Goal: Contribute content: Contribute content

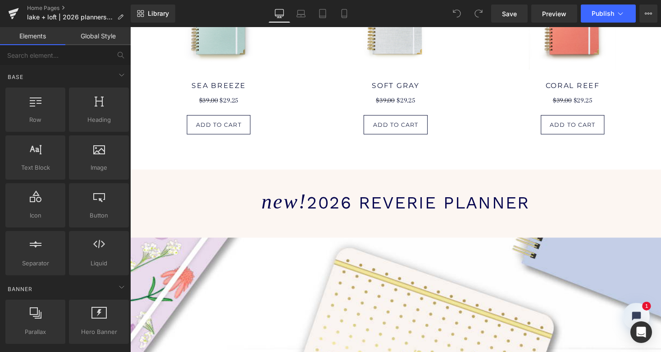
scroll to position [724, 0]
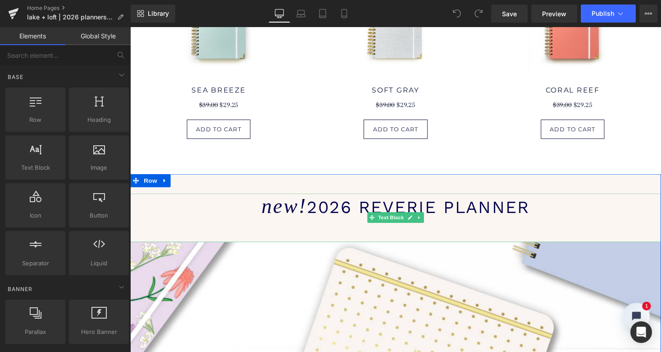
click at [346, 213] on span "2026 reverie planner" at bounding box center [426, 212] width 229 height 20
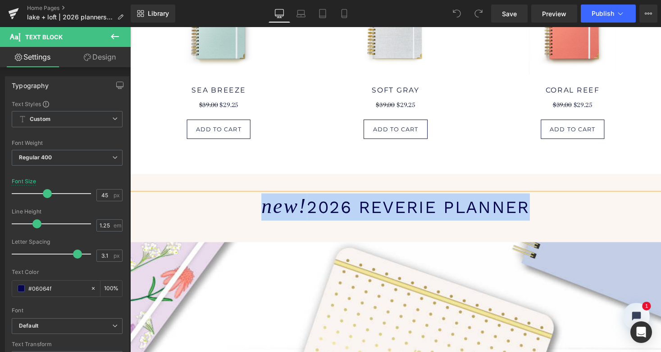
copy h1 "new! 2026 reverie planner"
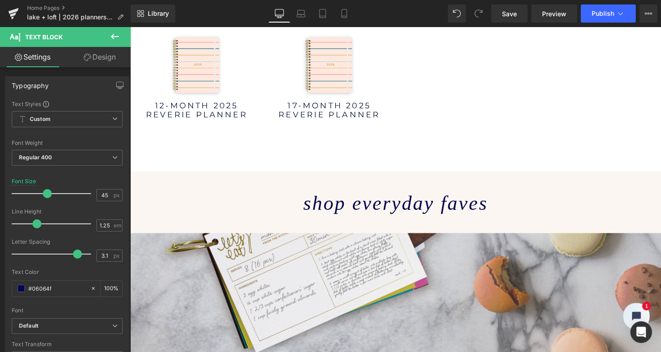
scroll to position [1391, 0]
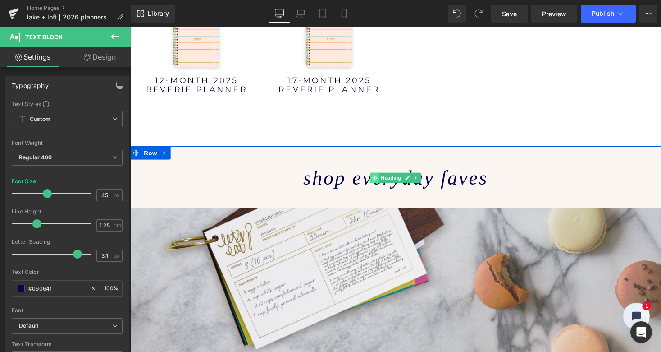
click at [377, 183] on span at bounding box center [381, 181] width 9 height 11
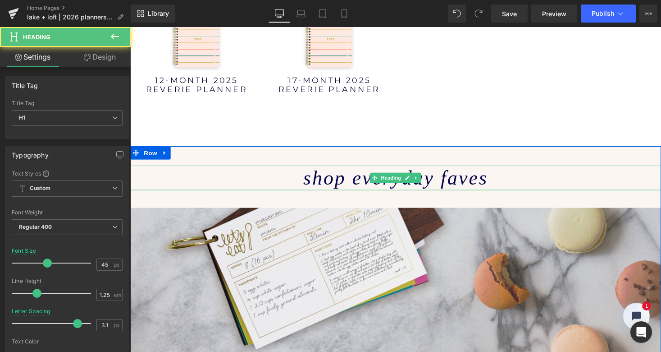
click at [355, 183] on icon "shop everyday faves" at bounding box center [403, 181] width 190 height 23
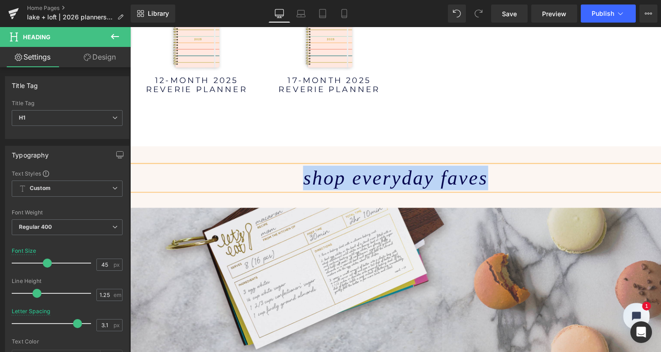
paste div
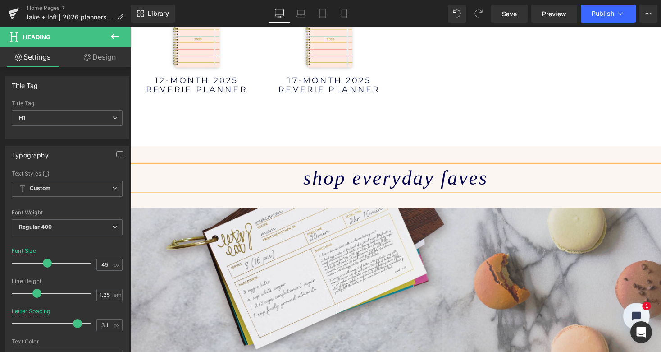
scroll to position [2856, 542]
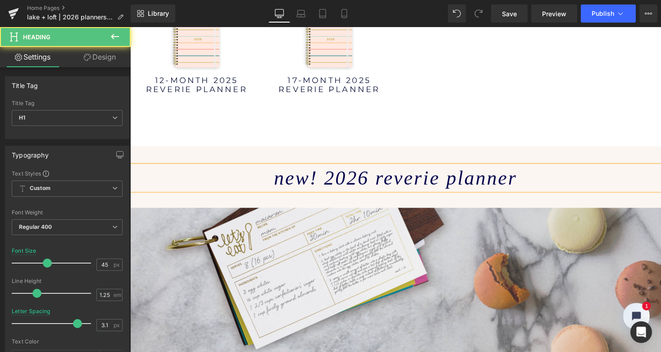
click at [310, 180] on icon "new! 2026 REVERIE PLANNER" at bounding box center [403, 181] width 250 height 23
drag, startPoint x: 351, startPoint y: 182, endPoint x: 357, endPoint y: 182, distance: 5.9
click at [357, 182] on icon "2026 REVERIE PLANNER" at bounding box center [403, 181] width 198 height 23
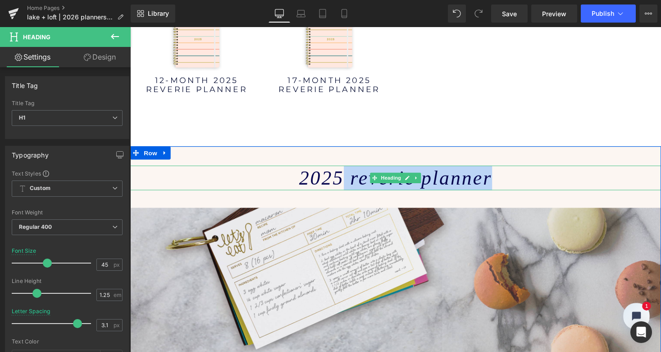
click at [503, 181] on h1 "2025 REVERIE PLANNER" at bounding box center [402, 181] width 545 height 25
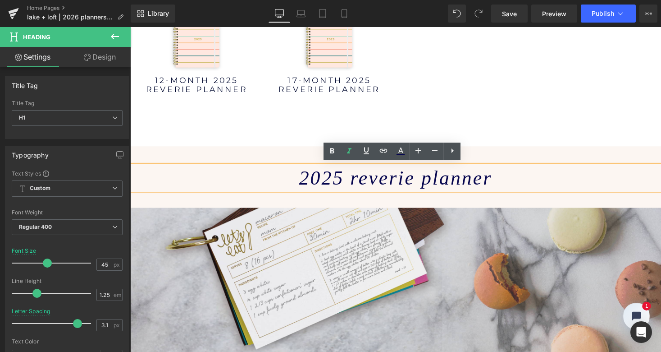
click at [324, 178] on icon "2025 REVERIE PLANNER" at bounding box center [403, 181] width 198 height 23
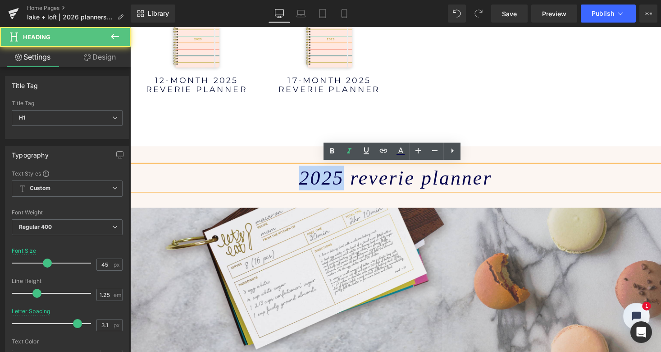
click at [324, 178] on icon "2025 REVERIE PLANNER" at bounding box center [403, 181] width 198 height 23
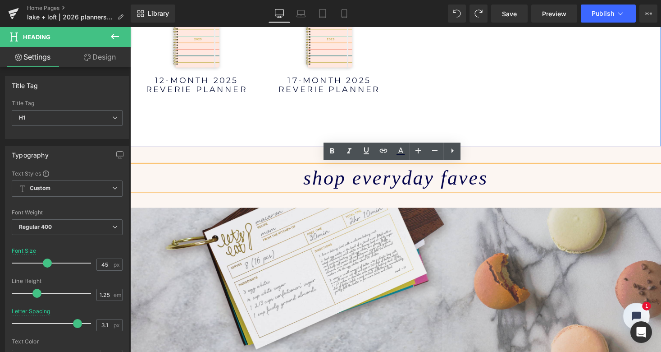
click at [450, 119] on div at bounding box center [402, 57] width 545 height 184
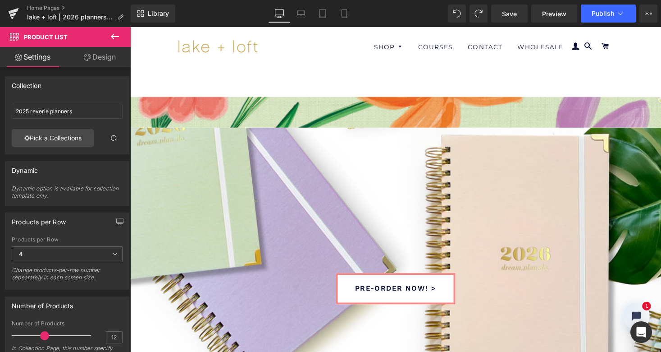
scroll to position [0, 0]
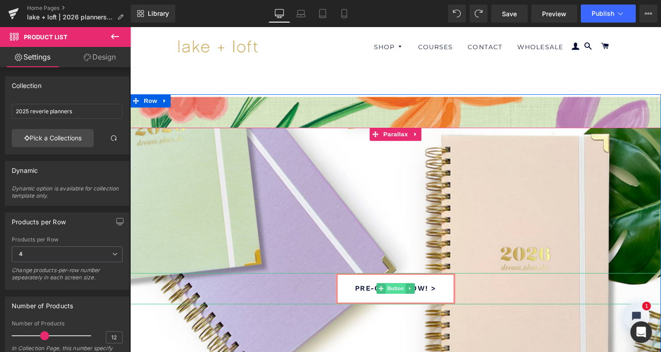
click at [399, 292] on span "Button" at bounding box center [403, 295] width 21 height 11
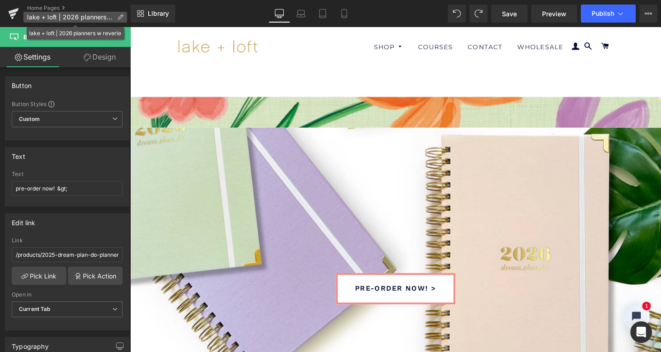
click at [64, 14] on span "lake + loft | 2026 planners w reverie" at bounding box center [70, 17] width 87 height 7
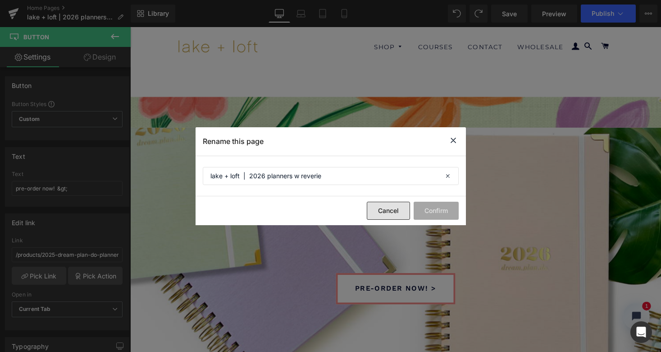
click at [388, 206] on button "Cancel" at bounding box center [388, 210] width 43 height 18
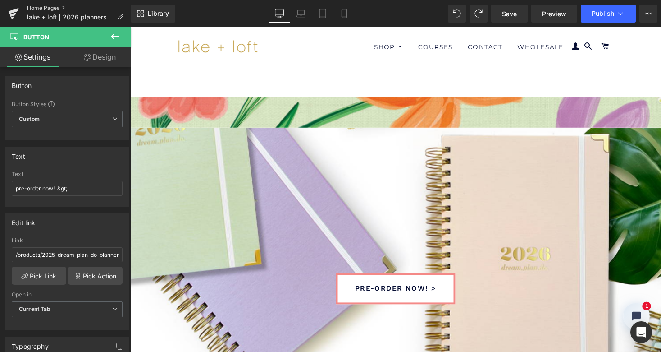
click at [51, 5] on link "Home Pages" at bounding box center [79, 8] width 104 height 7
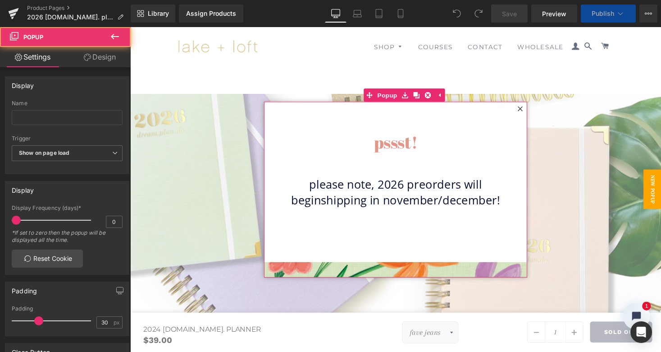
click at [529, 110] on icon at bounding box center [530, 110] width 5 height 5
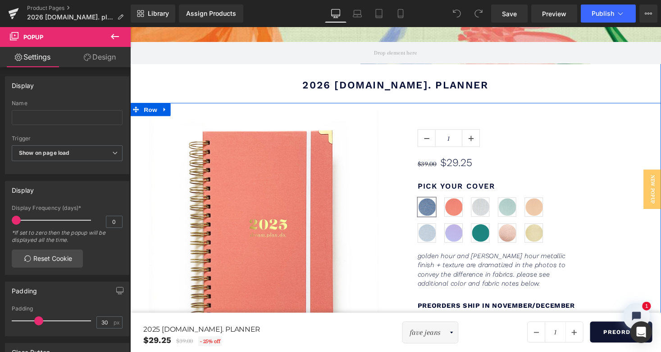
scroll to position [378, 0]
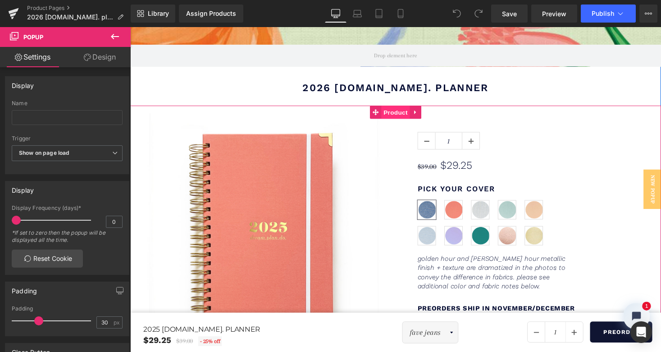
click at [397, 114] on span "Product" at bounding box center [403, 115] width 29 height 14
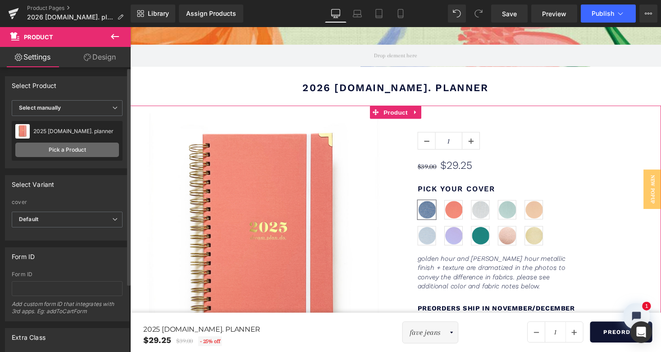
click at [69, 150] on link "Pick a Product" at bounding box center [67, 149] width 104 height 14
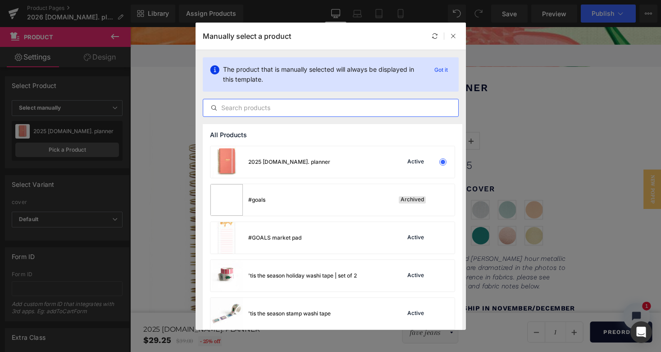
click at [269, 105] on input "text" at bounding box center [330, 107] width 255 height 11
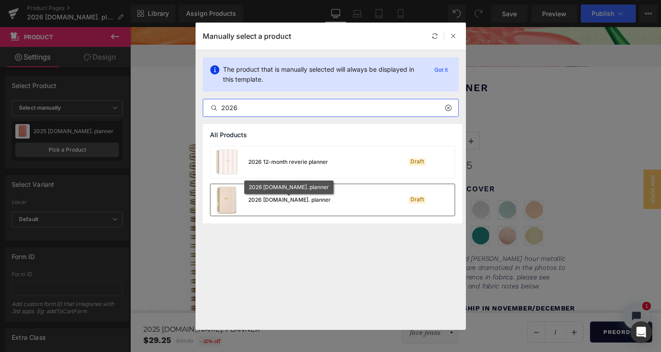
type input "2026"
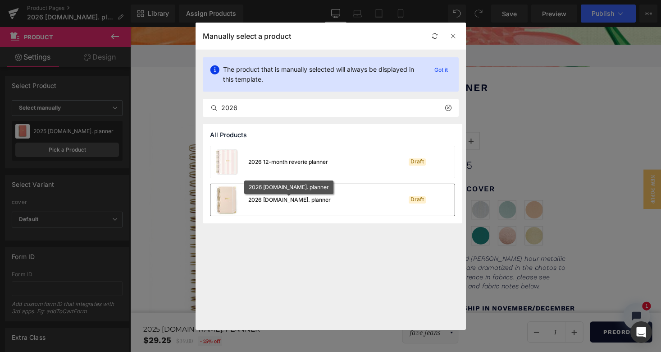
click at [266, 201] on div "2026 [DOMAIN_NAME]. planner" at bounding box center [289, 200] width 82 height 8
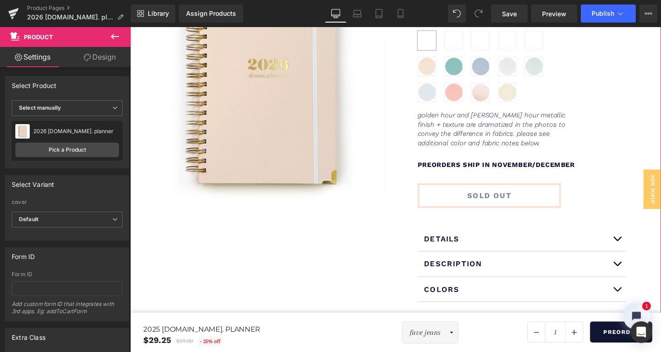
scroll to position [553, 0]
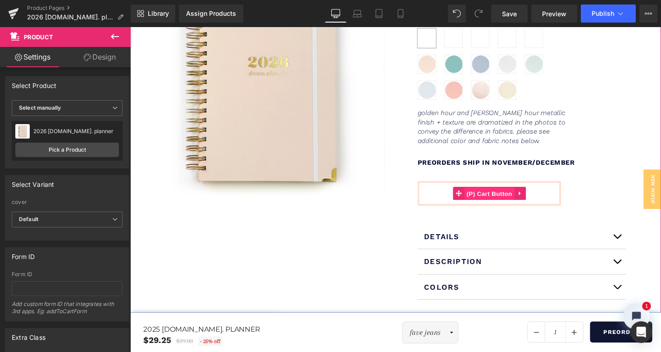
click at [498, 197] on span "(P) Cart Button" at bounding box center [499, 199] width 51 height 14
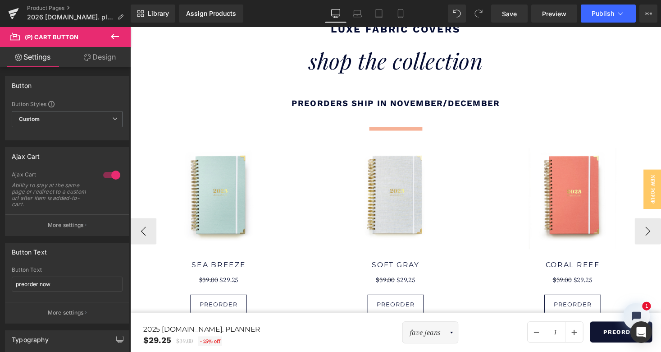
scroll to position [1810, 0]
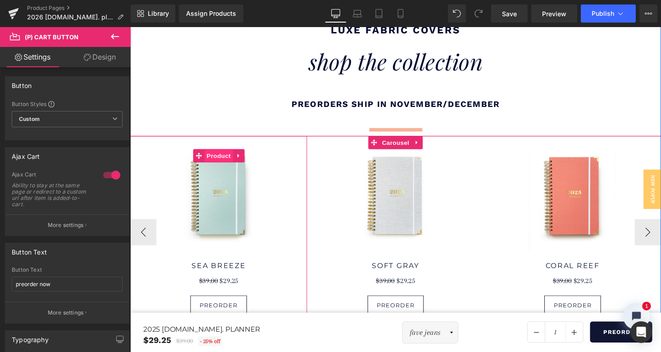
click at [214, 152] on span "Product" at bounding box center [220, 159] width 29 height 14
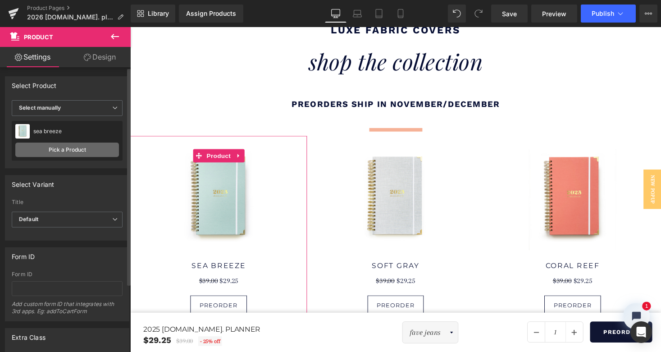
click at [81, 148] on link "Pick a Product" at bounding box center [67, 149] width 104 height 14
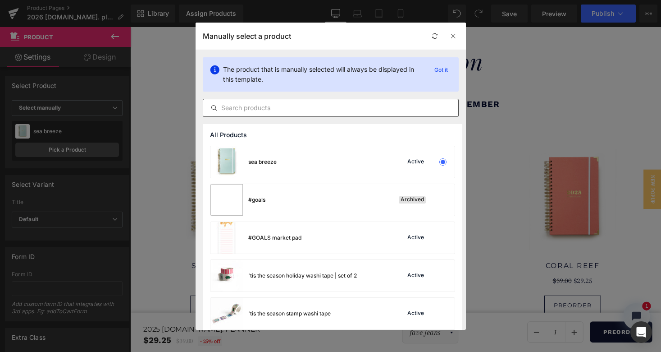
click at [278, 105] on input "text" at bounding box center [330, 107] width 255 height 11
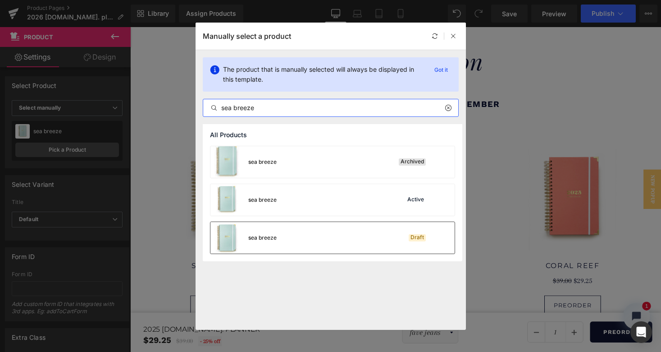
type input "sea breeze"
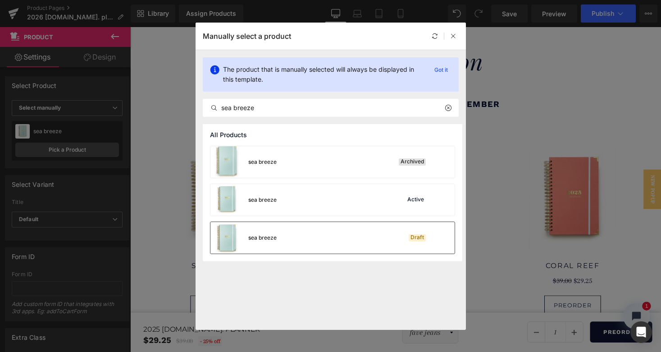
click at [330, 231] on div "sea breeze Draft" at bounding box center [332, 238] width 244 height 32
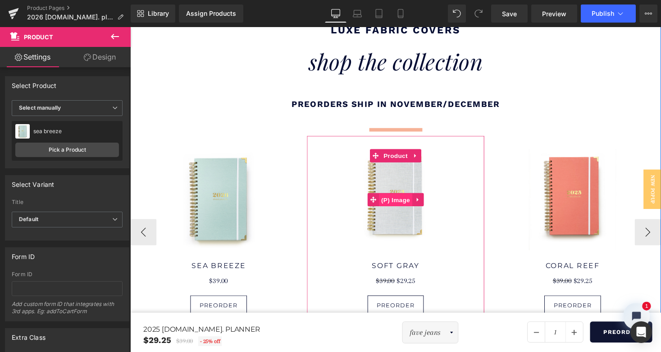
click at [408, 198] on span "(P) Image" at bounding box center [403, 205] width 34 height 14
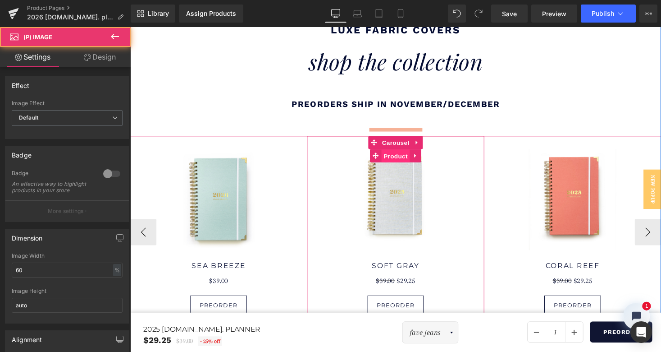
click at [402, 153] on span "Product" at bounding box center [402, 160] width 29 height 14
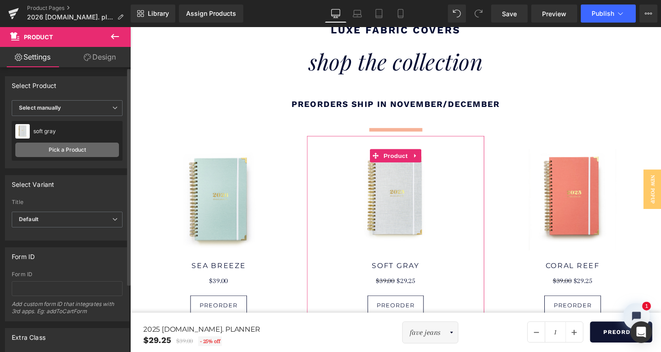
click at [61, 148] on link "Pick a Product" at bounding box center [67, 149] width 104 height 14
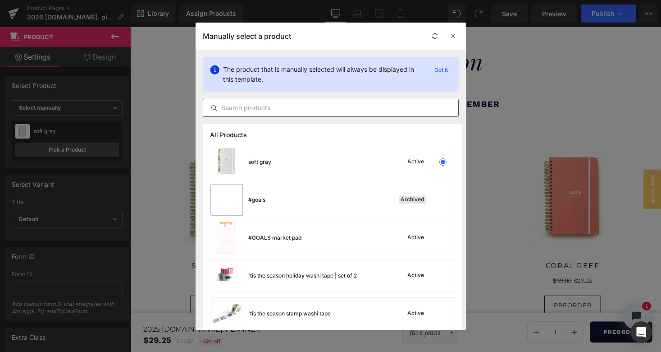
click at [245, 107] on input "text" at bounding box center [330, 107] width 255 height 11
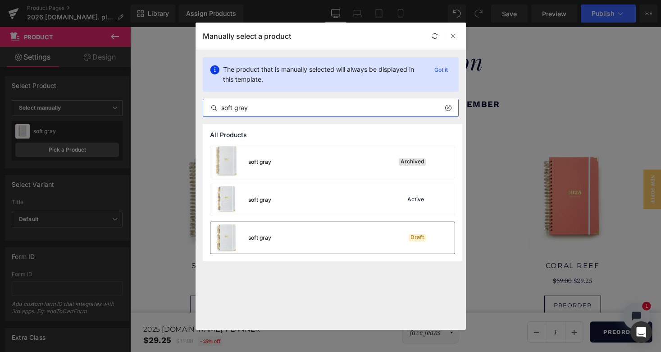
type input "soft gray"
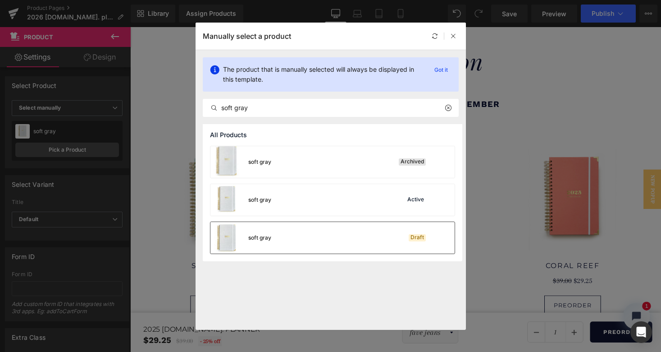
click at [279, 230] on div "soft gray Draft" at bounding box center [332, 238] width 244 height 32
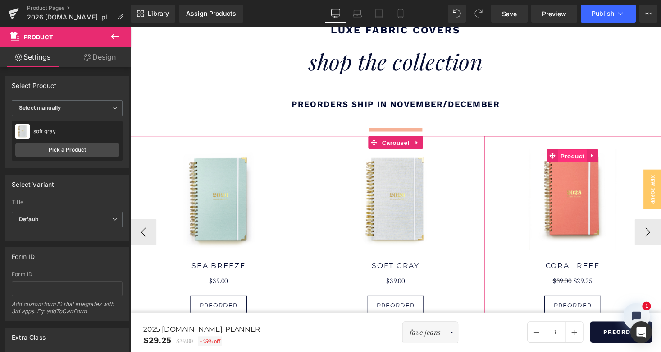
click at [584, 153] on span "Product" at bounding box center [584, 160] width 29 height 14
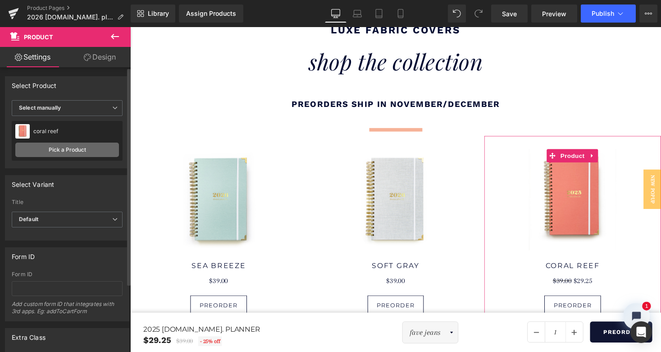
click at [100, 151] on link "Pick a Product" at bounding box center [67, 149] width 104 height 14
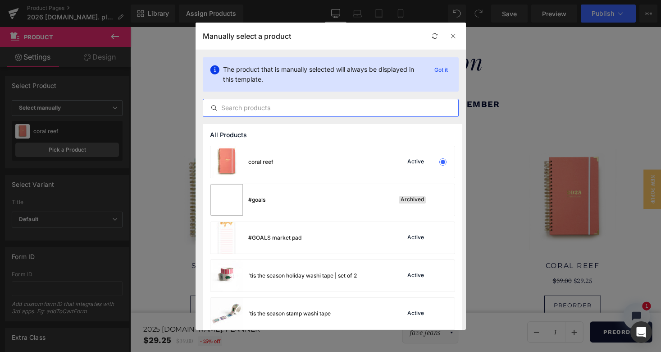
click at [279, 112] on input "text" at bounding box center [330, 107] width 255 height 11
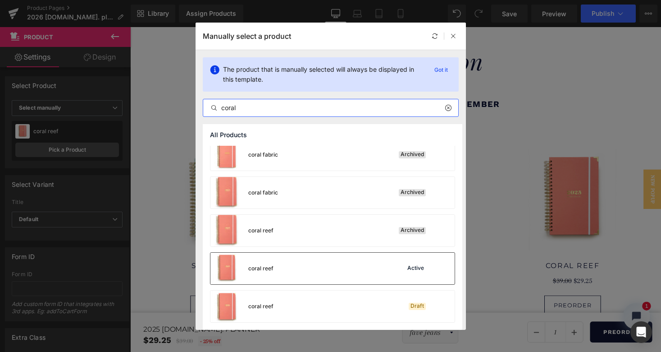
scroll to position [83, 0]
type input "coral"
click at [320, 301] on div "coral reef Draft" at bounding box center [332, 306] width 244 height 32
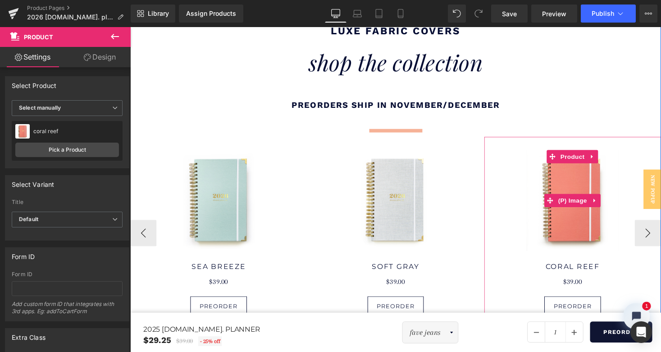
scroll to position [1810, 0]
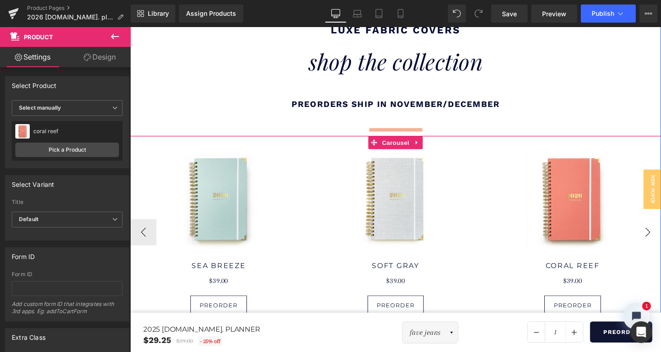
click at [660, 224] on button "›" at bounding box center [662, 237] width 27 height 27
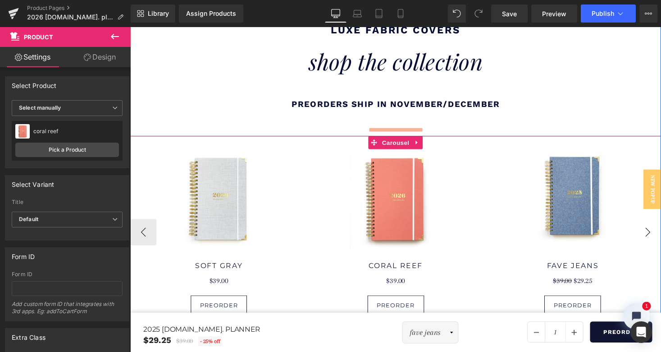
click at [660, 224] on button "›" at bounding box center [662, 237] width 27 height 27
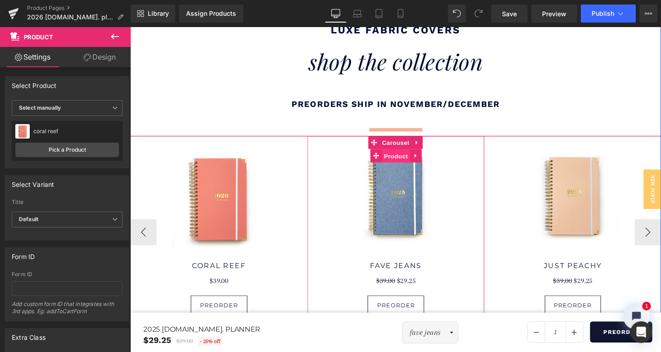
click at [403, 153] on span "Product" at bounding box center [403, 160] width 29 height 14
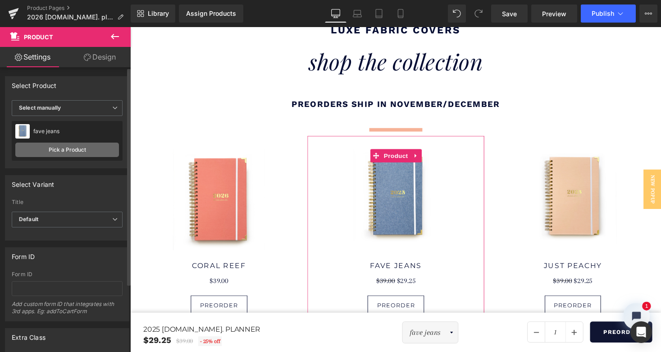
click at [68, 149] on link "Pick a Product" at bounding box center [67, 149] width 104 height 14
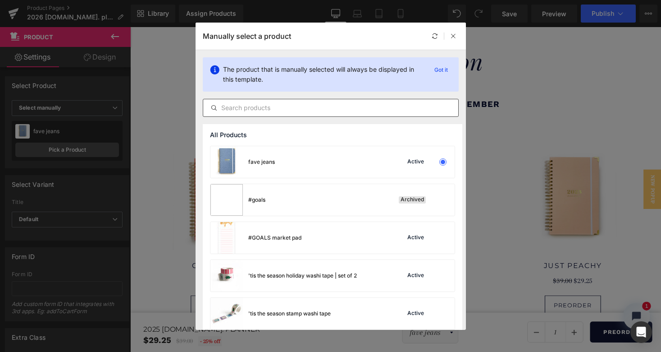
click at [243, 110] on input "text" at bounding box center [330, 107] width 255 height 11
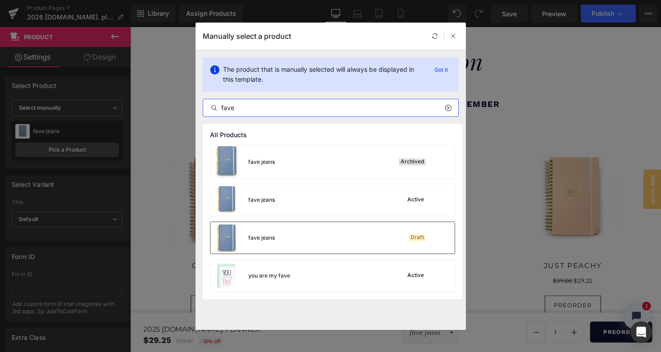
type input "fave"
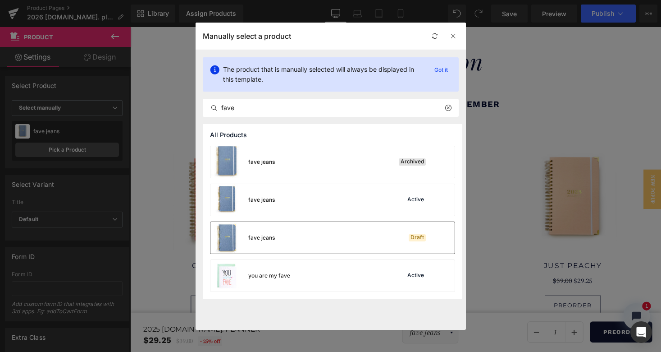
click at [308, 241] on div "fave jeans Draft" at bounding box center [332, 238] width 244 height 32
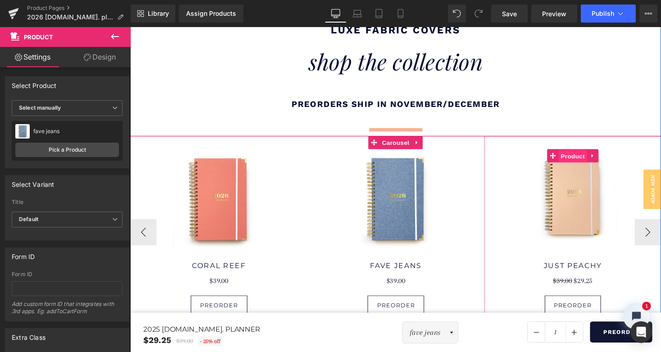
click at [580, 153] on span "Product" at bounding box center [584, 160] width 29 height 14
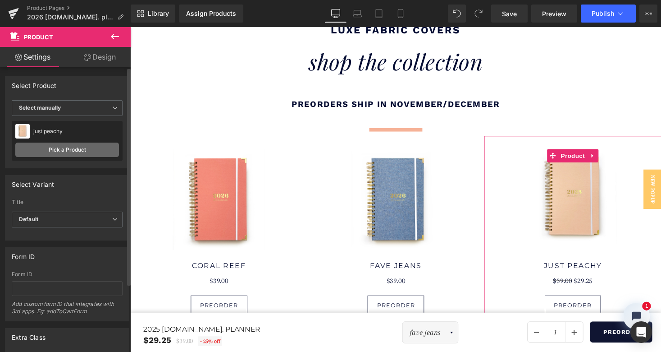
click at [81, 152] on link "Pick a Product" at bounding box center [67, 149] width 104 height 14
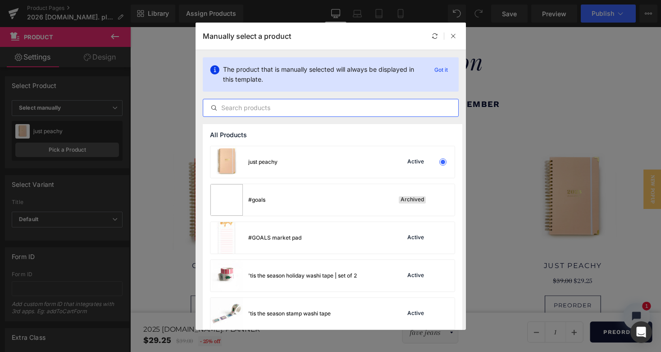
click at [288, 109] on input "text" at bounding box center [330, 107] width 255 height 11
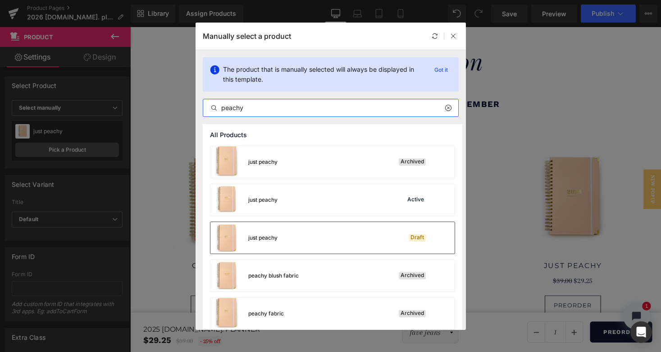
type input "peachy"
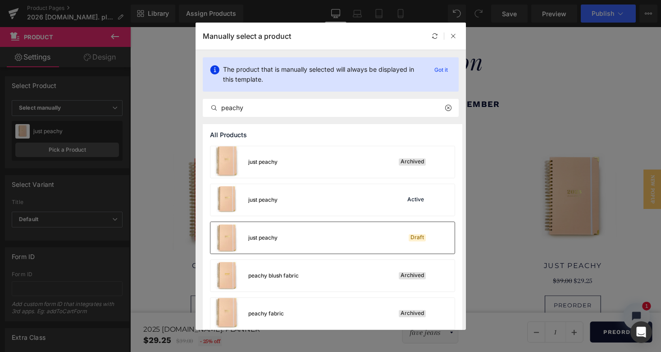
click at [347, 239] on div "just peachy Draft" at bounding box center [332, 238] width 244 height 32
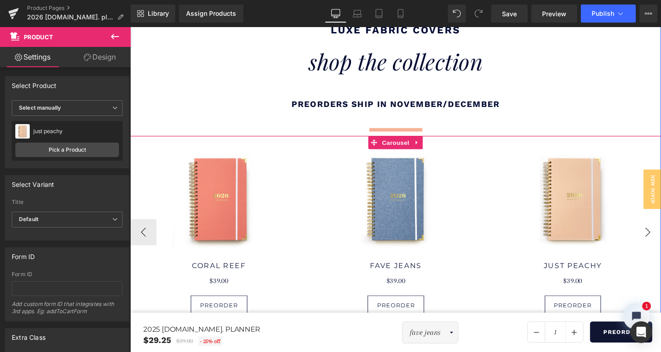
click at [654, 225] on button "›" at bounding box center [662, 237] width 27 height 27
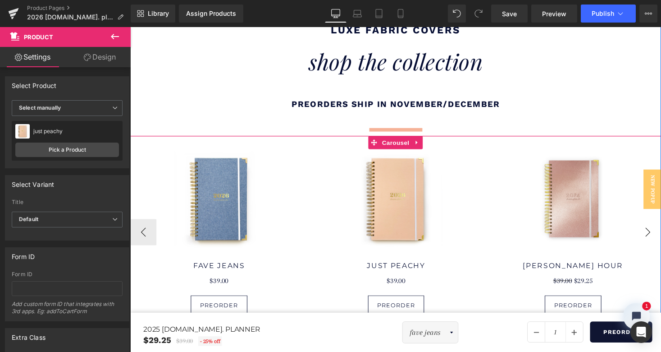
click at [654, 225] on button "›" at bounding box center [662, 237] width 27 height 27
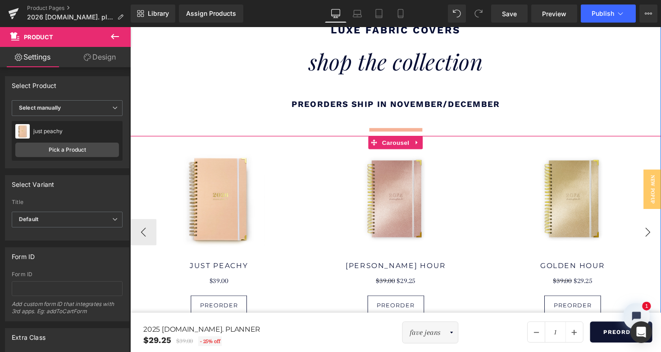
click at [654, 225] on button "›" at bounding box center [662, 237] width 27 height 27
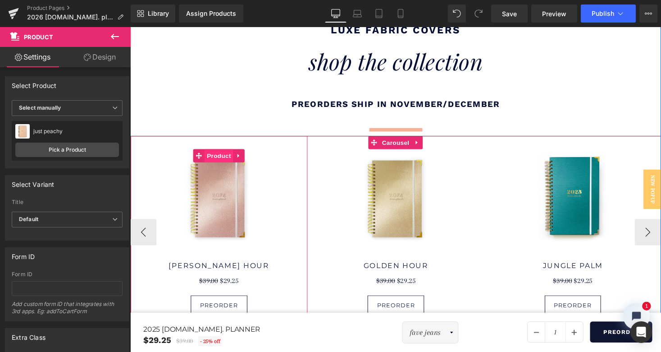
click at [224, 152] on span "Product" at bounding box center [221, 159] width 29 height 14
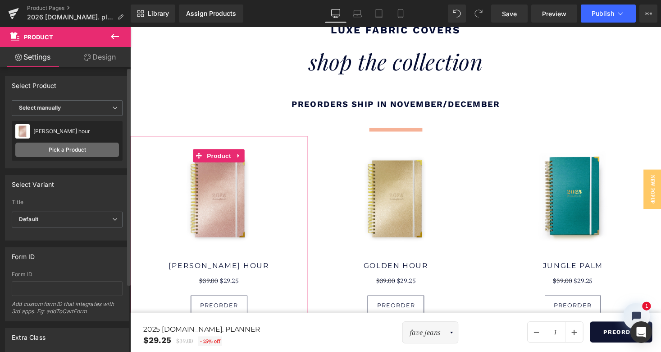
click at [71, 150] on link "Pick a Product" at bounding box center [67, 149] width 104 height 14
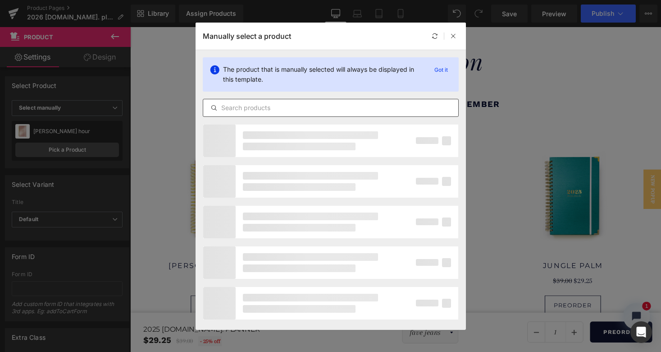
click at [281, 108] on input "text" at bounding box center [330, 107] width 255 height 11
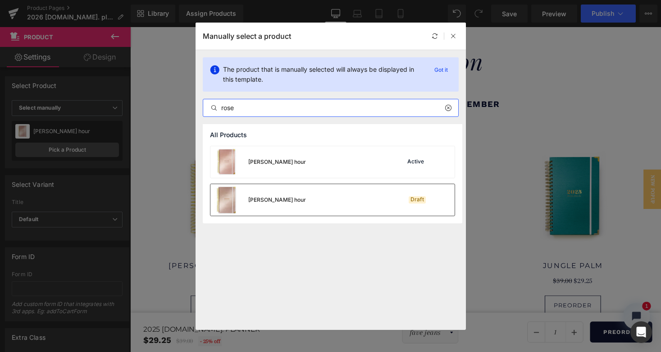
type input "rose"
click at [299, 200] on div "rose golden hour Draft" at bounding box center [332, 200] width 244 height 32
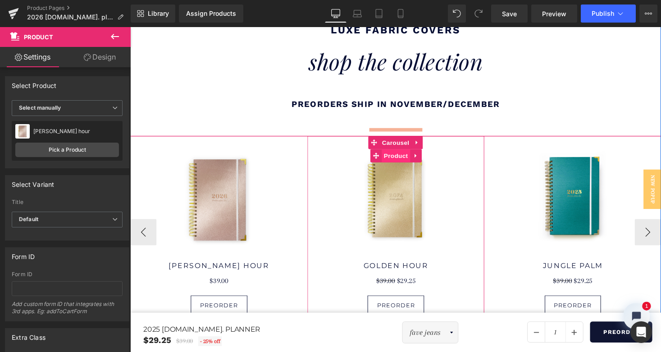
click at [401, 152] on span "Product" at bounding box center [403, 159] width 29 height 14
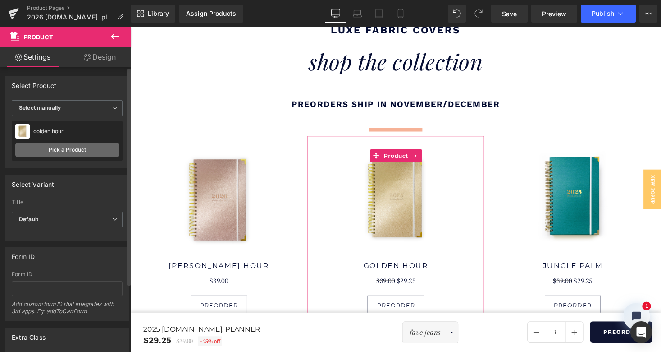
click at [77, 150] on link "Pick a Product" at bounding box center [67, 149] width 104 height 14
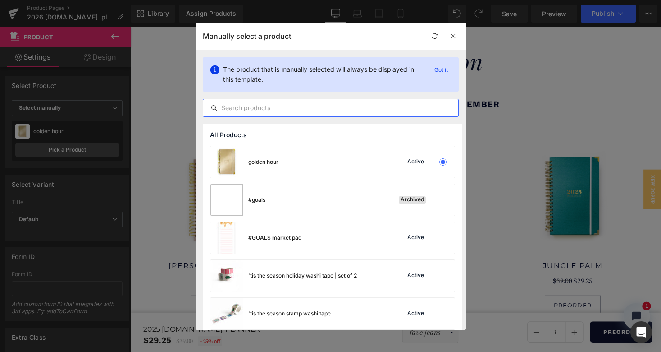
click at [265, 108] on input "text" at bounding box center [330, 107] width 255 height 11
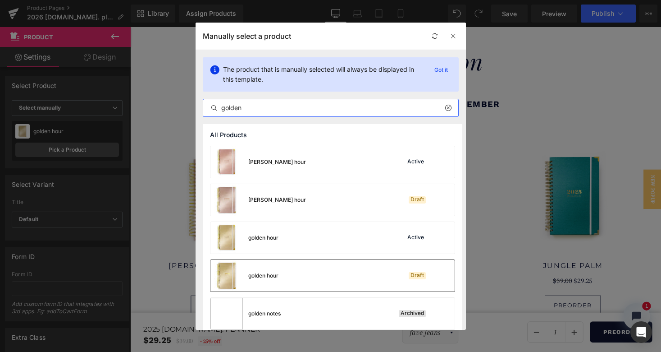
type input "golden"
click at [305, 266] on div "golden hour Draft" at bounding box center [332, 276] width 244 height 32
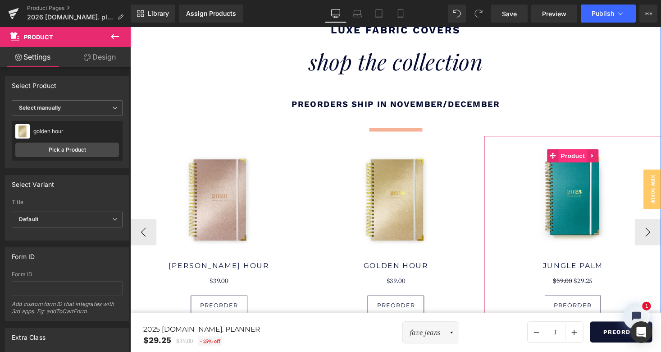
click at [584, 152] on span "Product" at bounding box center [584, 159] width 29 height 14
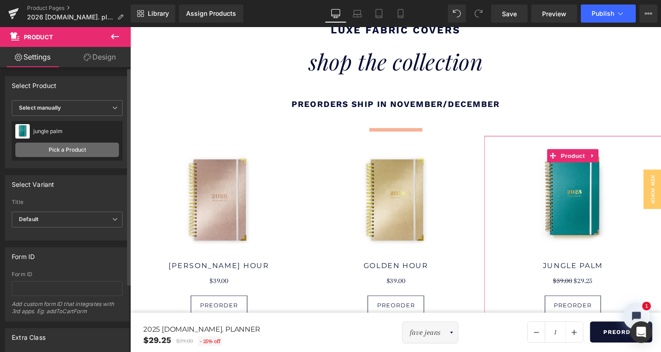
click at [62, 154] on link "Pick a Product" at bounding box center [67, 149] width 104 height 14
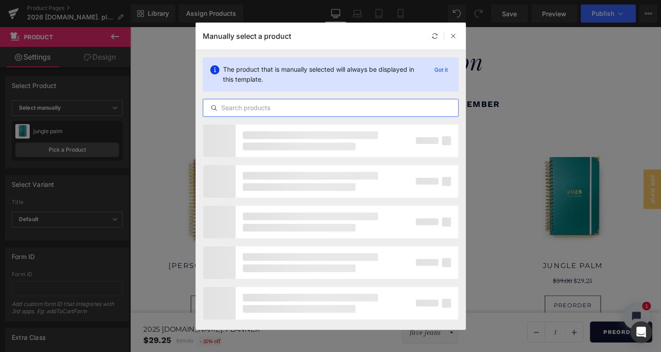
click at [269, 107] on input "text" at bounding box center [330, 107] width 255 height 11
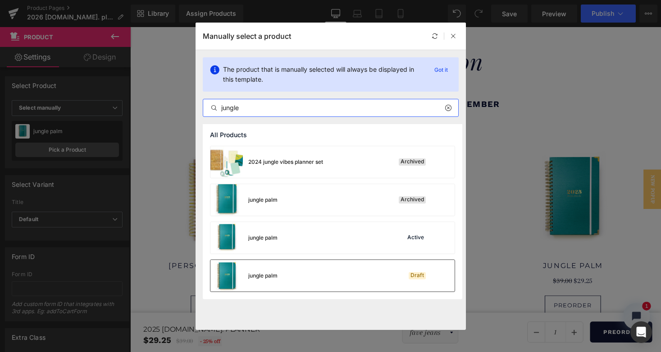
type input "jungle"
click at [325, 275] on div "jungle palm Draft" at bounding box center [332, 276] width 244 height 32
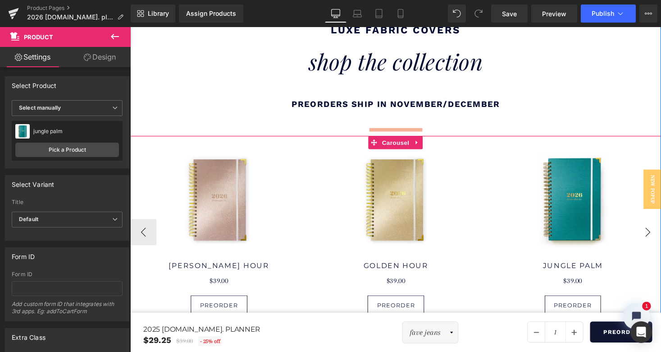
click at [658, 224] on button "›" at bounding box center [662, 237] width 27 height 27
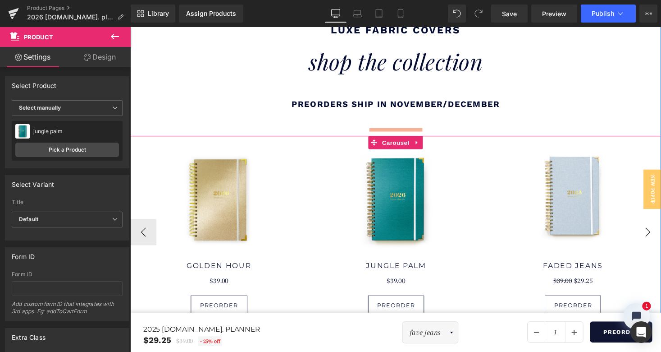
click at [658, 224] on button "›" at bounding box center [662, 237] width 27 height 27
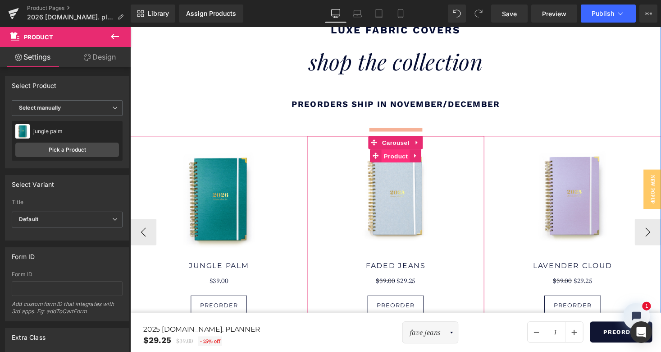
click at [403, 153] on span "Product" at bounding box center [403, 160] width 29 height 14
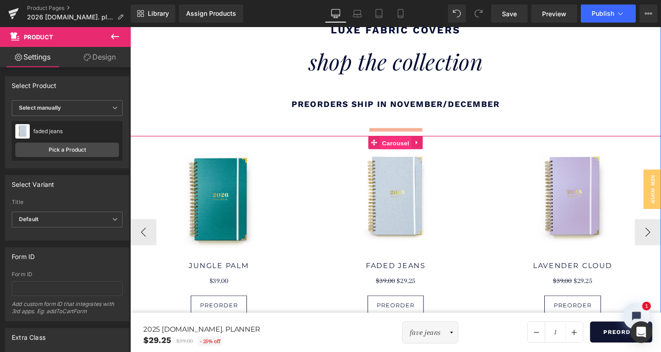
click at [405, 139] on span "Carousel" at bounding box center [403, 146] width 32 height 14
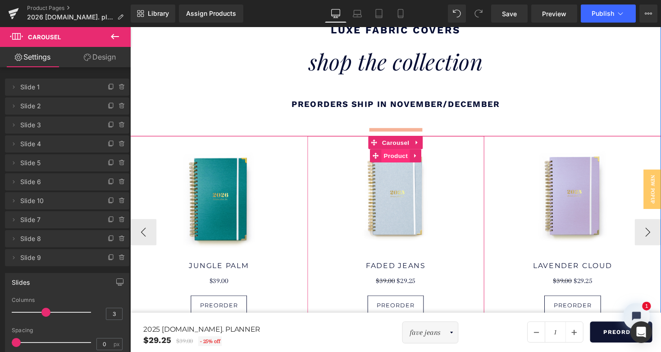
click at [407, 152] on span "Product" at bounding box center [403, 159] width 29 height 14
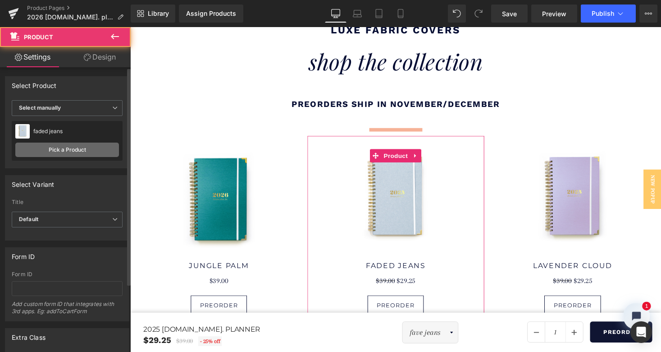
click at [72, 149] on link "Pick a Product" at bounding box center [67, 149] width 104 height 14
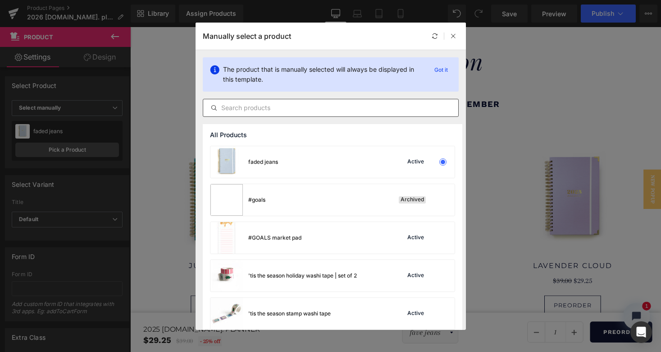
click at [286, 104] on input "text" at bounding box center [330, 107] width 255 height 11
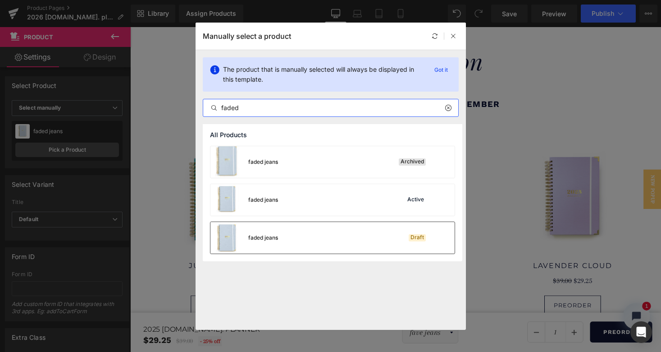
type input "faded"
click at [385, 236] on div "faded jeans Draft" at bounding box center [332, 238] width 244 height 32
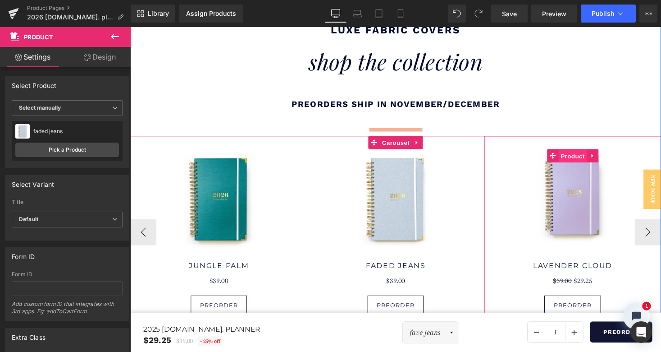
click at [573, 153] on span "Product" at bounding box center [584, 160] width 29 height 14
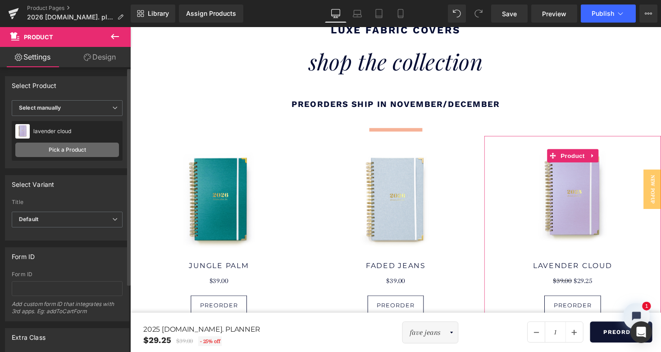
click at [85, 148] on link "Pick a Product" at bounding box center [67, 149] width 104 height 14
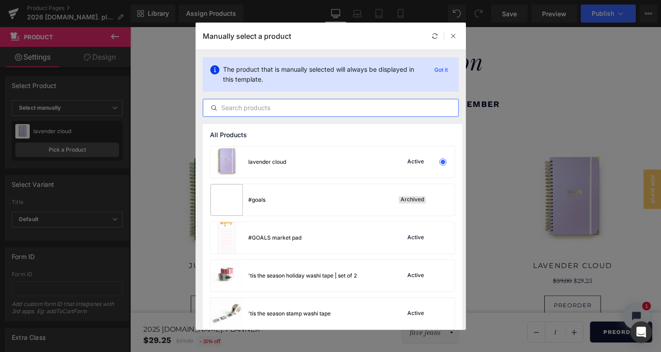
click at [245, 107] on input "text" at bounding box center [330, 107] width 255 height 11
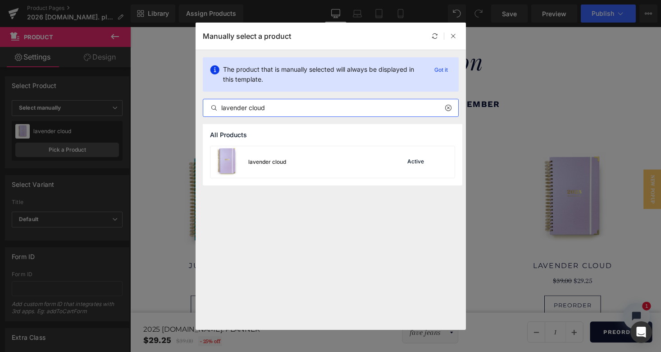
click at [258, 107] on input "lavender cloud" at bounding box center [330, 107] width 255 height 11
type input "lavender haze"
click at [259, 161] on div "lavender haze" at bounding box center [266, 162] width 37 height 8
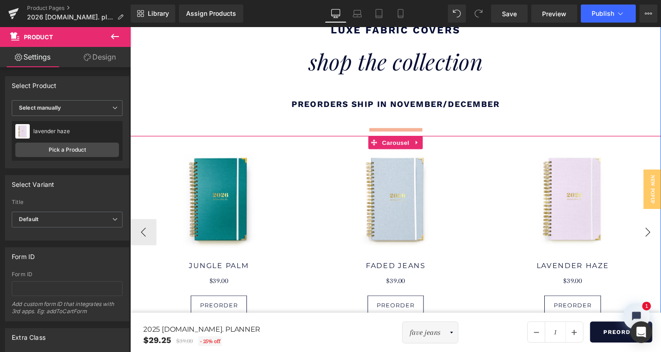
click at [654, 224] on button "›" at bounding box center [662, 237] width 27 height 27
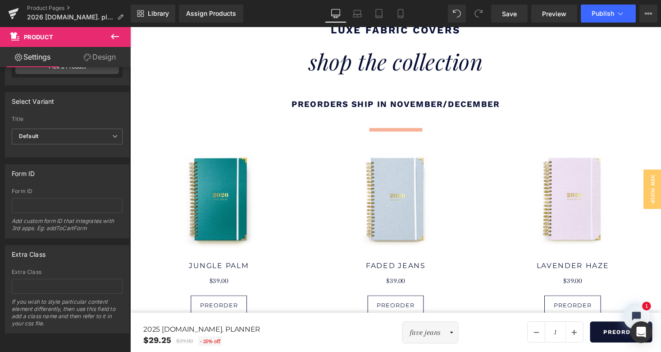
scroll to position [89, 0]
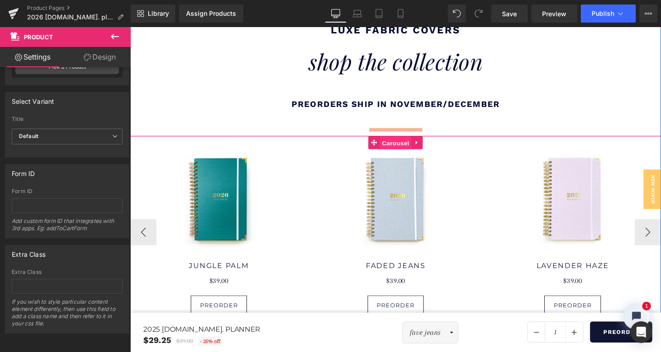
click at [398, 139] on span "Carousel" at bounding box center [403, 146] width 32 height 14
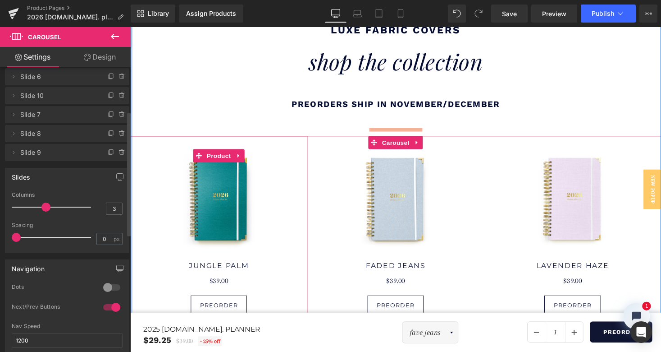
scroll to position [101, 0]
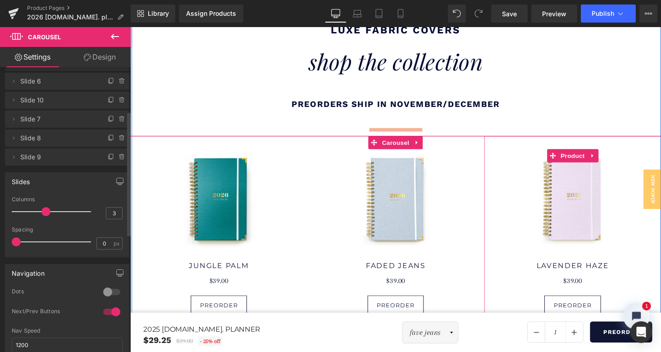
click at [62, 158] on span "Slide 9" at bounding box center [58, 156] width 76 height 17
click at [108, 155] on icon at bounding box center [111, 156] width 7 height 7
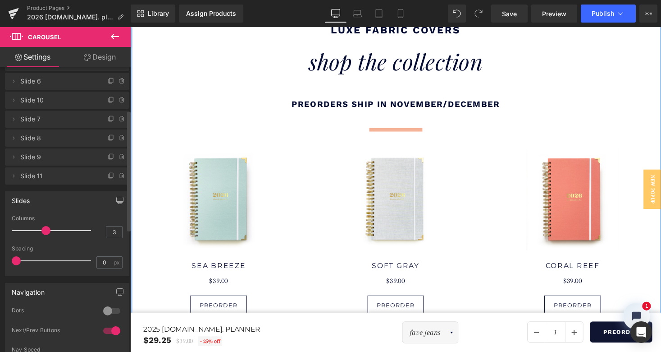
scroll to position [5, 5]
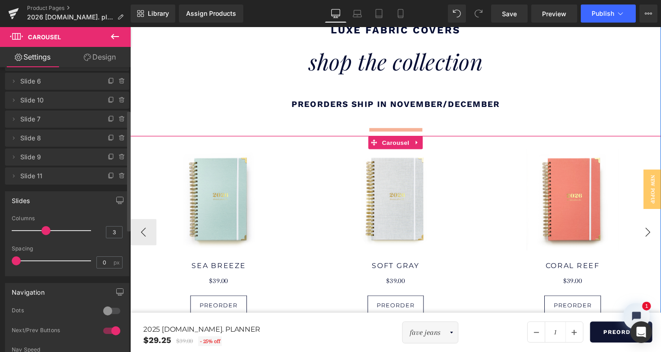
click at [658, 224] on button "›" at bounding box center [662, 237] width 27 height 27
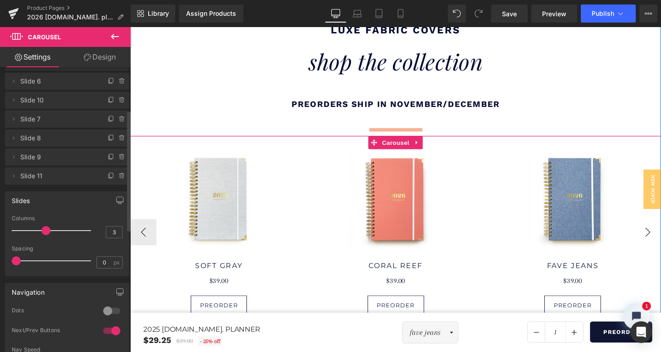
click at [658, 224] on button "›" at bounding box center [662, 237] width 27 height 27
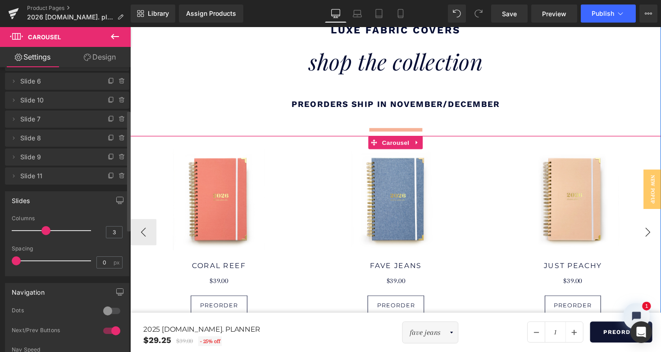
click at [658, 224] on button "›" at bounding box center [662, 237] width 27 height 27
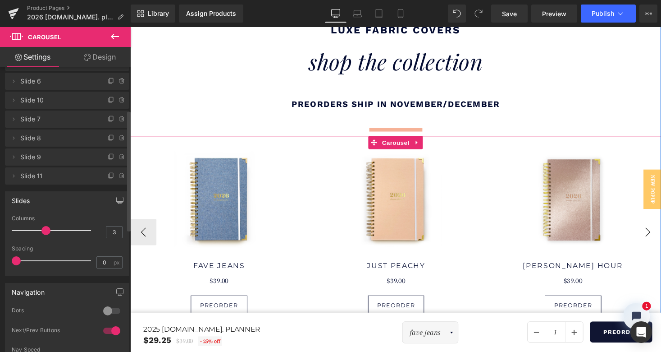
click at [658, 224] on button "›" at bounding box center [662, 237] width 27 height 27
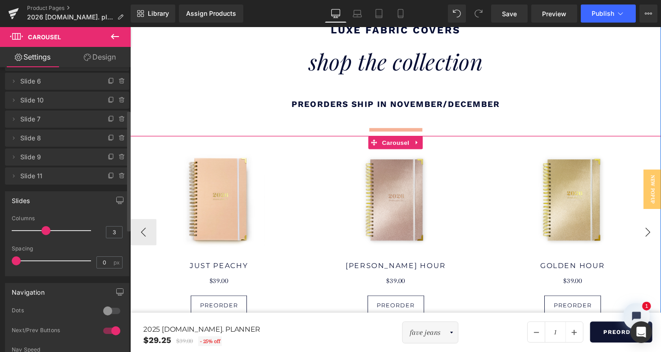
click at [658, 224] on button "›" at bounding box center [662, 237] width 27 height 27
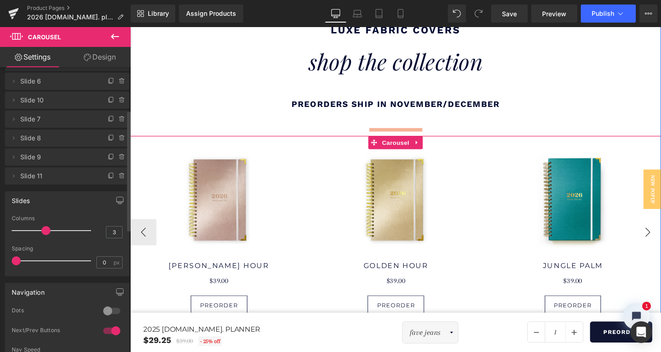
click at [658, 224] on button "›" at bounding box center [662, 237] width 27 height 27
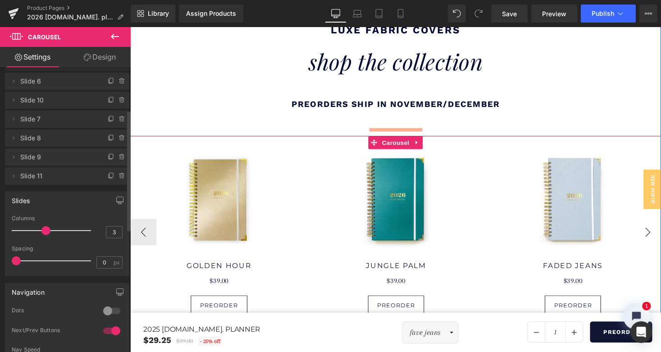
click at [658, 224] on button "›" at bounding box center [662, 237] width 27 height 27
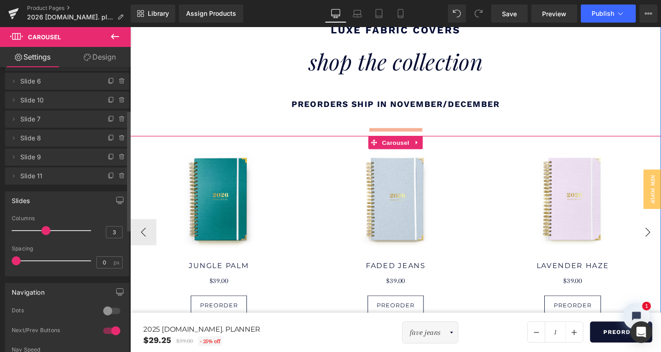
click at [658, 224] on button "›" at bounding box center [662, 237] width 27 height 27
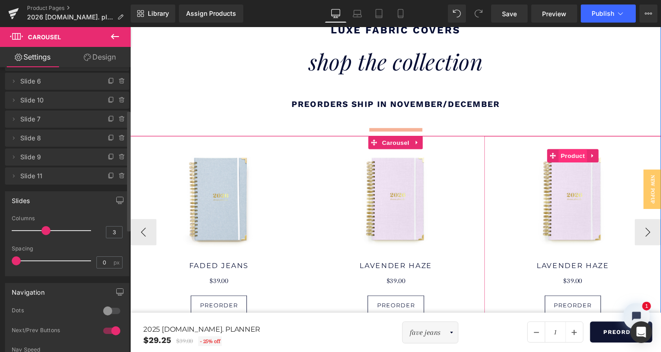
click at [581, 152] on span "Product" at bounding box center [584, 159] width 29 height 14
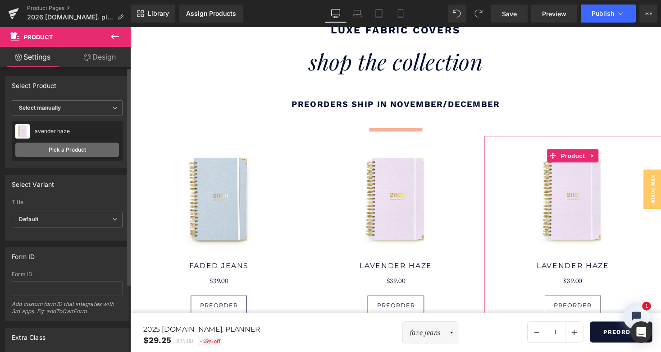
click at [73, 148] on link "Pick a Product" at bounding box center [67, 149] width 104 height 14
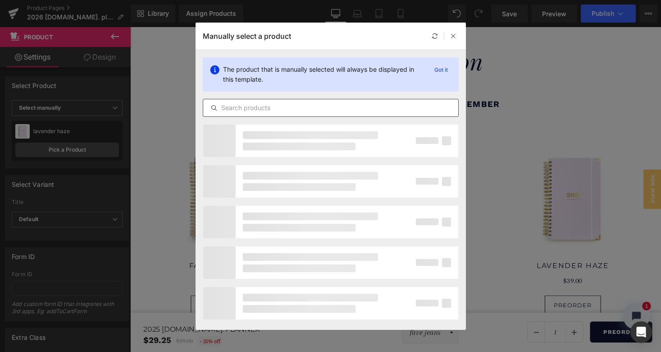
click at [262, 107] on input "text" at bounding box center [330, 107] width 255 height 11
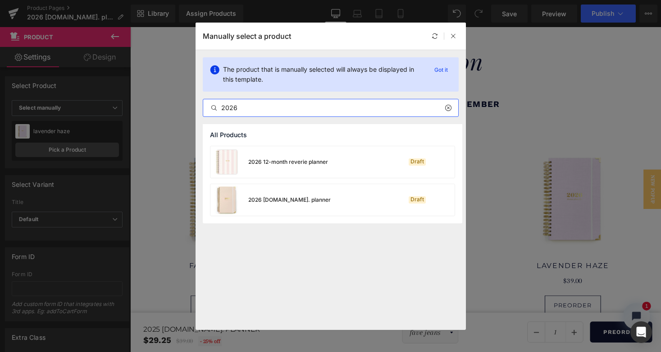
click at [280, 109] on input "2026" at bounding box center [330, 107] width 255 height 11
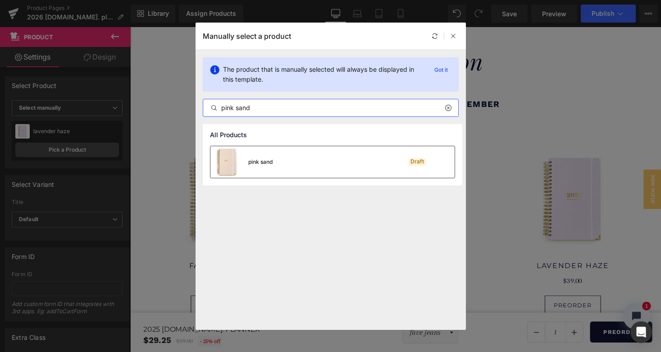
type input "pink sand"
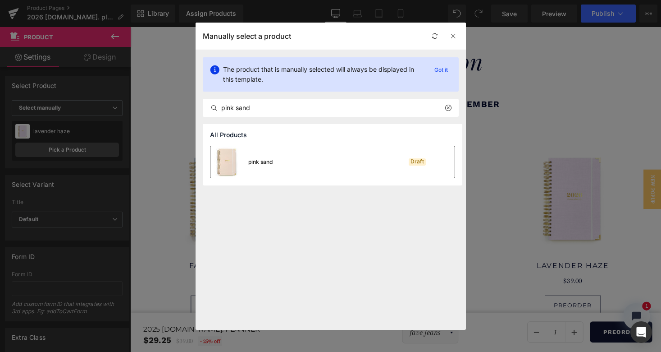
click at [308, 169] on div "pink sand Draft" at bounding box center [332, 162] width 244 height 32
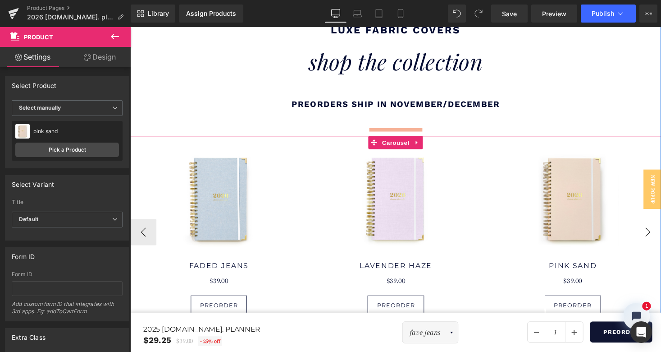
click at [661, 224] on button "›" at bounding box center [662, 237] width 27 height 27
click at [388, 139] on span "Carousel" at bounding box center [403, 146] width 32 height 14
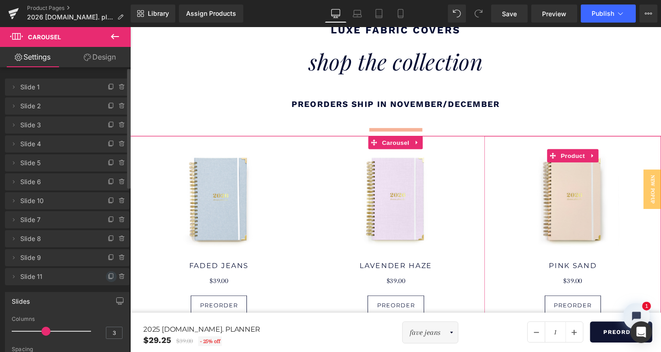
click at [108, 275] on icon at bounding box center [111, 276] width 7 height 7
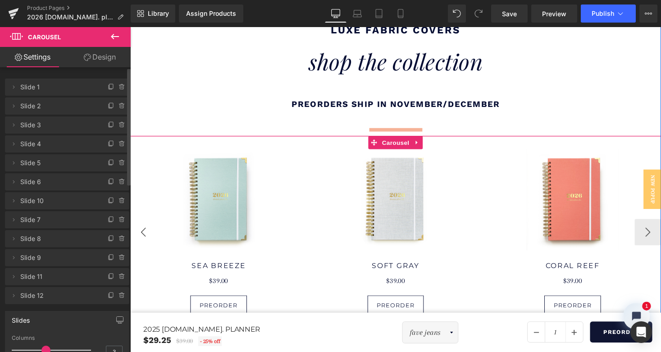
click at [142, 224] on button "‹" at bounding box center [143, 237] width 27 height 27
click at [659, 224] on button "›" at bounding box center [662, 237] width 27 height 27
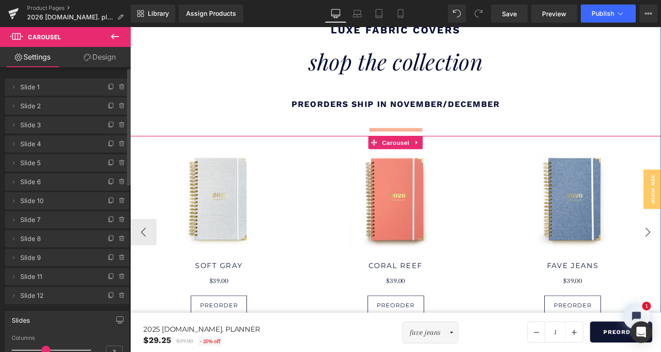
click at [659, 224] on button "›" at bounding box center [662, 237] width 27 height 27
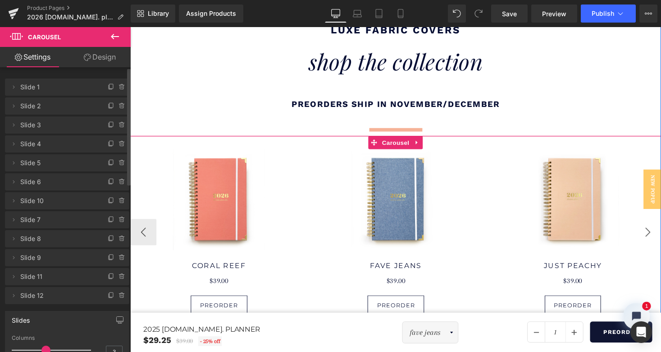
click at [659, 224] on button "›" at bounding box center [662, 237] width 27 height 27
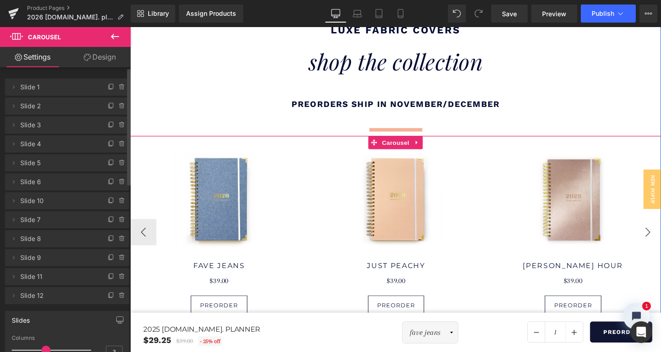
click at [659, 224] on button "›" at bounding box center [662, 237] width 27 height 27
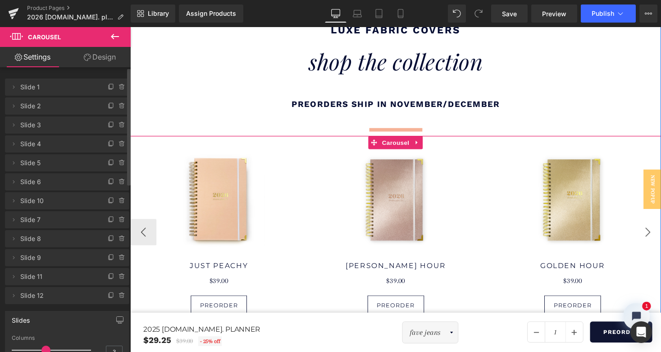
click at [659, 224] on button "›" at bounding box center [662, 237] width 27 height 27
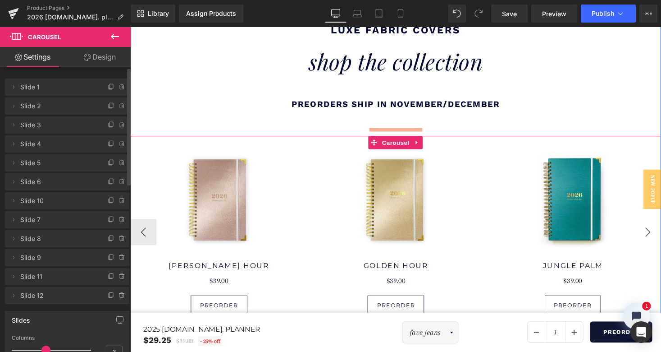
click at [659, 224] on button "›" at bounding box center [662, 237] width 27 height 27
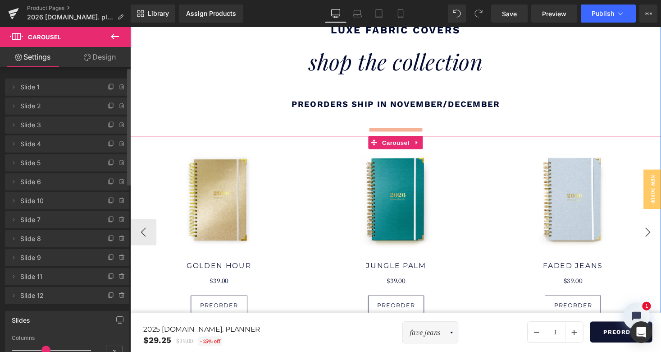
click at [659, 224] on button "›" at bounding box center [662, 237] width 27 height 27
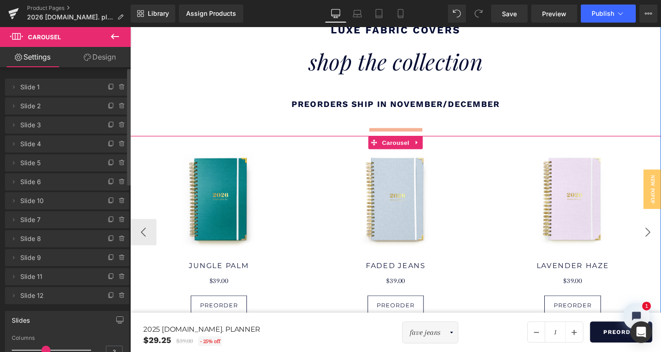
click at [659, 224] on button "›" at bounding box center [662, 237] width 27 height 27
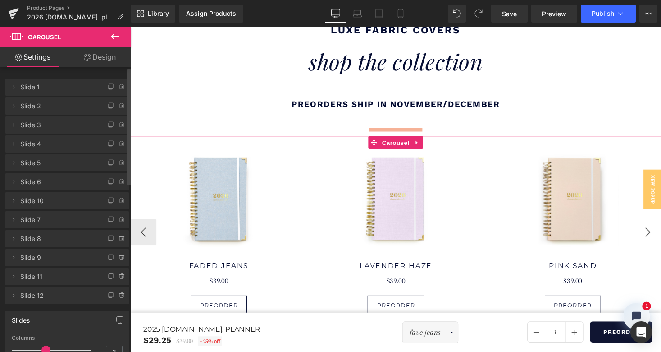
click at [659, 224] on button "›" at bounding box center [662, 237] width 27 height 27
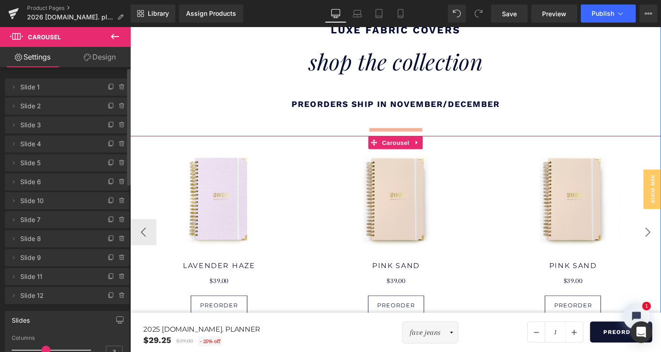
click at [659, 224] on button "›" at bounding box center [662, 237] width 27 height 27
click at [590, 153] on span "Product" at bounding box center [585, 160] width 29 height 14
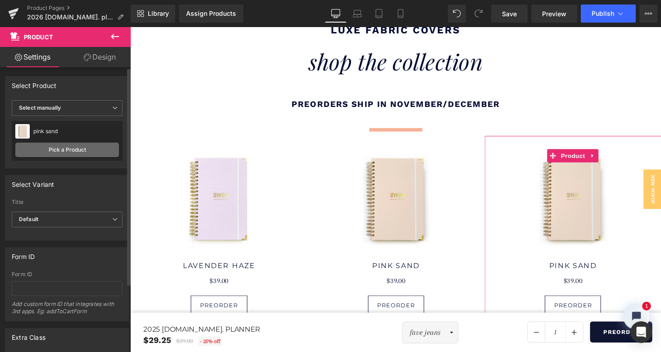
click at [66, 149] on link "Pick a Product" at bounding box center [67, 149] width 104 height 14
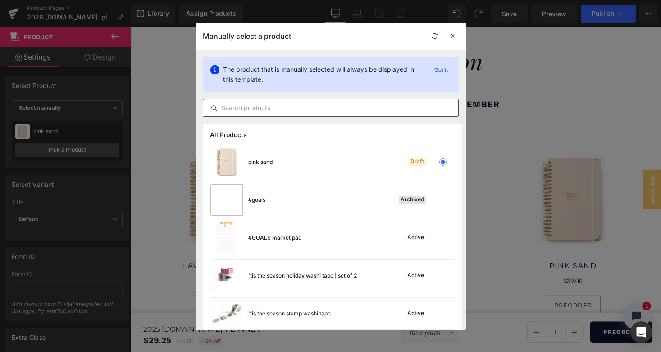
click at [248, 110] on input "text" at bounding box center [330, 107] width 255 height 11
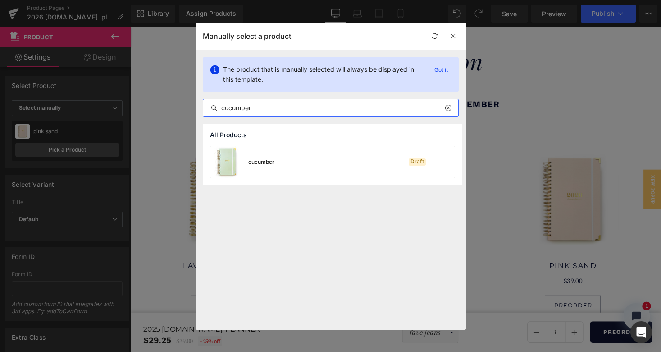
type input "cucumber"
click at [263, 167] on div "cucumber" at bounding box center [242, 162] width 64 height 32
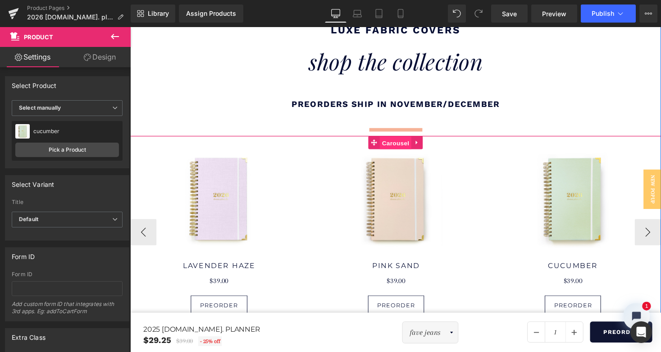
click at [393, 139] on span "Carousel" at bounding box center [403, 146] width 32 height 14
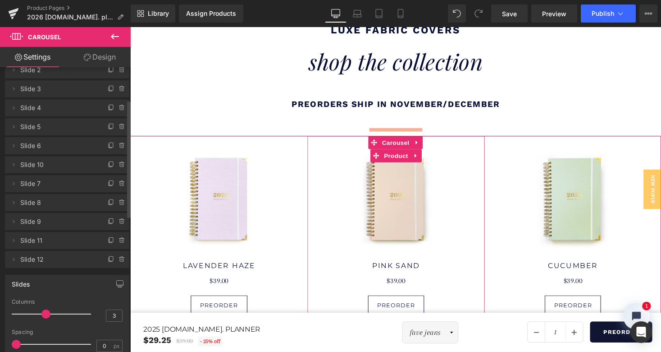
scroll to position [84, 0]
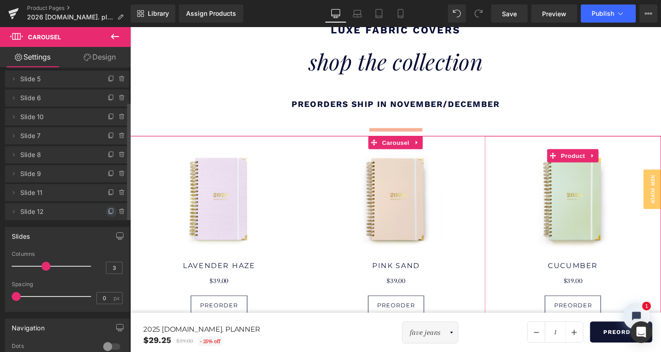
click at [108, 210] on icon at bounding box center [111, 211] width 7 height 7
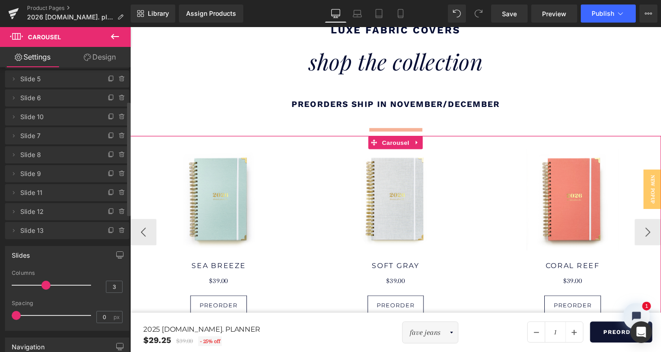
scroll to position [5, 5]
click at [659, 224] on button "›" at bounding box center [662, 237] width 27 height 27
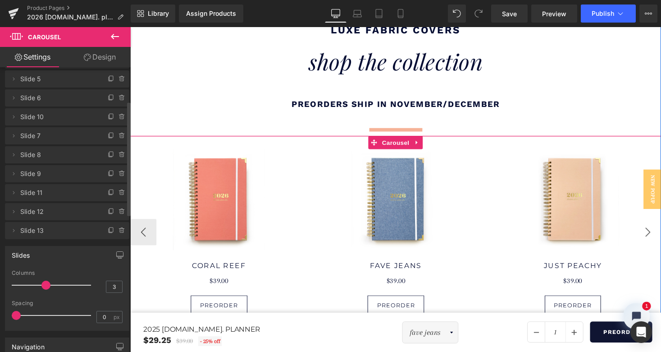
click at [659, 224] on button "›" at bounding box center [662, 237] width 27 height 27
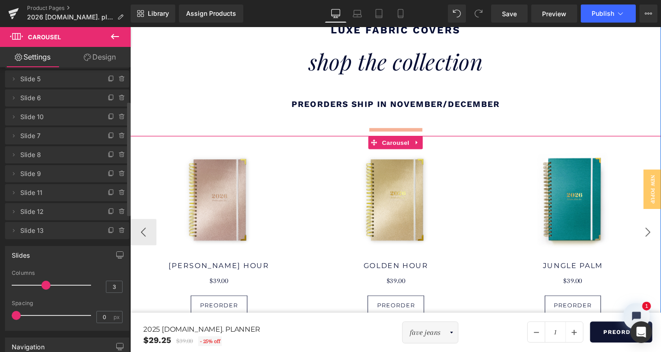
click at [659, 224] on button "›" at bounding box center [662, 237] width 27 height 27
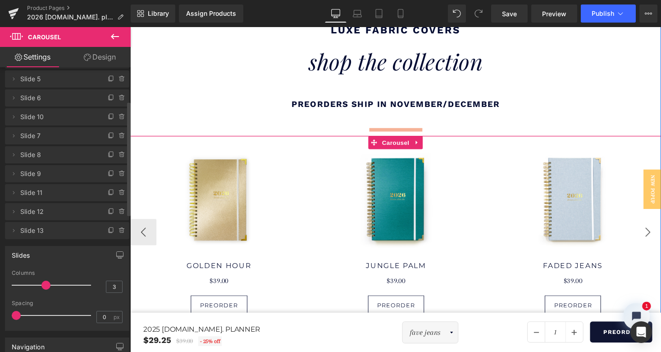
click at [659, 224] on button "›" at bounding box center [662, 237] width 27 height 27
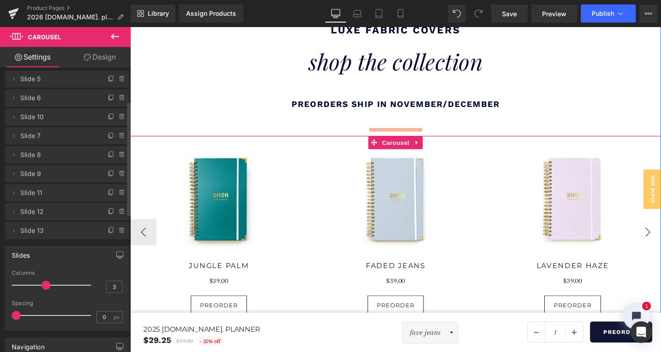
click at [659, 224] on button "›" at bounding box center [662, 237] width 27 height 27
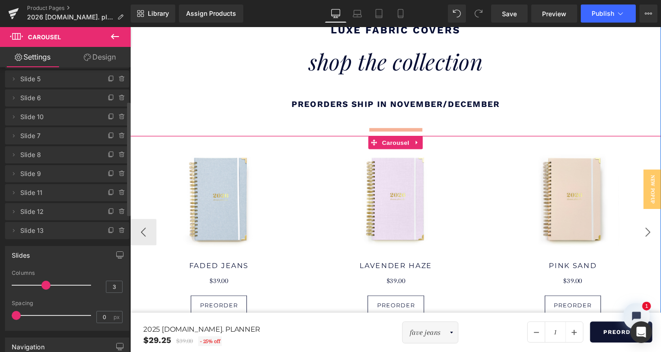
click at [659, 224] on button "›" at bounding box center [662, 237] width 27 height 27
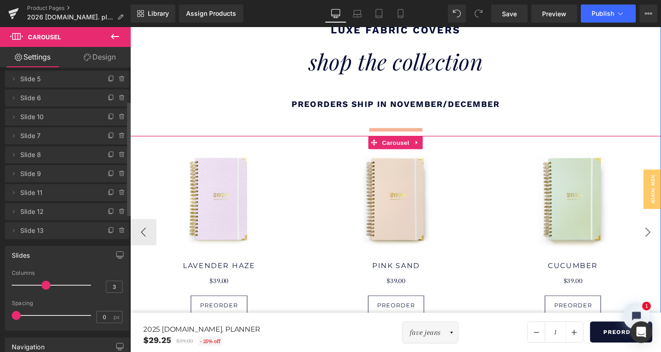
click at [659, 224] on button "›" at bounding box center [662, 237] width 27 height 27
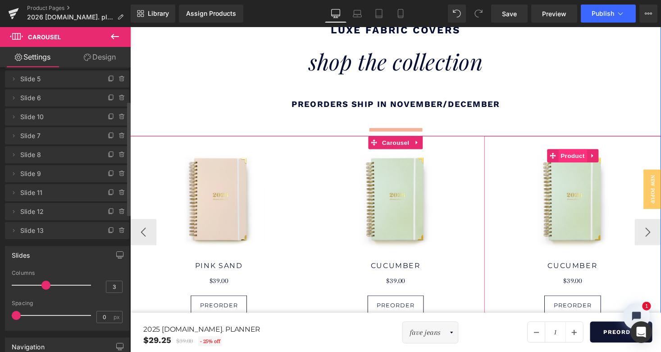
click at [577, 152] on span "Product" at bounding box center [584, 159] width 29 height 14
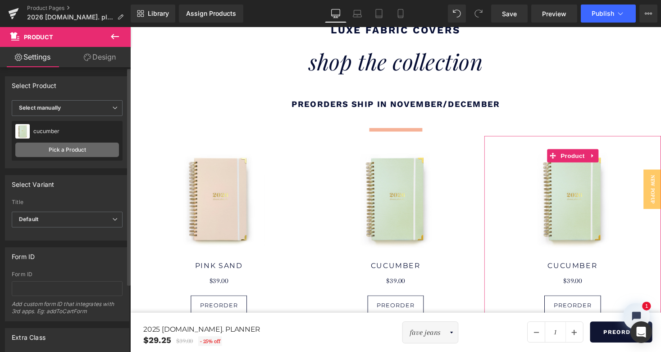
click at [70, 150] on link "Pick a Product" at bounding box center [67, 149] width 104 height 14
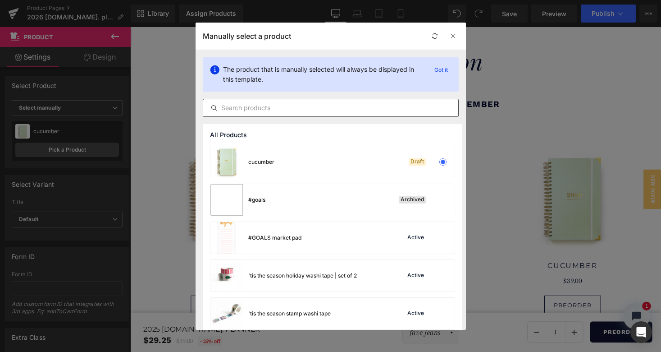
click at [253, 110] on input "text" at bounding box center [330, 107] width 255 height 11
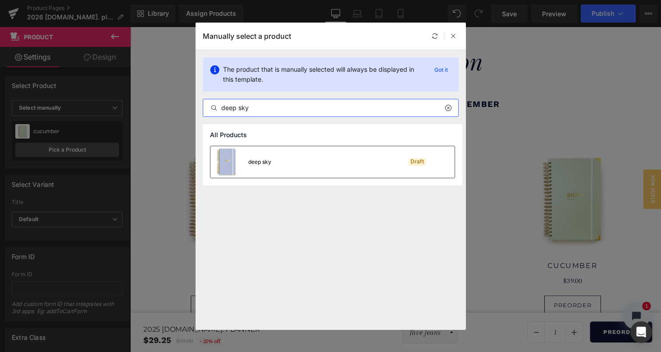
type input "deep sky"
click at [295, 153] on div "deep sky Draft" at bounding box center [332, 162] width 244 height 32
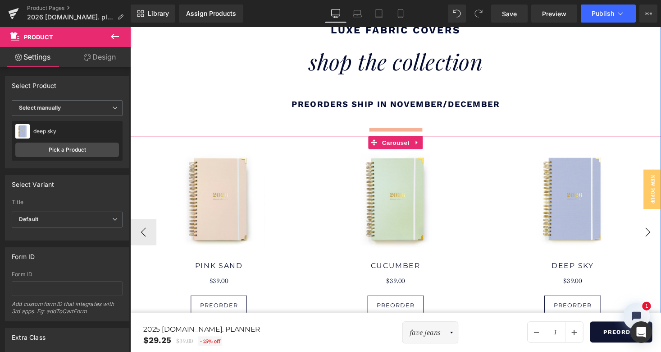
click at [656, 224] on button "›" at bounding box center [662, 237] width 27 height 27
click at [395, 139] on span "Carousel" at bounding box center [403, 146] width 32 height 14
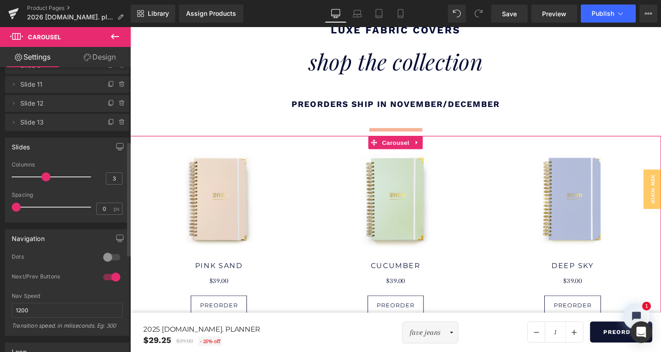
scroll to position [184, 0]
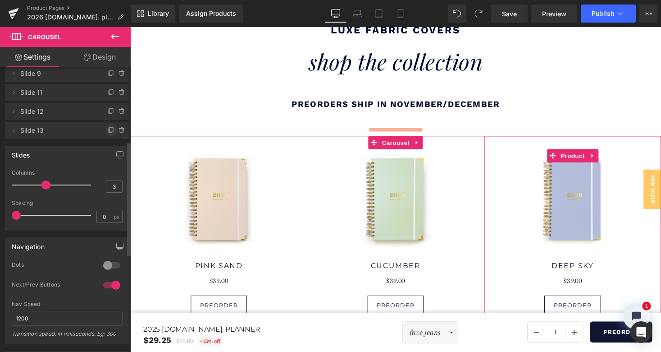
click at [110, 129] on icon at bounding box center [112, 129] width 4 height 5
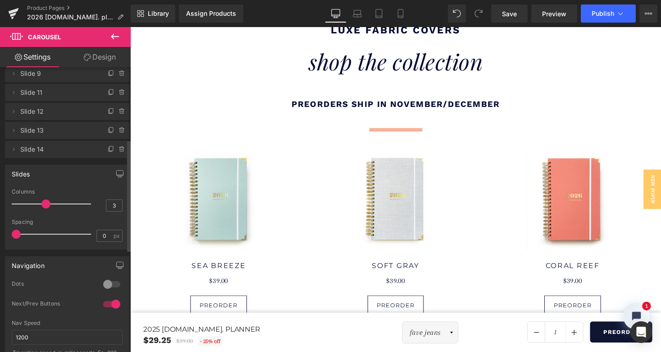
scroll to position [5, 5]
click at [655, 224] on button "›" at bounding box center [662, 237] width 27 height 27
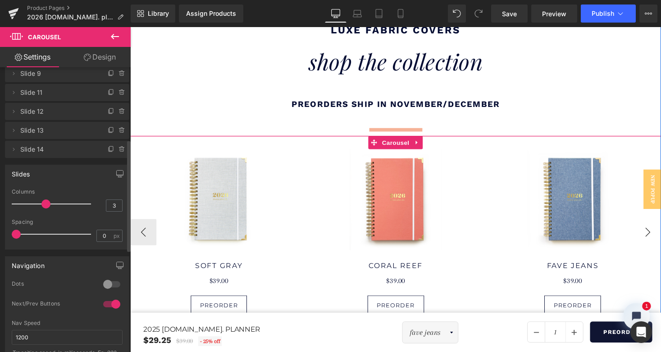
click at [655, 224] on button "›" at bounding box center [662, 237] width 27 height 27
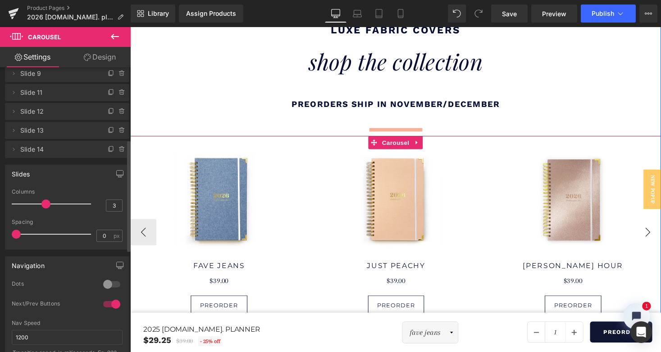
click at [655, 224] on button "›" at bounding box center [662, 237] width 27 height 27
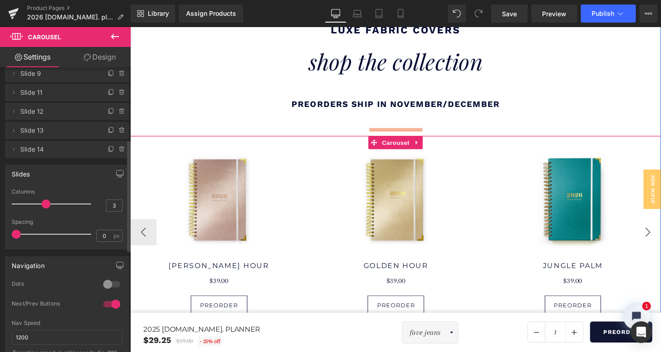
click at [655, 224] on button "›" at bounding box center [662, 237] width 27 height 27
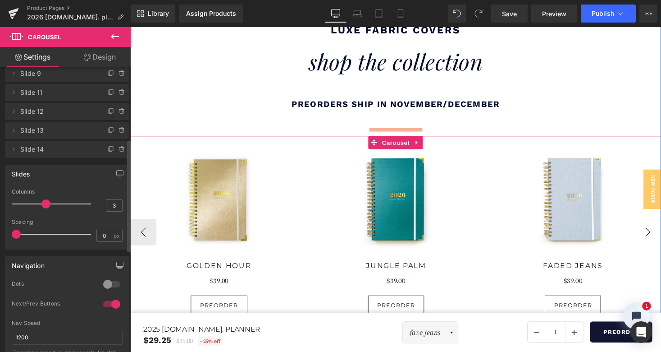
click at [655, 224] on button "›" at bounding box center [662, 237] width 27 height 27
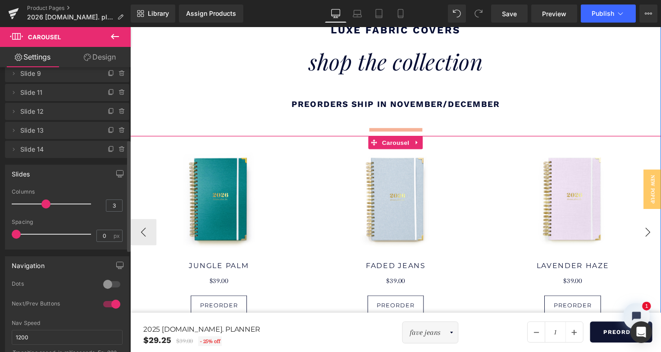
click at [655, 224] on button "›" at bounding box center [662, 237] width 27 height 27
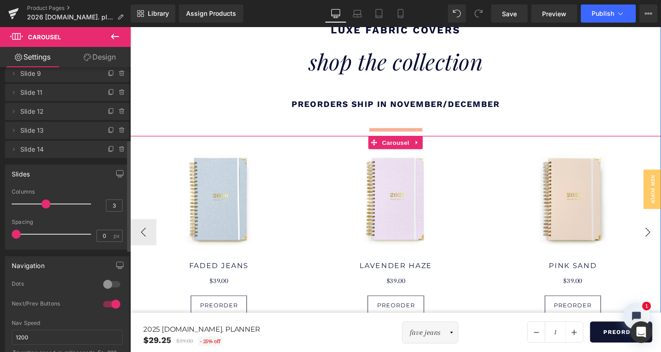
click at [655, 224] on button "›" at bounding box center [662, 237] width 27 height 27
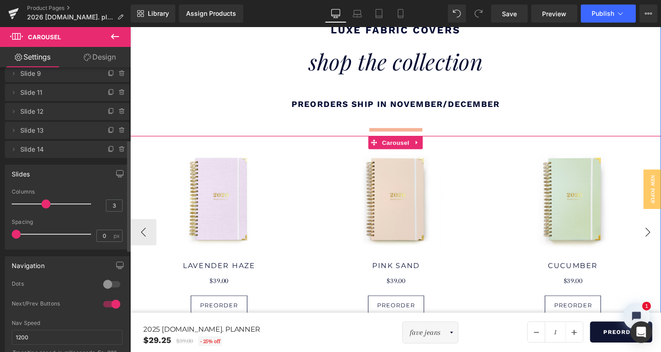
click at [655, 224] on button "›" at bounding box center [662, 237] width 27 height 27
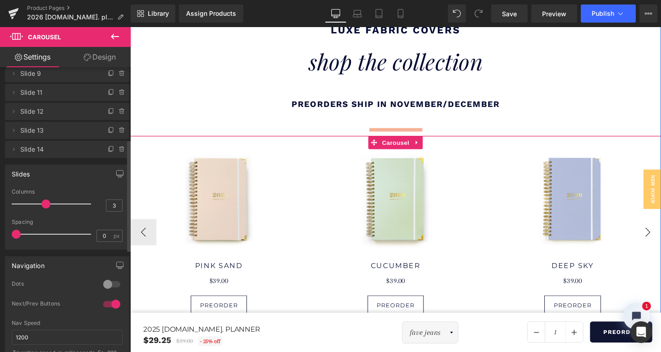
click at [655, 224] on button "›" at bounding box center [662, 237] width 27 height 27
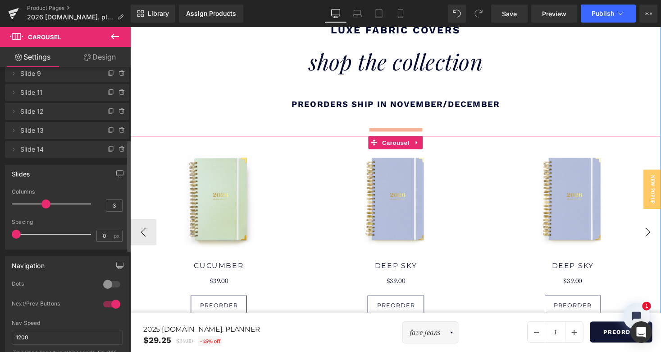
click at [656, 224] on button "›" at bounding box center [662, 237] width 27 height 27
click at [587, 153] on span "Product" at bounding box center [584, 160] width 29 height 14
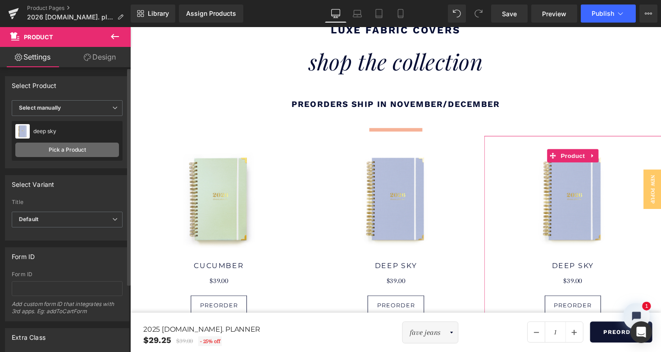
click at [67, 148] on link "Pick a Product" at bounding box center [67, 149] width 104 height 14
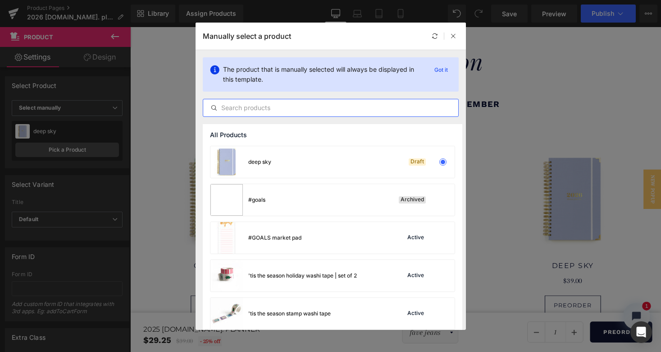
click at [239, 104] on input "text" at bounding box center [330, 107] width 255 height 11
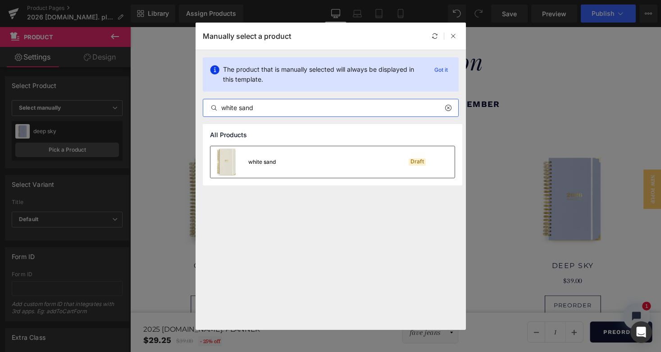
type input "white sand"
click at [252, 165] on div "white sand" at bounding box center [261, 162] width 27 height 8
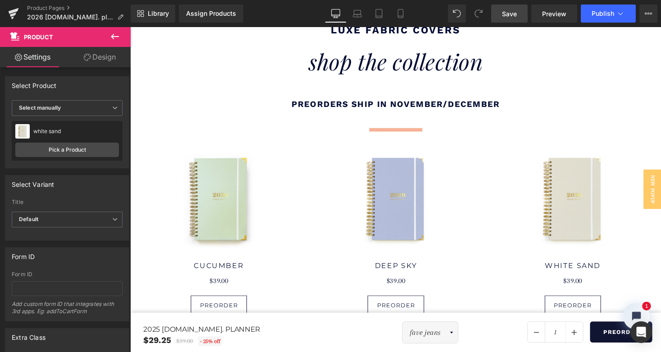
click at [510, 16] on span "Save" at bounding box center [509, 13] width 15 height 9
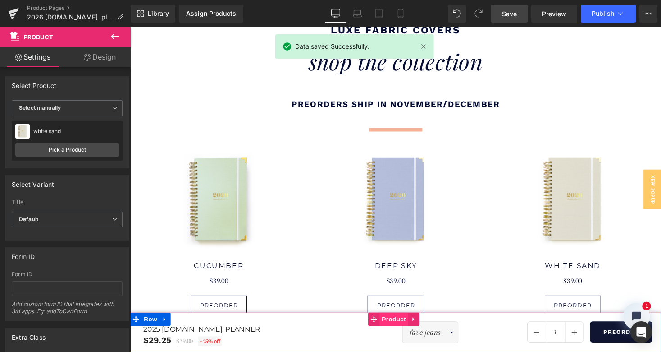
click at [398, 326] on span "Product" at bounding box center [401, 327] width 29 height 14
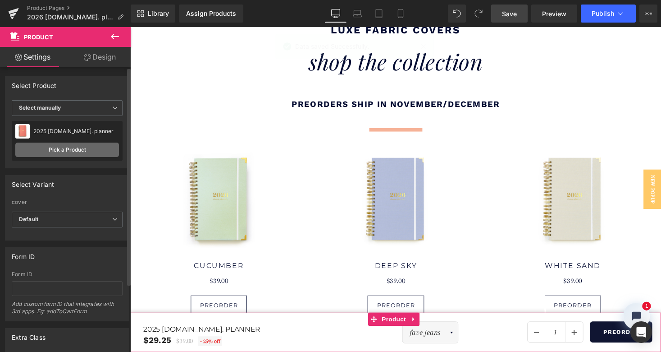
click at [78, 146] on link "Pick a Product" at bounding box center [67, 149] width 104 height 14
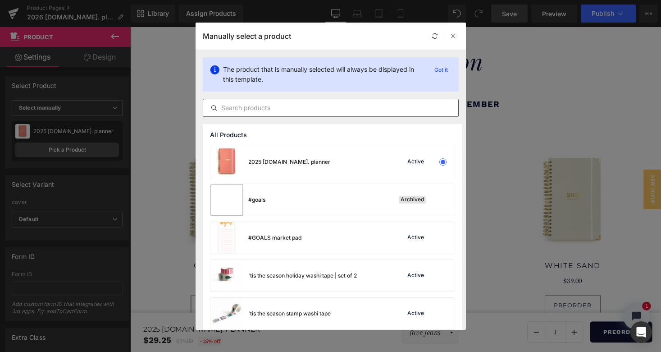
click at [242, 107] on input "text" at bounding box center [330, 107] width 255 height 11
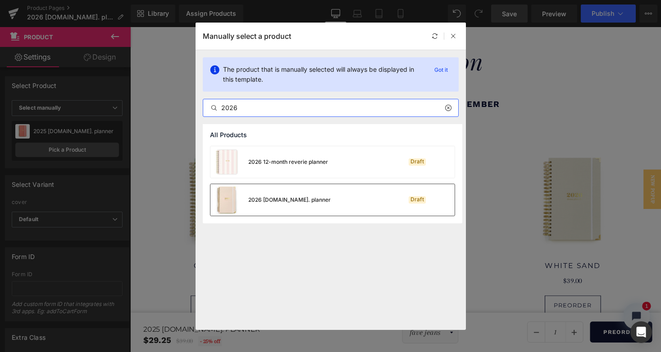
type input "2026"
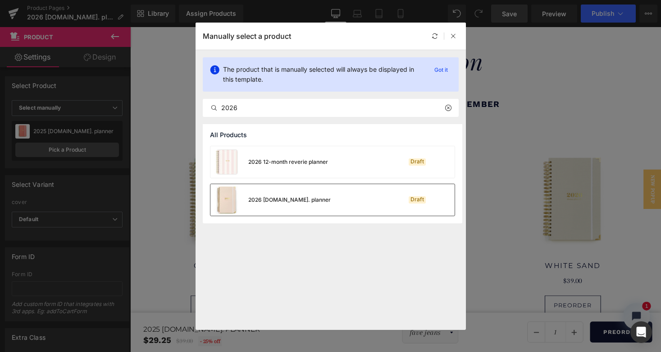
drag, startPoint x: 275, startPoint y: 196, endPoint x: 148, endPoint y: 174, distance: 128.6
click at [275, 196] on div "2026 [DOMAIN_NAME]. planner" at bounding box center [289, 200] width 82 height 8
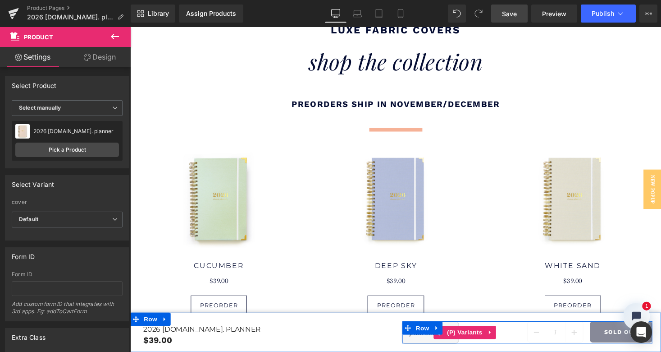
scroll to position [9, 0]
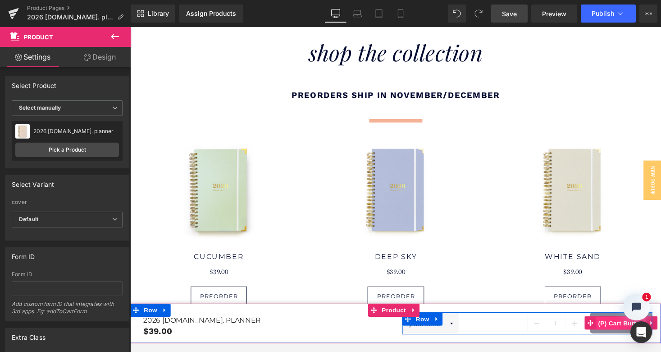
click at [619, 327] on span "(P) Cart Button" at bounding box center [634, 332] width 51 height 14
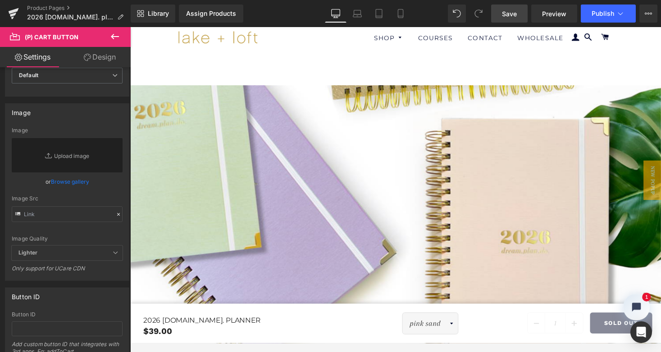
scroll to position [0, 0]
click at [514, 7] on link "Save" at bounding box center [509, 14] width 37 height 18
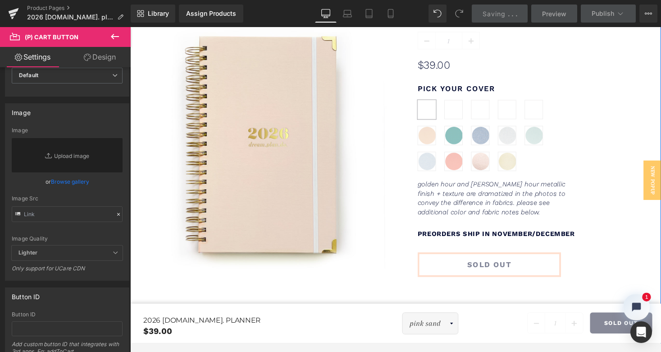
scroll to position [475, 0]
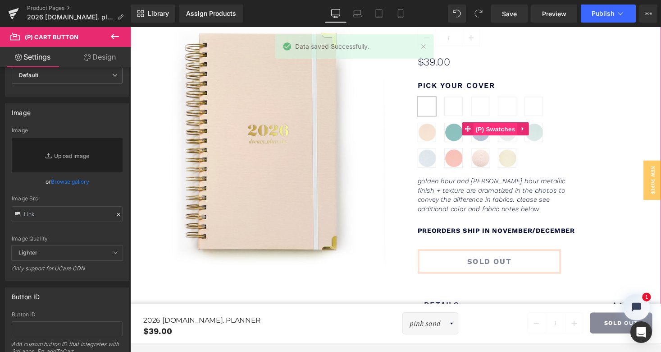
click at [504, 130] on span "(P) Swatches" at bounding box center [506, 132] width 46 height 14
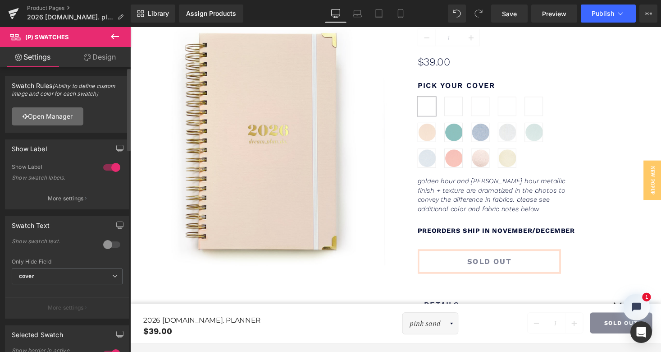
click at [64, 117] on link "Open Manager" at bounding box center [48, 116] width 72 height 18
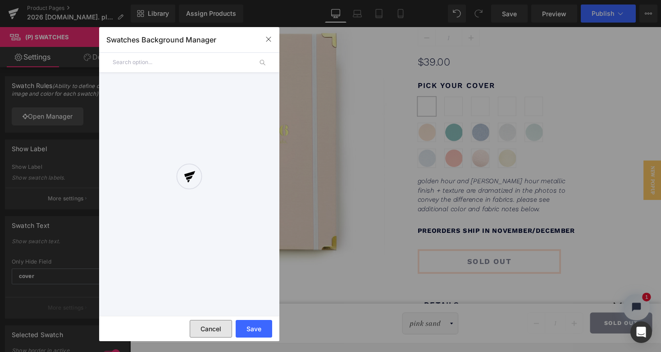
click at [216, 329] on button "Cancel" at bounding box center [211, 329] width 42 height 18
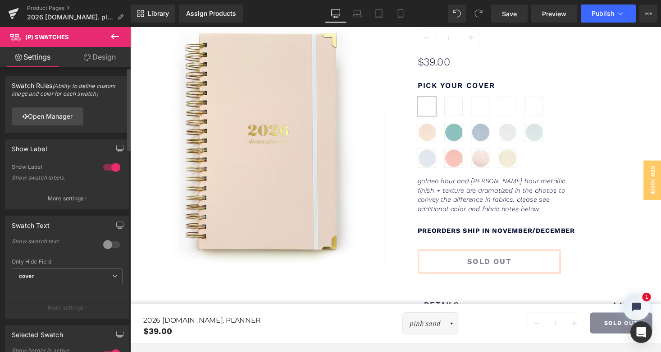
scroll to position [0, 0]
click at [59, 115] on link "Open Manager" at bounding box center [48, 116] width 72 height 18
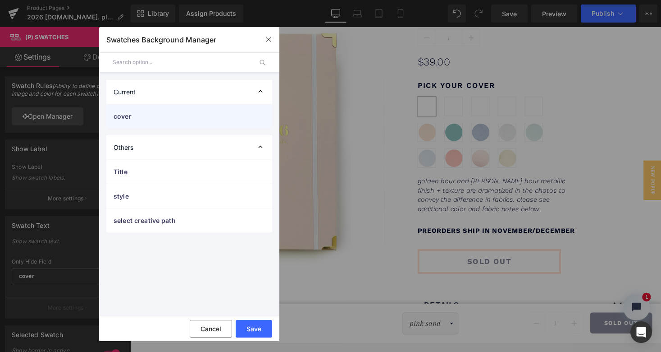
click at [142, 115] on span "cover" at bounding box center [180, 115] width 133 height 9
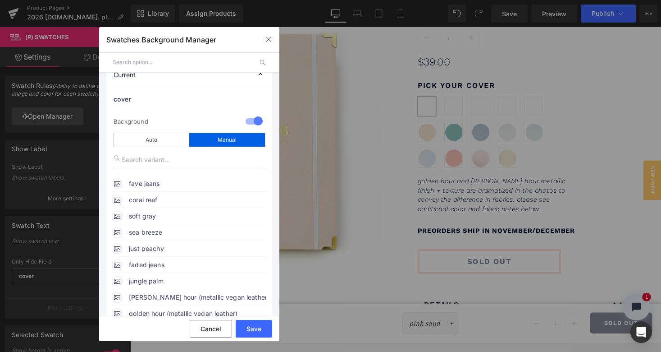
scroll to position [44, 0]
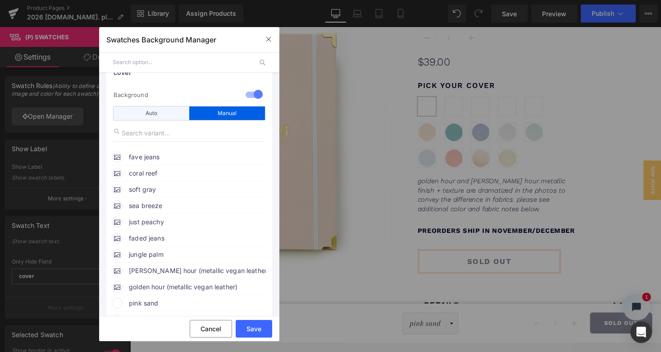
click at [152, 113] on div "Auto" at bounding box center [152, 113] width 76 height 14
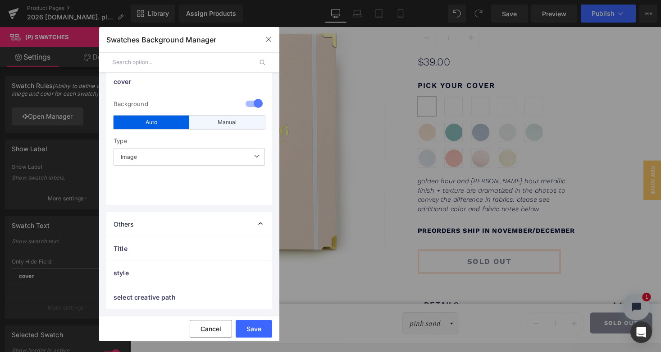
click at [212, 119] on div "Manual" at bounding box center [227, 122] width 76 height 14
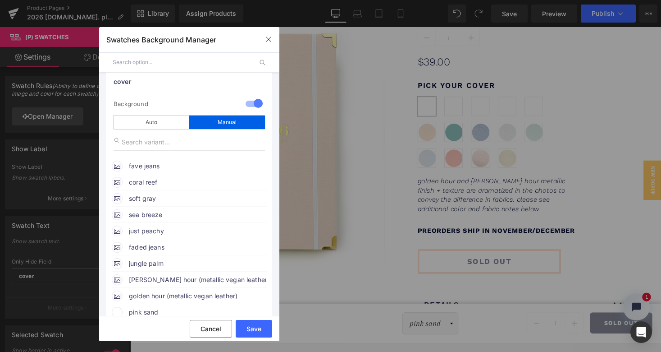
click at [124, 166] on div "fave jeans" at bounding box center [189, 165] width 155 height 14
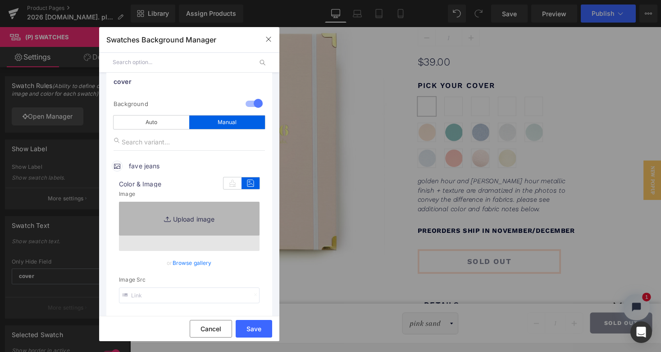
click at [173, 224] on link "Replace Image" at bounding box center [189, 225] width 141 height 49
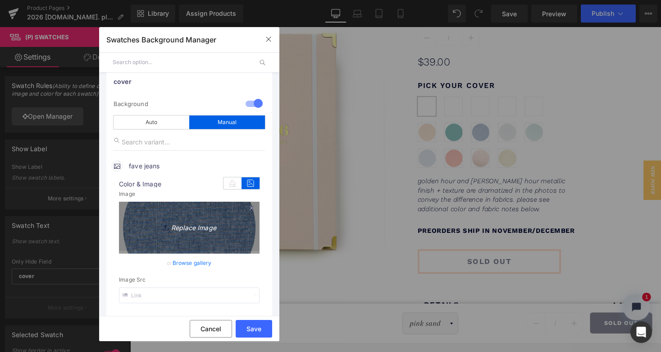
type input "C:\fakepath\fabric swatches-202610.jpg"
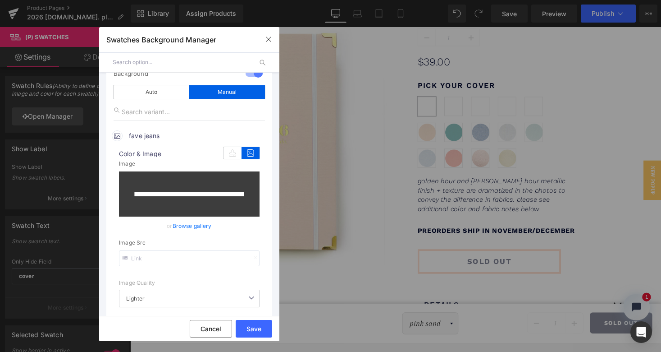
scroll to position [70, 0]
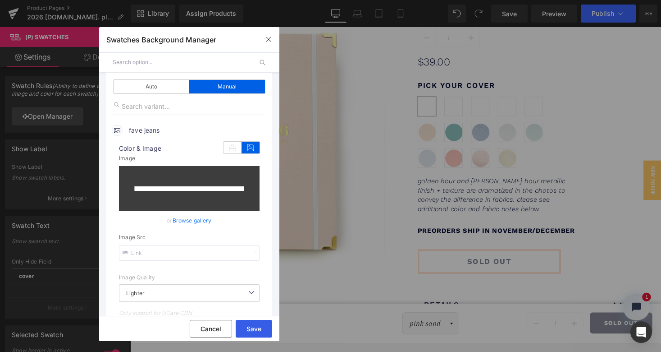
click at [257, 328] on button "Save" at bounding box center [254, 329] width 37 height 18
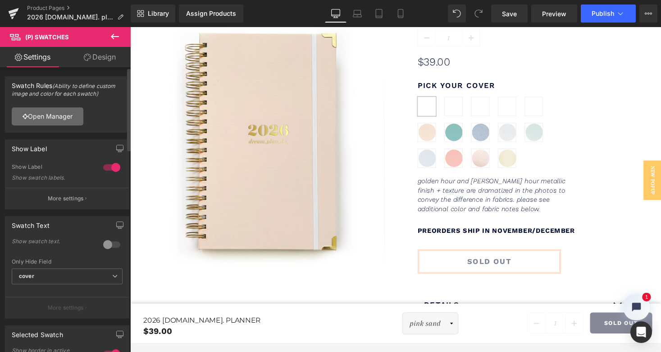
click at [69, 110] on link "Open Manager" at bounding box center [48, 116] width 72 height 18
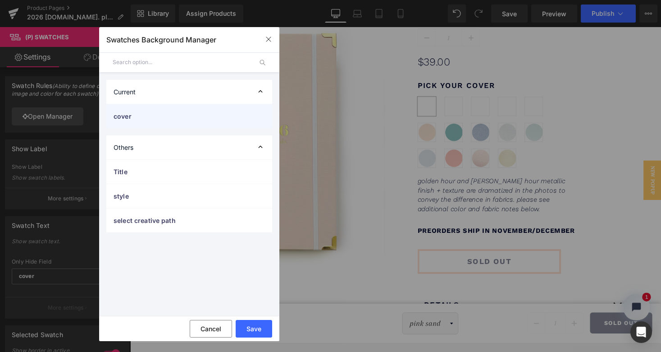
click at [171, 114] on span "cover" at bounding box center [180, 115] width 133 height 9
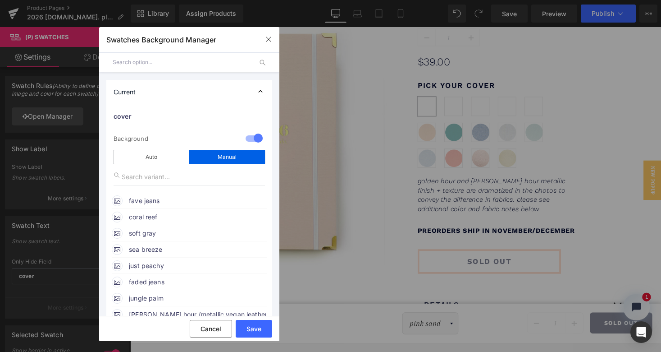
click at [118, 203] on span at bounding box center [117, 200] width 11 height 11
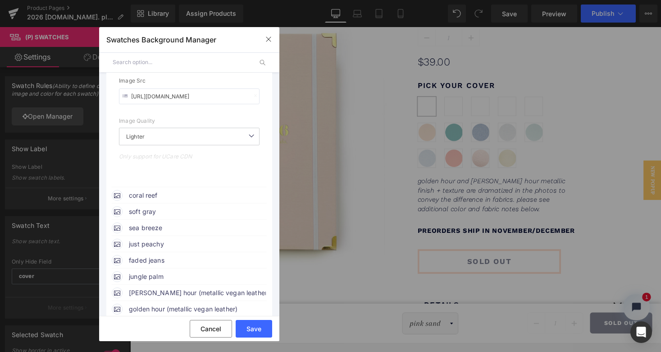
scroll to position [235, 0]
click at [135, 191] on span "coral reef" at bounding box center [197, 193] width 137 height 11
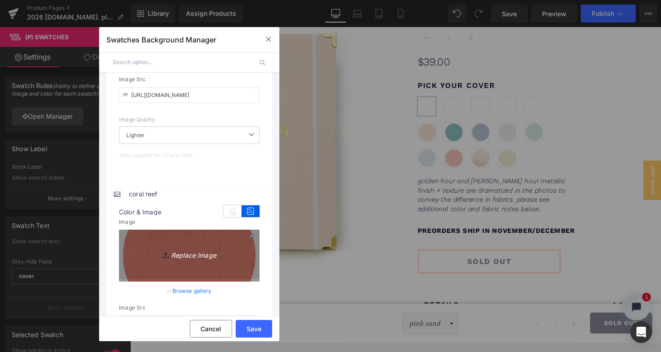
click at [163, 242] on link "Replace Image" at bounding box center [189, 253] width 141 height 49
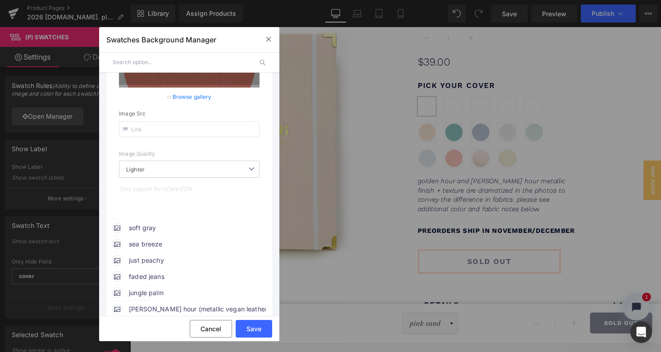
scroll to position [439, 0]
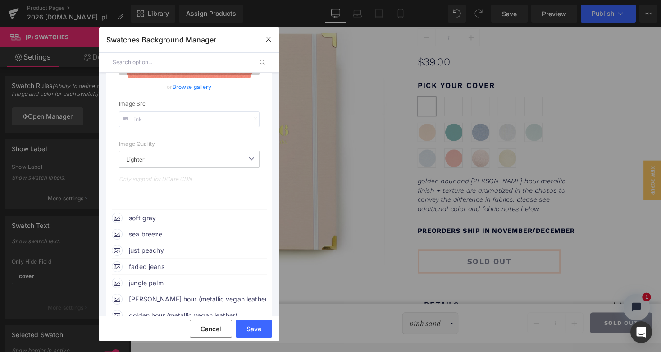
click at [159, 215] on span "soft gray" at bounding box center [197, 217] width 137 height 11
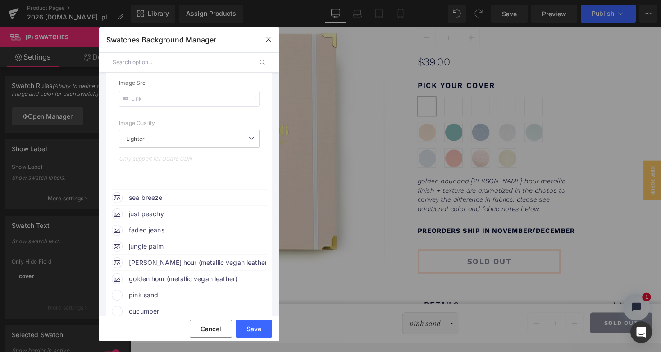
scroll to position [690, 0]
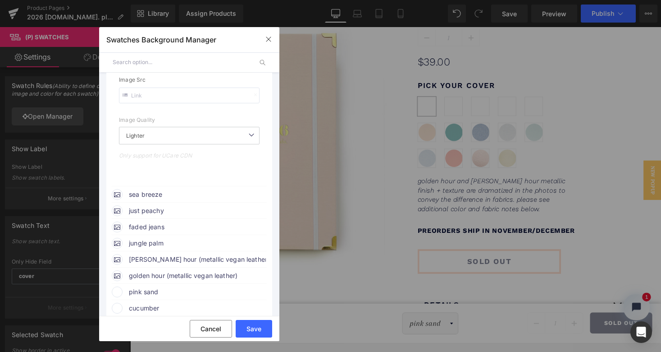
click at [150, 192] on span "sea breeze" at bounding box center [197, 194] width 137 height 11
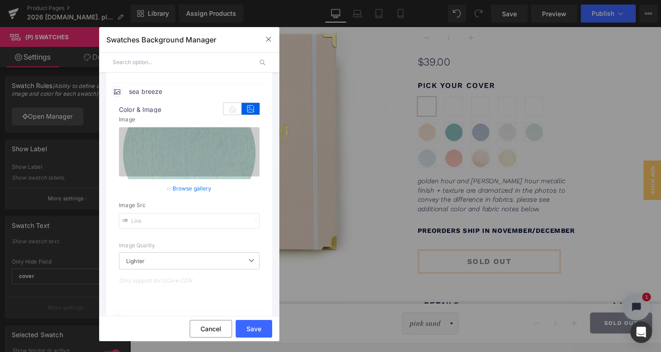
scroll to position [864, 0]
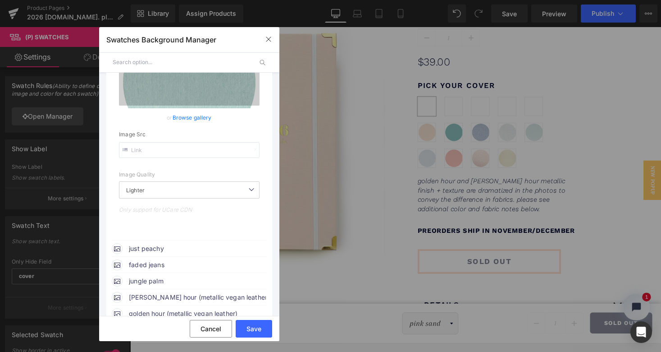
click at [148, 245] on span "just peachy" at bounding box center [197, 248] width 137 height 11
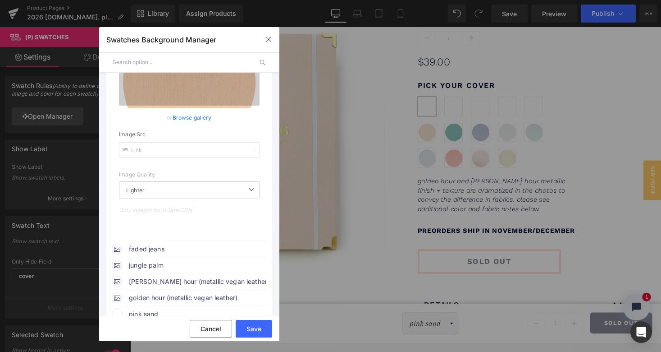
scroll to position [1126, 0]
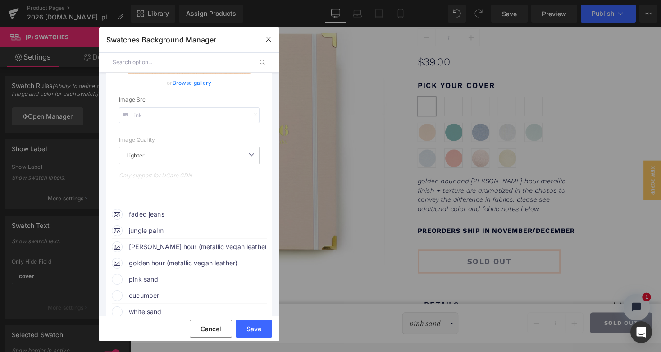
click at [142, 212] on span "faded jeans" at bounding box center [197, 214] width 137 height 11
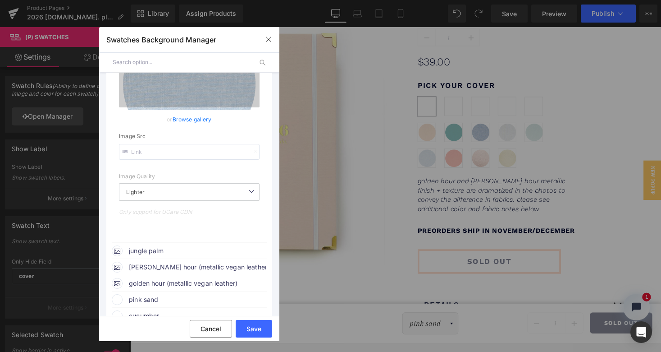
scroll to position [1346, 0]
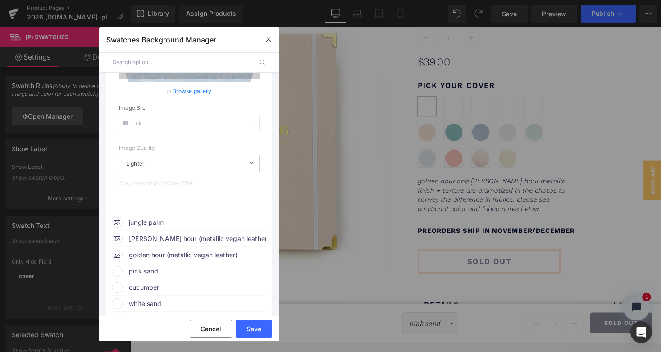
click at [142, 217] on span "jungle palm" at bounding box center [197, 222] width 137 height 11
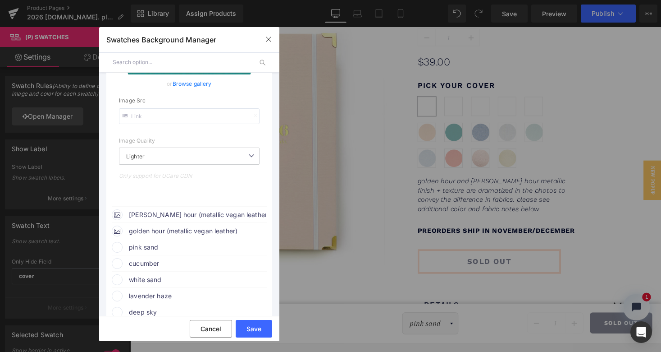
scroll to position [1587, 0]
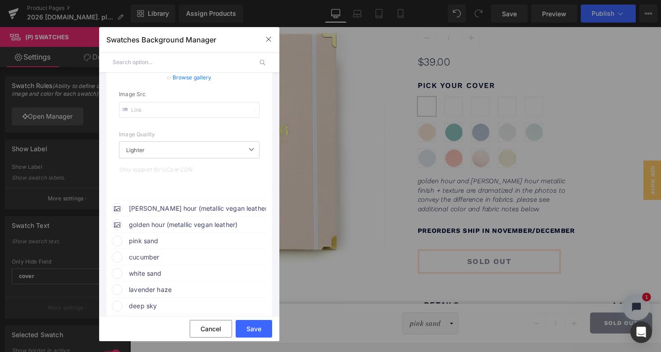
click at [159, 208] on span "rose golden hour (metallic vegan leather)" at bounding box center [197, 208] width 137 height 11
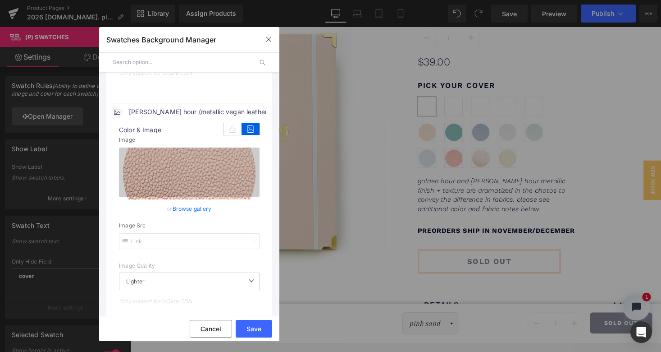
scroll to position [1690, 0]
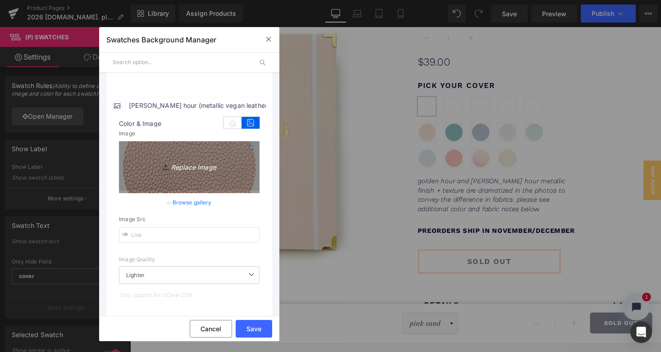
click at [183, 164] on icon "Replace Image" at bounding box center [189, 165] width 72 height 11
type input "C:\fakepath\fabric swatches-202614.jpg"
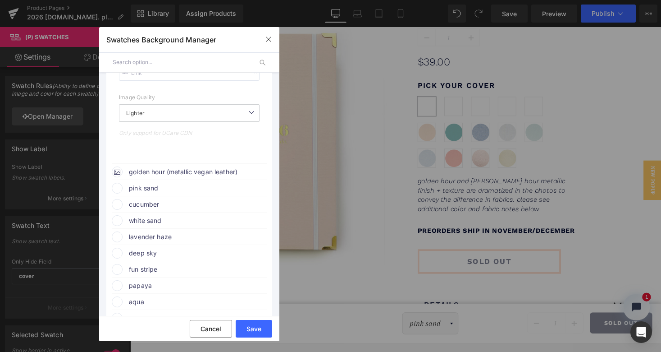
scroll to position [1897, 0]
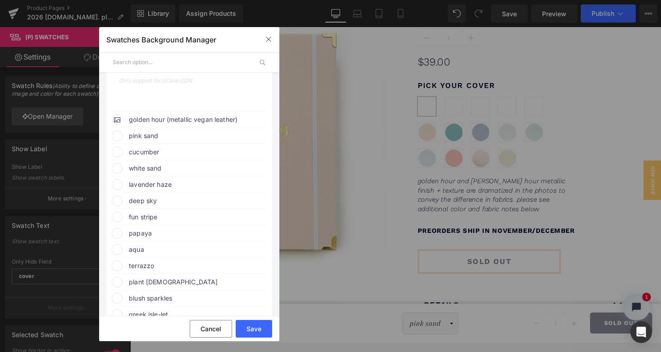
click at [143, 132] on span "pink sand" at bounding box center [197, 135] width 137 height 11
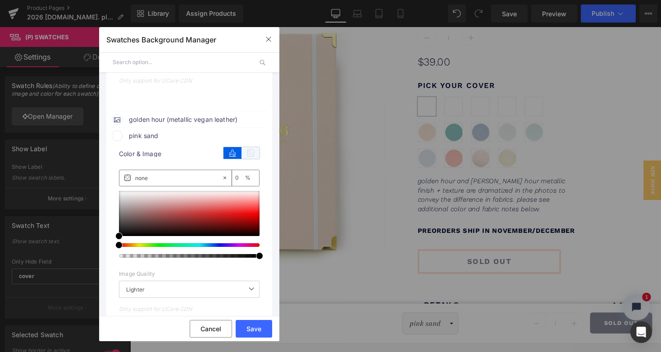
click at [249, 148] on icon at bounding box center [251, 153] width 18 height 12
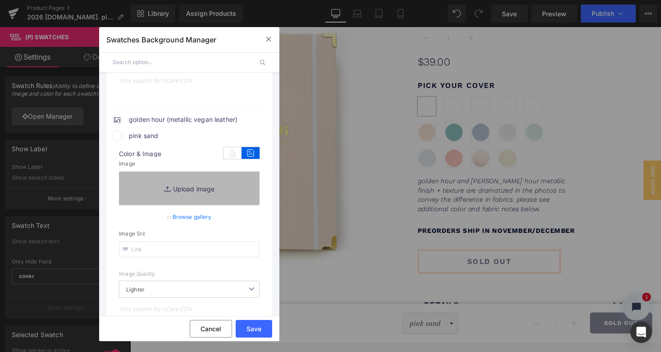
click at [190, 185] on link "Replace Image" at bounding box center [189, 187] width 141 height 33
type input "C:\fakepath\fabric swatches-20266.jpg"
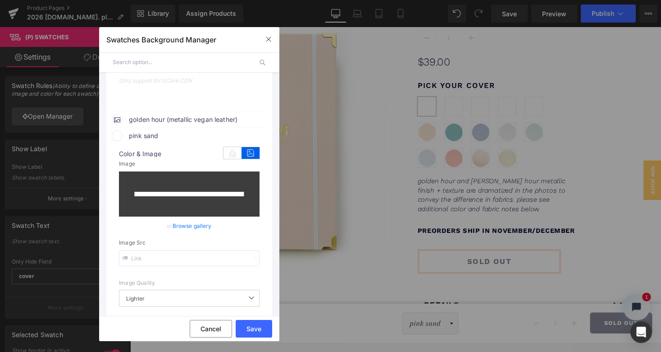
click at [196, 154] on span "Color & Image" at bounding box center [189, 154] width 141 height 6
click at [222, 328] on button "Cancel" at bounding box center [211, 329] width 42 height 18
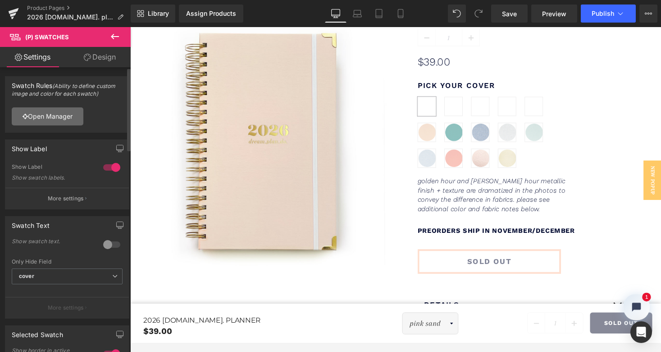
click at [69, 122] on link "Open Manager" at bounding box center [48, 116] width 72 height 18
click at [515, 5] on link "Save" at bounding box center [509, 14] width 37 height 18
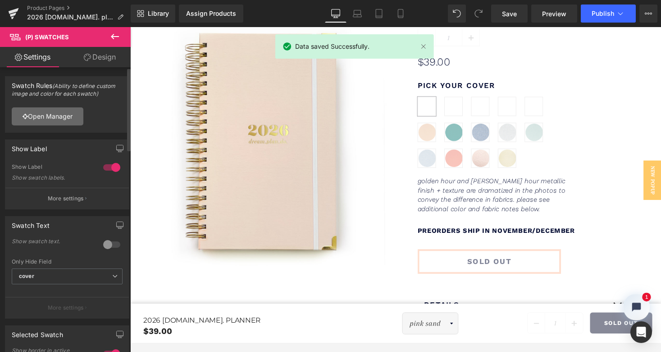
click at [75, 121] on link "Open Manager" at bounding box center [48, 116] width 72 height 18
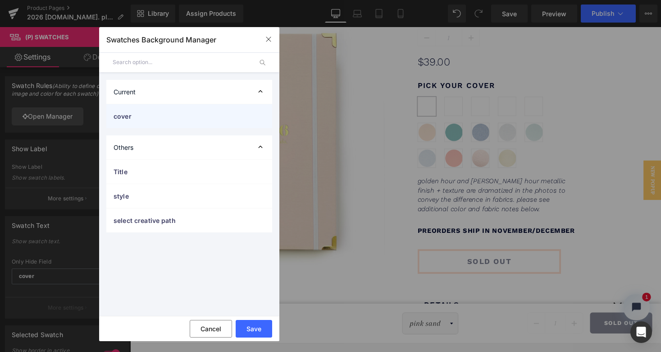
click at [126, 115] on span "cover" at bounding box center [180, 115] width 133 height 9
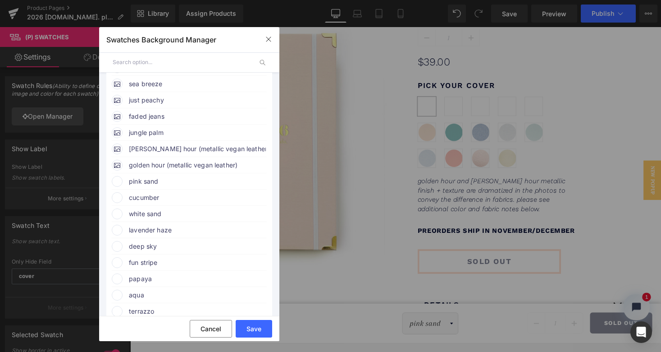
scroll to position [174, 0]
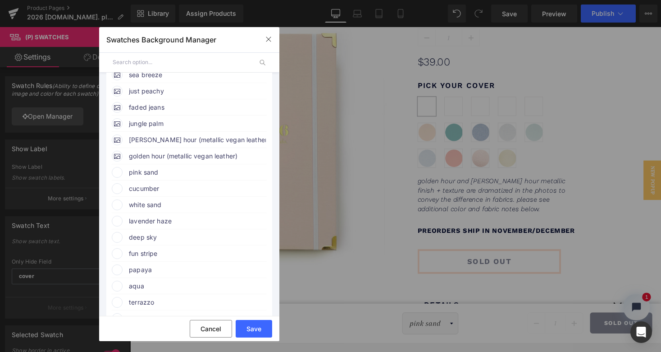
click at [117, 172] on span at bounding box center [117, 172] width 11 height 11
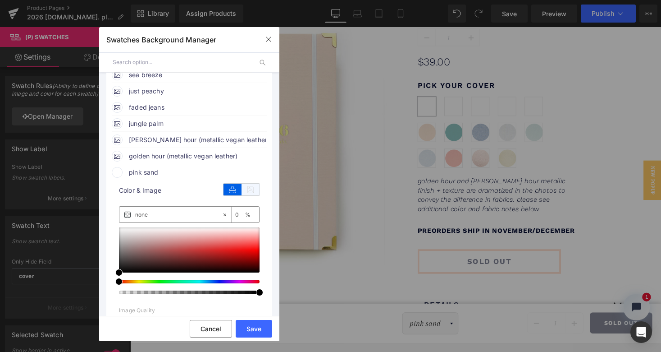
click at [249, 187] on icon at bounding box center [251, 189] width 18 height 12
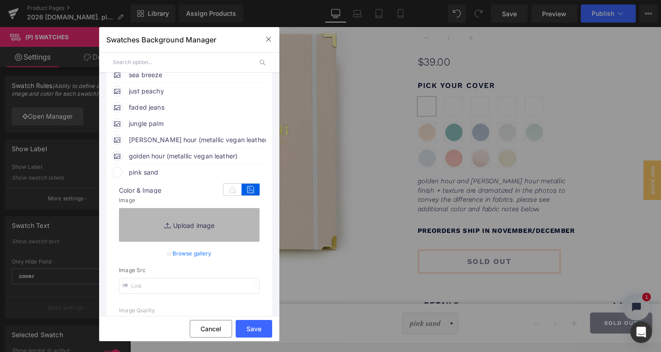
click at [190, 225] on link "Replace Image" at bounding box center [189, 224] width 141 height 33
type input "C:\fakepath\fabric swatches-20266.jpg"
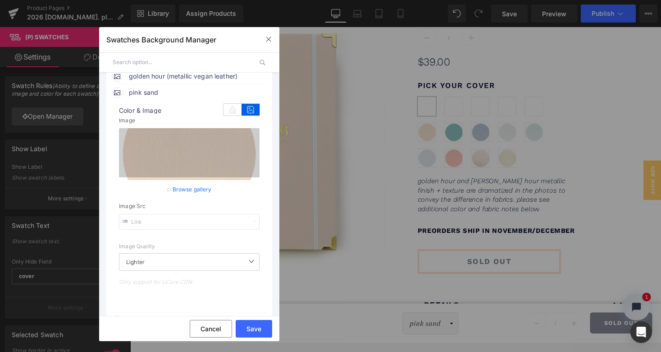
scroll to position [277, 0]
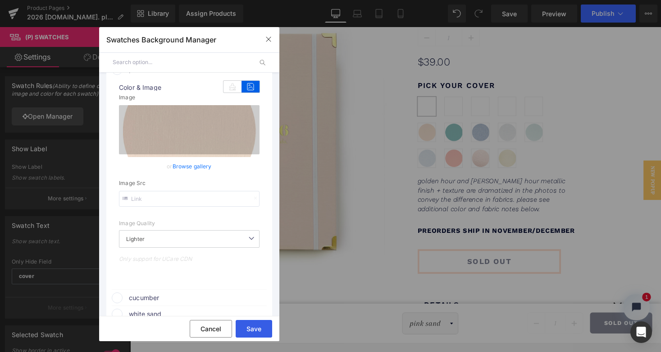
click at [261, 325] on button "Save" at bounding box center [254, 329] width 37 height 18
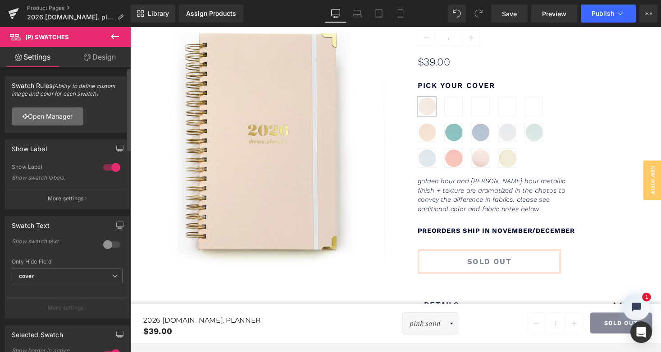
click at [68, 112] on link "Open Manager" at bounding box center [48, 116] width 72 height 18
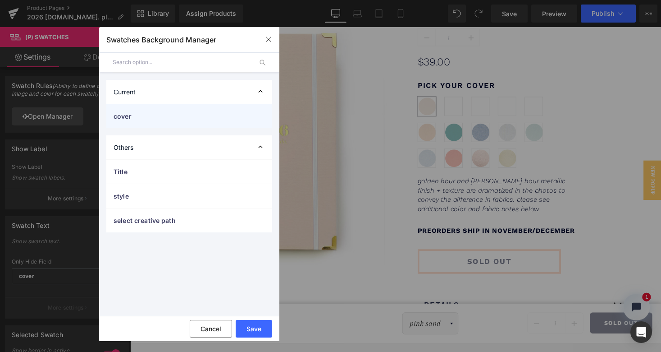
click at [170, 122] on div "cover" at bounding box center [189, 116] width 166 height 24
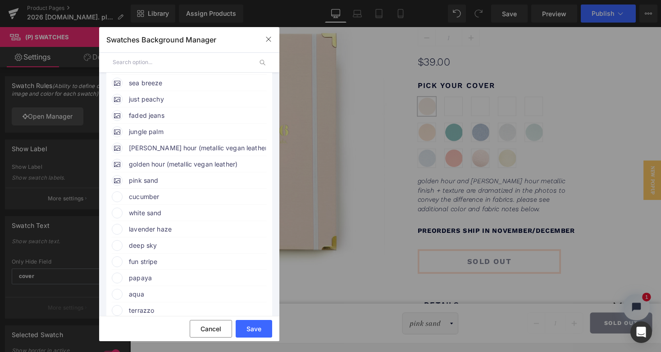
scroll to position [184, 0]
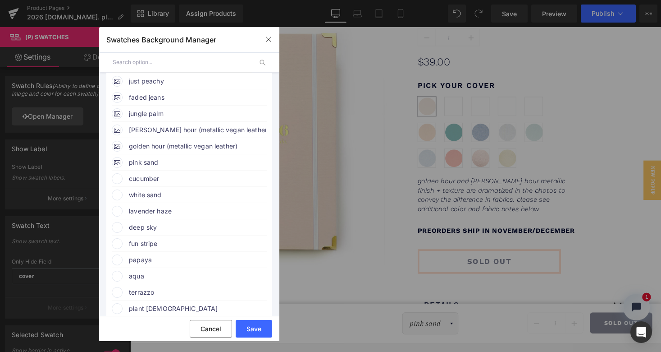
click at [145, 179] on span "cucumber" at bounding box center [197, 178] width 137 height 11
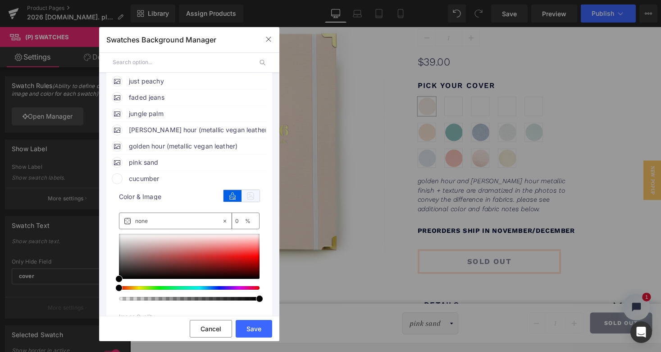
click at [247, 197] on icon at bounding box center [251, 196] width 18 height 12
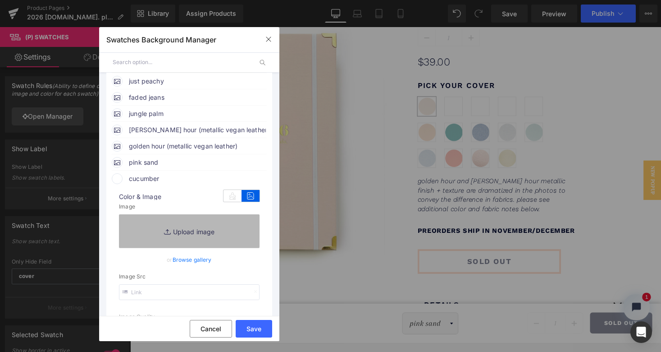
click at [197, 233] on link "Replace Image" at bounding box center [189, 230] width 141 height 33
type input "C:\fakepath\fabric swatches-20265.jpg"
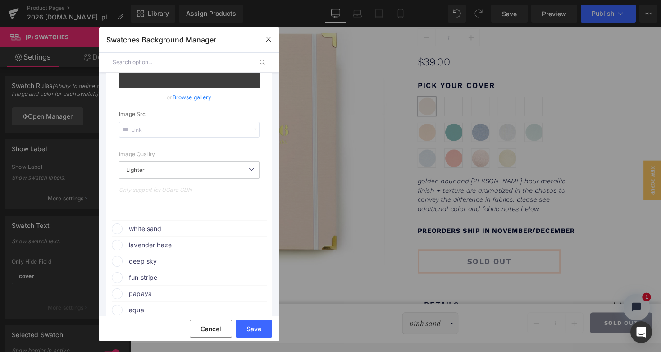
scroll to position [397, 0]
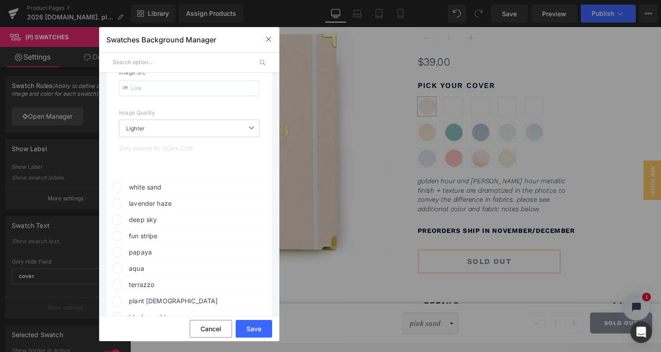
click at [165, 188] on span "white sand" at bounding box center [197, 187] width 137 height 11
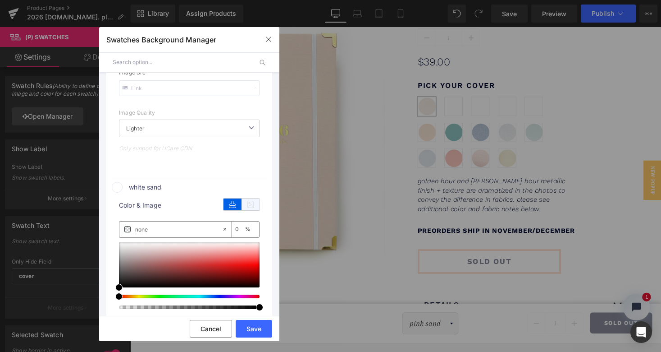
click at [248, 203] on icon at bounding box center [251, 204] width 18 height 12
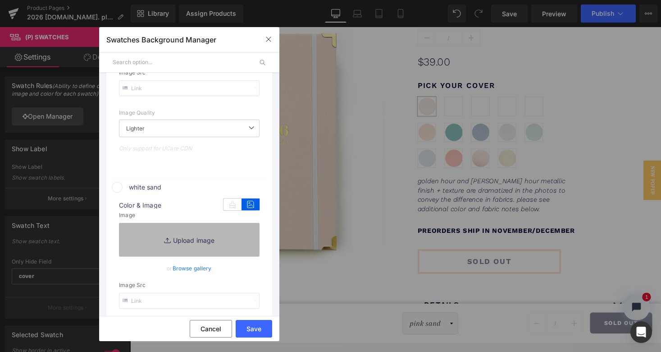
click at [203, 235] on link "Replace Image" at bounding box center [189, 239] width 141 height 33
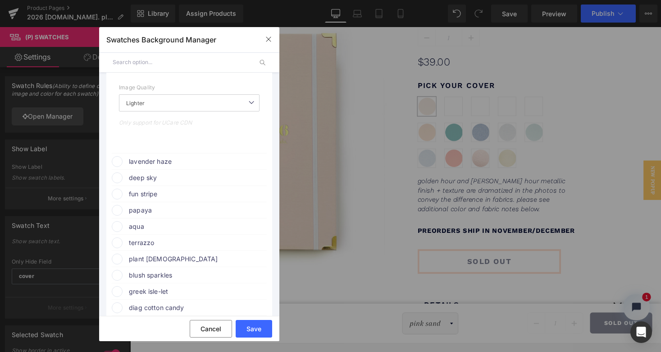
scroll to position [635, 0]
click at [161, 159] on span "lavender haze" at bounding box center [197, 160] width 137 height 11
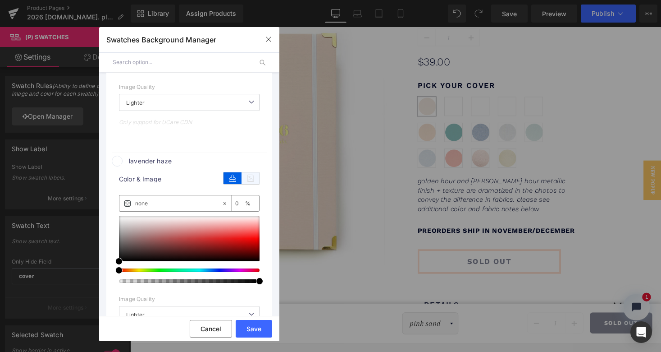
click at [251, 173] on icon at bounding box center [251, 178] width 18 height 12
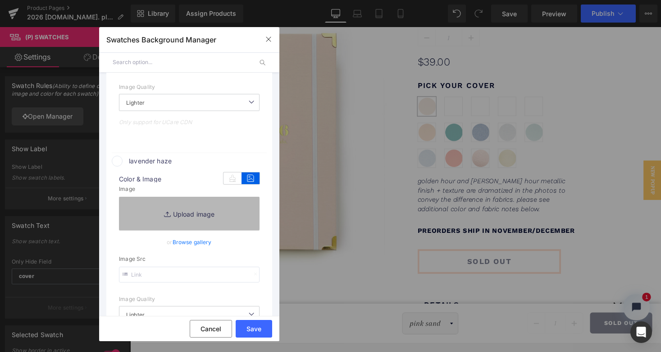
click at [216, 209] on link "Replace Image" at bounding box center [189, 213] width 141 height 33
type input "C:\fakepath\fabric swatches-202612.jpg"
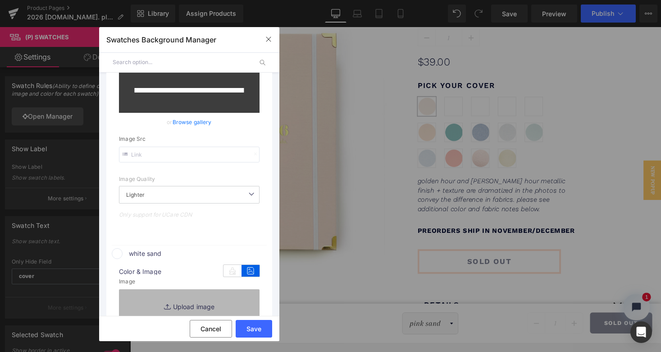
scroll to position [283, 0]
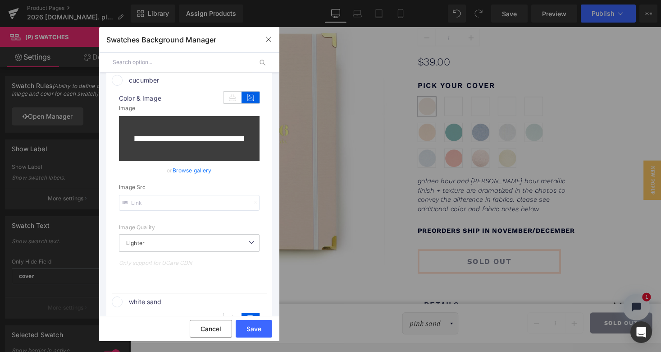
click at [213, 126] on input "file" at bounding box center [189, 138] width 141 height 45
type input "C:\fakepath\fabric swatches-20265.jpg"
click at [257, 328] on button "Save" at bounding box center [254, 329] width 37 height 18
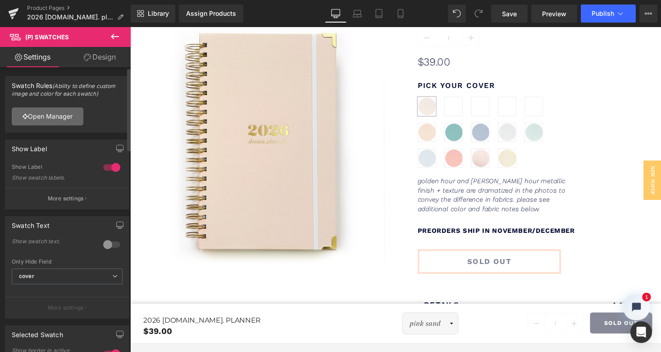
drag, startPoint x: 483, startPoint y: 5, endPoint x: 68, endPoint y: 114, distance: 429.2
click at [68, 114] on link "Open Manager" at bounding box center [48, 116] width 72 height 18
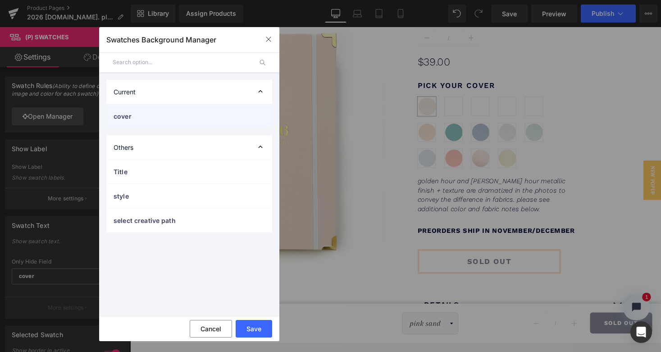
click at [146, 113] on span "cover" at bounding box center [180, 115] width 133 height 9
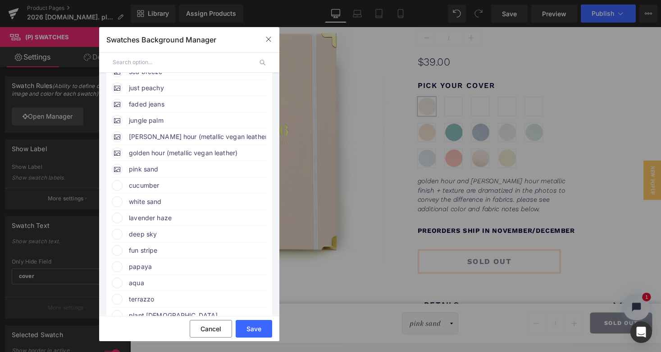
scroll to position [178, 0]
click at [151, 186] on span "cucumber" at bounding box center [197, 184] width 137 height 11
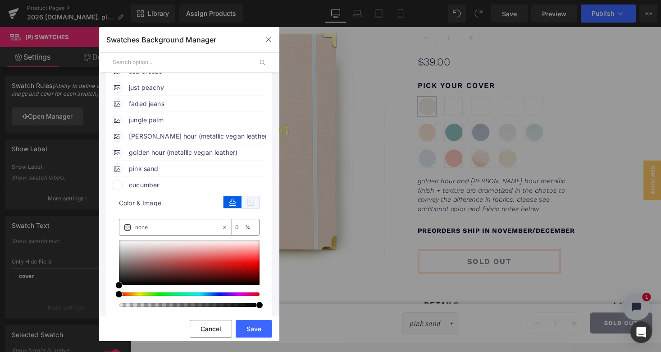
click at [251, 200] on icon at bounding box center [251, 202] width 18 height 12
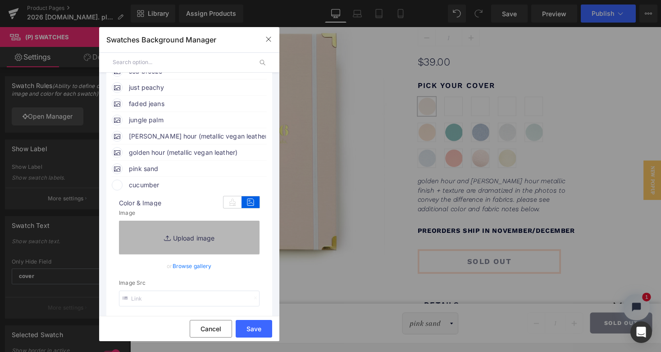
click at [203, 237] on link "Replace Image" at bounding box center [189, 236] width 141 height 33
type input "C:\fakepath\fabric swatches-20265.jpg"
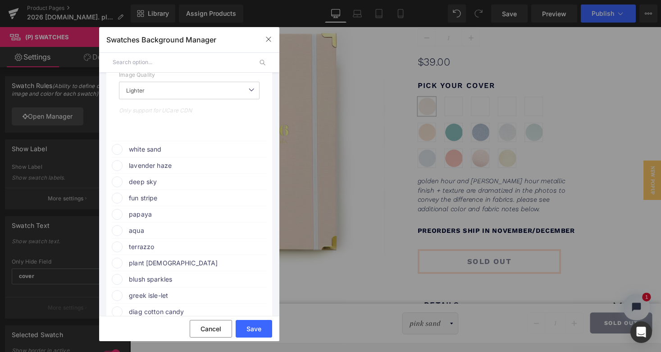
scroll to position [438, 0]
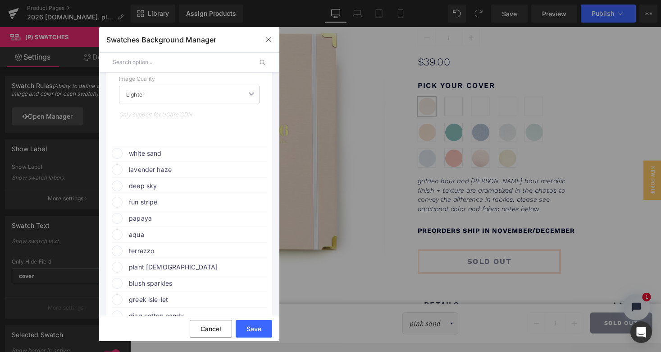
click at [165, 167] on span "lavender haze" at bounding box center [197, 169] width 137 height 11
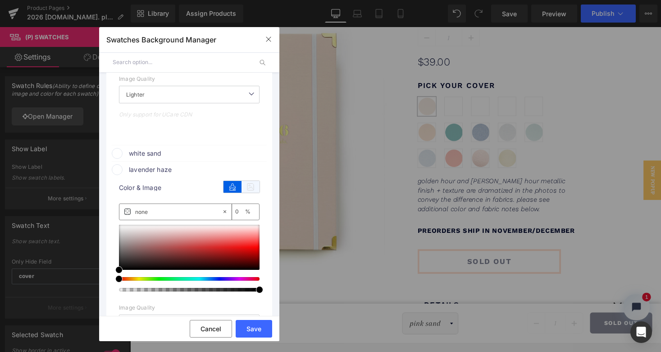
click at [247, 183] on icon at bounding box center [251, 187] width 18 height 12
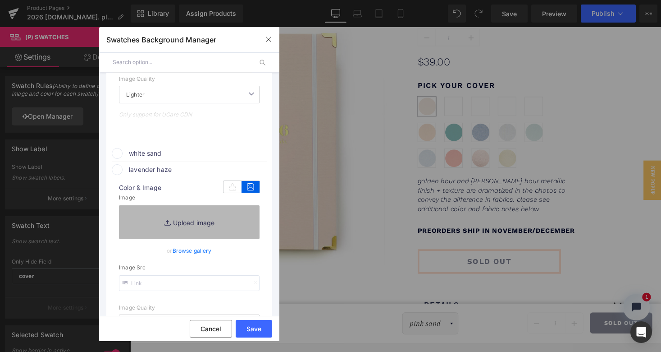
click at [210, 223] on link "Replace Image" at bounding box center [189, 221] width 141 height 33
type input "C:\fakepath\fabric swatches-202612.jpg"
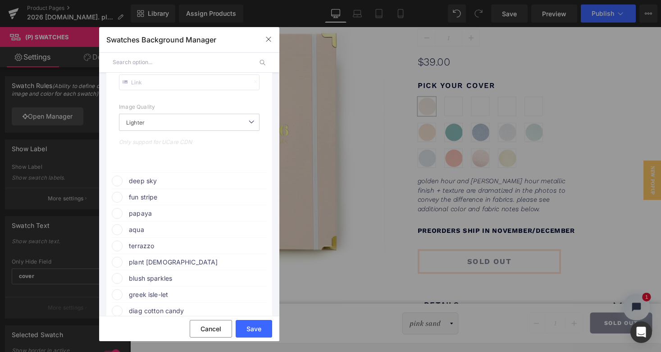
scroll to position [663, 0]
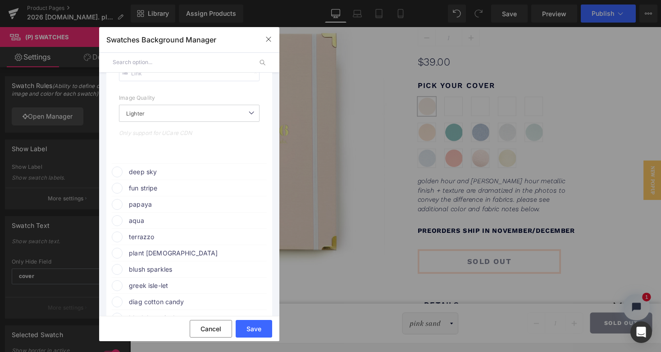
click at [181, 172] on span "deep sky" at bounding box center [197, 171] width 137 height 11
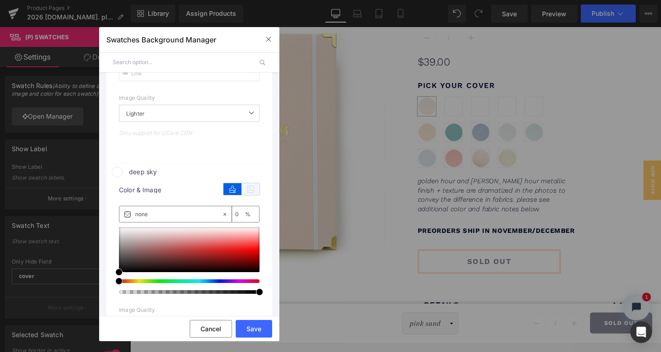
click at [249, 184] on icon at bounding box center [251, 189] width 18 height 12
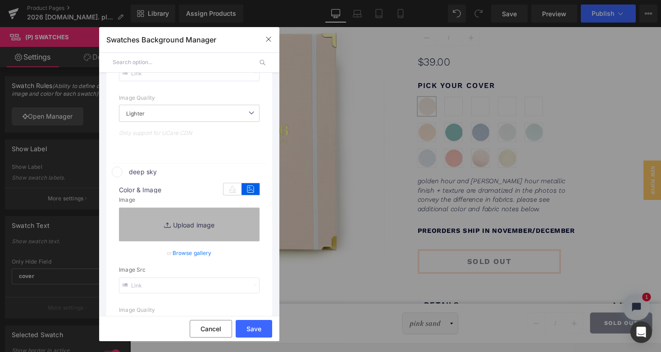
click at [201, 224] on link "Replace Image" at bounding box center [189, 223] width 141 height 33
type input "C:\fakepath\fabric swatches-20268.jpg"
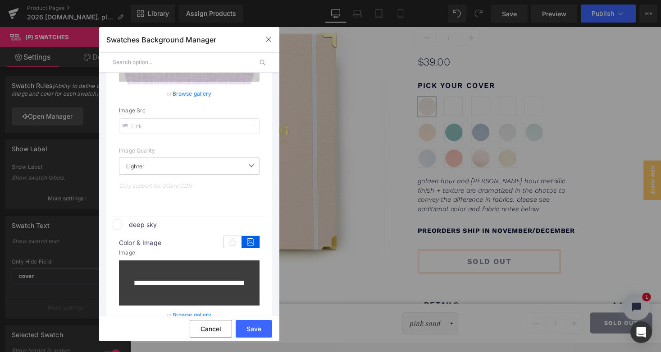
scroll to position [711, 0]
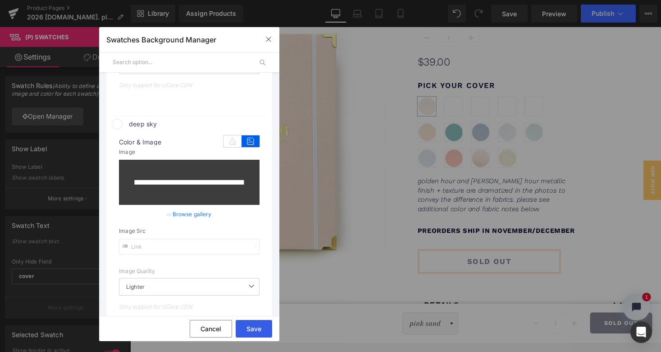
click at [258, 330] on button "Save" at bounding box center [254, 329] width 37 height 18
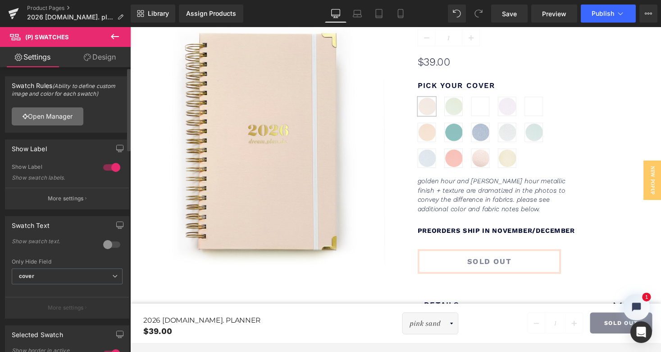
click at [71, 114] on link "Open Manager" at bounding box center [48, 116] width 72 height 18
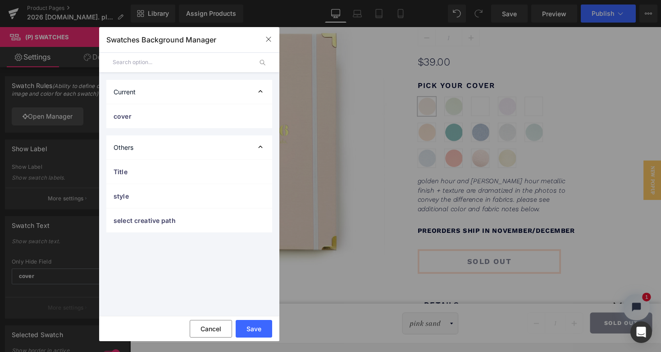
click at [146, 116] on span "cover" at bounding box center [180, 115] width 133 height 9
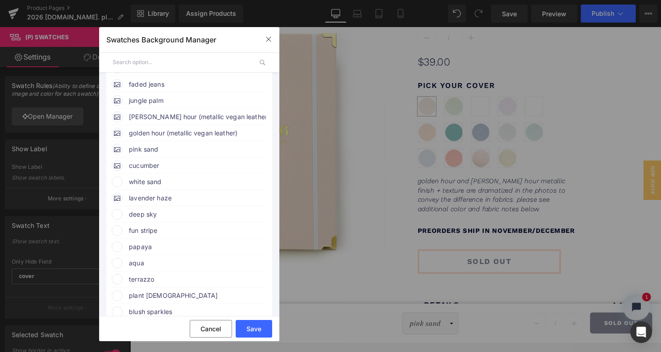
scroll to position [243, 0]
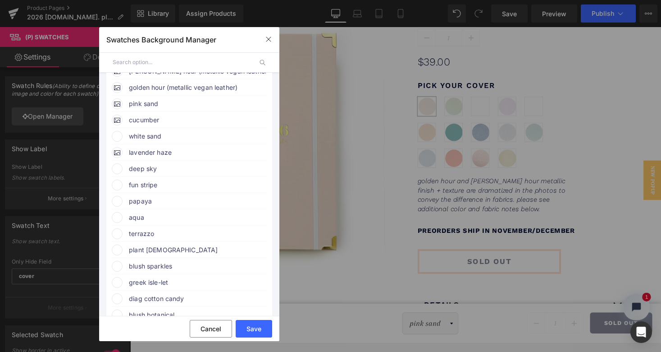
click at [149, 167] on span "deep sky" at bounding box center [197, 168] width 137 height 11
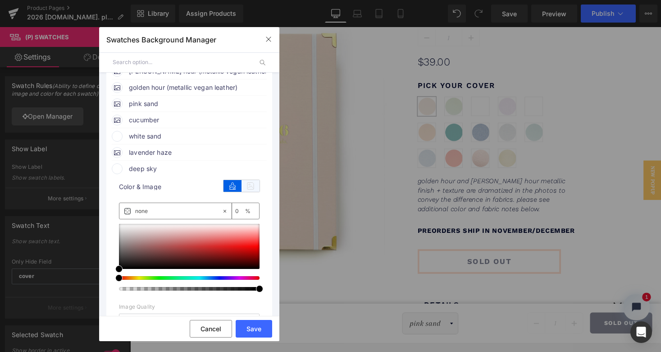
click at [247, 181] on icon at bounding box center [251, 186] width 18 height 12
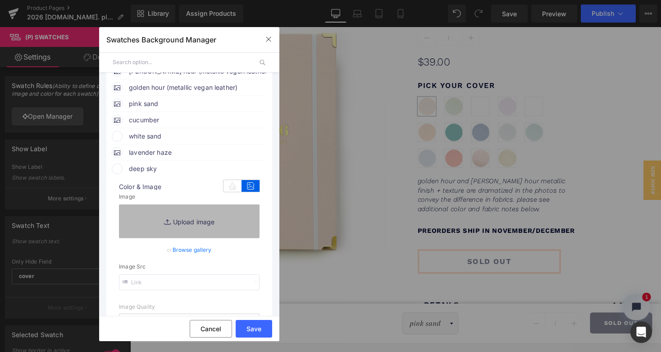
click at [202, 220] on link "Replace Image" at bounding box center [189, 220] width 141 height 33
type input "C:\fakepath\fabric swatches-20268.jpg"
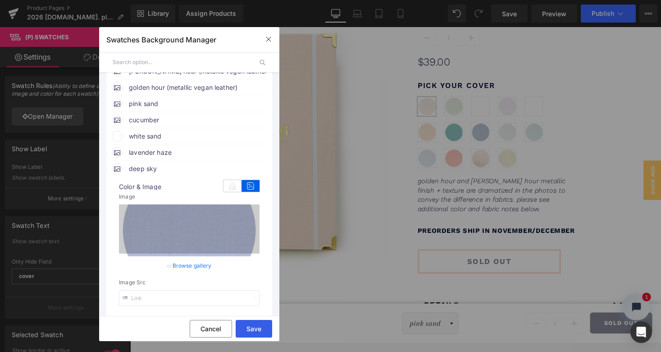
click at [256, 325] on button "Save" at bounding box center [254, 329] width 37 height 18
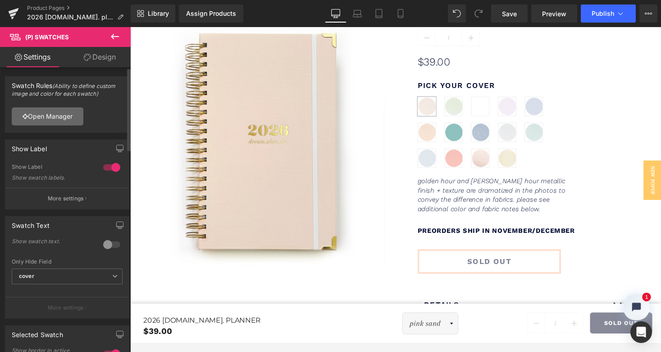
click at [59, 117] on link "Open Manager" at bounding box center [48, 116] width 72 height 18
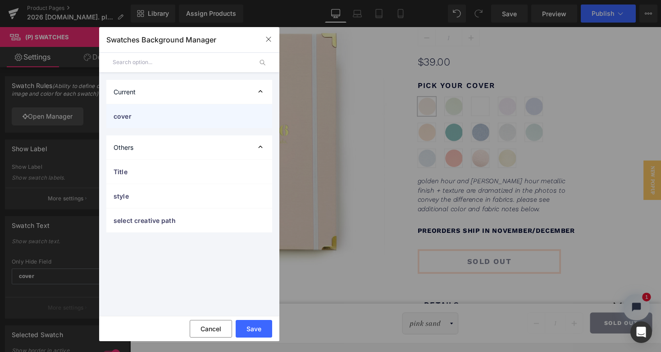
click at [164, 119] on span "cover" at bounding box center [180, 115] width 133 height 9
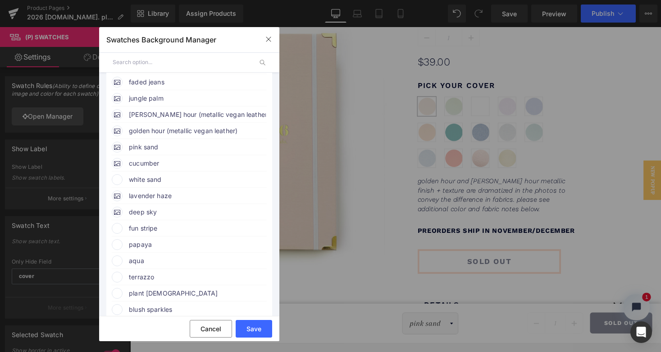
scroll to position [196, 0]
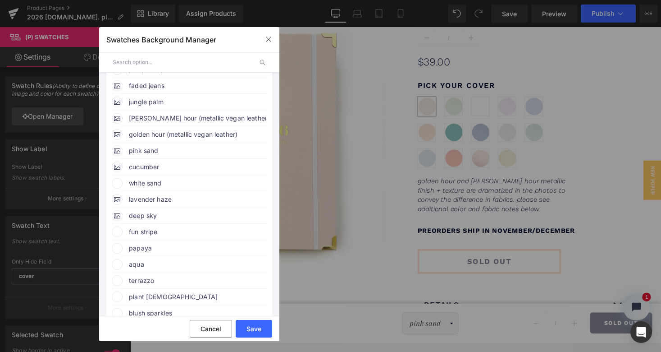
click at [144, 181] on span "white sand" at bounding box center [197, 183] width 137 height 11
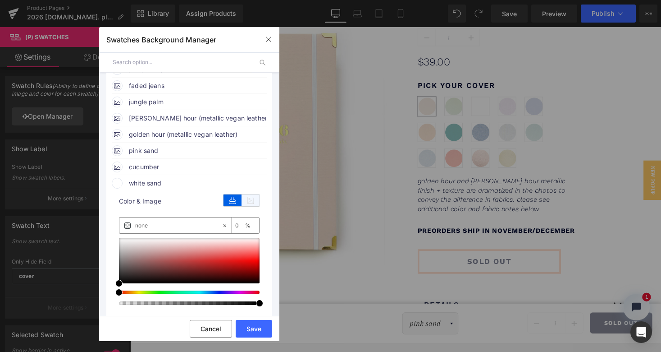
click at [251, 198] on icon at bounding box center [251, 200] width 18 height 12
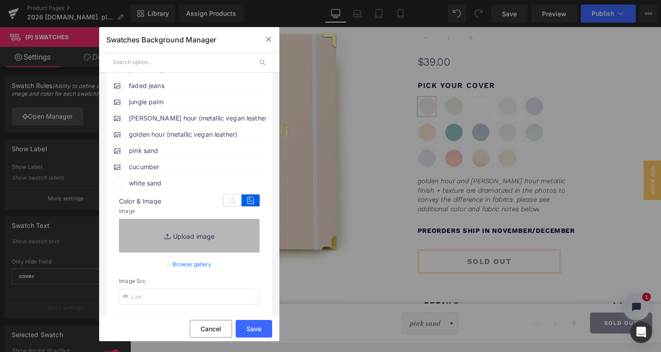
click at [205, 232] on link "Replace Image" at bounding box center [189, 235] width 141 height 33
type input "C:\fakepath\fabric swatches-2026-white sand.jpg"
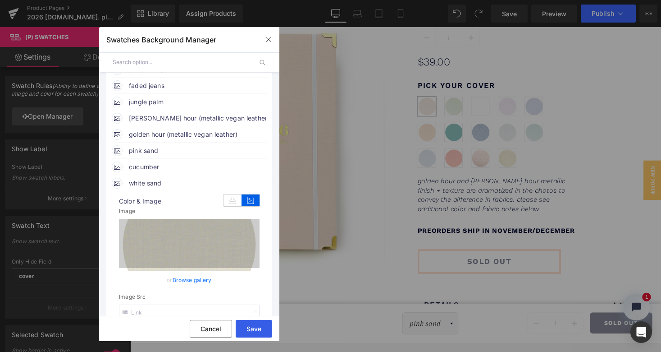
click at [259, 325] on button "Save" at bounding box center [254, 329] width 37 height 18
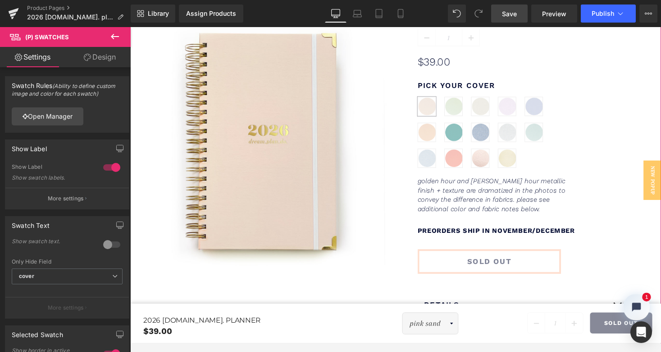
click at [516, 13] on span "Save" at bounding box center [509, 13] width 15 height 9
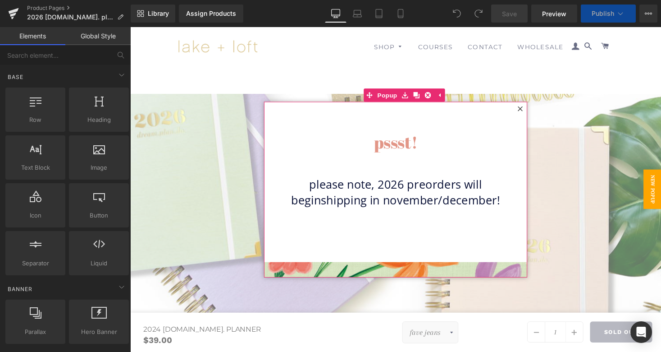
scroll to position [3269, 542]
click at [528, 111] on icon at bounding box center [530, 110] width 5 height 5
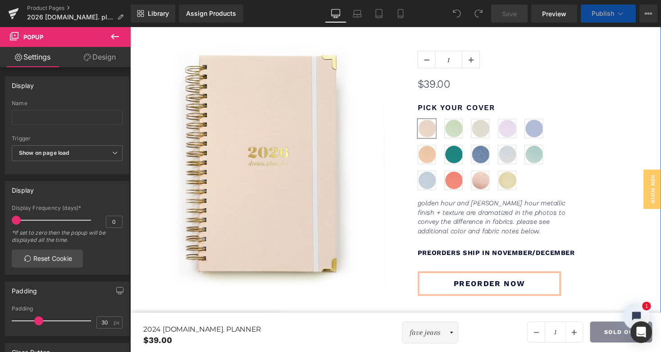
scroll to position [508, 0]
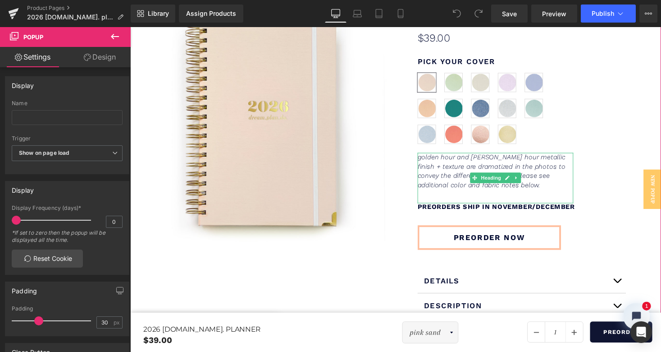
click at [427, 160] on icon "golden hour and rose golden hour metallic finish + texture are dramatized in th…" at bounding box center [501, 174] width 152 height 37
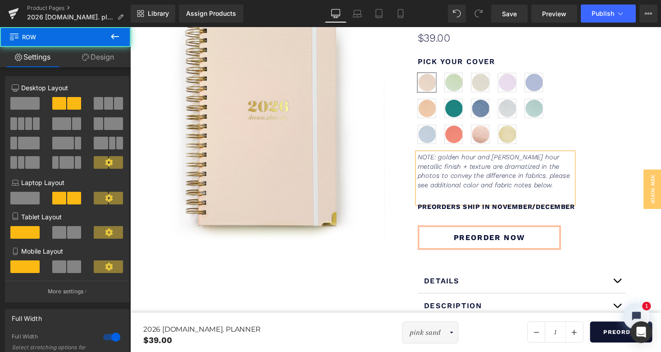
click at [606, 157] on div "1 (P) Quantity $0 $39.00 (P) Price PICK YOUR COVER Heading cover pink sand cucu…" at bounding box center [539, 171] width 273 height 389
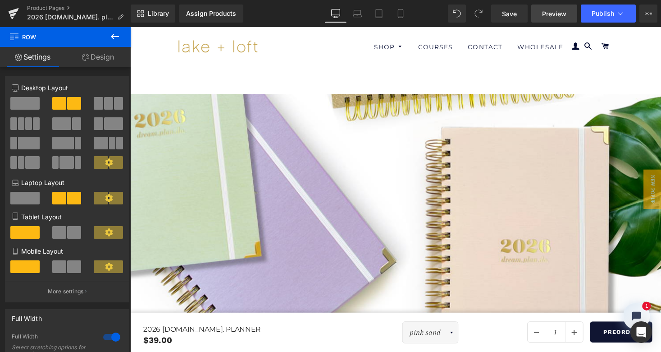
scroll to position [0, 0]
click at [517, 19] on link "Save" at bounding box center [509, 14] width 37 height 18
click at [562, 12] on span "Preview" at bounding box center [554, 13] width 24 height 9
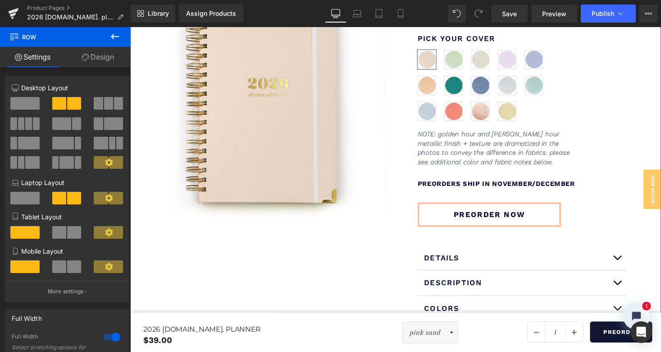
scroll to position [591, 0]
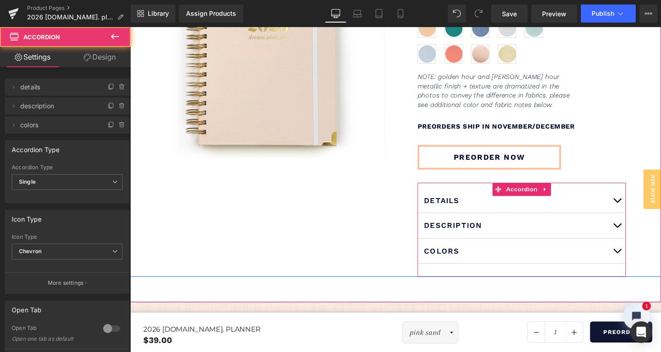
click at [631, 206] on button "button" at bounding box center [631, 205] width 18 height 26
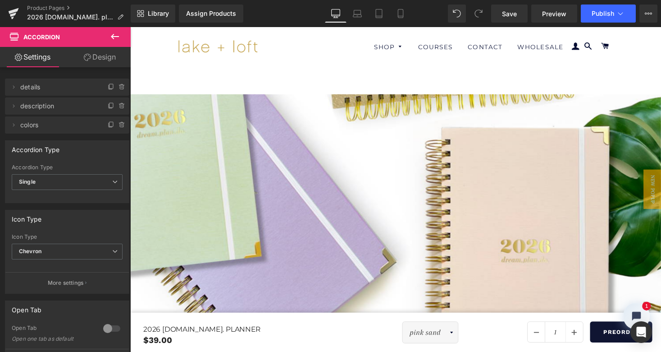
scroll to position [0, 0]
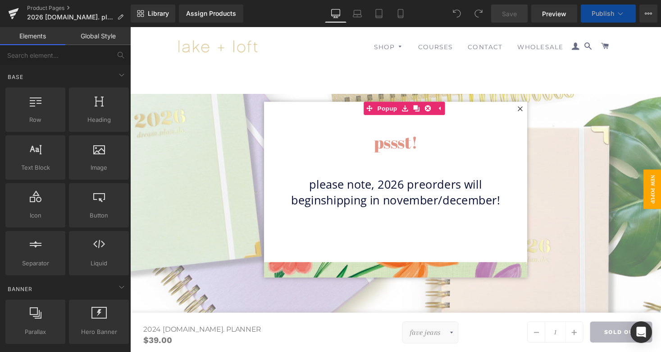
scroll to position [3269, 542]
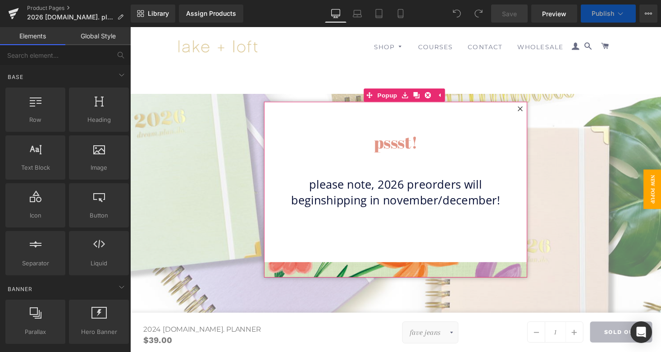
click at [529, 110] on icon at bounding box center [530, 110] width 5 height 5
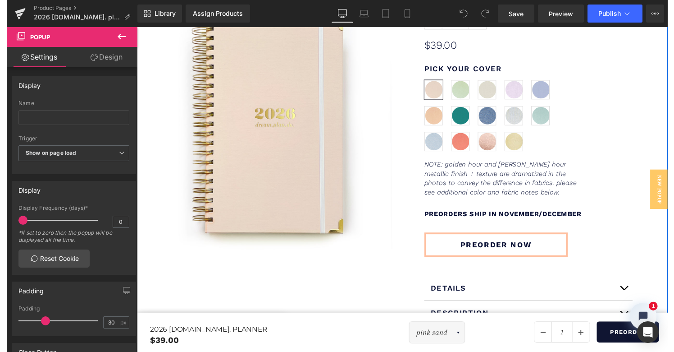
scroll to position [502, 0]
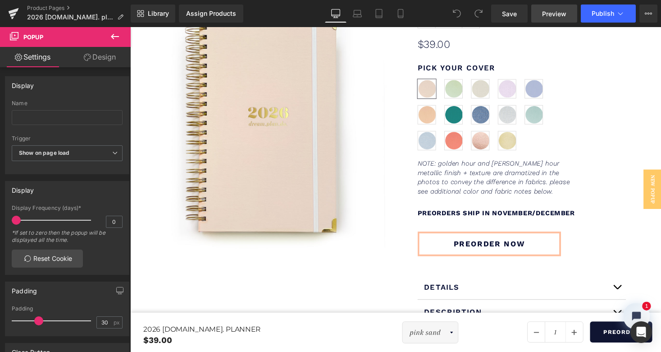
click at [554, 14] on span "Preview" at bounding box center [554, 13] width 24 height 9
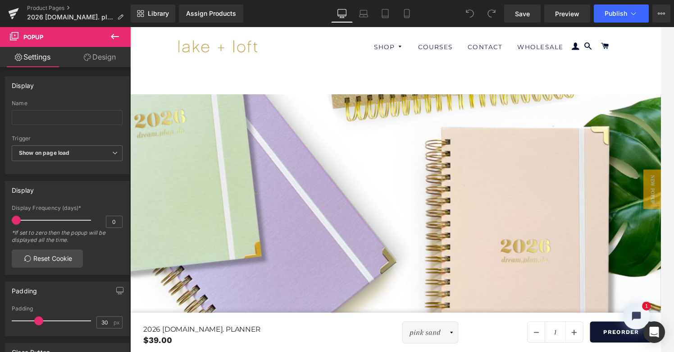
scroll to position [0, 0]
click at [530, 8] on link "Save" at bounding box center [522, 14] width 37 height 18
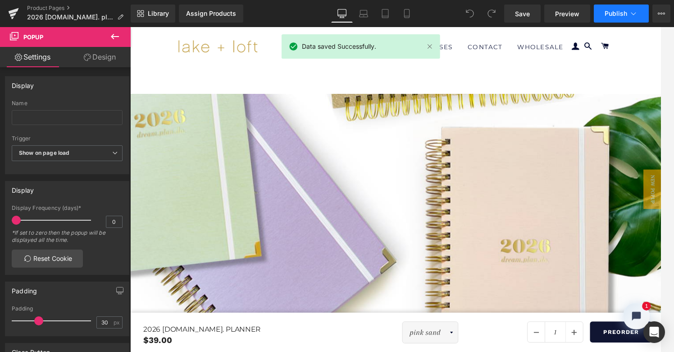
click at [631, 11] on icon at bounding box center [633, 13] width 9 height 9
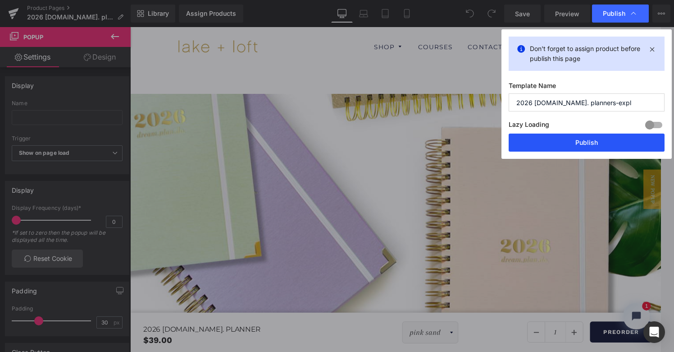
click at [587, 144] on button "Publish" at bounding box center [587, 142] width 156 height 18
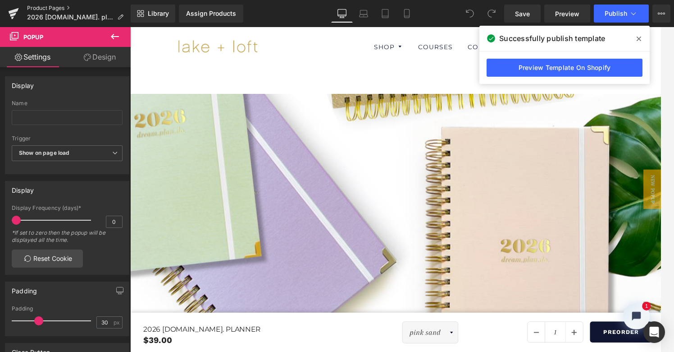
click at [37, 7] on link "Product Pages" at bounding box center [79, 8] width 104 height 7
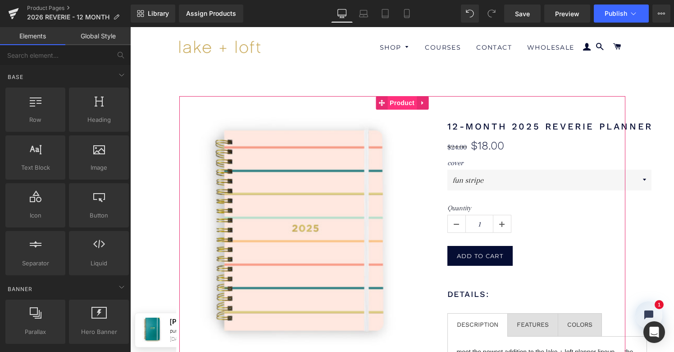
click at [401, 101] on span "Product" at bounding box center [402, 103] width 29 height 14
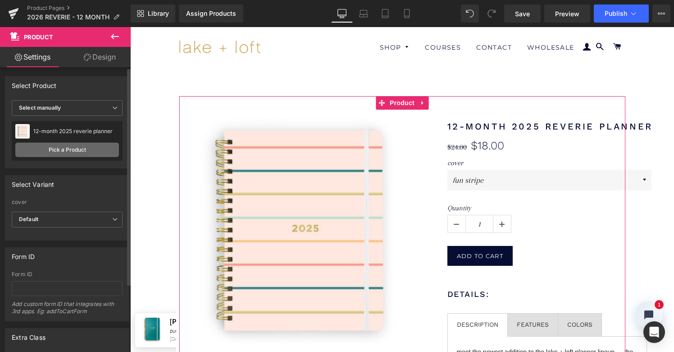
click at [85, 151] on link "Pick a Product" at bounding box center [67, 149] width 104 height 14
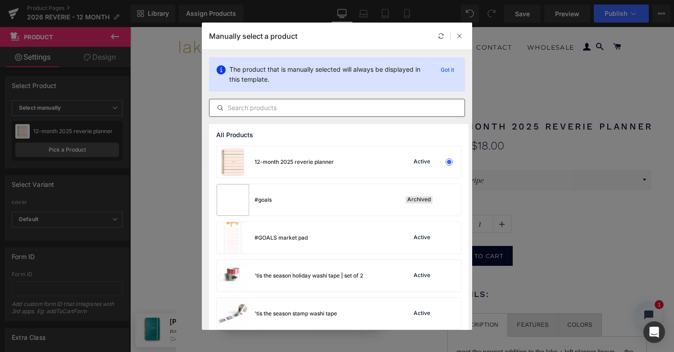
click at [259, 108] on input "text" at bounding box center [337, 107] width 255 height 11
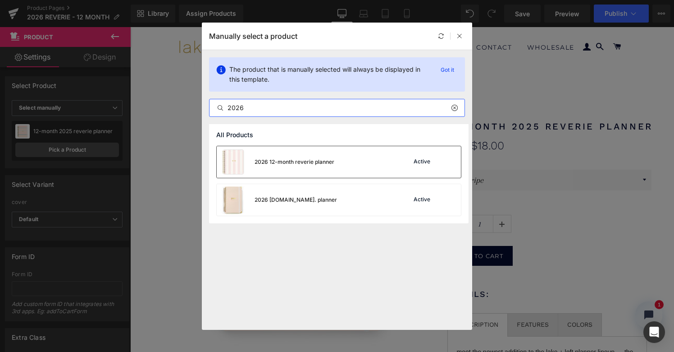
type input "2026"
click at [300, 155] on div "2026 12-month reverie planner" at bounding box center [276, 162] width 118 height 32
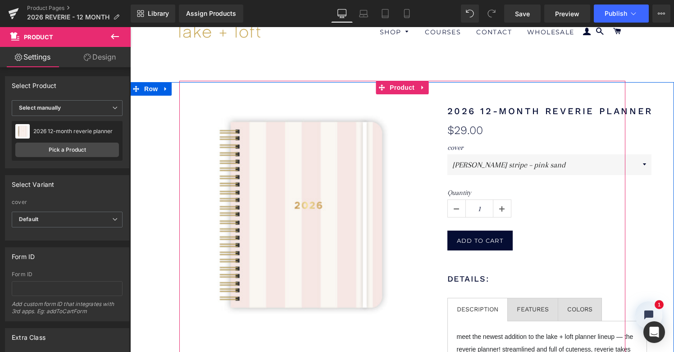
scroll to position [10, 0]
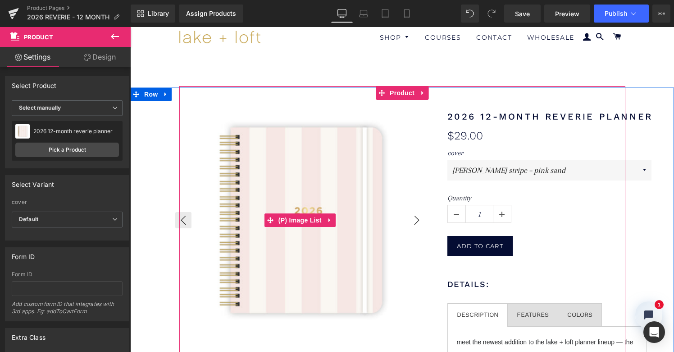
click at [410, 212] on button "›" at bounding box center [417, 220] width 16 height 16
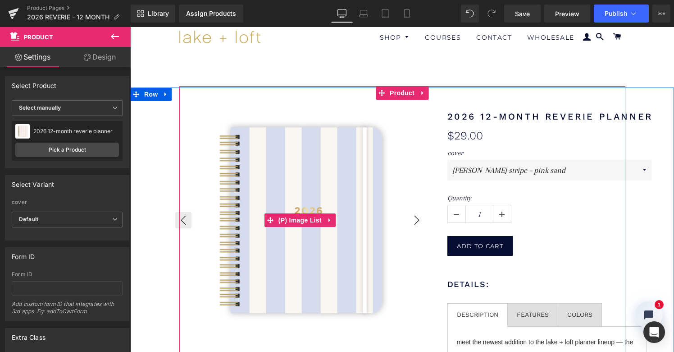
click at [410, 212] on button "›" at bounding box center [417, 220] width 16 height 16
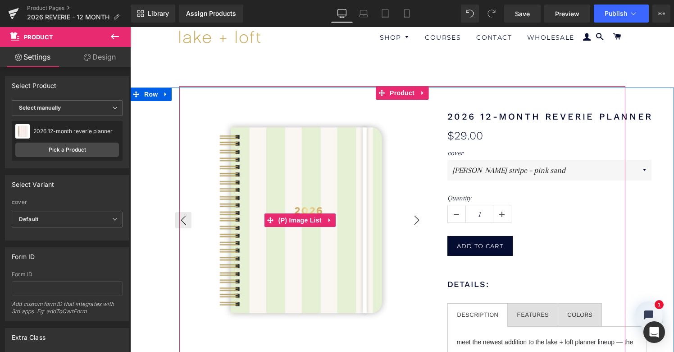
click at [410, 212] on button "›" at bounding box center [417, 220] width 16 height 16
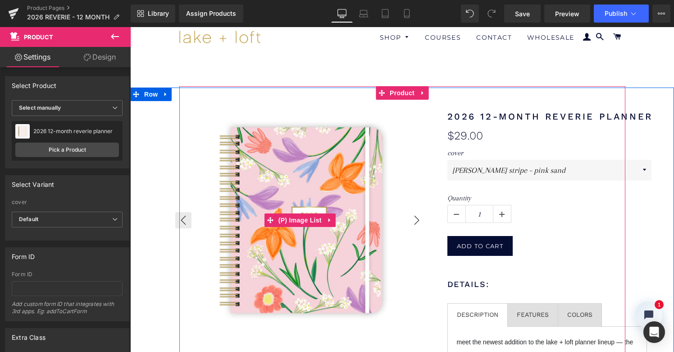
click at [410, 212] on button "›" at bounding box center [417, 220] width 16 height 16
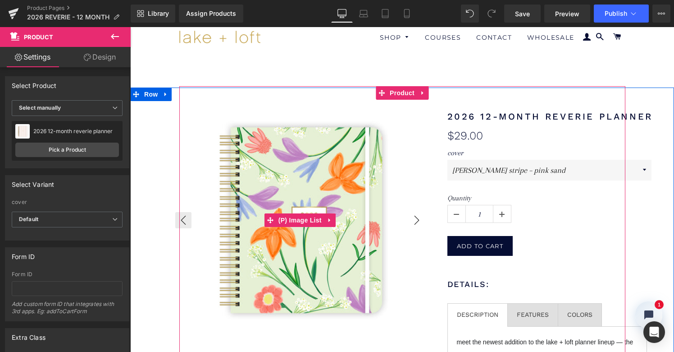
click at [410, 212] on button "›" at bounding box center [417, 220] width 16 height 16
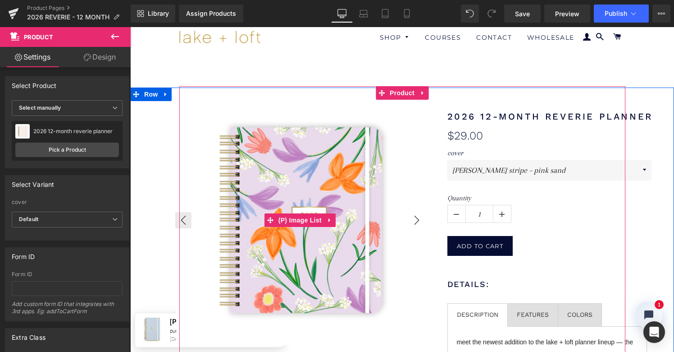
click at [410, 212] on button "›" at bounding box center [417, 220] width 16 height 16
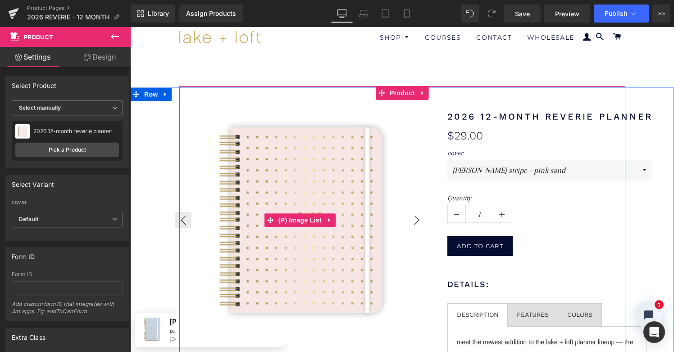
click at [410, 212] on button "›" at bounding box center [417, 220] width 16 height 16
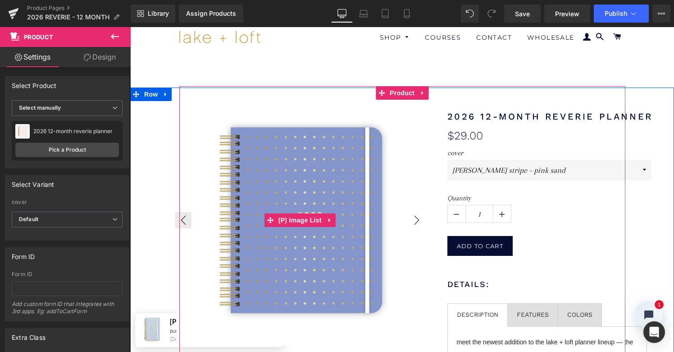
click at [410, 212] on button "›" at bounding box center [417, 220] width 16 height 16
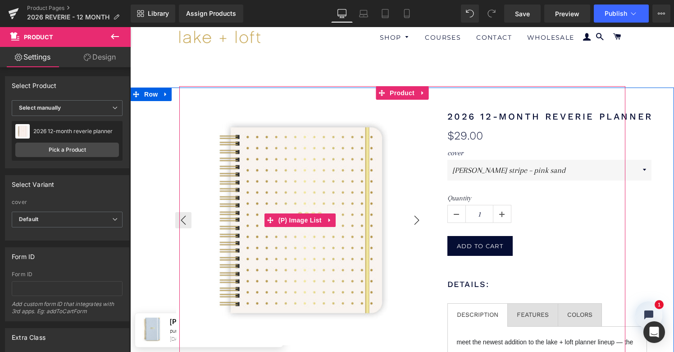
click at [410, 212] on button "›" at bounding box center [417, 220] width 16 height 16
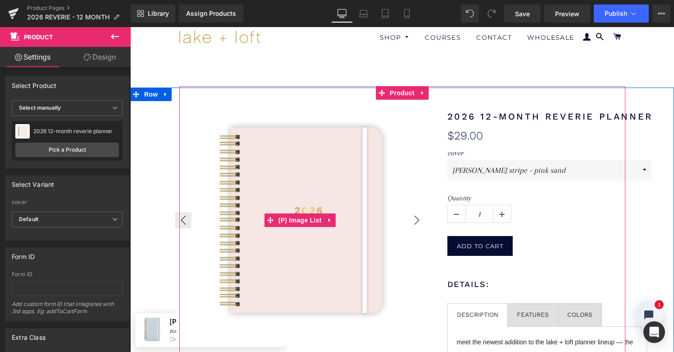
click at [410, 212] on button "›" at bounding box center [417, 220] width 16 height 16
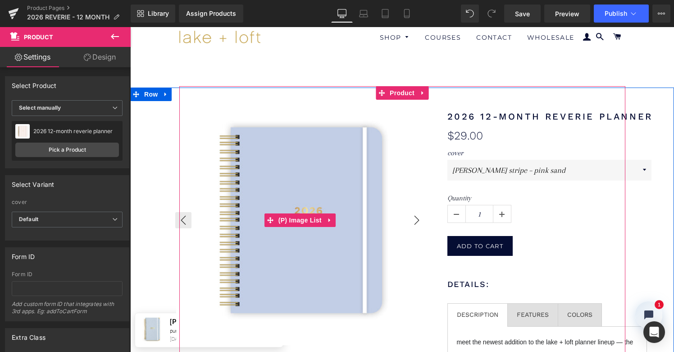
click at [410, 212] on button "›" at bounding box center [417, 220] width 16 height 16
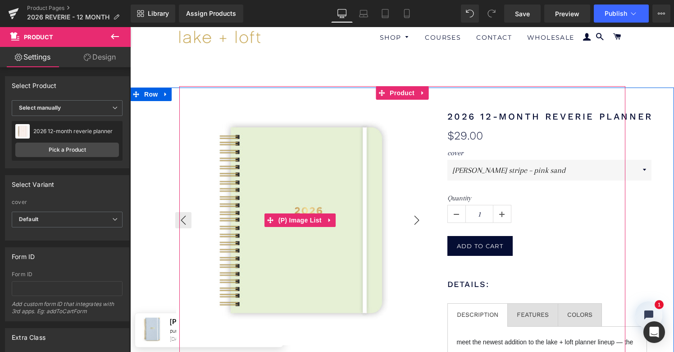
click at [410, 212] on button "›" at bounding box center [417, 220] width 16 height 16
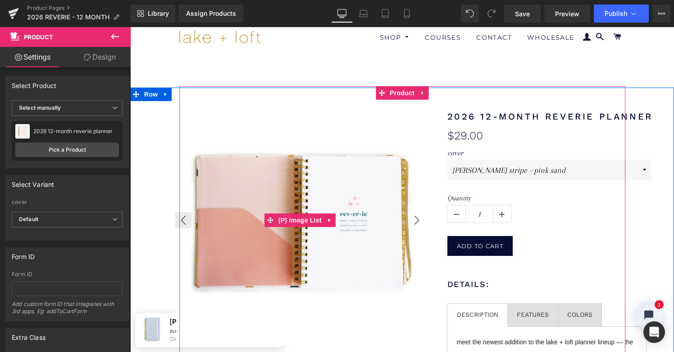
click at [410, 212] on button "›" at bounding box center [417, 220] width 16 height 16
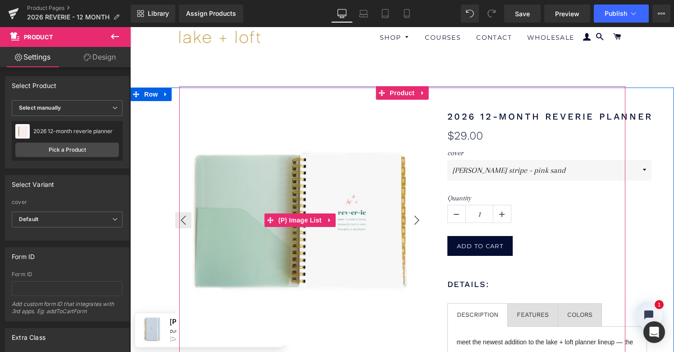
click at [410, 212] on button "›" at bounding box center [417, 220] width 16 height 16
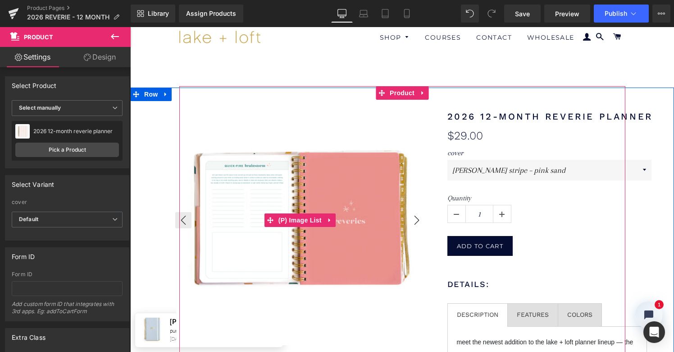
click at [410, 212] on button "›" at bounding box center [417, 220] width 16 height 16
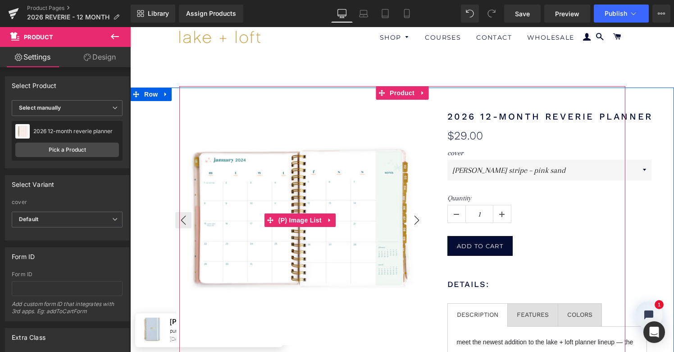
click at [410, 212] on button "›" at bounding box center [417, 220] width 16 height 16
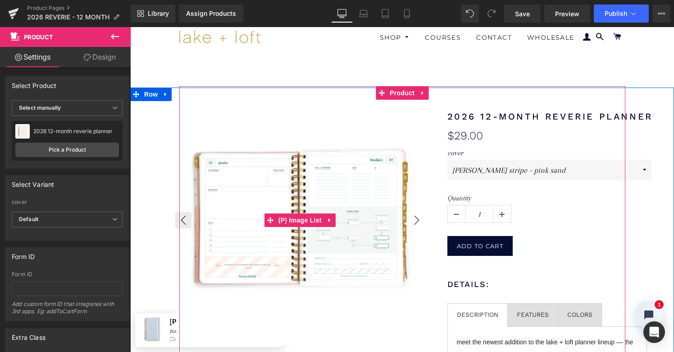
click at [410, 212] on button "›" at bounding box center [417, 220] width 16 height 16
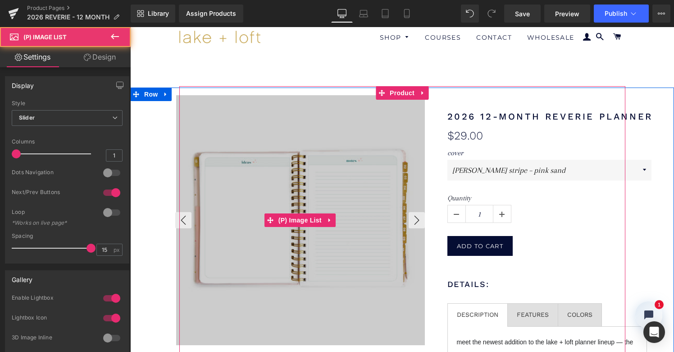
click at [374, 215] on div at bounding box center [301, 220] width 250 height 250
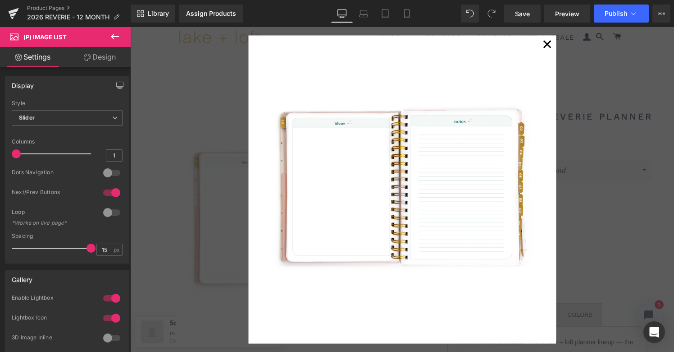
click at [548, 44] on button "✕" at bounding box center [547, 45] width 18 height 18
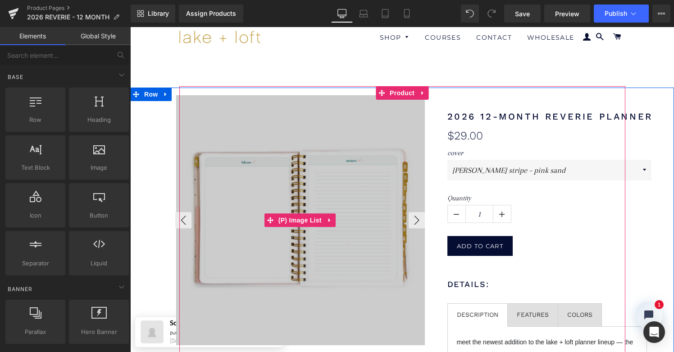
click at [354, 180] on div at bounding box center [301, 220] width 250 height 250
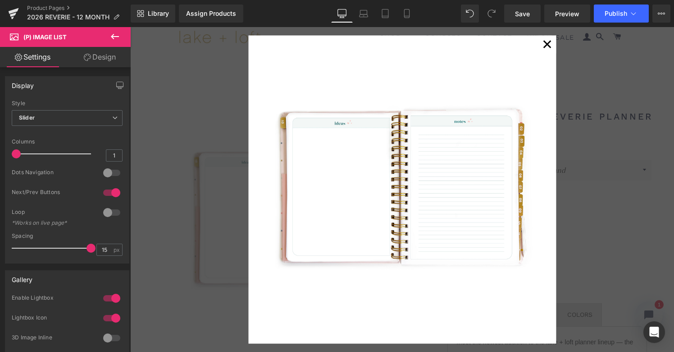
click at [544, 43] on button "✕" at bounding box center [547, 45] width 18 height 18
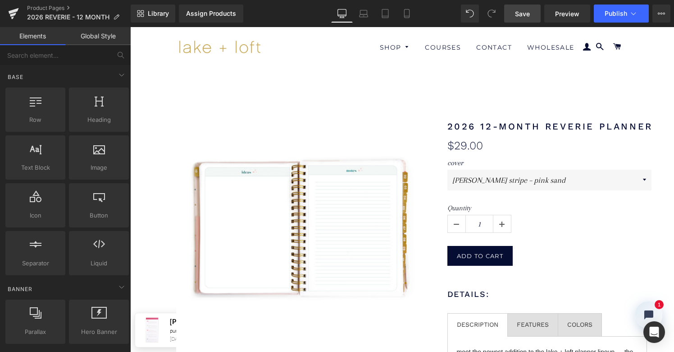
scroll to position [0, 0]
click at [521, 12] on span "Save" at bounding box center [522, 13] width 15 height 9
click at [55, 7] on link "Product Pages" at bounding box center [79, 8] width 104 height 7
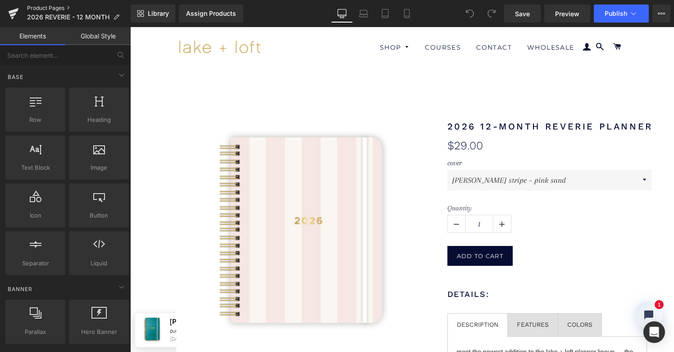
click at [48, 7] on link "Product Pages" at bounding box center [79, 8] width 104 height 7
click at [604, 11] on button "Publish" at bounding box center [621, 14] width 55 height 18
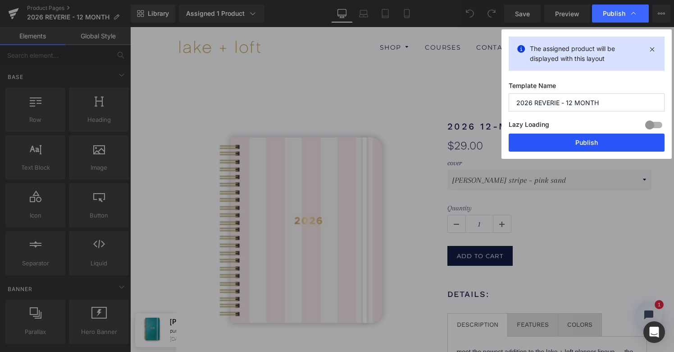
click at [594, 141] on button "Publish" at bounding box center [587, 142] width 156 height 18
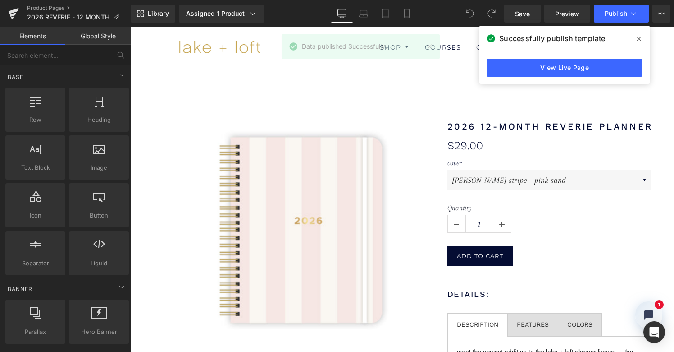
click at [640, 38] on icon at bounding box center [639, 39] width 5 height 5
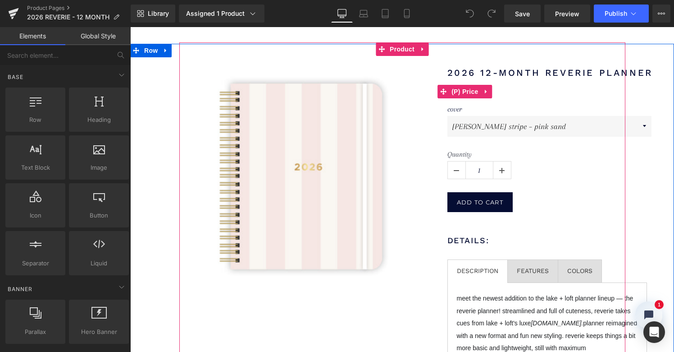
scroll to position [56, 0]
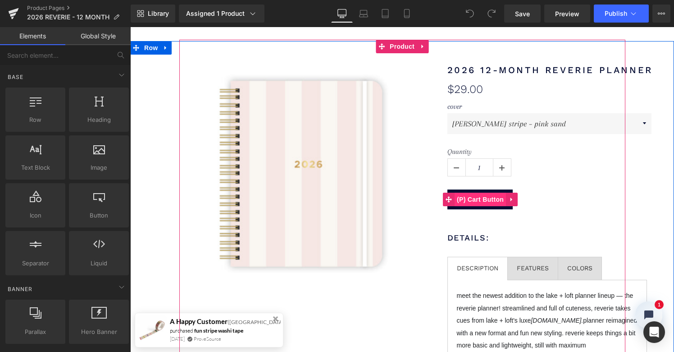
click at [481, 198] on span "(P) Cart Button" at bounding box center [480, 199] width 51 height 14
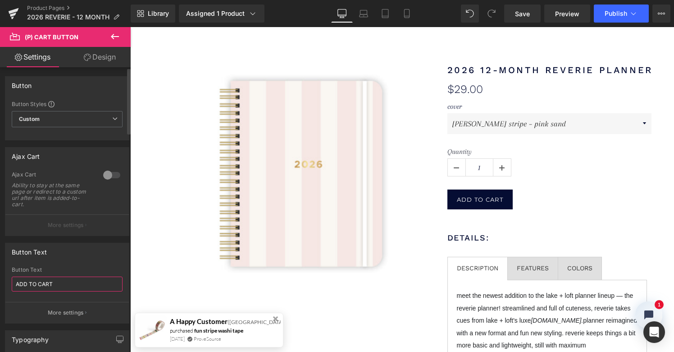
click at [54, 282] on input "ADD TO CART" at bounding box center [67, 283] width 111 height 15
type input "PREORDER NOW"
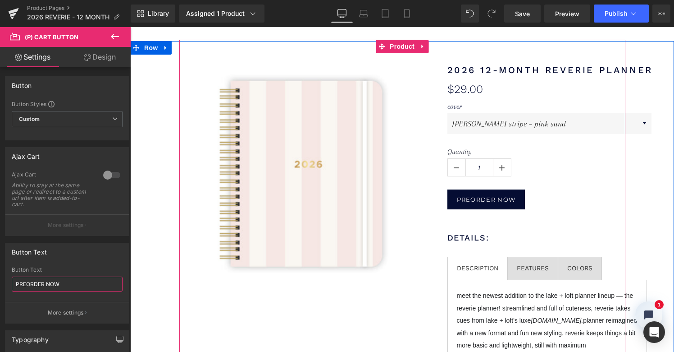
click at [489, 217] on div "2026 12-month reverie planner (P) Title $0 $29.00 (P) Price cover beachy stripe…" at bounding box center [550, 226] width 250 height 370
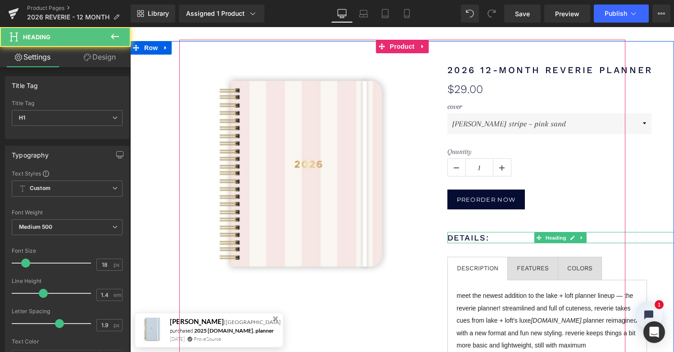
click at [477, 236] on h1 "details:" at bounding box center [561, 237] width 227 height 11
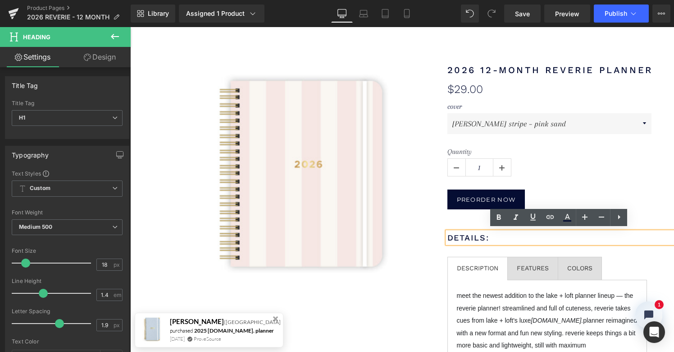
click at [458, 217] on div "2026 12-month reverie planner (P) Title $0 $29.00 (P) Price cover beachy stripe…" at bounding box center [550, 226] width 250 height 370
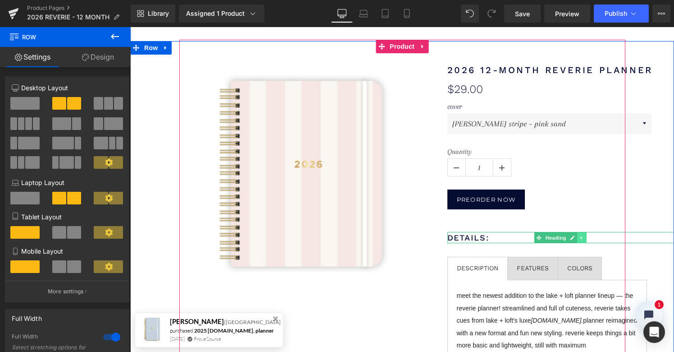
click at [581, 235] on icon at bounding box center [582, 237] width 5 height 5
click at [576, 235] on icon at bounding box center [577, 237] width 5 height 5
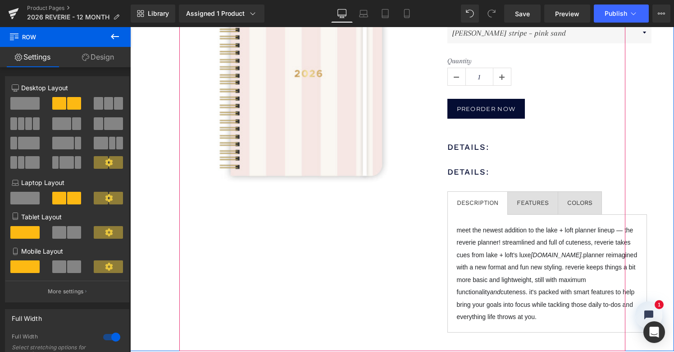
scroll to position [126, 0]
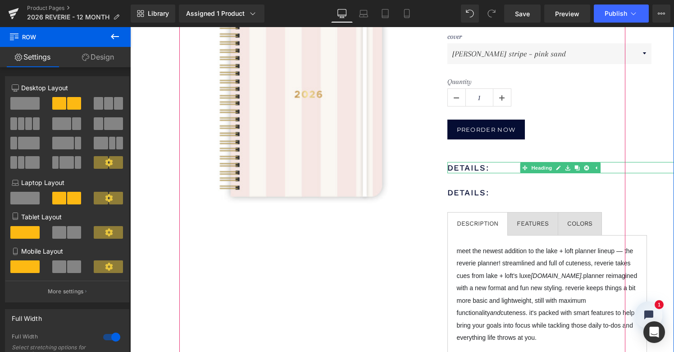
click at [467, 167] on h1 "details:" at bounding box center [561, 167] width 227 height 11
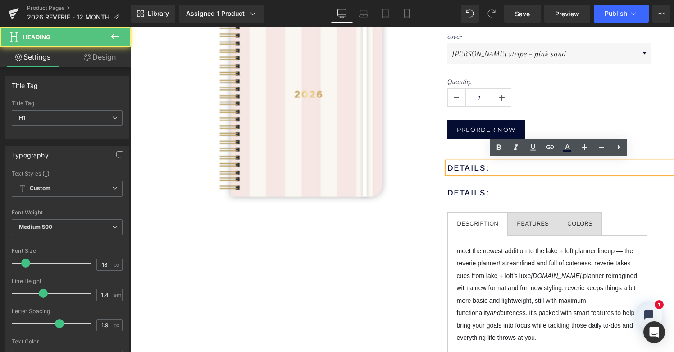
click at [467, 167] on h1 "details:" at bounding box center [561, 167] width 227 height 11
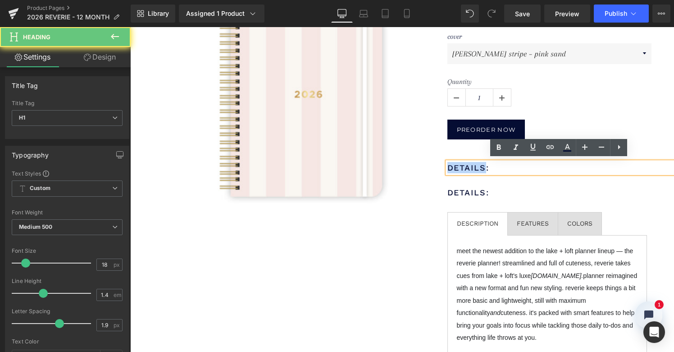
click at [467, 167] on h1 "details:" at bounding box center [561, 167] width 227 height 11
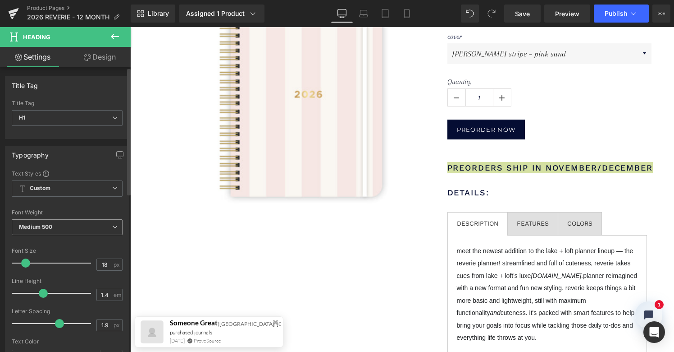
click at [81, 230] on span "Medium 500" at bounding box center [67, 227] width 111 height 16
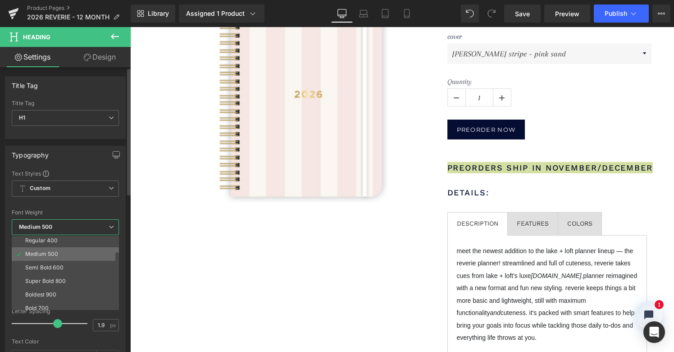
scroll to position [53, 0]
click at [68, 258] on li "Semi Bold 600" at bounding box center [67, 257] width 111 height 14
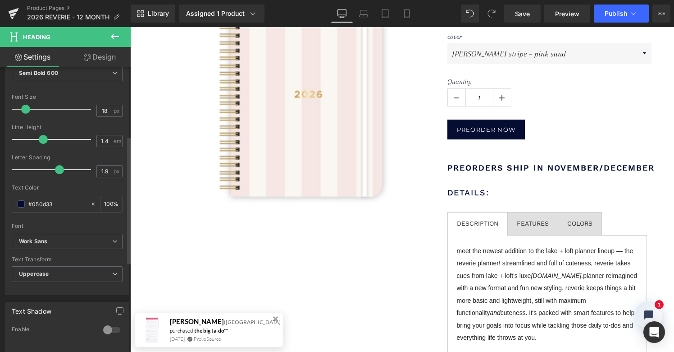
scroll to position [110, 0]
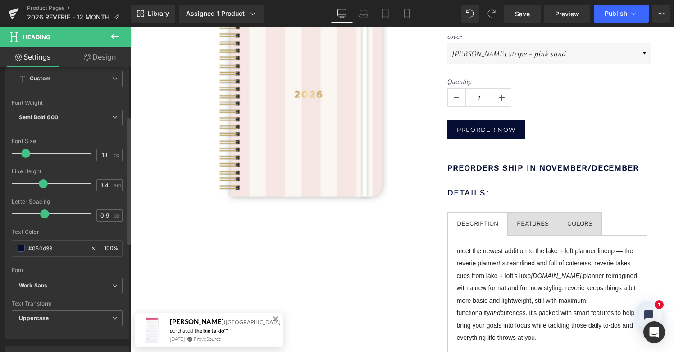
drag, startPoint x: 59, startPoint y: 214, endPoint x: 45, endPoint y: 214, distance: 14.0
click at [45, 214] on span at bounding box center [44, 213] width 9 height 9
type input "0.6"
click at [42, 212] on span at bounding box center [40, 213] width 9 height 9
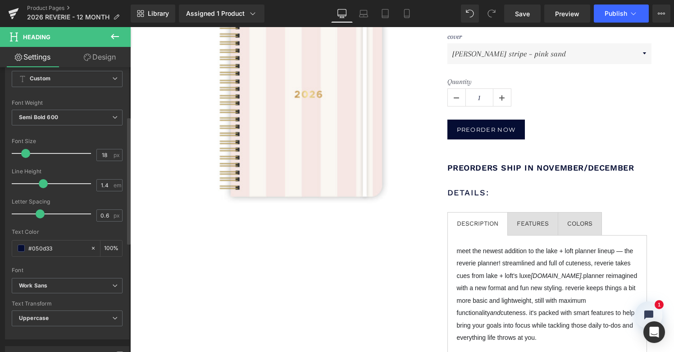
type input "17"
click at [27, 151] on span at bounding box center [24, 153] width 9 height 9
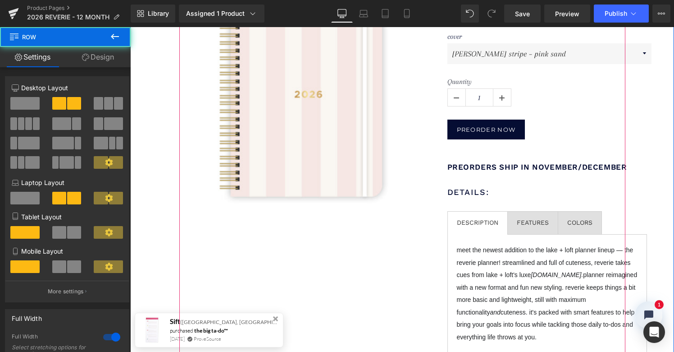
click at [509, 159] on div "2026 12-month reverie planner (P) Title $0 $29.00 (P) Price cover beachy stripe…" at bounding box center [550, 168] width 250 height 395
click at [508, 150] on div "2026 12-month reverie planner (P) Title $0 $29.00 (P) Price cover beachy stripe…" at bounding box center [550, 168] width 250 height 395
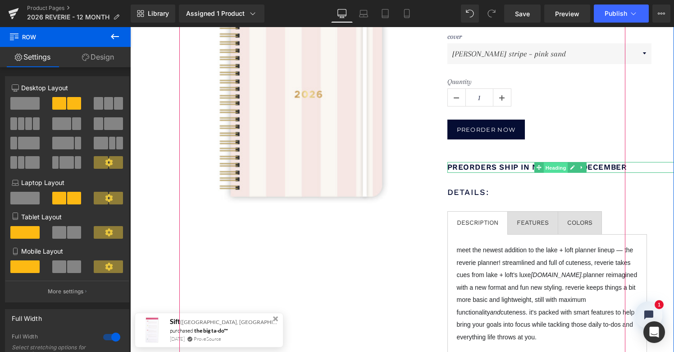
click at [546, 162] on span "Heading" at bounding box center [556, 167] width 24 height 11
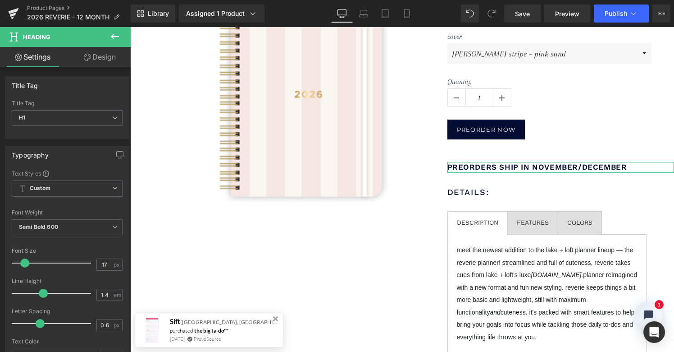
click at [108, 54] on link "Design" at bounding box center [99, 57] width 65 height 20
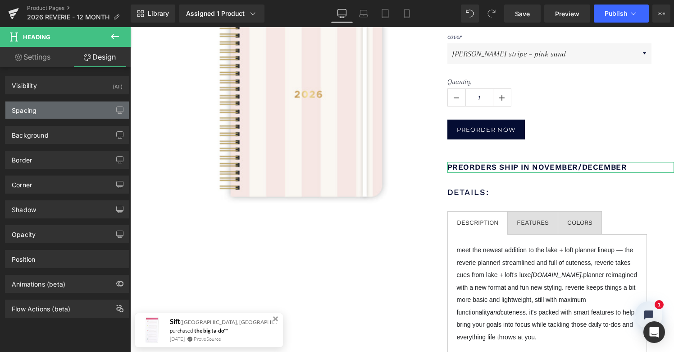
click at [65, 115] on div "Spacing" at bounding box center [66, 109] width 123 height 17
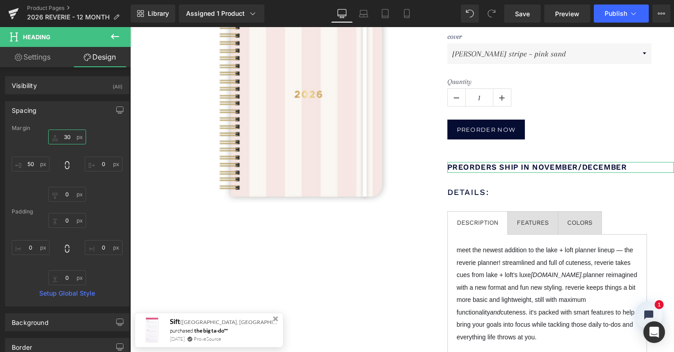
click at [63, 137] on input "30" at bounding box center [67, 136] width 38 height 15
type input "10"
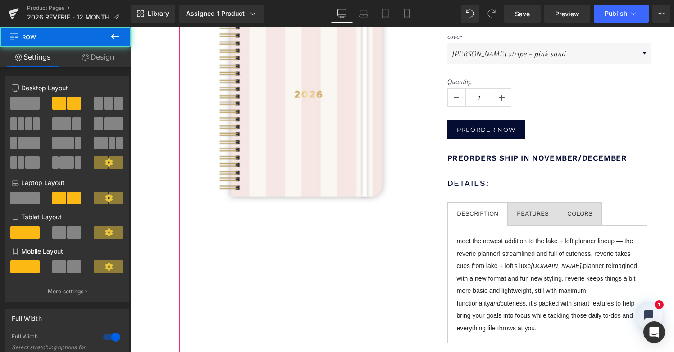
click at [430, 257] on div "2026 12-month reverie planner (P) Title $0 $29.00 (P) Price cover beachy stripe…" at bounding box center [550, 164] width 250 height 386
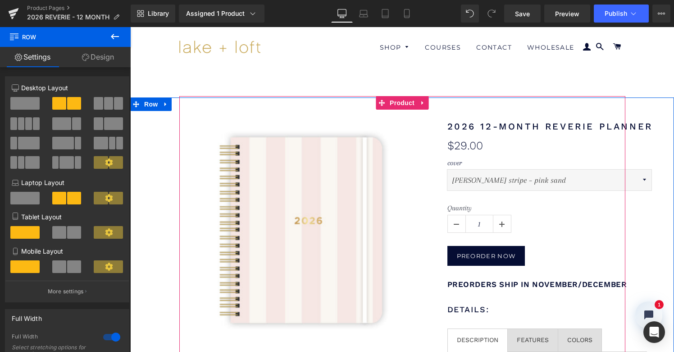
scroll to position [0, 0]
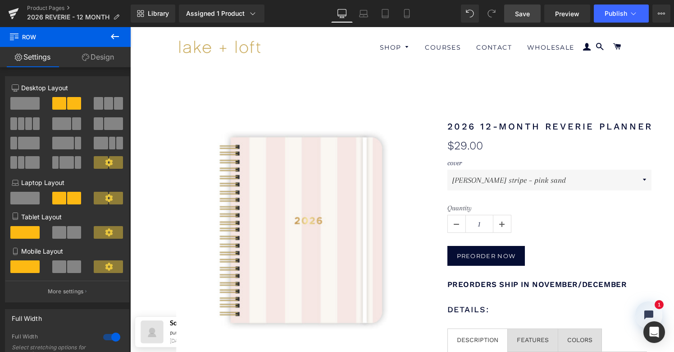
click at [525, 10] on span "Save" at bounding box center [522, 13] width 15 height 9
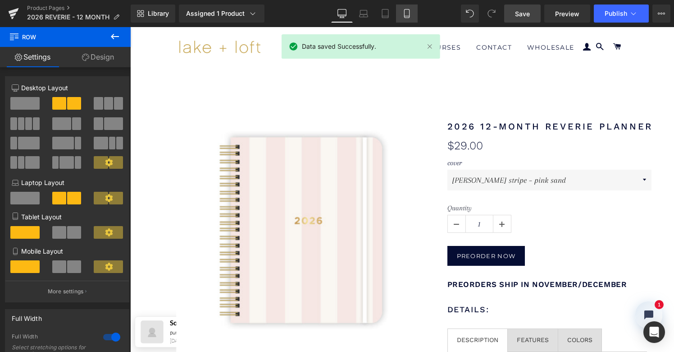
click at [411, 13] on icon at bounding box center [406, 13] width 9 height 9
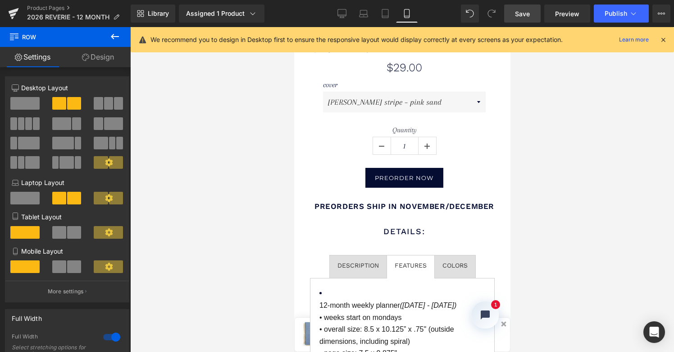
scroll to position [288, 0]
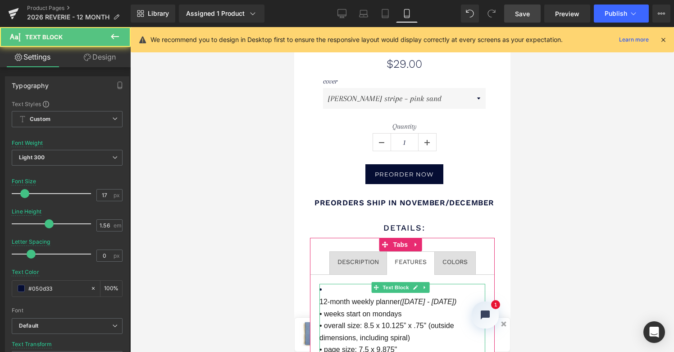
click at [439, 297] on icon "(jan 2024 - dec 2024)" at bounding box center [428, 301] width 57 height 8
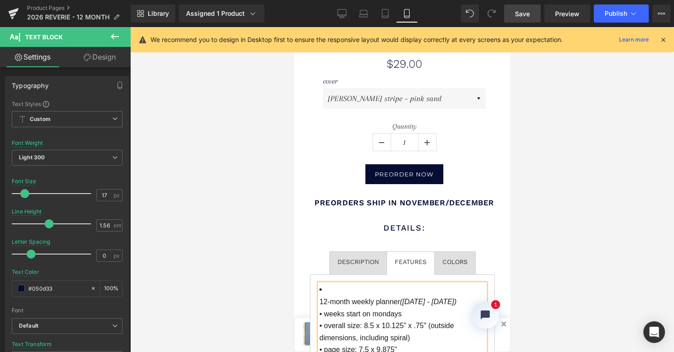
click at [457, 297] on icon "(jan 2026 - dec 2024)" at bounding box center [428, 301] width 57 height 8
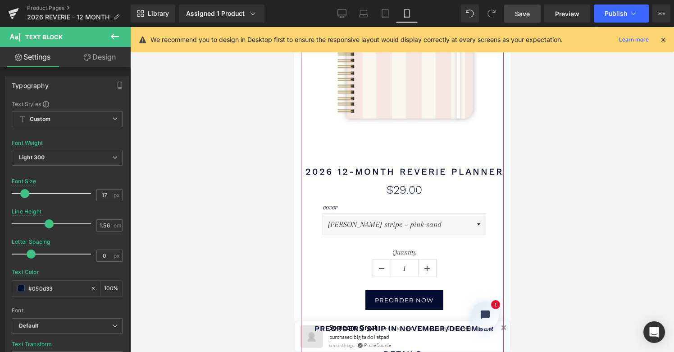
scroll to position [168, 0]
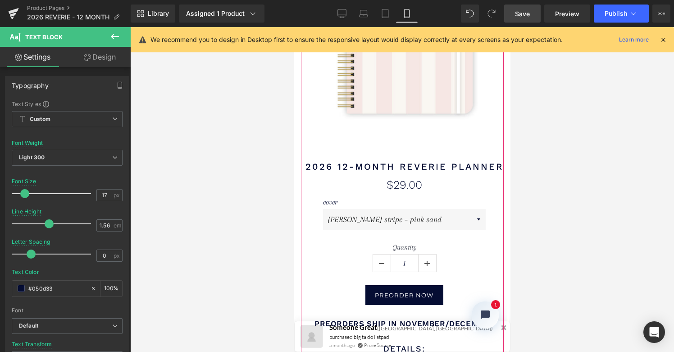
click at [521, 14] on span "Save" at bounding box center [522, 13] width 15 height 9
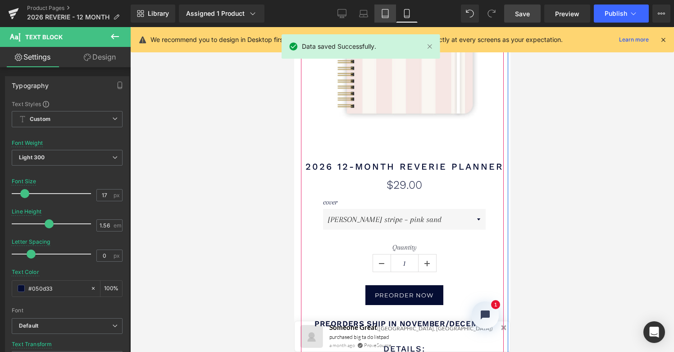
click at [385, 12] on icon at bounding box center [385, 13] width 9 height 9
type input "1.6"
type input "100"
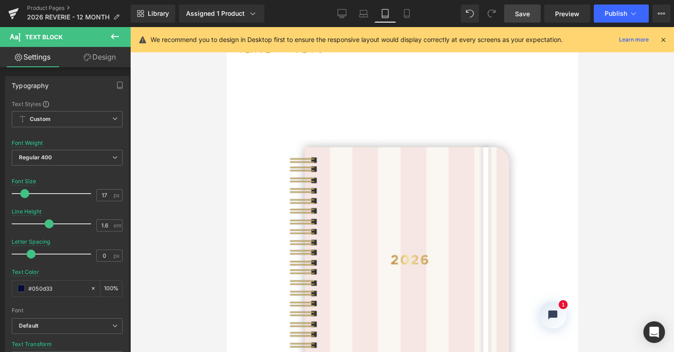
scroll to position [0, 0]
click at [361, 13] on icon at bounding box center [363, 13] width 9 height 9
type input "1.56"
type input "100"
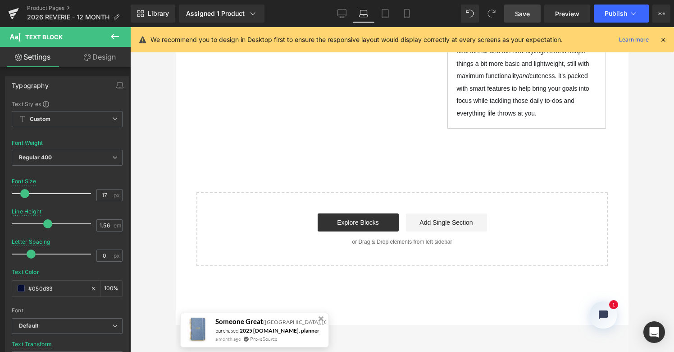
scroll to position [229, 0]
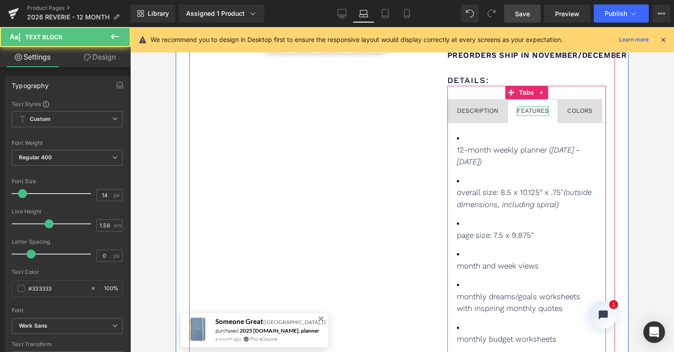
click at [526, 109] on div "FEATURES" at bounding box center [533, 111] width 32 height 10
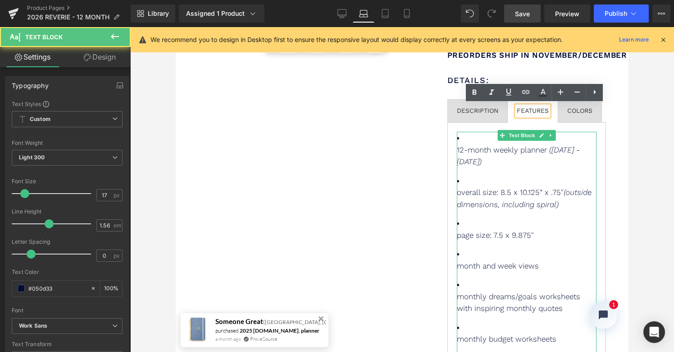
click at [580, 159] on icon "(jan 2025 - dec 2025)" at bounding box center [518, 155] width 123 height 21
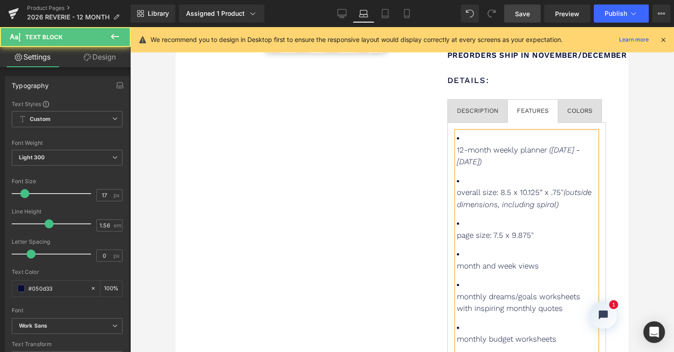
click at [487, 166] on icon "(jan 2026 - dec 2025)" at bounding box center [518, 155] width 123 height 21
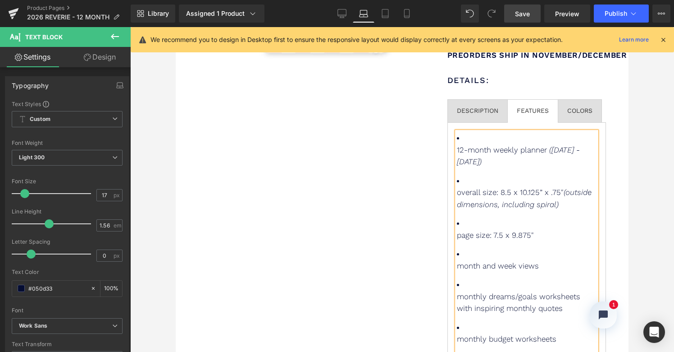
click at [527, 11] on span "Save" at bounding box center [522, 13] width 15 height 9
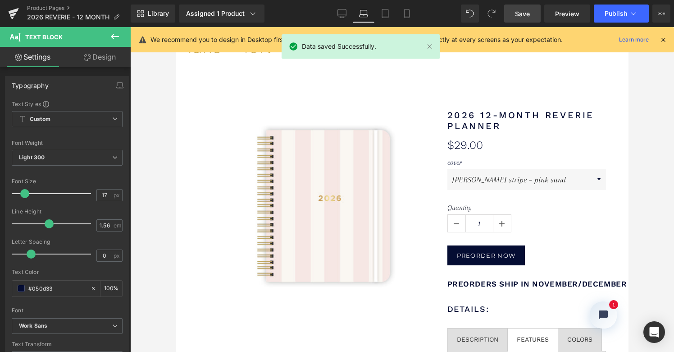
scroll to position [0, 0]
click at [346, 14] on icon at bounding box center [342, 13] width 9 height 9
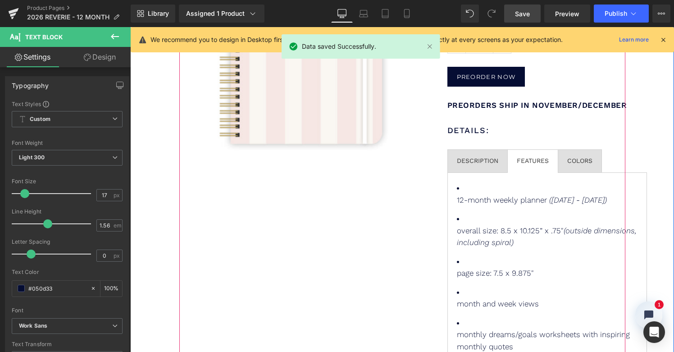
scroll to position [181, 0]
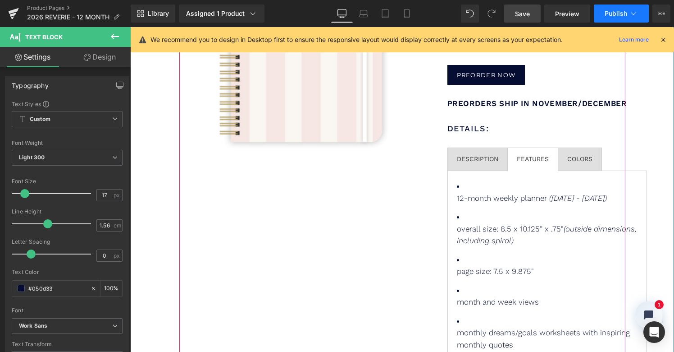
click at [622, 14] on span "Publish" at bounding box center [616, 13] width 23 height 7
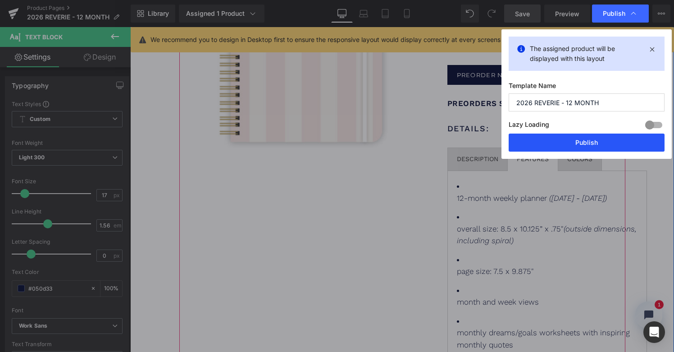
click at [571, 143] on button "Publish" at bounding box center [587, 142] width 156 height 18
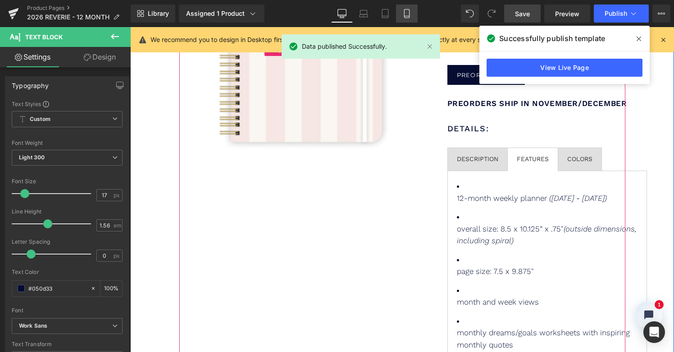
click at [402, 11] on link "Mobile" at bounding box center [407, 14] width 22 height 18
type input "100"
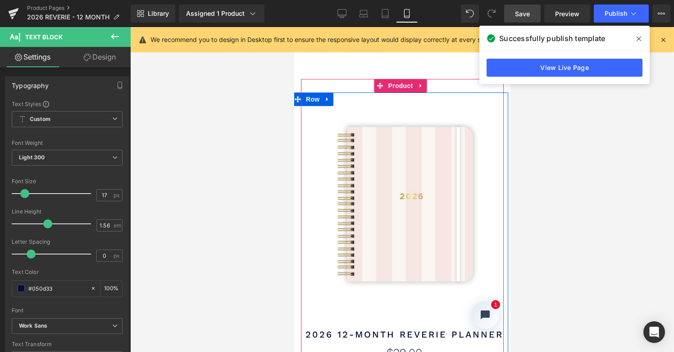
scroll to position [0, 0]
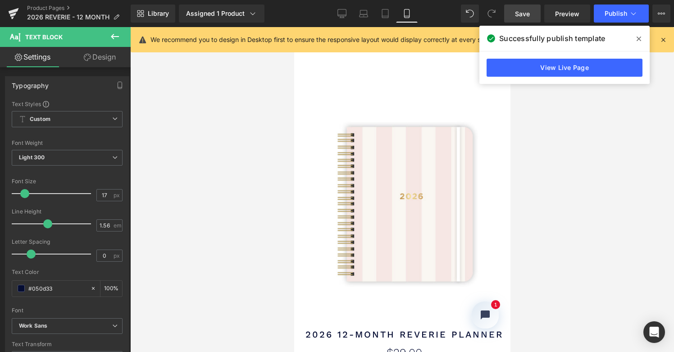
click at [640, 36] on icon at bounding box center [639, 38] width 5 height 7
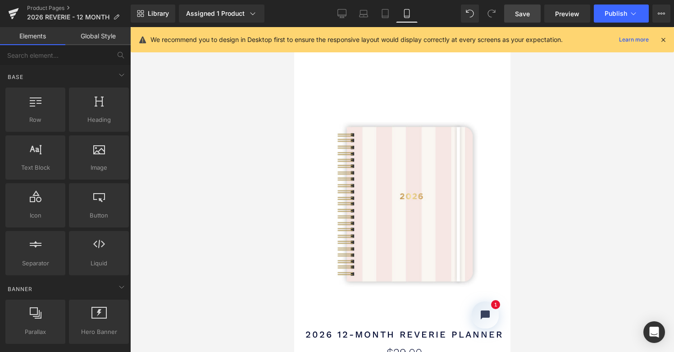
click at [200, 101] on div at bounding box center [402, 189] width 544 height 325
click at [573, 13] on span "Preview" at bounding box center [567, 13] width 24 height 9
click at [160, 11] on span "Library" at bounding box center [158, 13] width 21 height 8
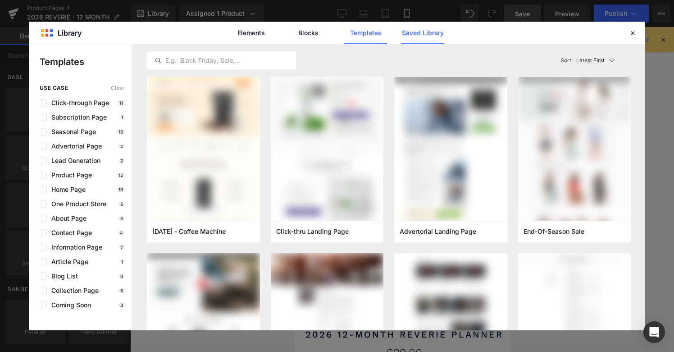
click at [426, 30] on link "Saved Library" at bounding box center [423, 33] width 43 height 23
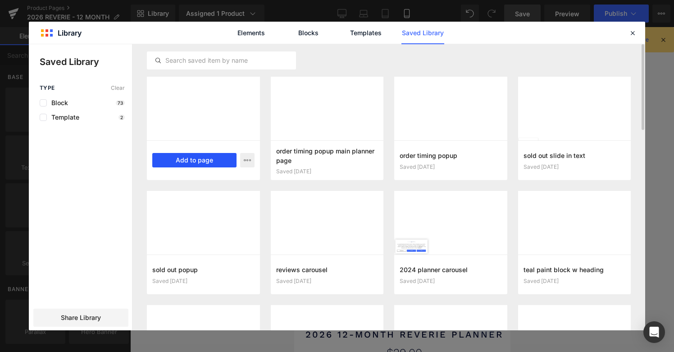
click at [212, 159] on button "Add to page" at bounding box center [194, 160] width 84 height 14
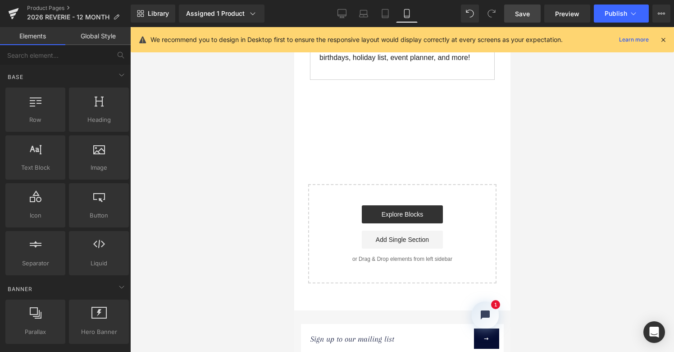
scroll to position [763, 0]
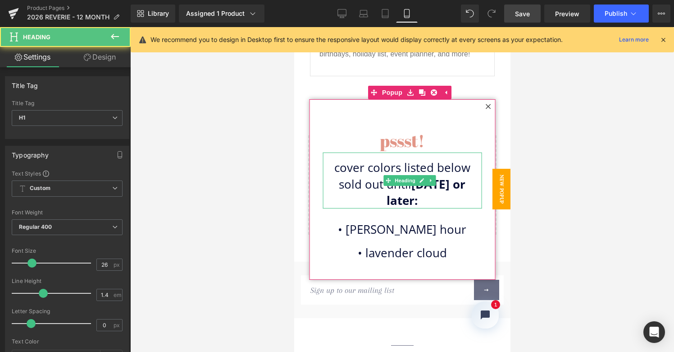
click at [351, 176] on h1 "sold out until 12/23/24 or later:" at bounding box center [402, 192] width 159 height 33
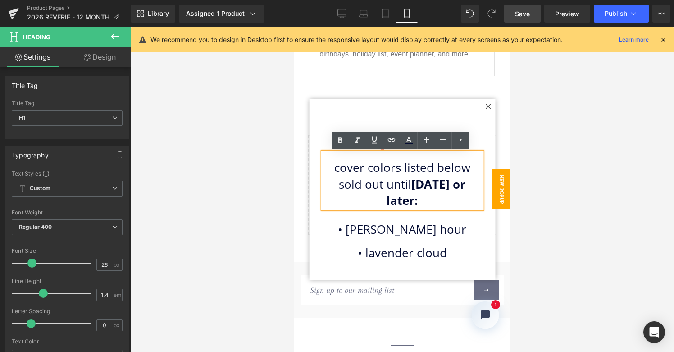
drag, startPoint x: 332, startPoint y: 167, endPoint x: 466, endPoint y: 202, distance: 138.1
click at [466, 202] on div "cover colors listed below sold out until 12/23/24 or later:" at bounding box center [402, 180] width 159 height 56
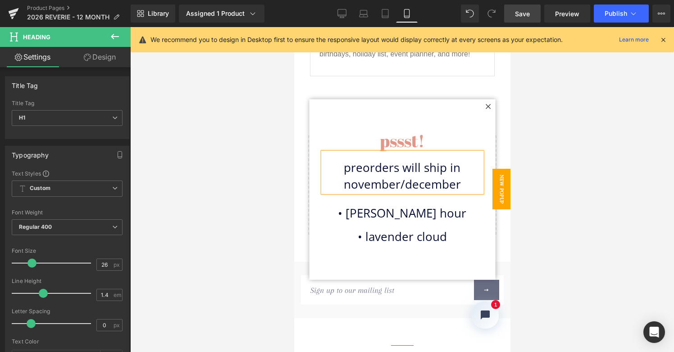
click at [422, 167] on h1 "preorders will ship in november/december" at bounding box center [402, 175] width 159 height 33
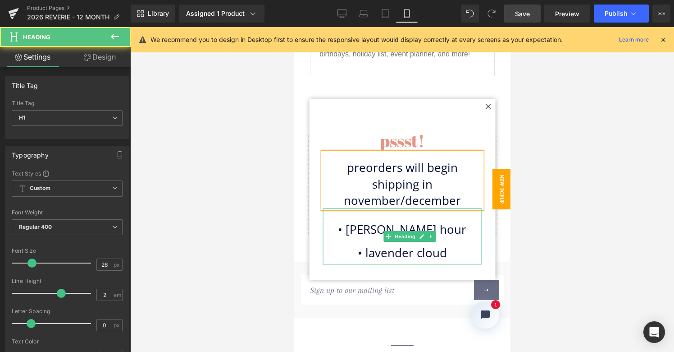
click at [439, 229] on span "• rose golden hour" at bounding box center [402, 229] width 128 height 16
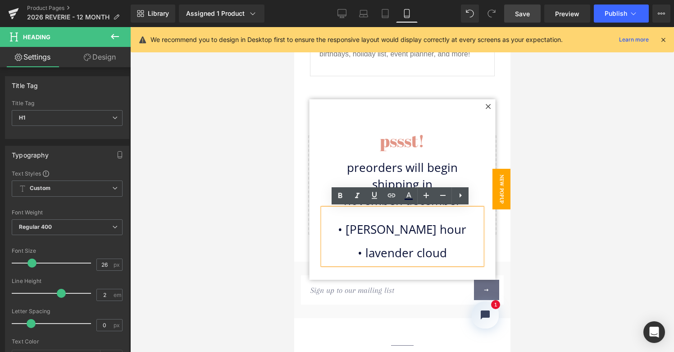
click at [488, 227] on div "pssst! Heading preorders will begin shipping in november/december Heading • ros…" at bounding box center [402, 189] width 186 height 180
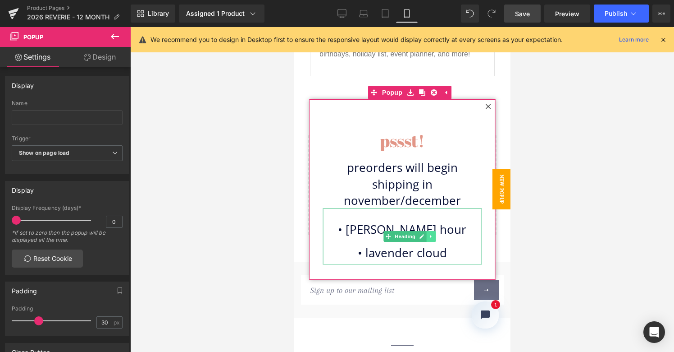
click at [432, 238] on icon at bounding box center [431, 235] width 5 height 5
click at [434, 236] on icon at bounding box center [435, 236] width 5 height 5
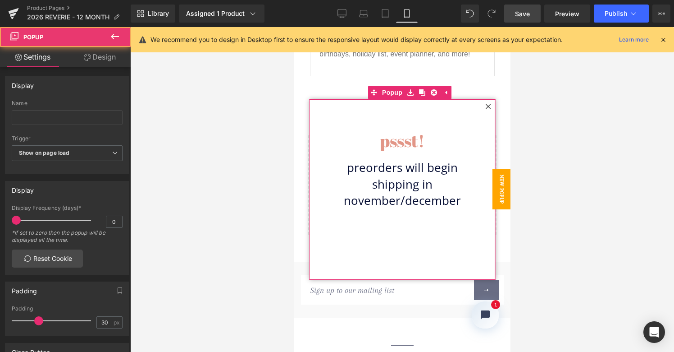
click at [428, 222] on div "pssst! Heading preorders will begin shipping in november/december Heading" at bounding box center [402, 189] width 186 height 180
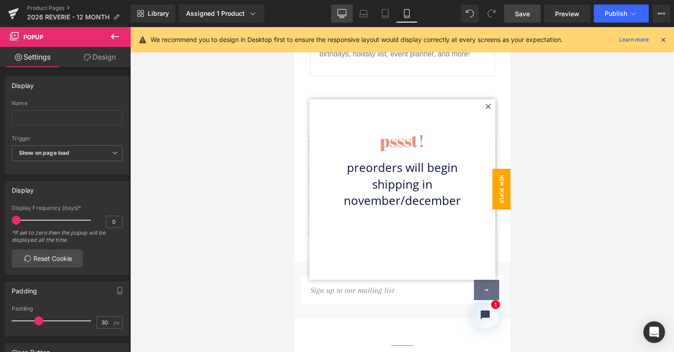
click at [343, 14] on icon at bounding box center [342, 13] width 9 height 9
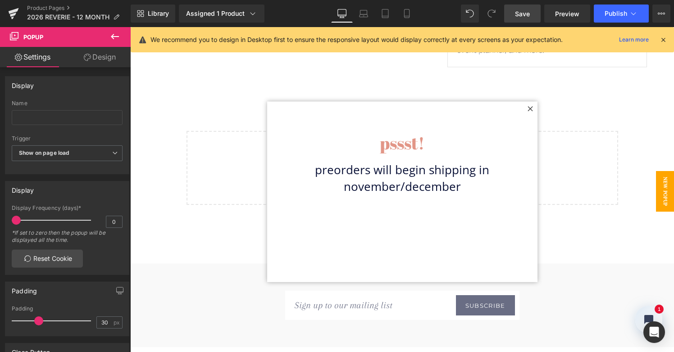
scroll to position [748, 0]
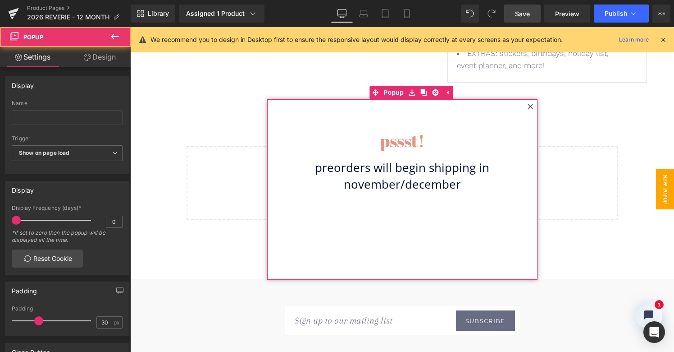
click at [417, 253] on div "pssst! Heading preorders will begin shipping in november/december Heading" at bounding box center [402, 189] width 270 height 180
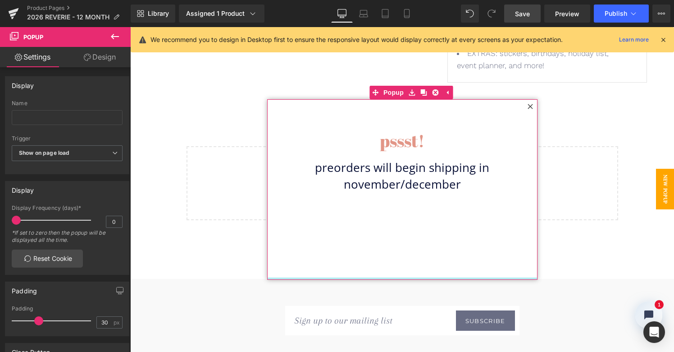
drag, startPoint x: 418, startPoint y: 278, endPoint x: 418, endPoint y: 241, distance: 37.0
click at [418, 241] on div "pssst! Heading preorders will begin shipping in november/december Heading Popup" at bounding box center [402, 189] width 270 height 180
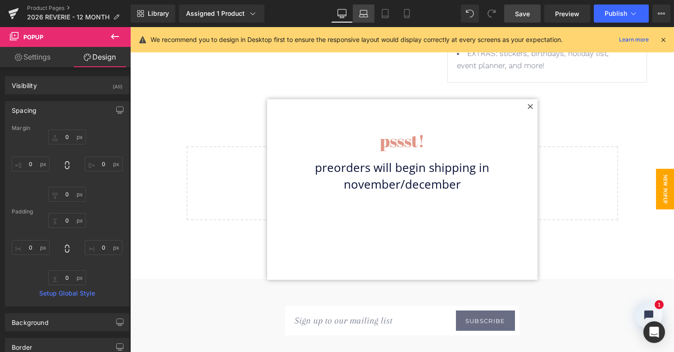
click at [366, 14] on icon at bounding box center [363, 13] width 9 height 9
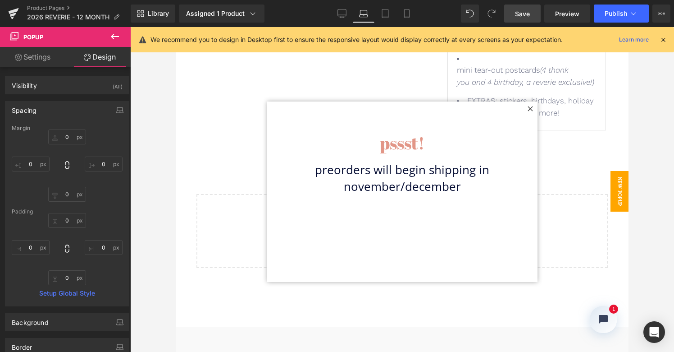
type input "0"
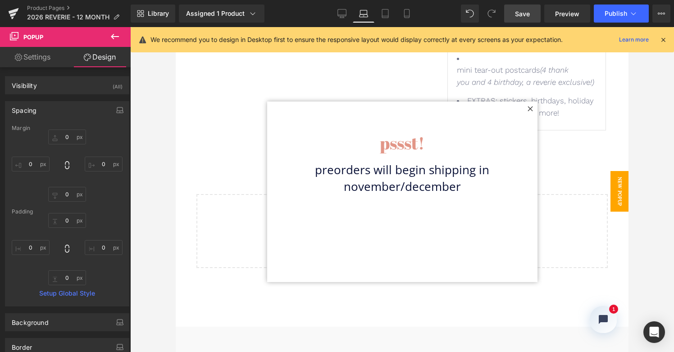
type input "0"
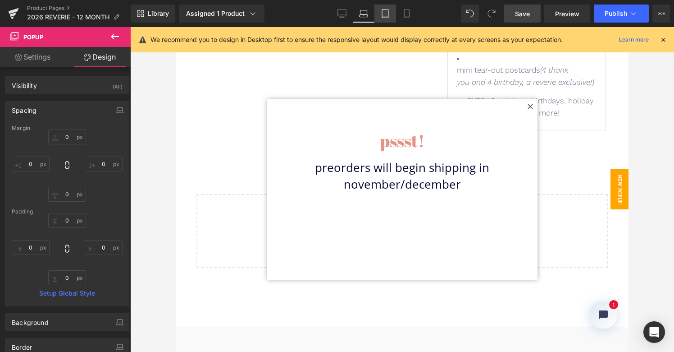
click at [385, 15] on icon at bounding box center [385, 13] width 9 height 9
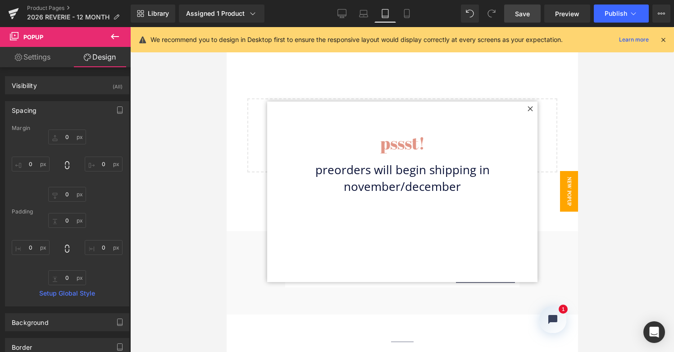
type input "0"
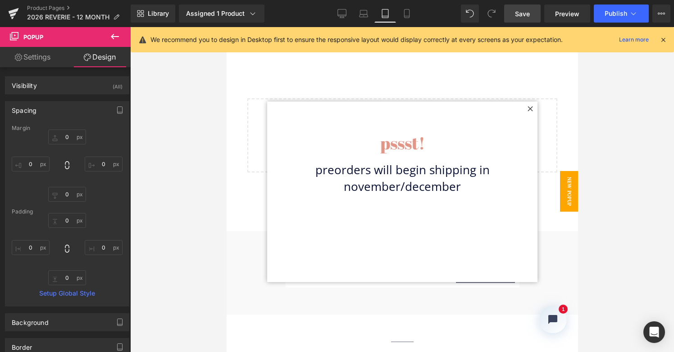
type input "0"
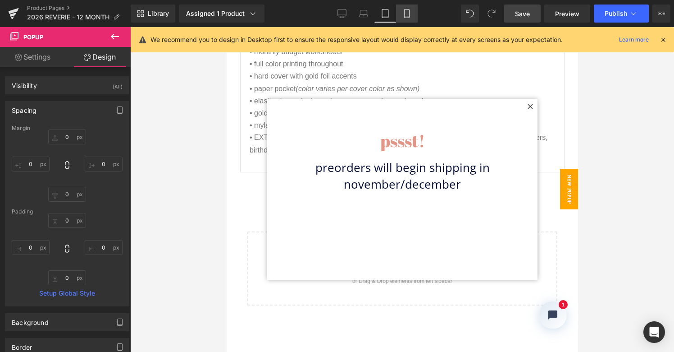
click at [407, 10] on icon at bounding box center [406, 13] width 9 height 9
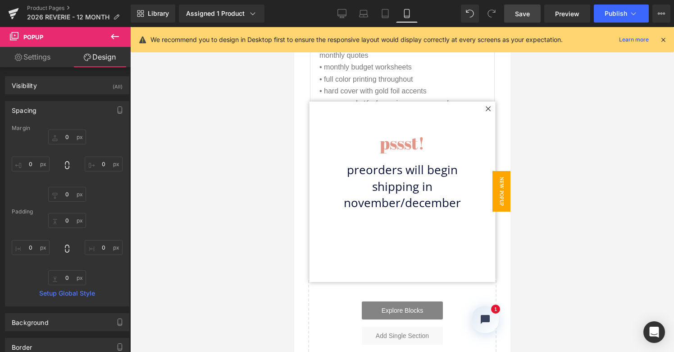
type input "0"
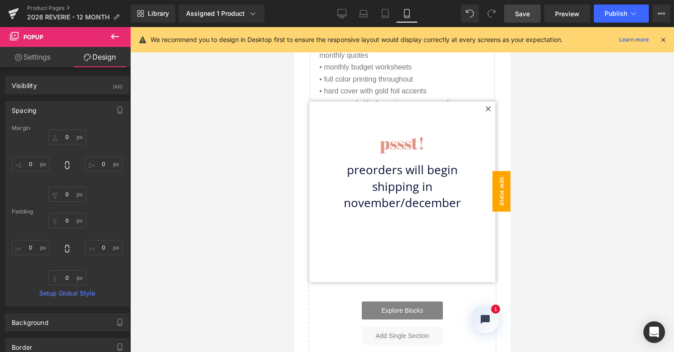
type input "0"
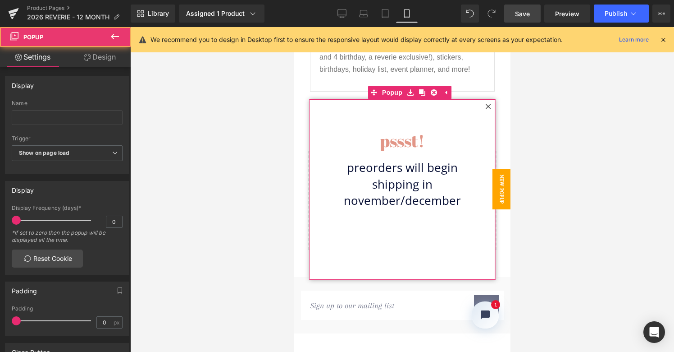
click at [414, 106] on div "pssst! Heading preorders will begin shipping in november/december Heading" at bounding box center [402, 189] width 186 height 180
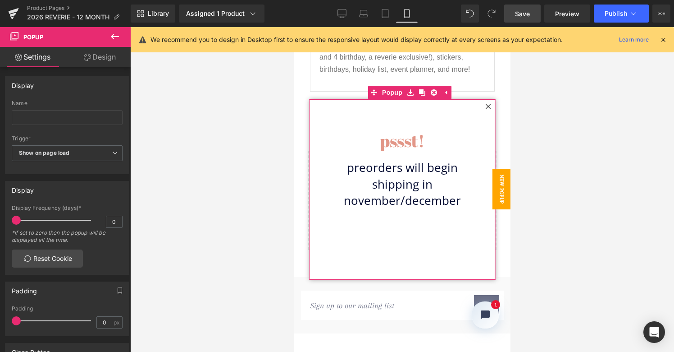
click at [102, 57] on link "Design" at bounding box center [99, 57] width 65 height 20
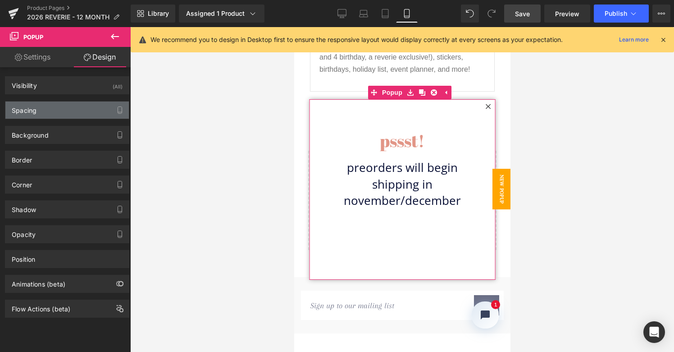
click at [77, 108] on div "Spacing" at bounding box center [66, 109] width 123 height 17
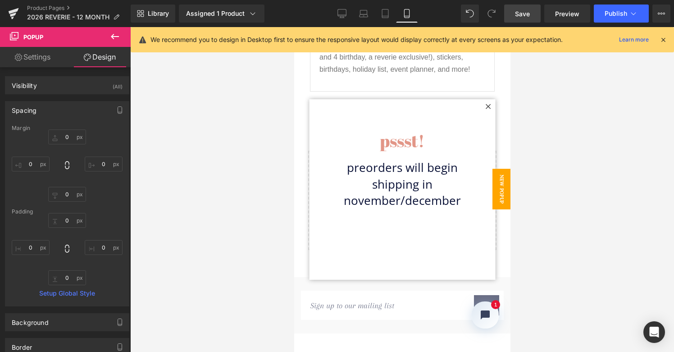
click at [521, 15] on span "Save" at bounding box center [522, 13] width 15 height 9
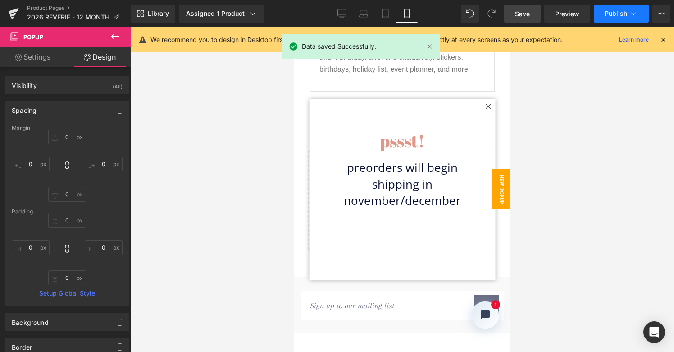
click at [619, 14] on span "Publish" at bounding box center [616, 13] width 23 height 7
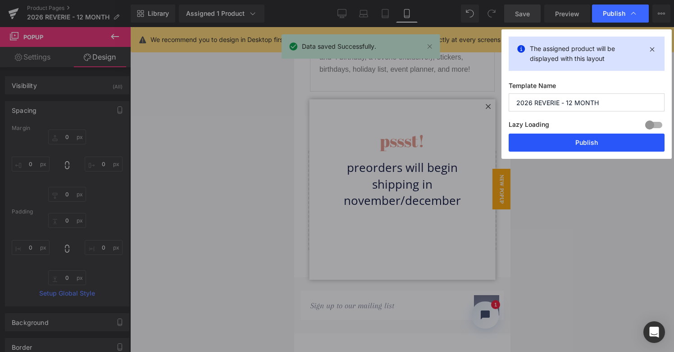
click at [569, 142] on button "Publish" at bounding box center [587, 142] width 156 height 18
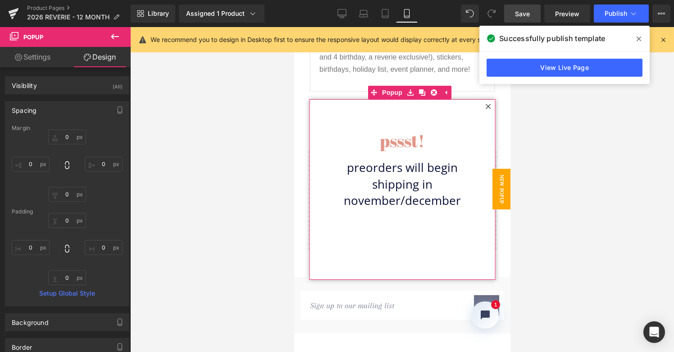
click at [46, 56] on link "Settings" at bounding box center [32, 57] width 65 height 20
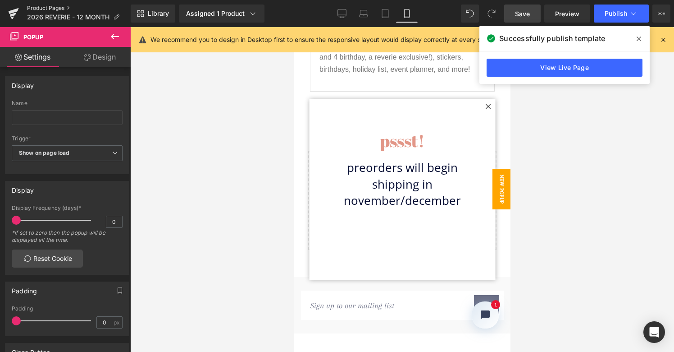
click at [57, 7] on link "Product Pages" at bounding box center [79, 8] width 104 height 7
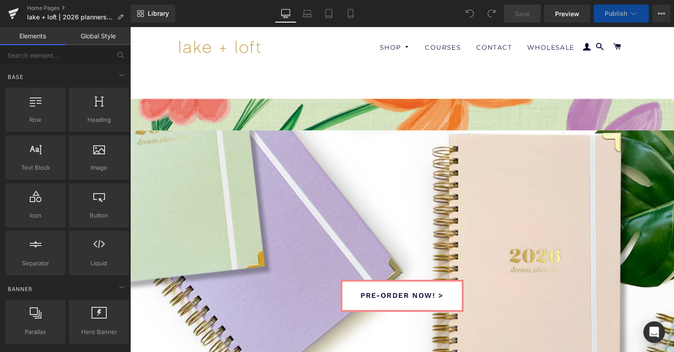
scroll to position [5, 5]
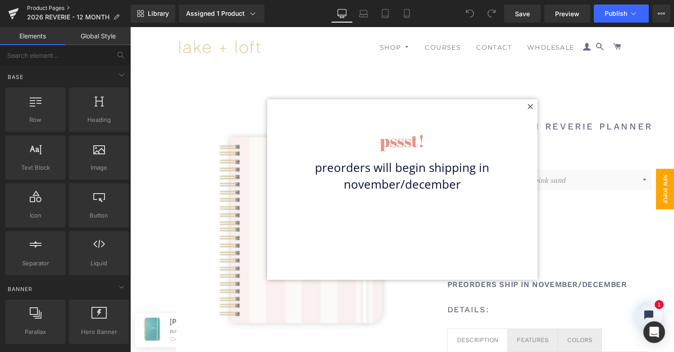
click at [50, 7] on link "Product Pages" at bounding box center [79, 8] width 104 height 7
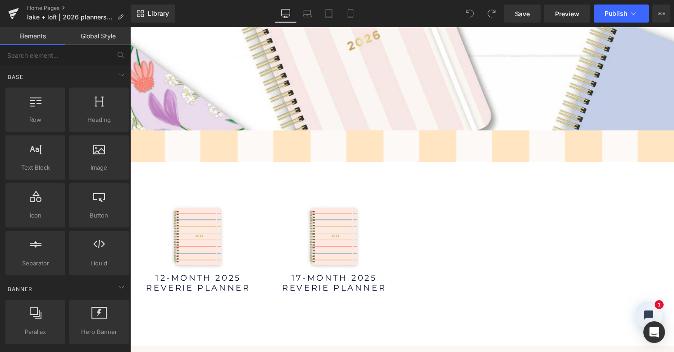
scroll to position [1152, 0]
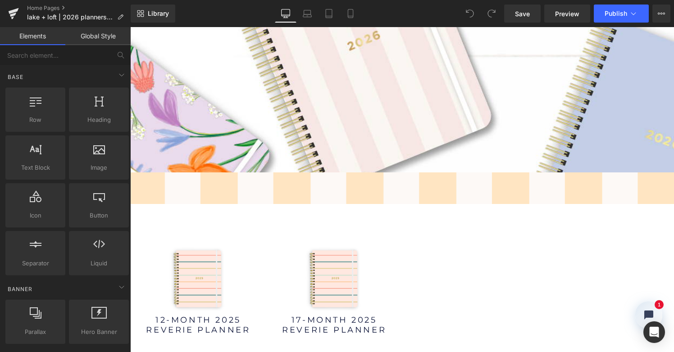
click at [457, 220] on div at bounding box center [402, 286] width 544 height 132
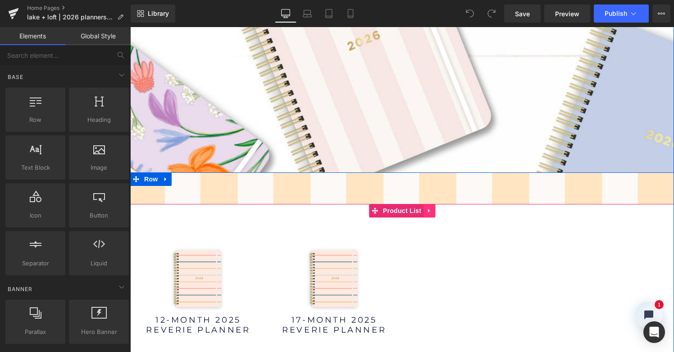
click at [428, 209] on icon at bounding box center [429, 211] width 2 height 4
click at [432, 207] on icon at bounding box center [435, 210] width 6 height 6
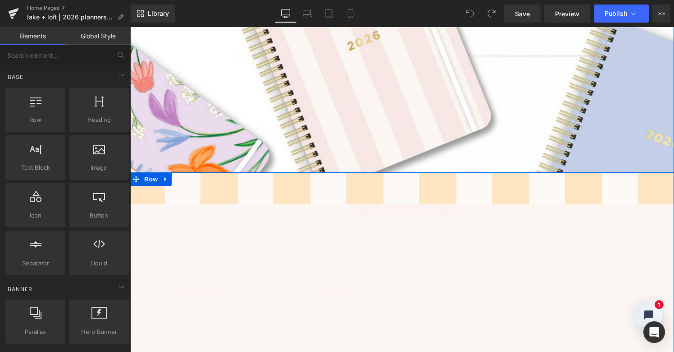
scroll to position [2608, 540]
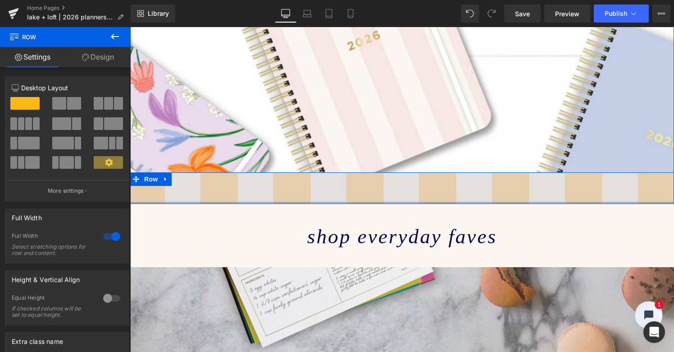
drag, startPoint x: 416, startPoint y: 117, endPoint x: 425, endPoint y: 92, distance: 26.7
click at [425, 172] on div "Image Row Row" at bounding box center [402, 188] width 544 height 32
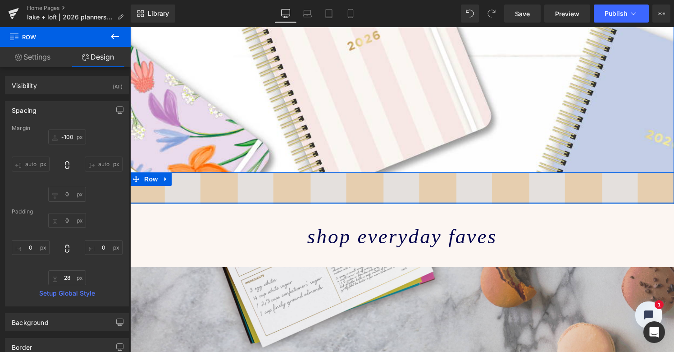
drag, startPoint x: 425, startPoint y: 129, endPoint x: 428, endPoint y: 112, distance: 17.3
click at [428, 172] on div "Image Row Row" at bounding box center [402, 188] width 544 height 32
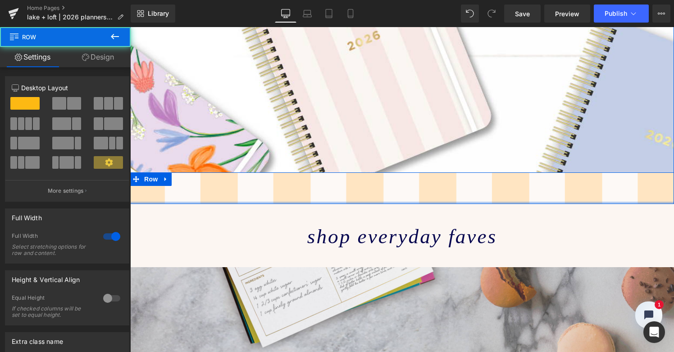
drag, startPoint x: 429, startPoint y: 115, endPoint x: 431, endPoint y: 122, distance: 7.1
click at [431, 172] on div "Image Row Row" at bounding box center [402, 188] width 544 height 32
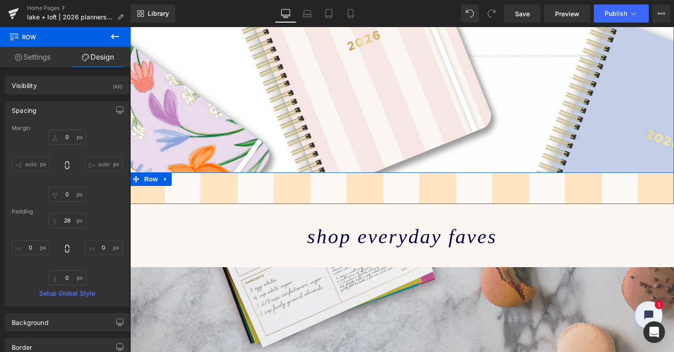
click at [433, 172] on div "Image Row Row" at bounding box center [402, 188] width 544 height 32
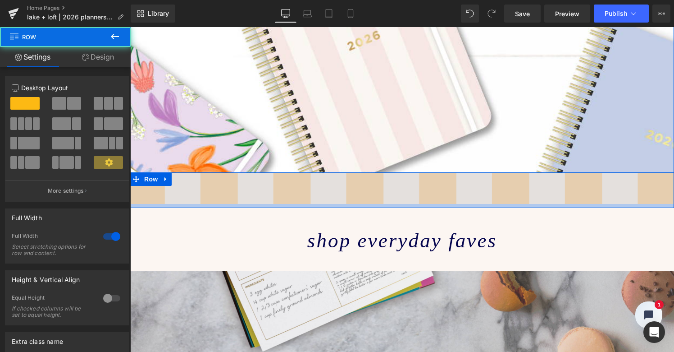
drag, startPoint x: 424, startPoint y: 129, endPoint x: 425, endPoint y: 117, distance: 12.2
click at [425, 172] on div "Image Row Row" at bounding box center [402, 190] width 544 height 36
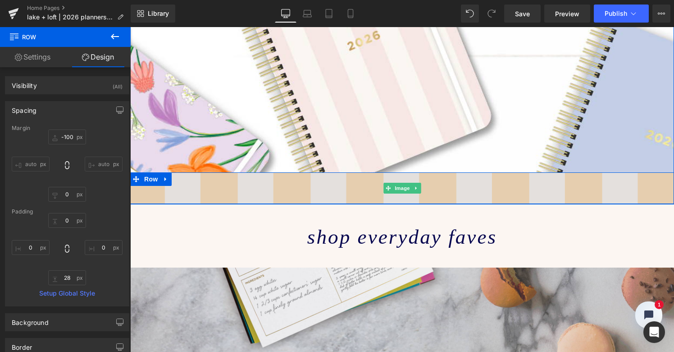
click at [434, 172] on img at bounding box center [402, 188] width 544 height 32
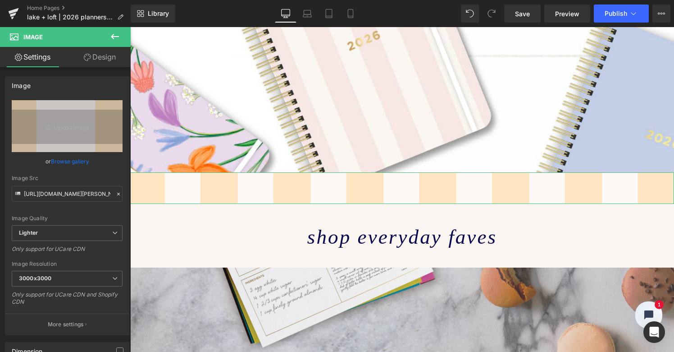
click at [106, 57] on link "Design" at bounding box center [99, 57] width 65 height 20
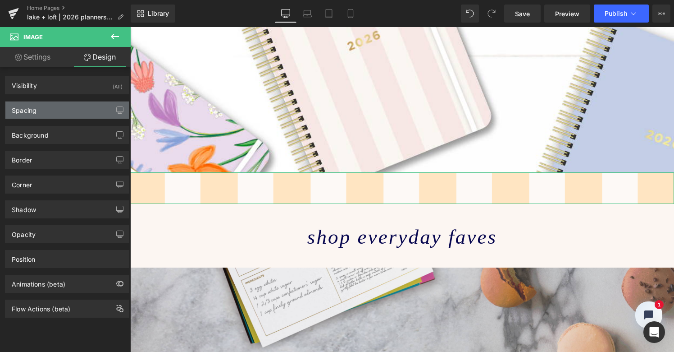
click at [72, 114] on div "Spacing" at bounding box center [66, 109] width 123 height 17
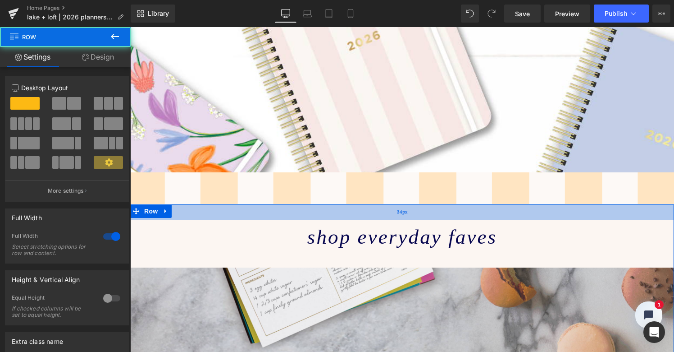
click at [177, 204] on div "34px" at bounding box center [402, 211] width 544 height 15
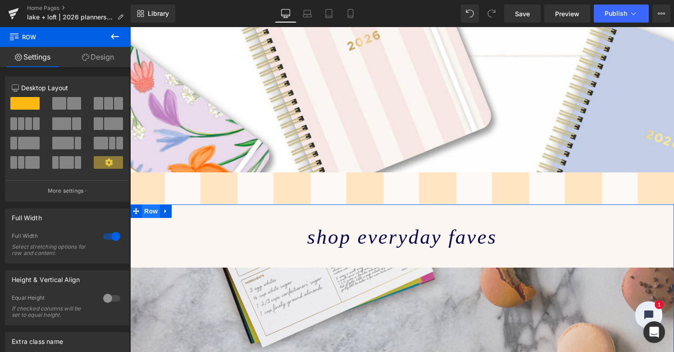
click at [147, 204] on span "Row" at bounding box center [151, 211] width 18 height 14
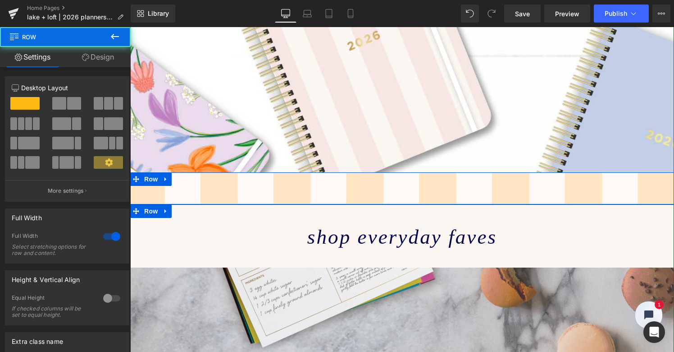
click at [98, 55] on link "Design" at bounding box center [97, 57] width 65 height 20
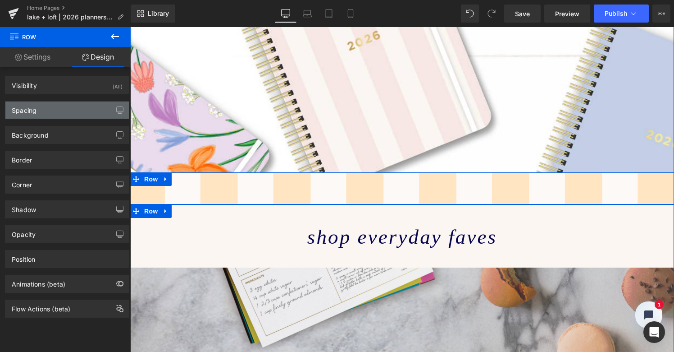
click at [84, 114] on div "Spacing" at bounding box center [66, 109] width 123 height 17
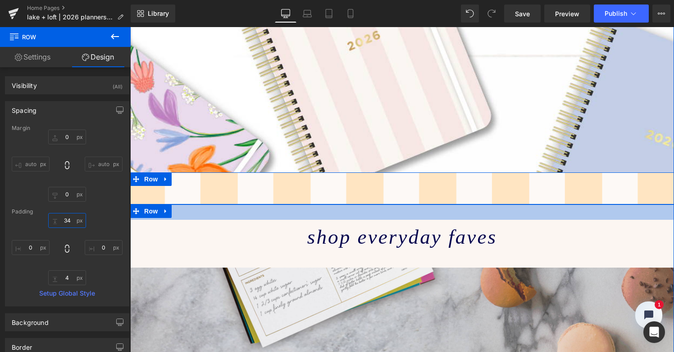
click at [68, 220] on input "34" at bounding box center [67, 220] width 38 height 15
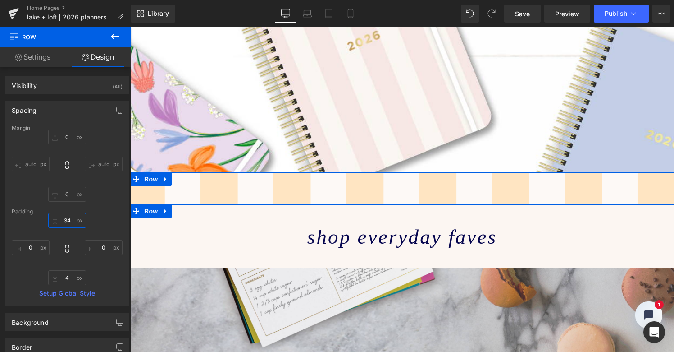
click at [68, 220] on input "34" at bounding box center [67, 220] width 38 height 15
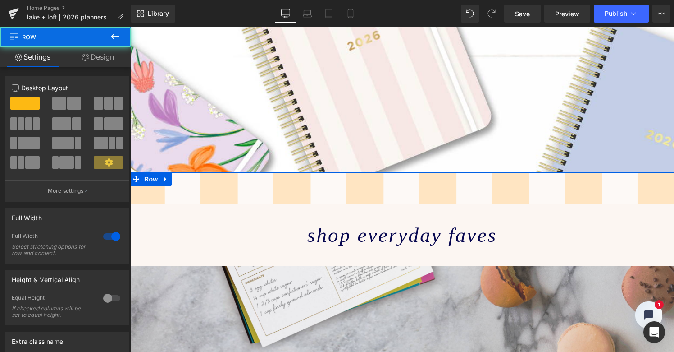
click at [334, 172] on div "Image Row Row" at bounding box center [402, 188] width 544 height 32
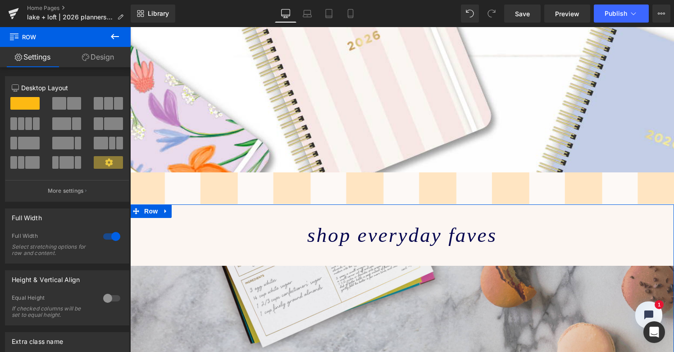
drag, startPoint x: 228, startPoint y: 116, endPoint x: 246, endPoint y: 179, distance: 65.5
click at [246, 179] on div "Image Row pre-order now! > Button Parallax new! 2026 [DOMAIN_NAME]. Text Block …" at bounding box center [402, 100] width 446 height 2312
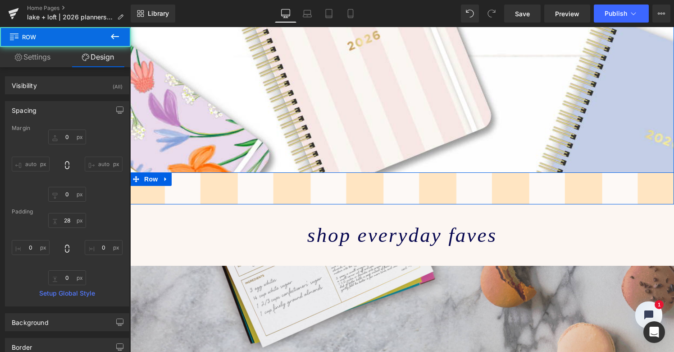
click at [244, 172] on div "Image Row Row" at bounding box center [402, 188] width 544 height 32
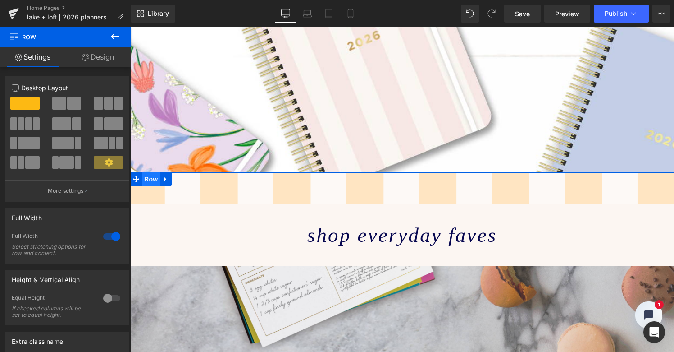
click at [146, 172] on span "Row" at bounding box center [151, 179] width 18 height 14
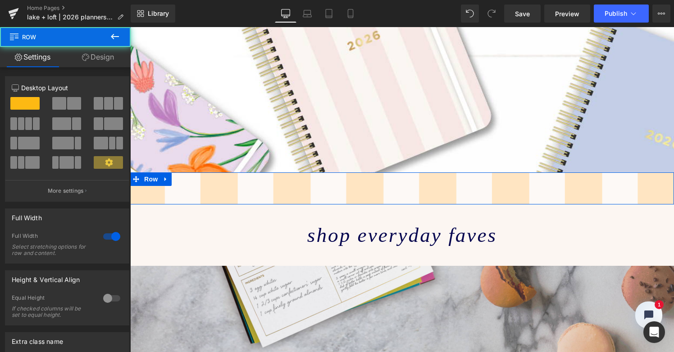
click at [102, 58] on link "Design" at bounding box center [97, 57] width 65 height 20
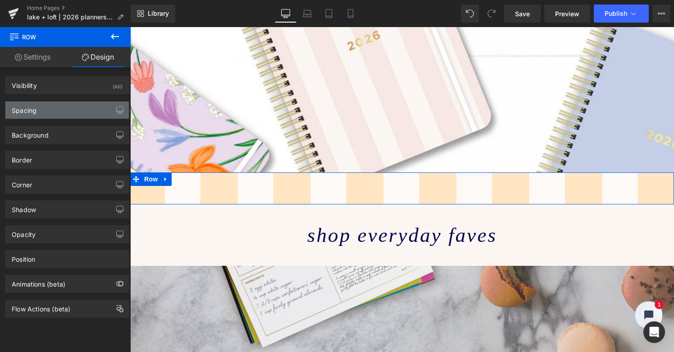
click at [74, 110] on div "Spacing" at bounding box center [66, 109] width 123 height 17
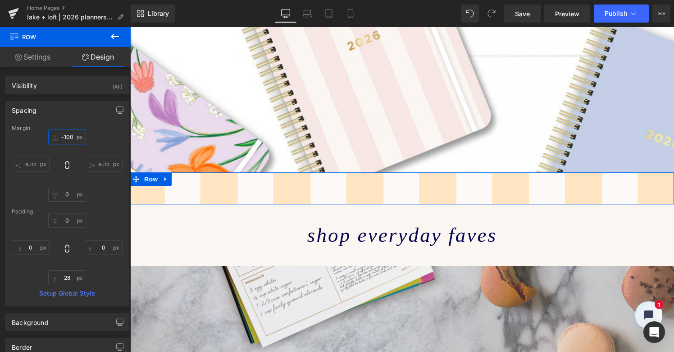
click at [70, 137] on input "-100" at bounding box center [67, 136] width 38 height 15
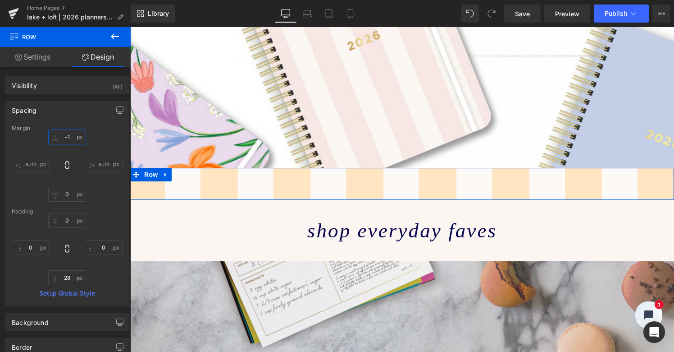
type input "-"
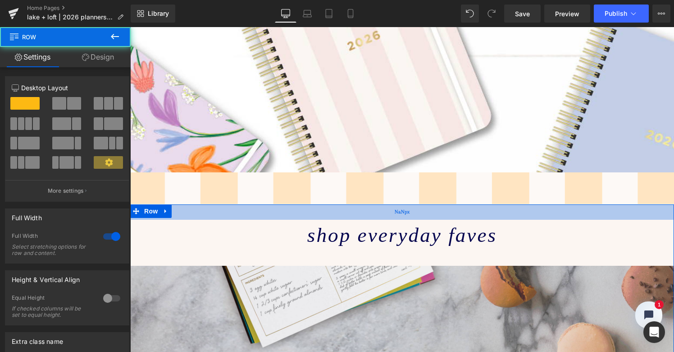
click at [290, 204] on div "NaNpx" at bounding box center [402, 211] width 544 height 15
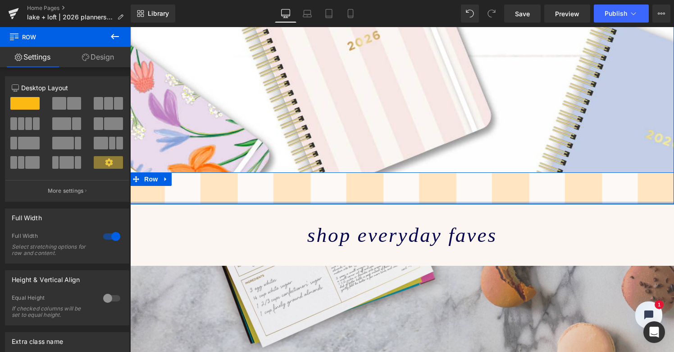
click at [275, 201] on div at bounding box center [402, 202] width 544 height 2
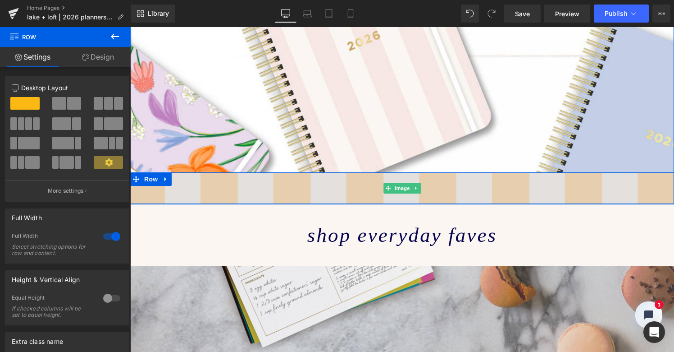
scroll to position [1155, 0]
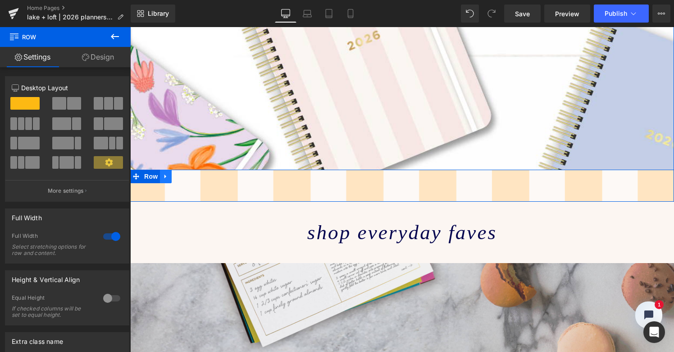
click at [165, 174] on icon at bounding box center [166, 176] width 2 height 4
click at [190, 173] on icon at bounding box center [189, 176] width 6 height 6
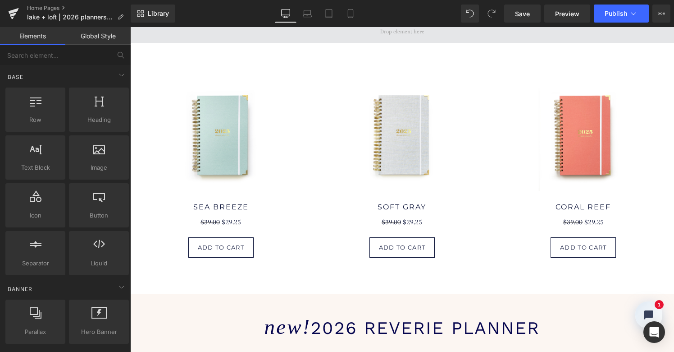
scroll to position [614, 0]
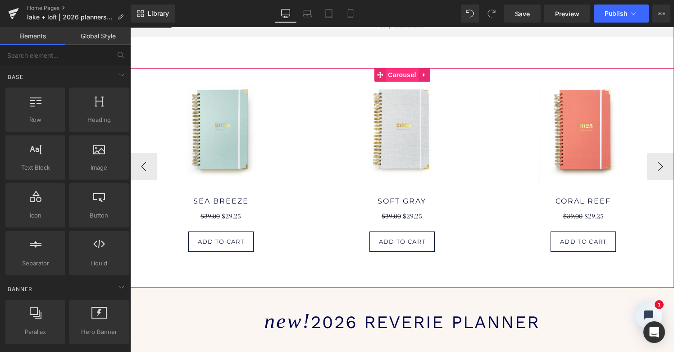
click at [402, 68] on span "Carousel" at bounding box center [402, 75] width 32 height 14
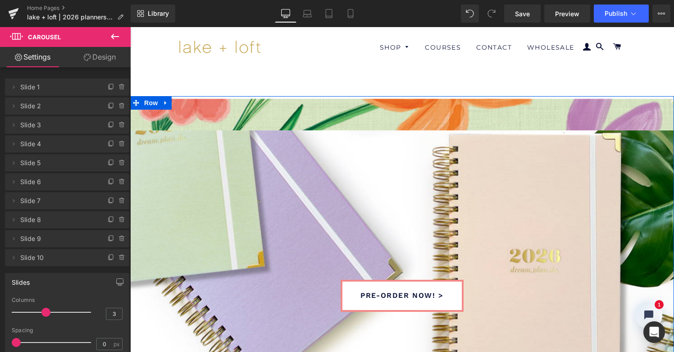
scroll to position [0, 0]
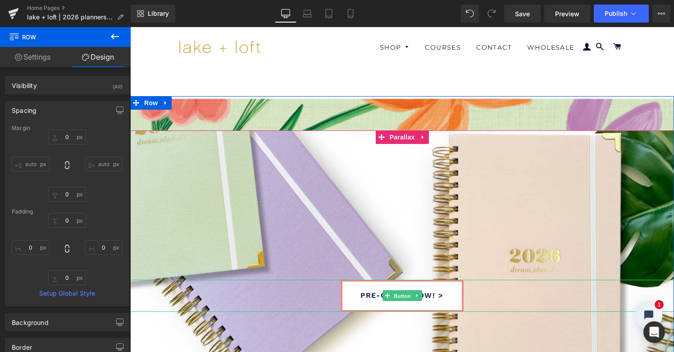
click at [405, 294] on span "Button" at bounding box center [402, 295] width 21 height 11
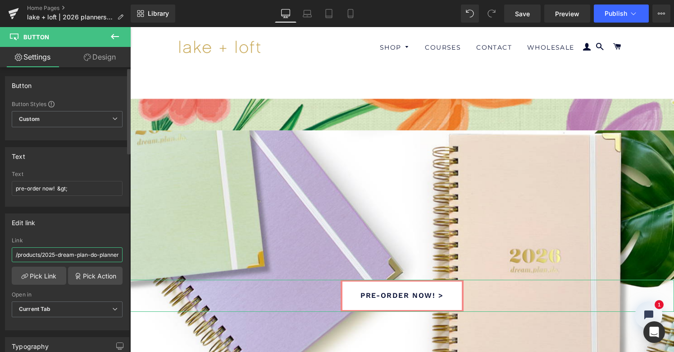
click at [56, 255] on input "/products/2025-dream-plan-do-planner" at bounding box center [67, 254] width 111 height 15
click at [51, 273] on link "Pick Link" at bounding box center [39, 275] width 55 height 18
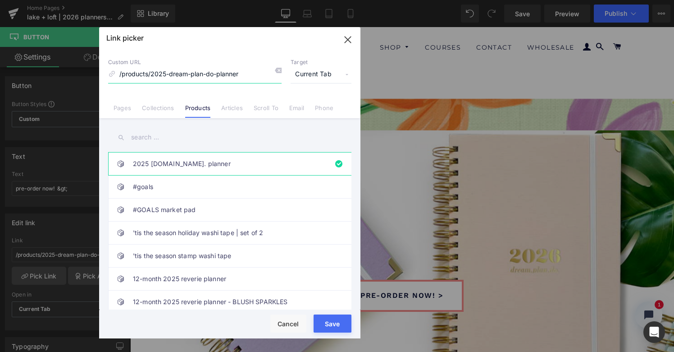
click at [251, 70] on input "/products/2025-dream-plan-do-planner" at bounding box center [195, 74] width 174 height 17
click at [167, 136] on input "text" at bounding box center [229, 137] width 243 height 20
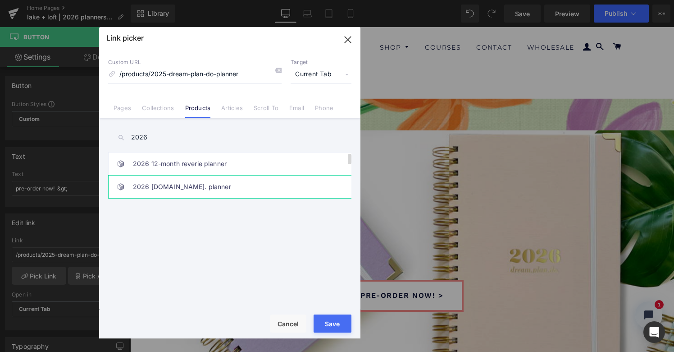
type input "2026"
click at [176, 184] on link "2026 [DOMAIN_NAME]. planner" at bounding box center [232, 186] width 198 height 23
click at [333, 320] on div "Loading Product Data" at bounding box center [337, 316] width 65 height 10
click at [334, 323] on button "Save" at bounding box center [333, 323] width 38 height 18
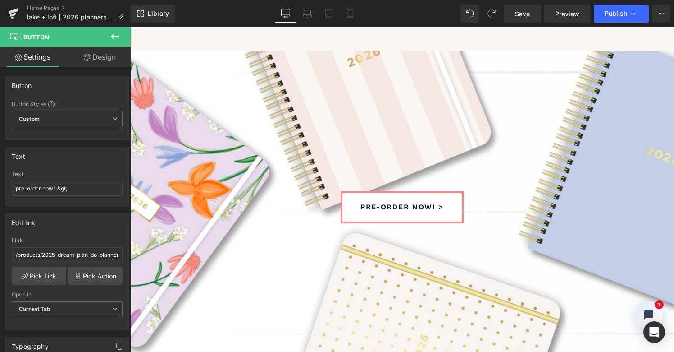
scroll to position [928, 0]
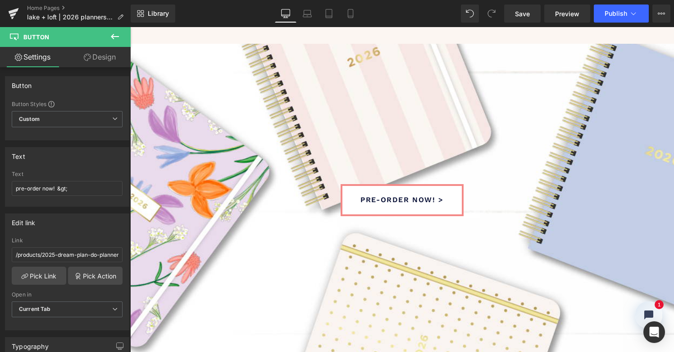
click at [383, 197] on span at bounding box center [387, 200] width 9 height 11
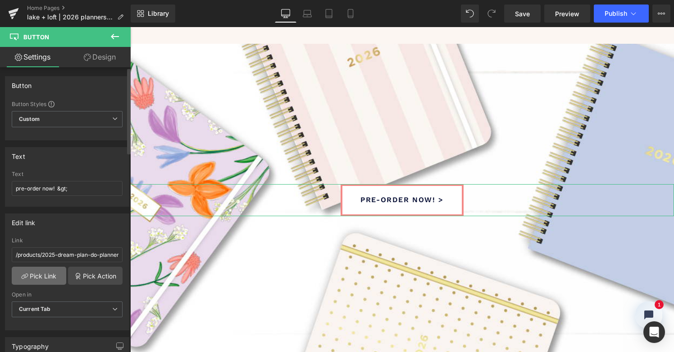
click at [46, 278] on link "Pick Link" at bounding box center [39, 275] width 55 height 18
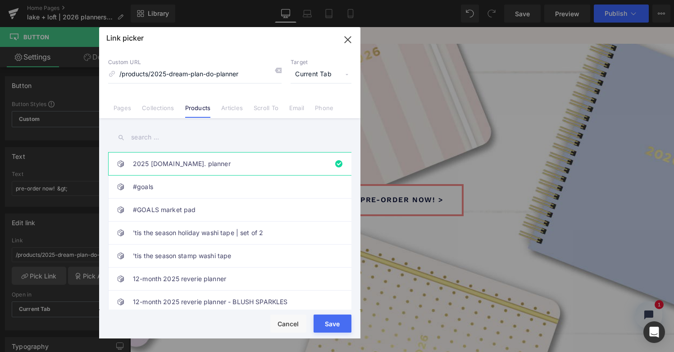
click at [155, 136] on input "text" at bounding box center [229, 137] width 243 height 20
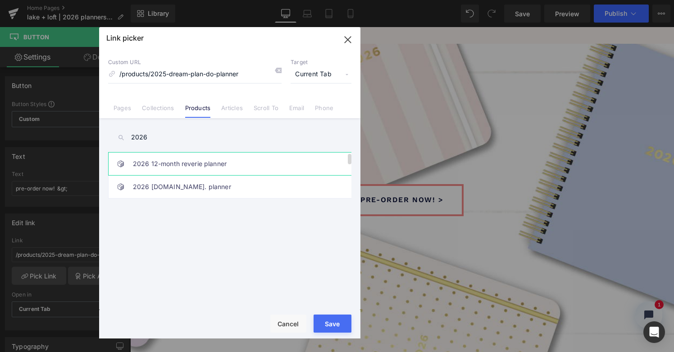
type input "2026"
click at [173, 164] on link "2026 12-month reverie planner" at bounding box center [232, 163] width 198 height 23
click at [333, 321] on button "Save" at bounding box center [333, 323] width 38 height 18
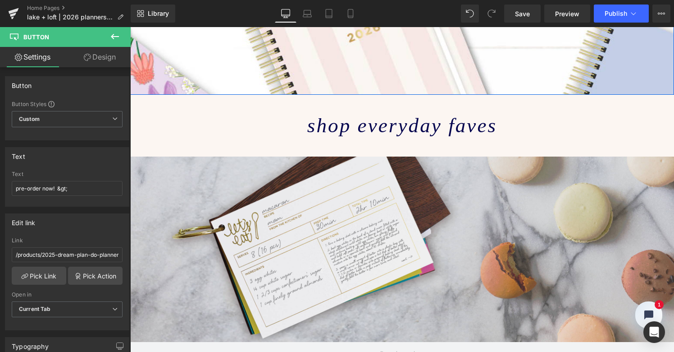
scroll to position [1147, 0]
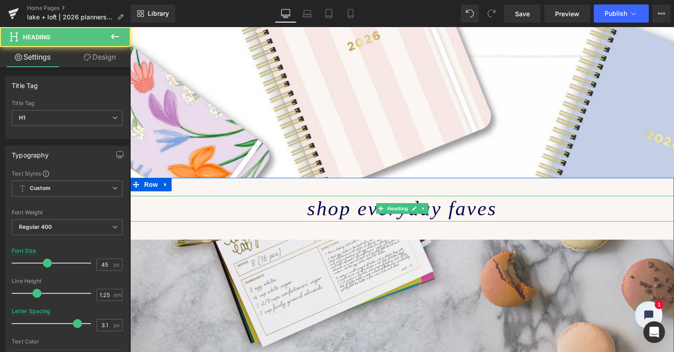
click at [369, 197] on icon "shop everyday faves" at bounding box center [402, 208] width 190 height 23
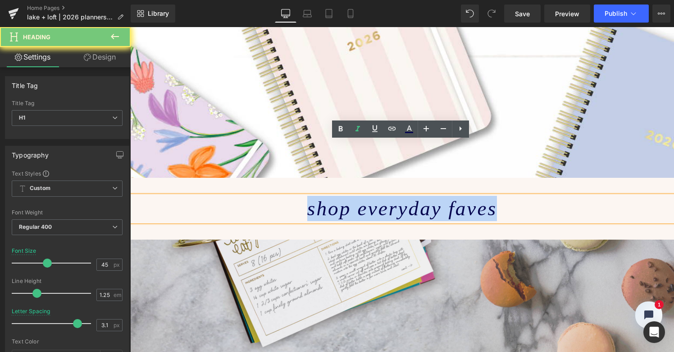
click at [369, 197] on icon "shop everyday faves" at bounding box center [402, 208] width 190 height 23
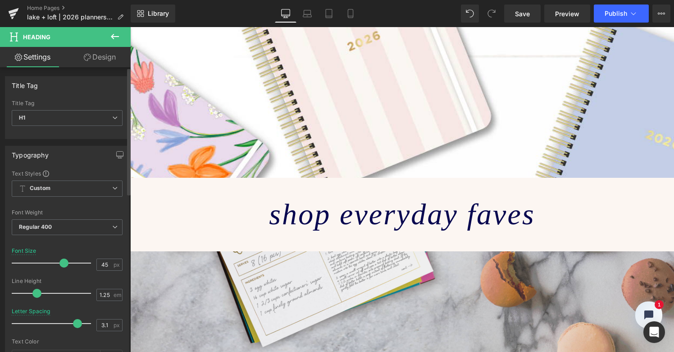
drag, startPoint x: 46, startPoint y: 262, endPoint x: 61, endPoint y: 260, distance: 15.5
click at [61, 260] on span at bounding box center [63, 262] width 9 height 9
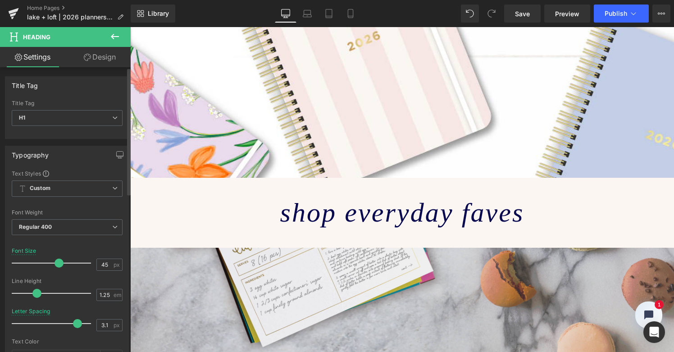
click at [57, 261] on span at bounding box center [59, 262] width 9 height 9
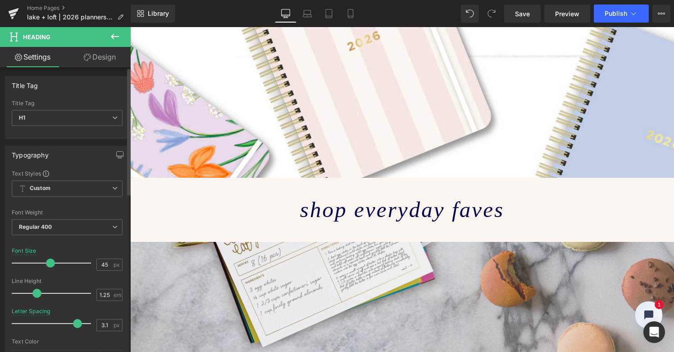
drag, startPoint x: 59, startPoint y: 261, endPoint x: 51, endPoint y: 261, distance: 8.1
click at [51, 261] on span at bounding box center [50, 262] width 9 height 9
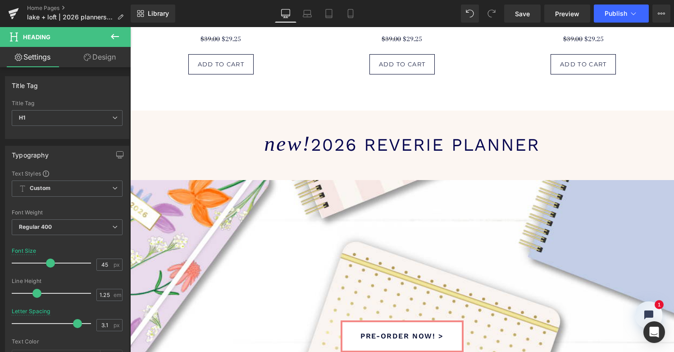
scroll to position [791, 0]
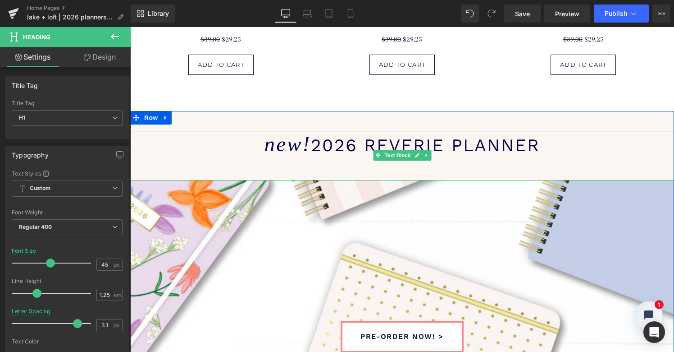
click at [312, 144] on span "2026 reverie planner" at bounding box center [425, 145] width 229 height 20
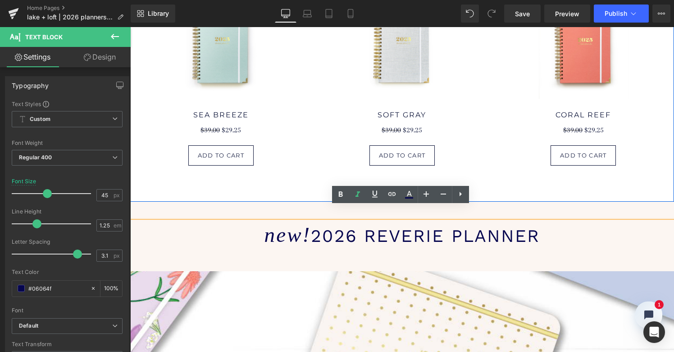
scroll to position [717, 0]
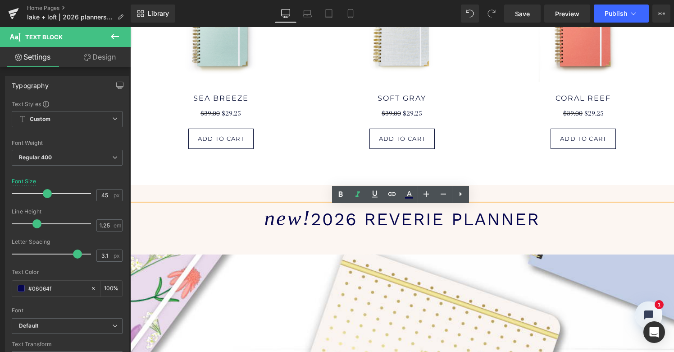
click at [314, 217] on span "2026 reverie planner" at bounding box center [425, 219] width 229 height 20
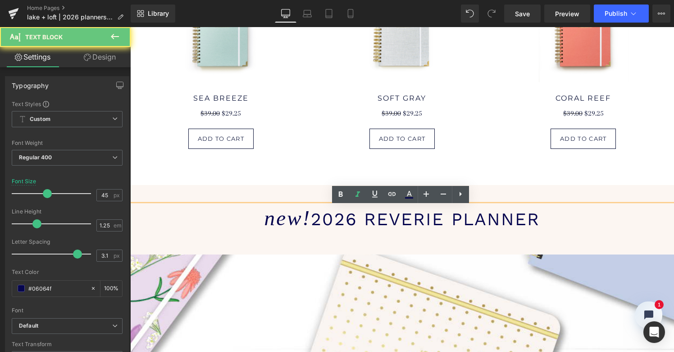
click at [314, 217] on span "2026 reverie planner" at bounding box center [425, 219] width 229 height 20
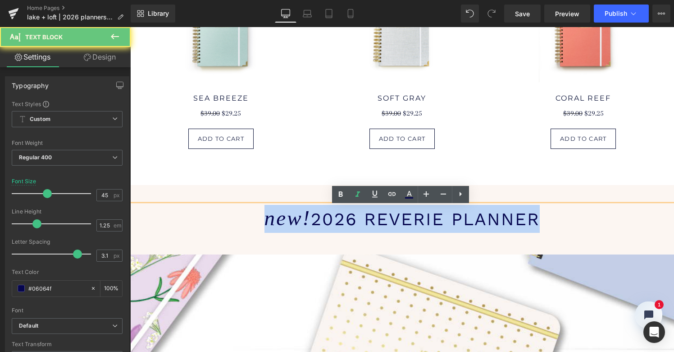
click at [314, 217] on span "2026 reverie planner" at bounding box center [425, 219] width 229 height 20
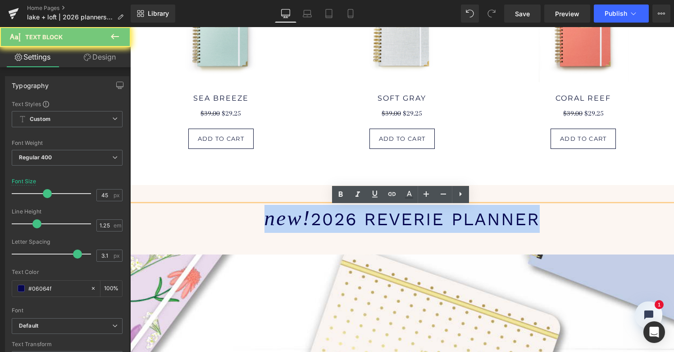
copy h1 "new! 2026 reverie planner"
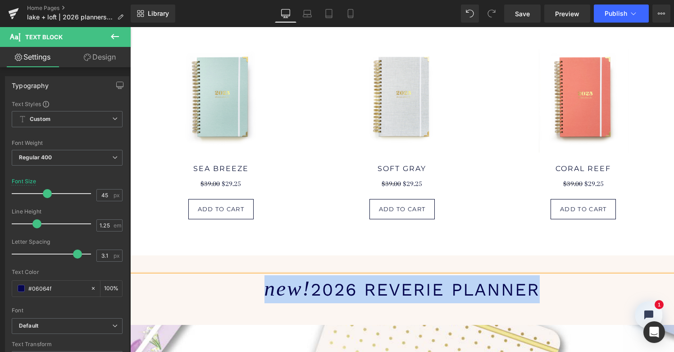
scroll to position [428, 0]
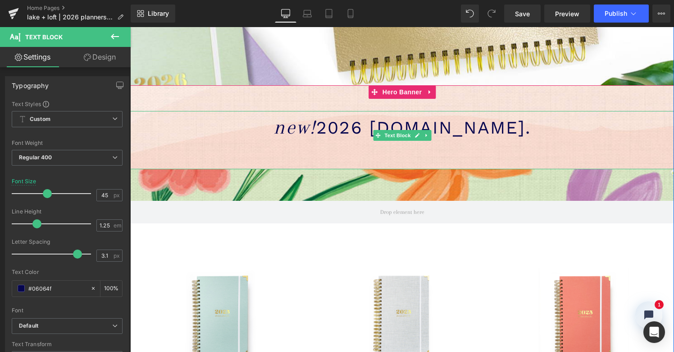
click at [301, 116] on div "new! 2026 [DOMAIN_NAME]." at bounding box center [402, 140] width 544 height 58
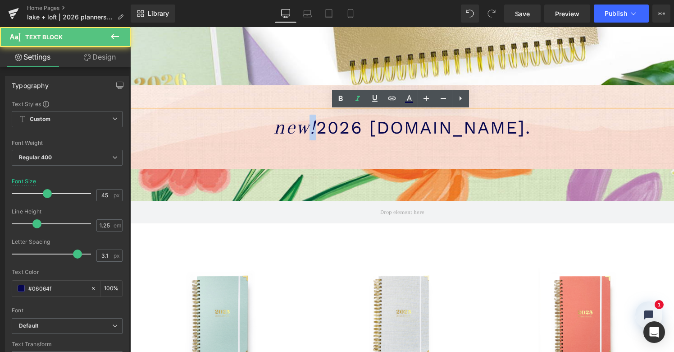
click at [301, 116] on div "new! 2026 [DOMAIN_NAME]." at bounding box center [402, 140] width 544 height 58
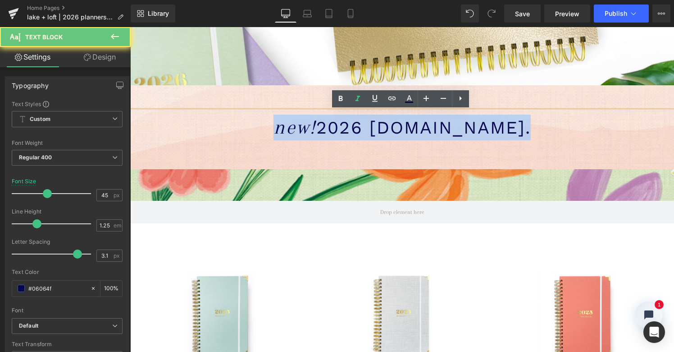
click at [301, 116] on div "new! 2026 [DOMAIN_NAME]." at bounding box center [402, 140] width 544 height 58
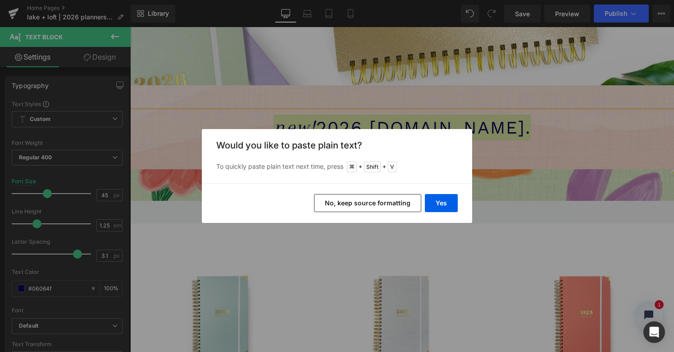
click at [397, 205] on button "No, keep source formatting" at bounding box center [367, 203] width 107 height 18
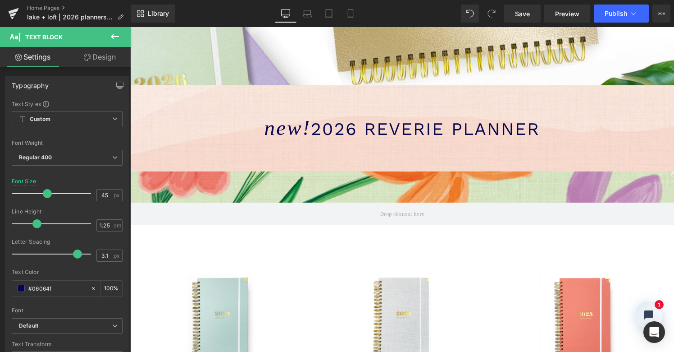
scroll to position [5, 5]
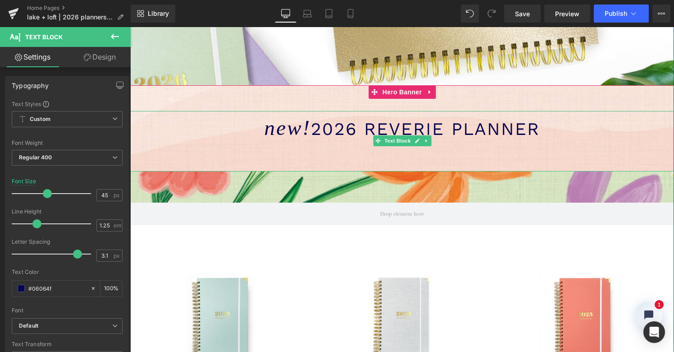
click at [343, 129] on span "2026 REVERIE PLANNER" at bounding box center [425, 129] width 229 height 20
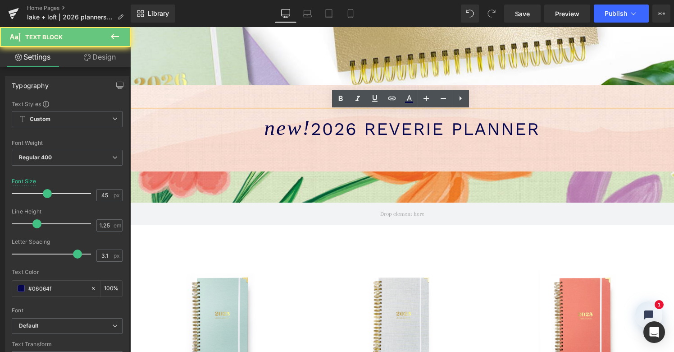
click at [385, 130] on span "2026 REVERIE PLANNER" at bounding box center [425, 129] width 229 height 20
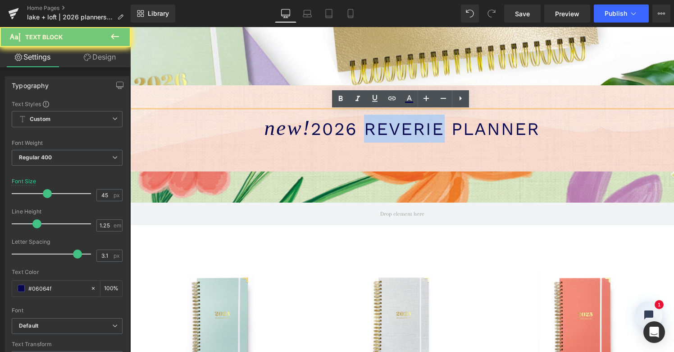
click at [385, 130] on span "2026 REVERIE PLANNER" at bounding box center [425, 129] width 229 height 20
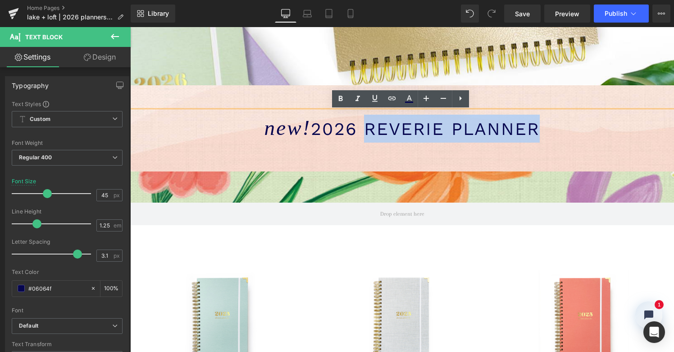
click at [532, 126] on span "2026 REVERIE PLANNER" at bounding box center [425, 129] width 229 height 20
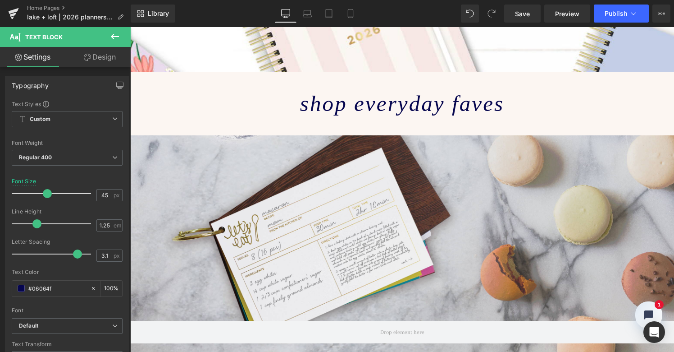
scroll to position [1265, 0]
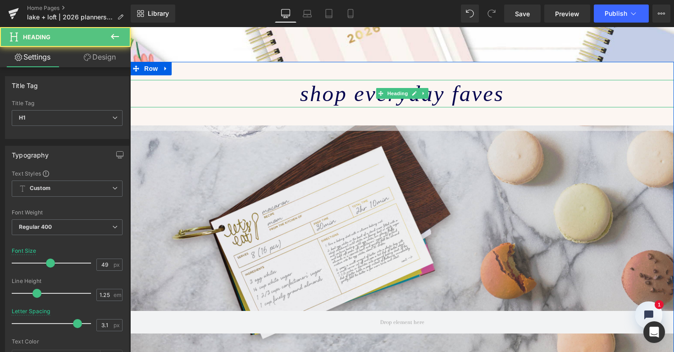
click at [443, 81] on icon "shop everyday faves" at bounding box center [402, 93] width 204 height 25
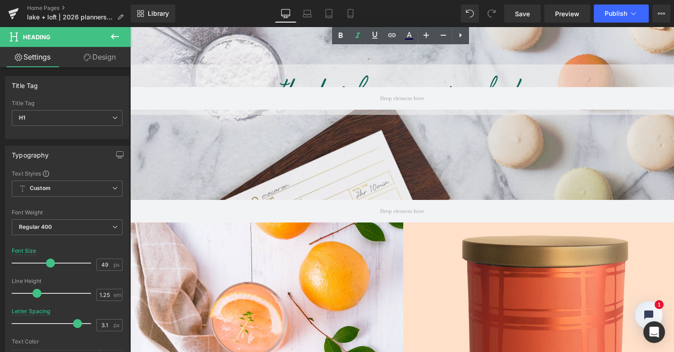
scroll to position [1484, 0]
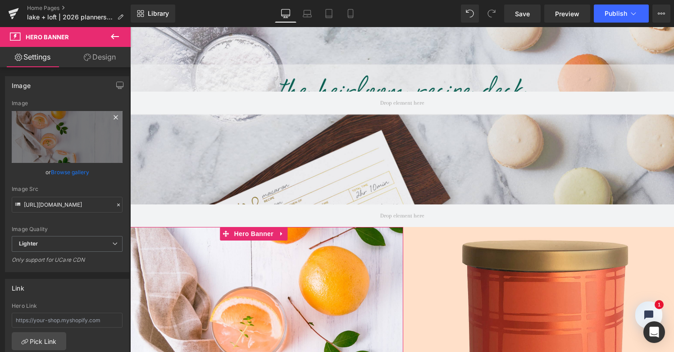
click at [111, 114] on icon at bounding box center [115, 117] width 11 height 11
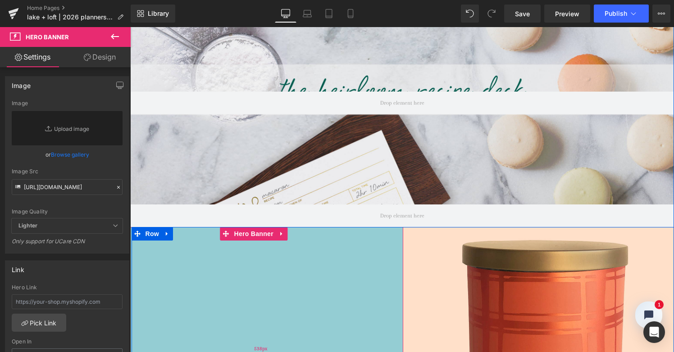
click at [238, 262] on div "538px" at bounding box center [261, 348] width 286 height 242
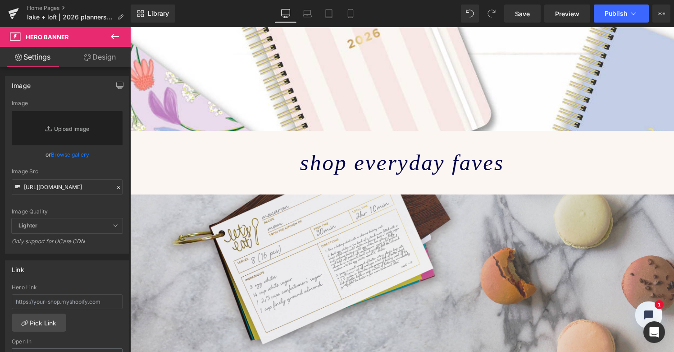
scroll to position [1193, 0]
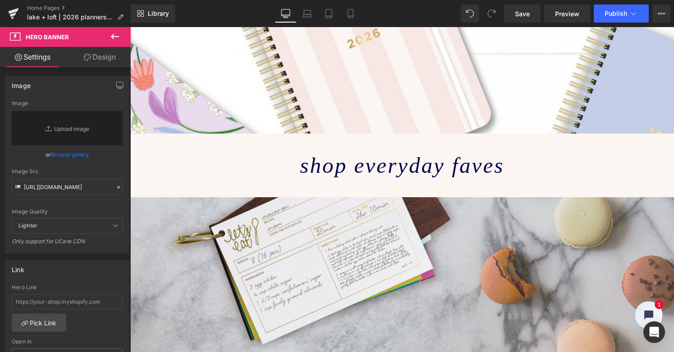
click at [104, 57] on link "Design" at bounding box center [99, 57] width 65 height 20
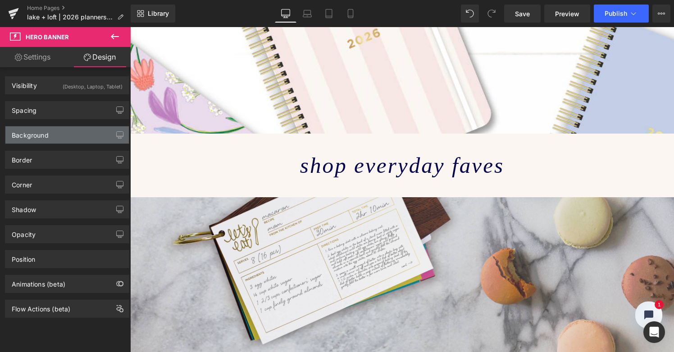
click at [83, 136] on div "Background" at bounding box center [66, 134] width 123 height 17
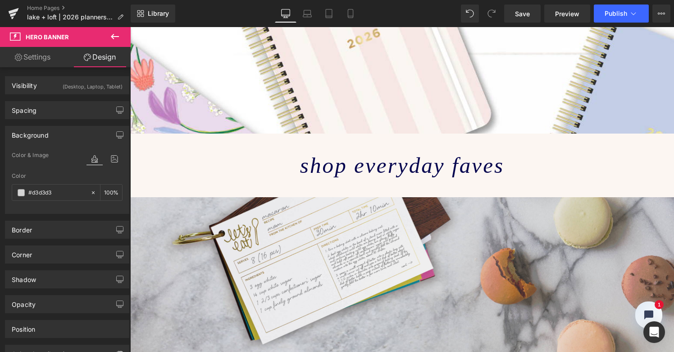
click at [91, 158] on icon at bounding box center [95, 159] width 16 height 12
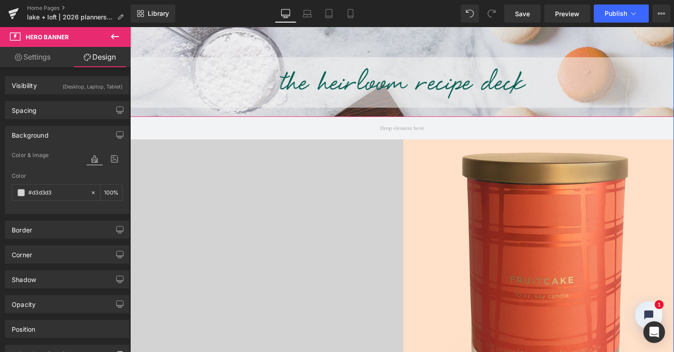
scroll to position [1581, 0]
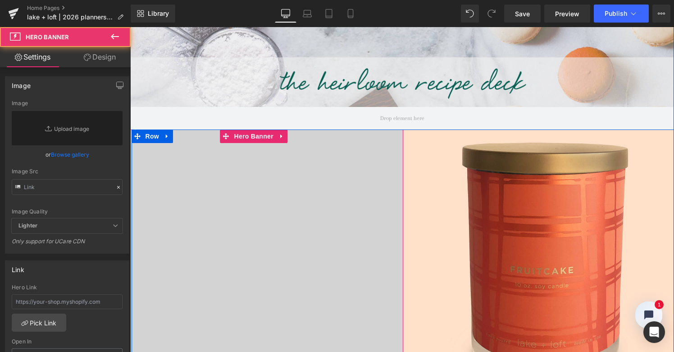
click at [247, 182] on div "Hero Banner 538px" at bounding box center [261, 300] width 286 height 342
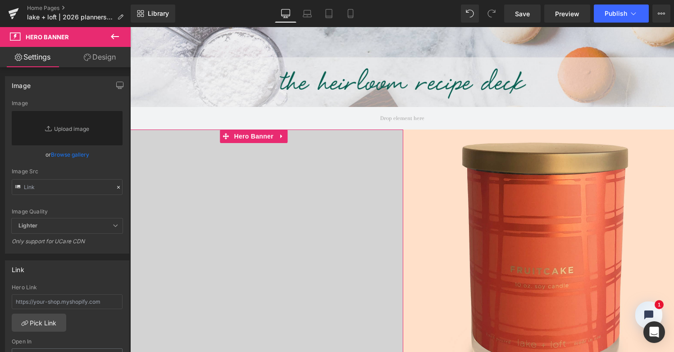
click at [108, 57] on link "Design" at bounding box center [99, 57] width 65 height 20
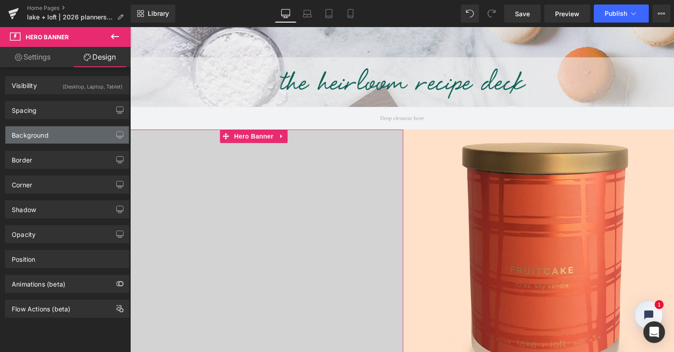
click at [69, 133] on div "Background" at bounding box center [66, 134] width 123 height 17
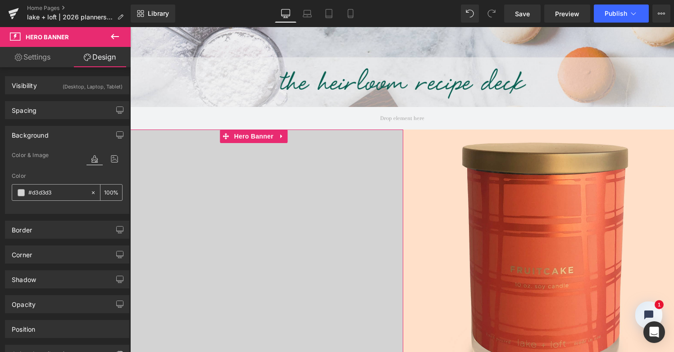
click at [51, 192] on input "#d3d3d3" at bounding box center [57, 192] width 58 height 10
click at [20, 194] on span at bounding box center [21, 192] width 7 height 7
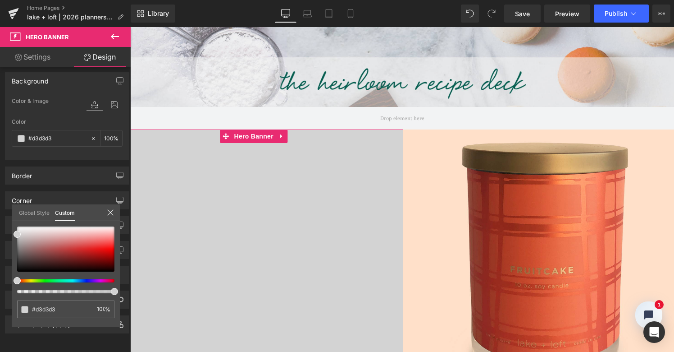
scroll to position [61, 0]
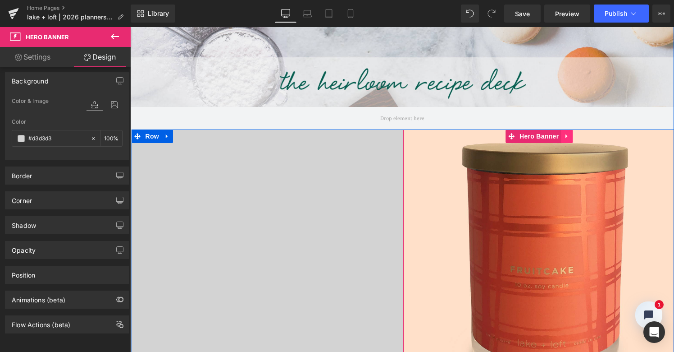
click at [566, 134] on icon at bounding box center [567, 136] width 2 height 4
click at [570, 133] on icon at bounding box center [573, 136] width 6 height 6
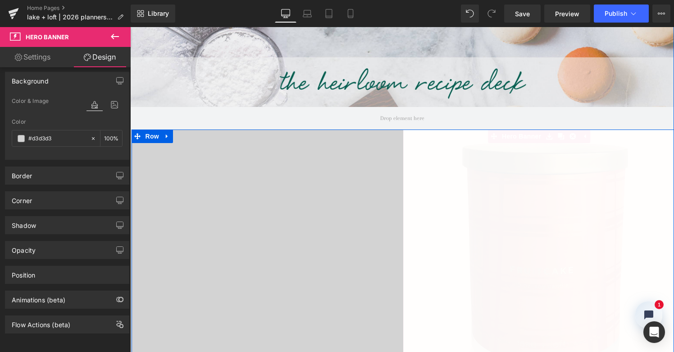
scroll to position [2606, 540]
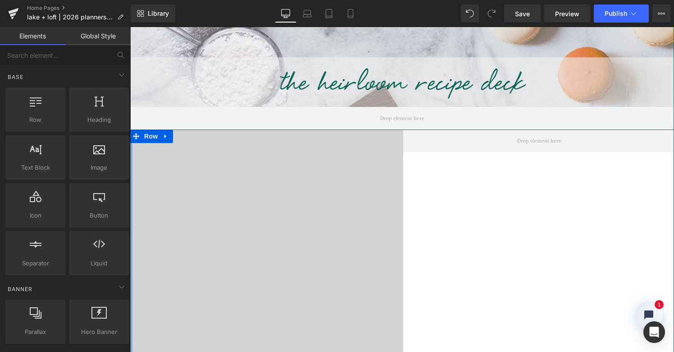
click at [516, 267] on div "Hero Banner 538px Row" at bounding box center [404, 300] width 544 height 342
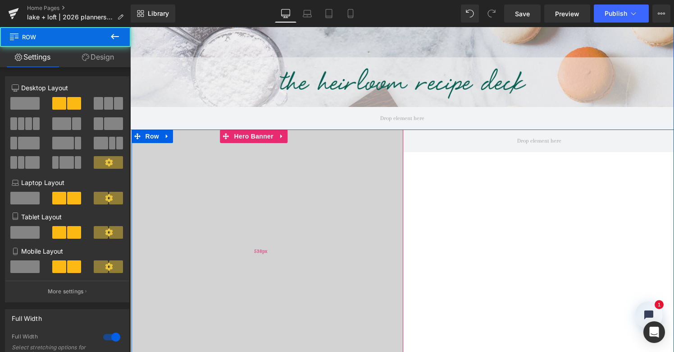
click at [333, 206] on div "538px" at bounding box center [261, 250] width 286 height 242
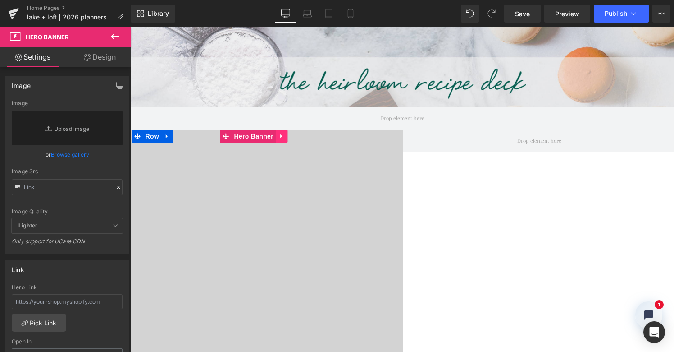
click at [282, 134] on icon at bounding box center [281, 136] width 2 height 4
click at [291, 133] on icon at bounding box center [287, 136] width 6 height 6
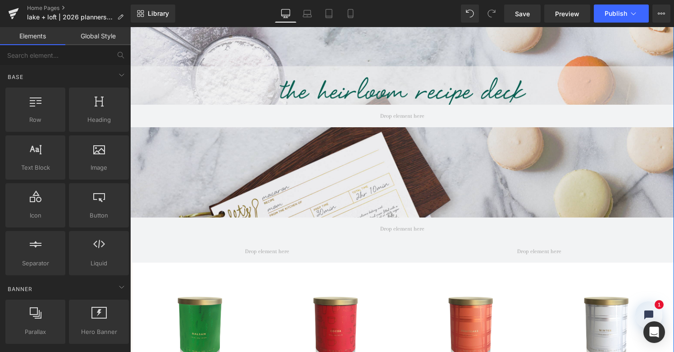
scroll to position [1459, 0]
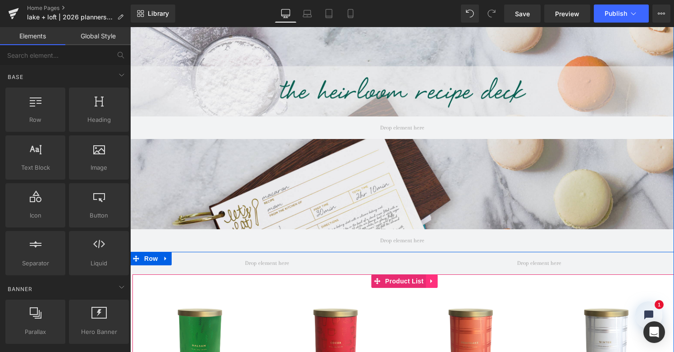
click at [430, 278] on icon at bounding box center [432, 281] width 6 height 7
click at [434, 278] on icon at bounding box center [437, 281] width 6 height 6
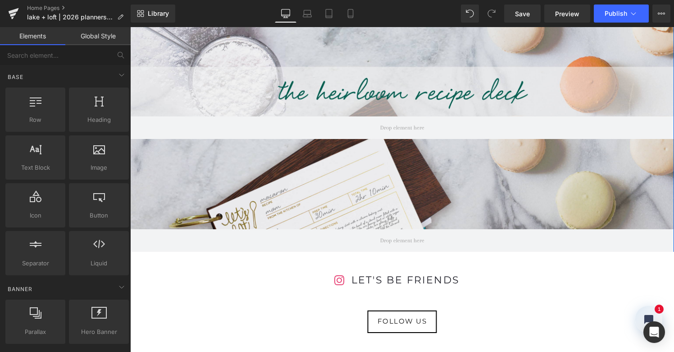
scroll to position [2190, 540]
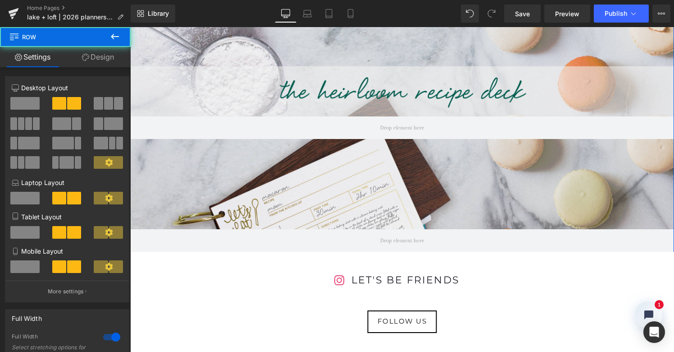
click at [390, 251] on span at bounding box center [268, 262] width 272 height 23
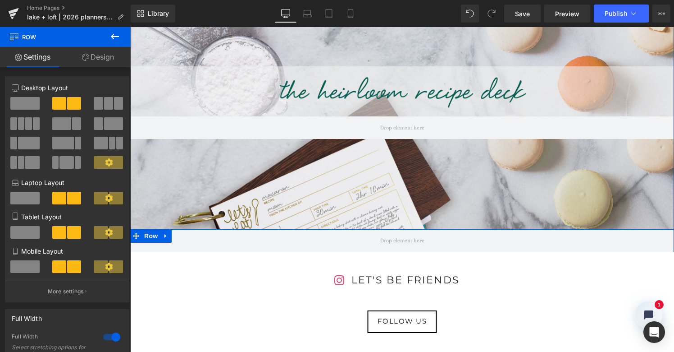
click at [166, 255] on icon at bounding box center [166, 258] width 6 height 7
click at [188, 255] on icon at bounding box center [189, 258] width 6 height 7
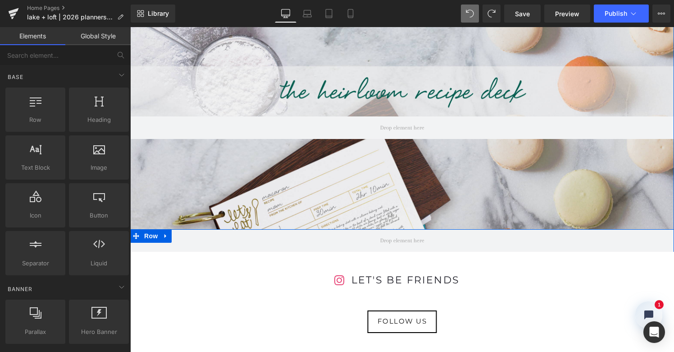
click at [279, 251] on div at bounding box center [402, 258] width 544 height 14
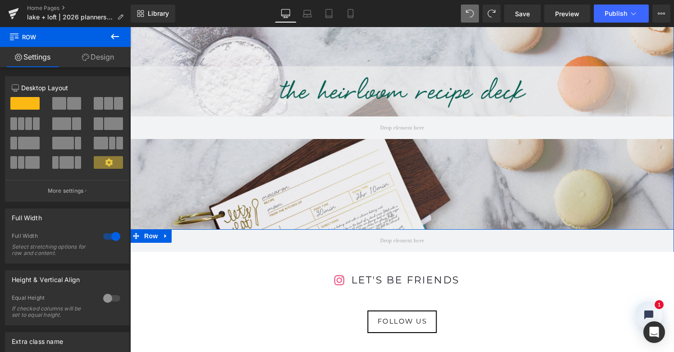
click at [165, 255] on icon at bounding box center [166, 258] width 6 height 7
click at [187, 255] on icon at bounding box center [189, 258] width 6 height 6
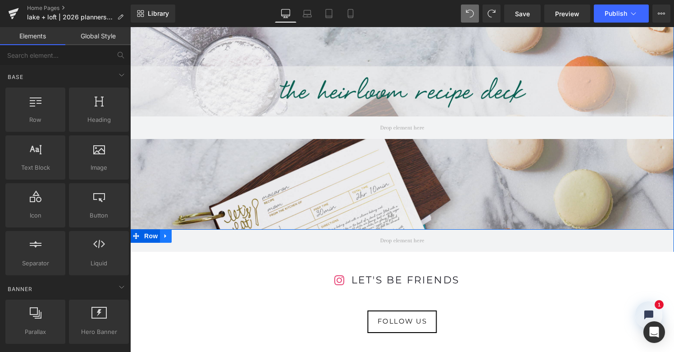
click at [165, 234] on icon at bounding box center [166, 236] width 2 height 4
click at [189, 233] on icon at bounding box center [189, 236] width 6 height 7
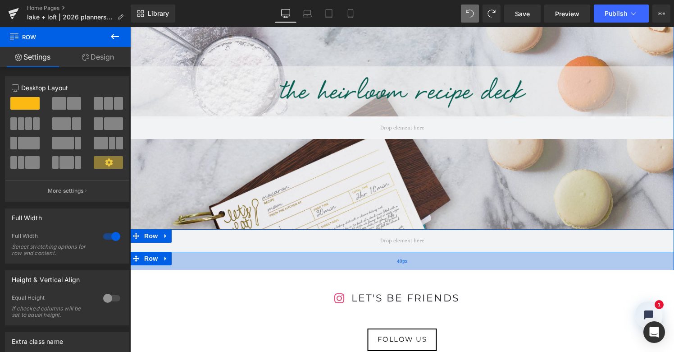
drag, startPoint x: 376, startPoint y: 142, endPoint x: 377, endPoint y: 147, distance: 4.6
click at [377, 251] on div "40px" at bounding box center [402, 260] width 544 height 18
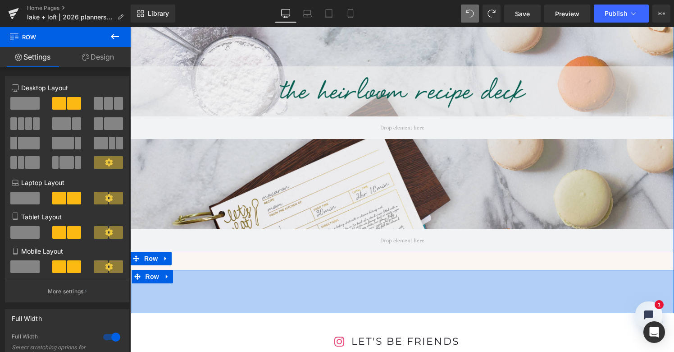
scroll to position [5, 5]
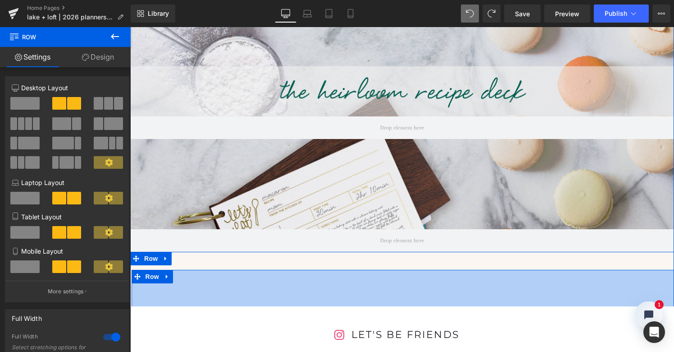
drag, startPoint x: 379, startPoint y: 162, endPoint x: 384, endPoint y: 198, distance: 36.5
click at [384, 270] on div "Row 81px" at bounding box center [404, 299] width 544 height 59
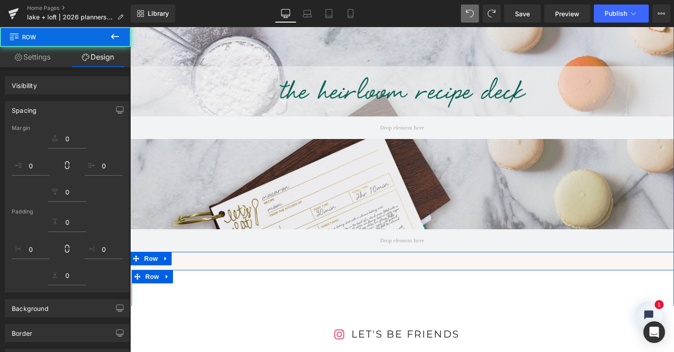
scroll to position [2227, 540]
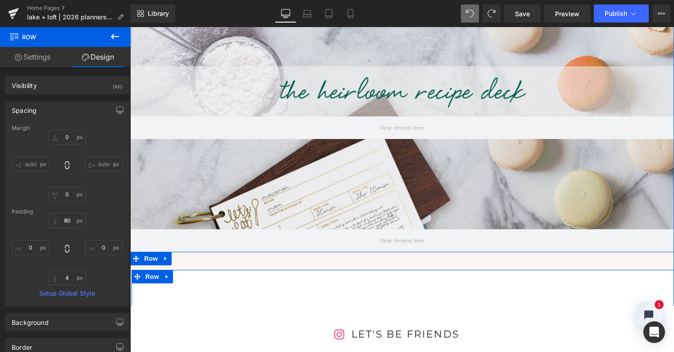
click at [311, 306] on span at bounding box center [268, 317] width 272 height 23
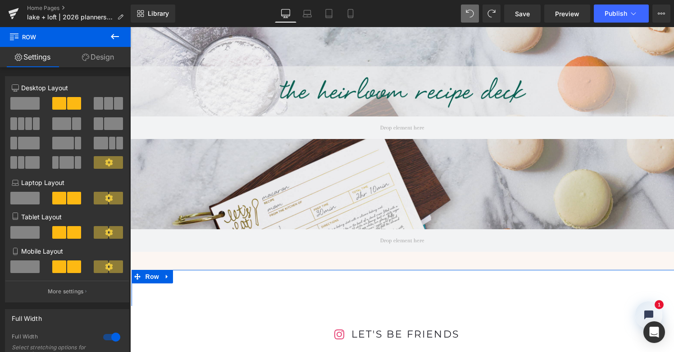
click at [105, 58] on link "Design" at bounding box center [97, 57] width 65 height 20
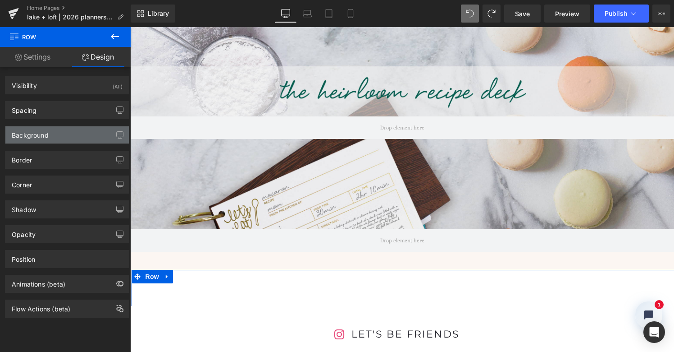
click at [93, 134] on div "Background" at bounding box center [66, 134] width 123 height 17
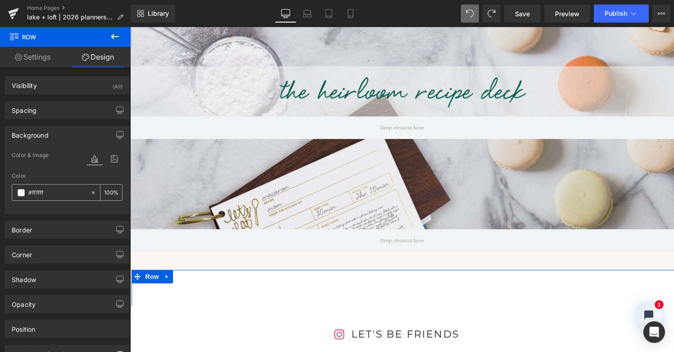
click at [41, 193] on input "#ffffff" at bounding box center [57, 192] width 58 height 10
click at [20, 193] on span at bounding box center [21, 192] width 7 height 7
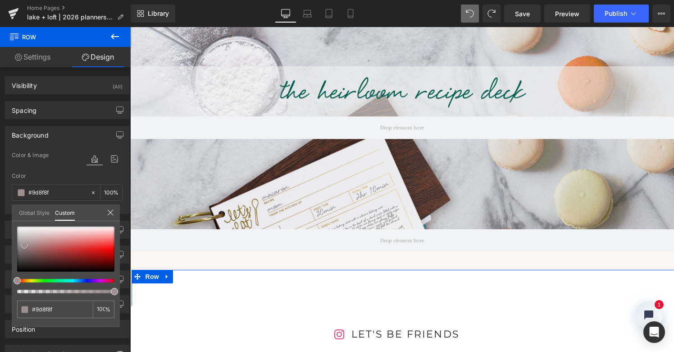
click at [24, 245] on div at bounding box center [65, 248] width 97 height 45
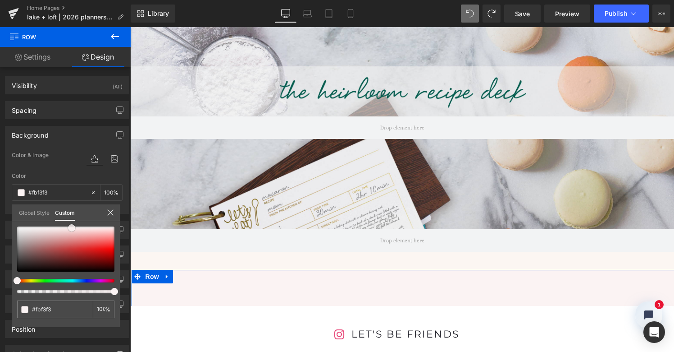
drag, startPoint x: 31, startPoint y: 232, endPoint x: 72, endPoint y: 228, distance: 41.3
click at [72, 228] on div at bounding box center [65, 248] width 97 height 45
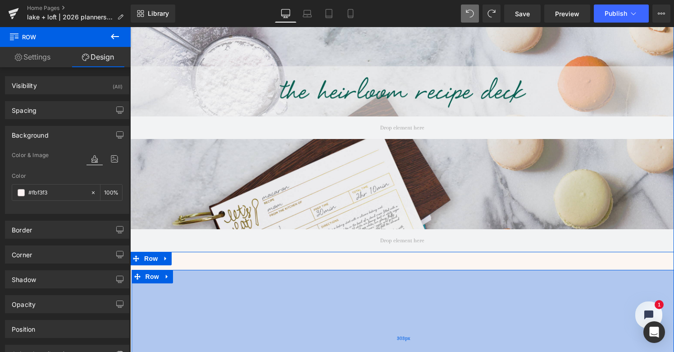
scroll to position [2331, 540]
drag, startPoint x: 227, startPoint y: 191, endPoint x: 233, endPoint y: 297, distance: 107.0
click at [233, 297] on div "317px" at bounding box center [404, 341] width 544 height 143
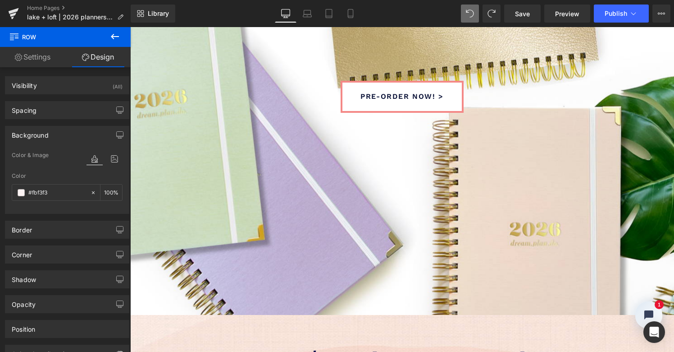
scroll to position [119, 0]
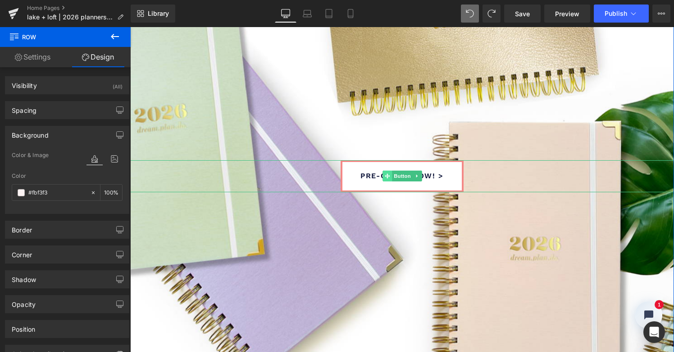
click at [387, 171] on span at bounding box center [387, 175] width 9 height 11
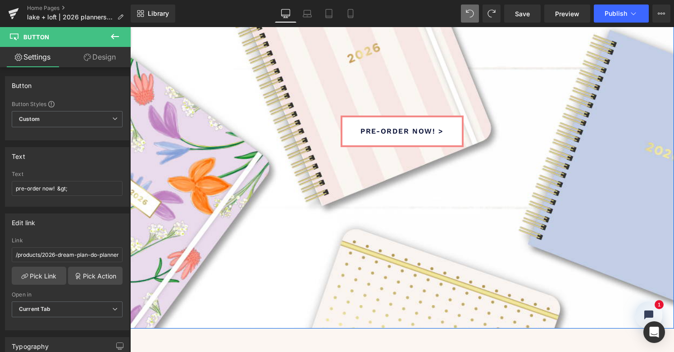
scroll to position [1000, 0]
click at [385, 133] on div "pre-order now! > Button" at bounding box center [402, 130] width 544 height 32
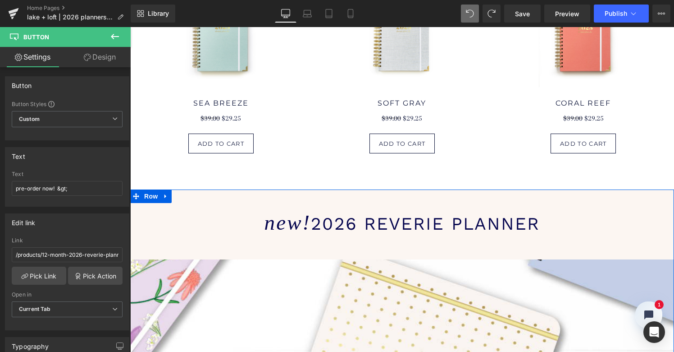
scroll to position [705, 0]
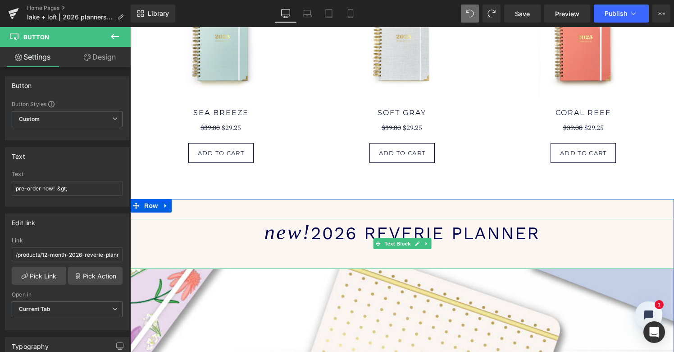
click at [350, 243] on span "2026 reverie planner" at bounding box center [425, 233] width 229 height 20
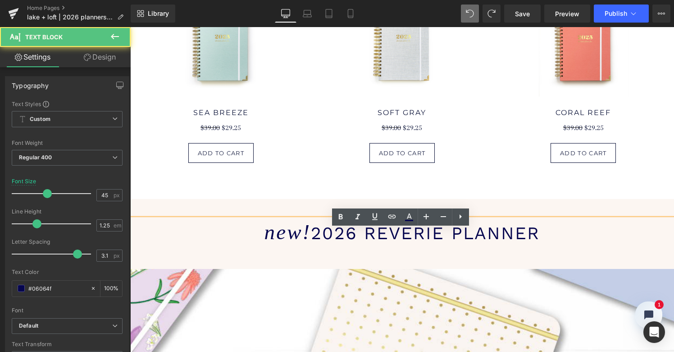
click at [379, 237] on span "2026 reverie planner" at bounding box center [425, 233] width 229 height 20
click at [471, 239] on span "2026 reverie planner" at bounding box center [425, 233] width 229 height 20
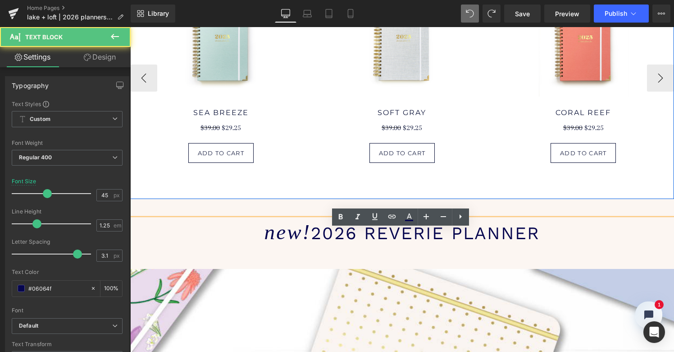
click at [462, 178] on div "Sale Off (P) Image sea breeze (P) Title $39.00 $29.25 (P) Price add to cart (P)…" at bounding box center [402, 88] width 544 height 219
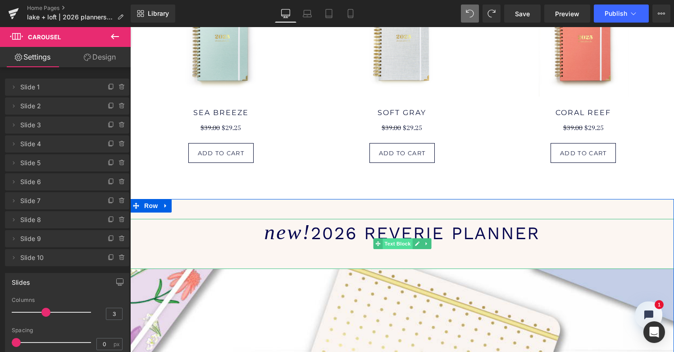
click at [398, 249] on span "Text Block" at bounding box center [398, 243] width 30 height 11
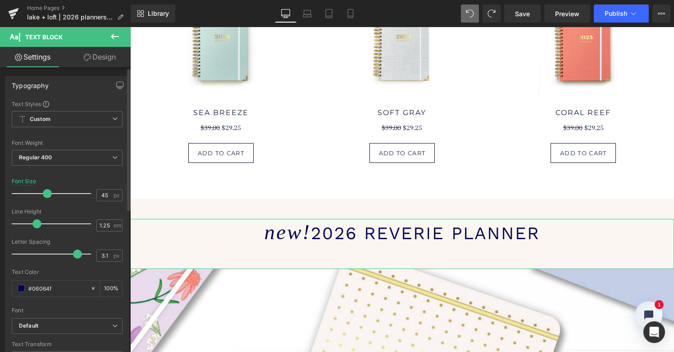
scroll to position [0, 0]
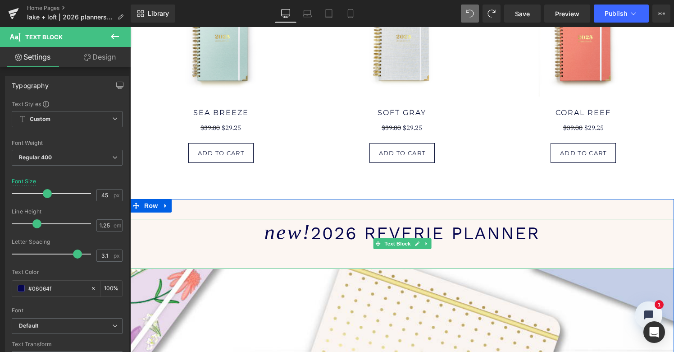
click at [401, 243] on span "2026 reverie planner" at bounding box center [425, 233] width 229 height 20
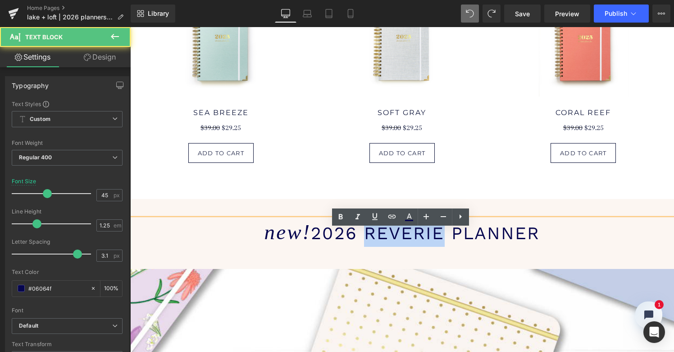
click at [401, 243] on span "2026 reverie planner" at bounding box center [425, 233] width 229 height 20
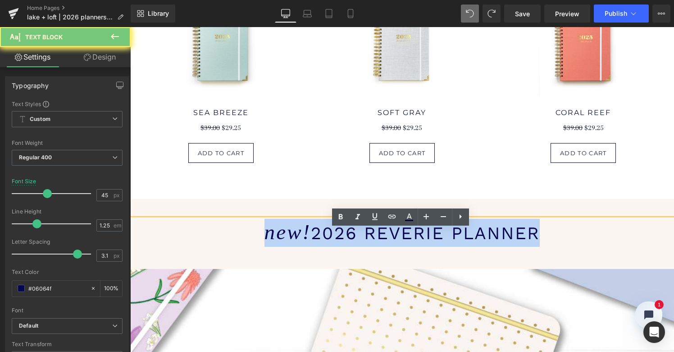
click at [401, 243] on span "2026 reverie planner" at bounding box center [425, 233] width 229 height 20
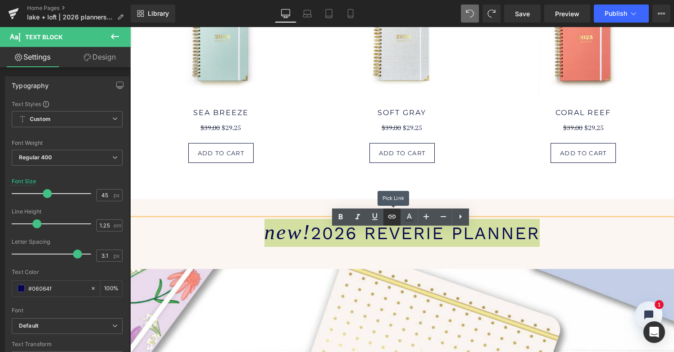
click at [393, 219] on icon at bounding box center [392, 216] width 11 height 11
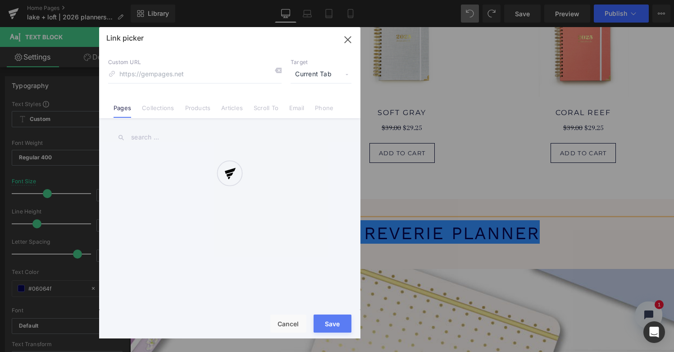
click at [524, 0] on div "Text Color Highlight Color #333333 Edit or remove link: Edit - Unlink - Cancel …" at bounding box center [337, 0] width 674 height 0
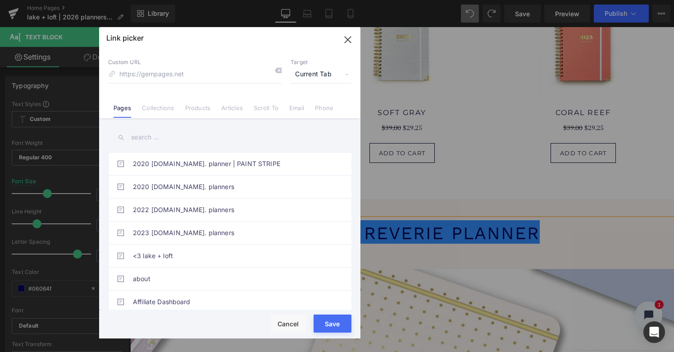
click at [160, 137] on input "text" at bounding box center [229, 137] width 243 height 20
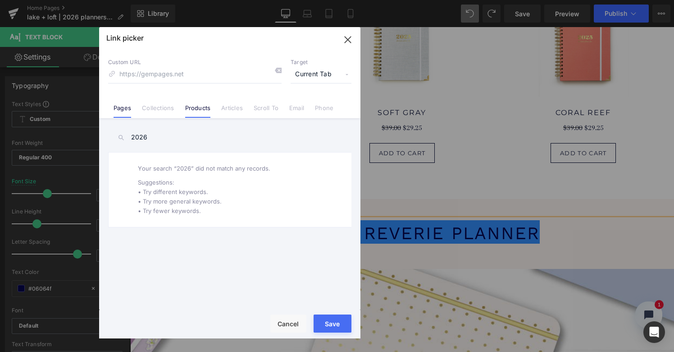
click at [200, 105] on link "Products" at bounding box center [198, 111] width 26 height 14
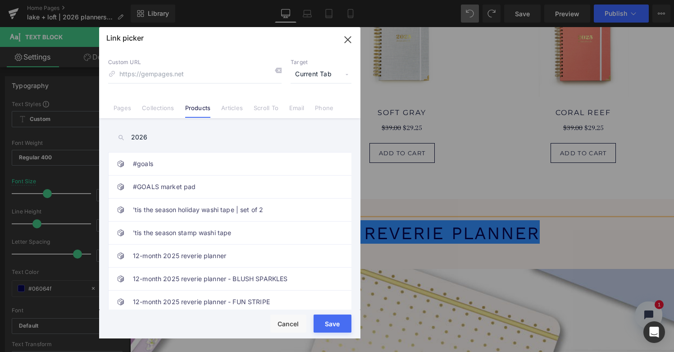
click at [160, 137] on input "2026" at bounding box center [229, 137] width 243 height 20
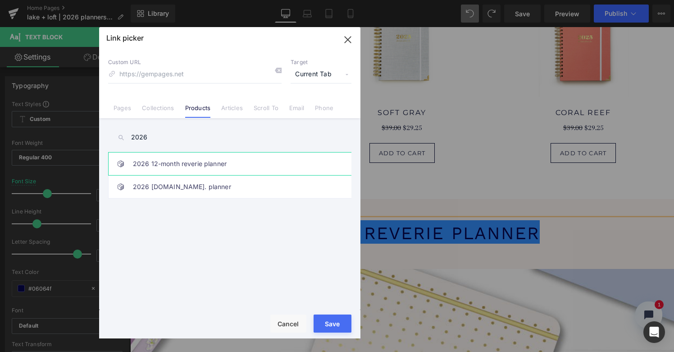
type input "2026"
click at [177, 163] on link "2026 12-month reverie planner" at bounding box center [232, 163] width 198 height 23
click at [332, 324] on button "Save" at bounding box center [333, 323] width 38 height 18
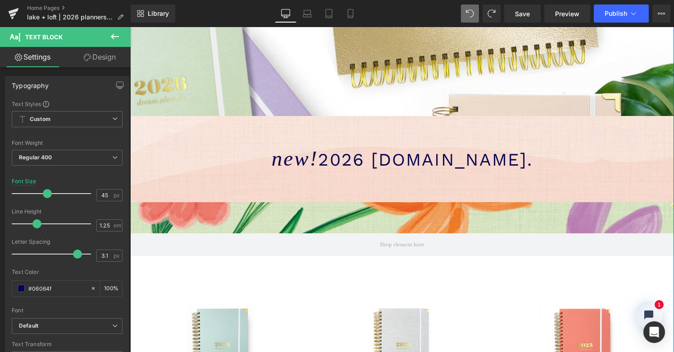
scroll to position [398, 0]
click at [323, 159] on span "2026 [DOMAIN_NAME]." at bounding box center [425, 159] width 215 height 20
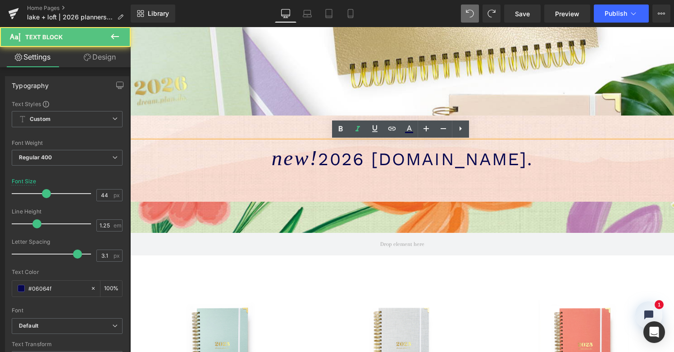
click at [323, 159] on span "2026 [DOMAIN_NAME]." at bounding box center [425, 159] width 215 height 20
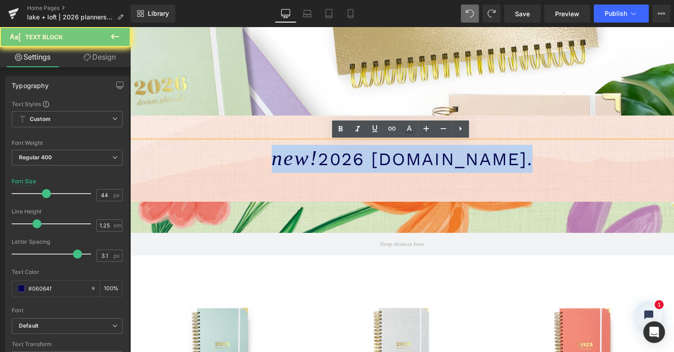
click at [323, 159] on span "2026 [DOMAIN_NAME]." at bounding box center [425, 159] width 215 height 20
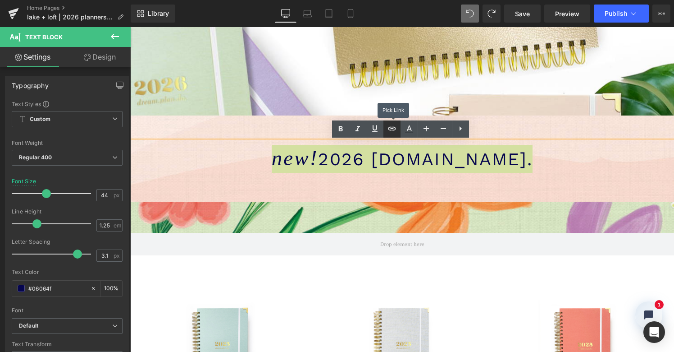
click at [393, 127] on icon at bounding box center [392, 128] width 8 height 4
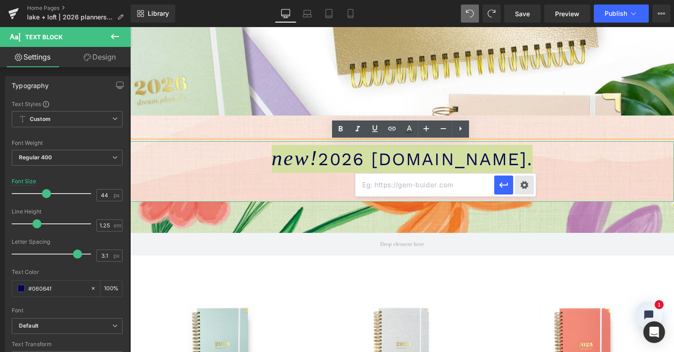
click at [521, 0] on div "Text Color Highlight Color #333333 Edit or remove link: Edit - Unlink - Cancel" at bounding box center [337, 0] width 674 height 0
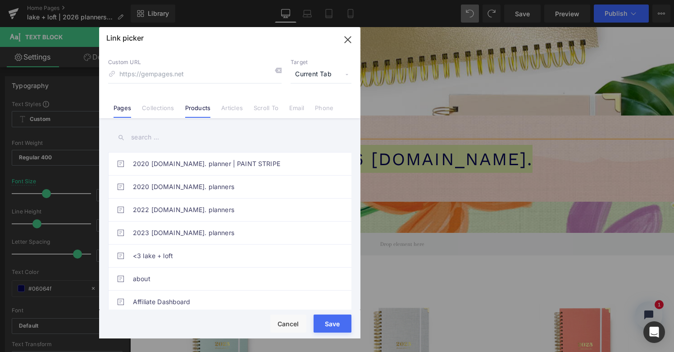
click at [198, 106] on link "Products" at bounding box center [198, 111] width 26 height 14
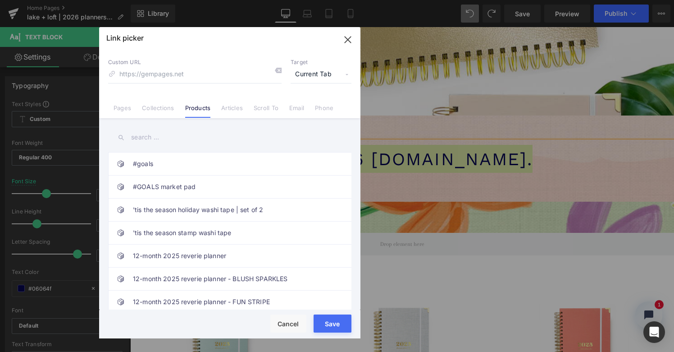
click at [149, 140] on input "text" at bounding box center [229, 137] width 243 height 20
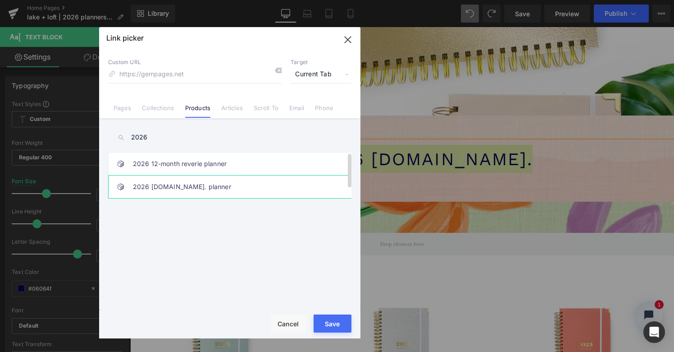
type input "2026"
click at [164, 187] on link "2026 [DOMAIN_NAME]. planner" at bounding box center [232, 186] width 198 height 23
click at [332, 329] on button "Save" at bounding box center [333, 323] width 38 height 18
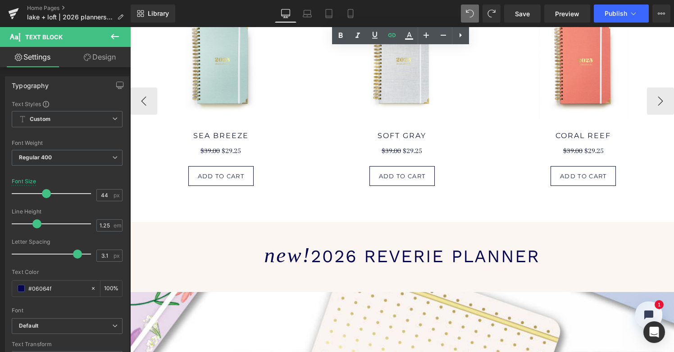
scroll to position [680, 0]
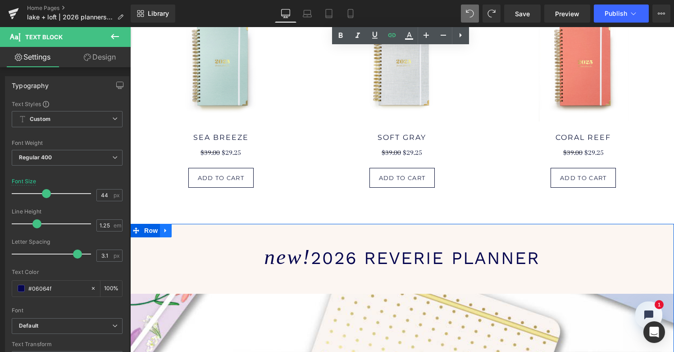
click at [165, 234] on icon at bounding box center [166, 230] width 6 height 7
click at [177, 233] on icon at bounding box center [177, 230] width 6 height 6
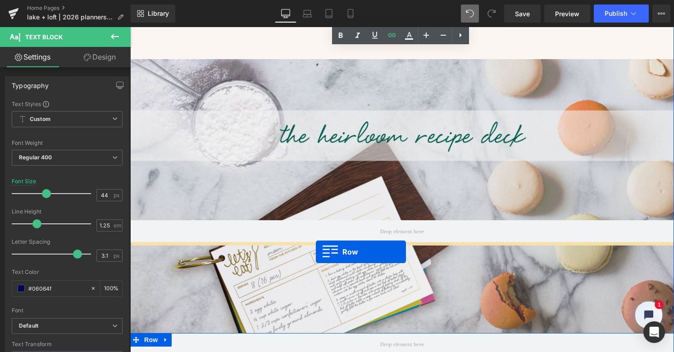
scroll to position [1382, 0]
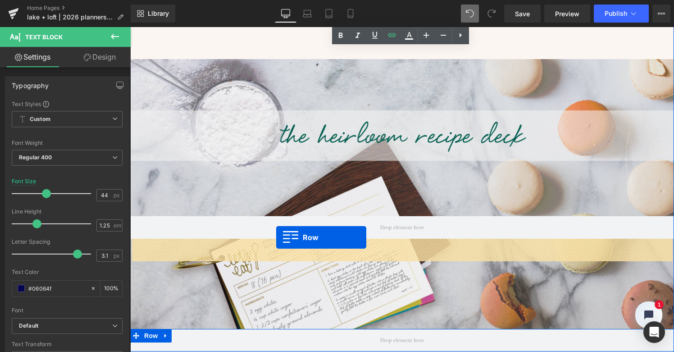
drag, startPoint x: 133, startPoint y: 70, endPoint x: 276, endPoint y: 237, distance: 219.6
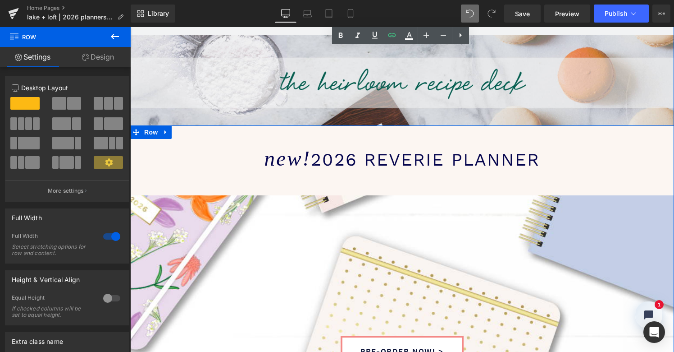
scroll to position [1575, 0]
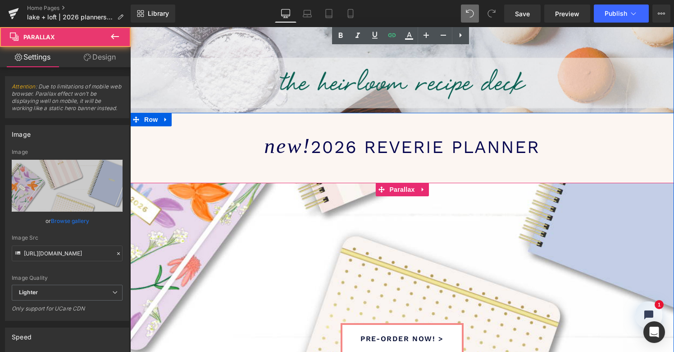
click at [267, 183] on div at bounding box center [402, 359] width 544 height 353
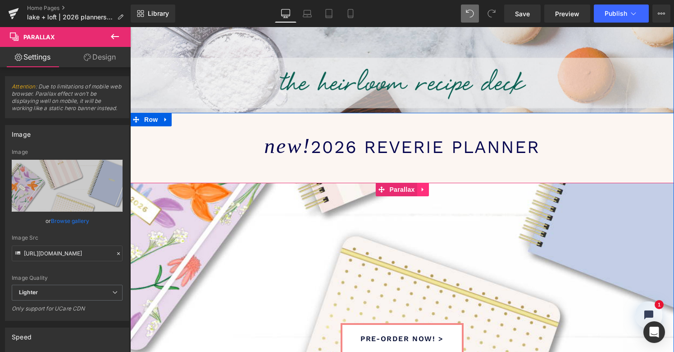
click at [421, 187] on icon at bounding box center [422, 189] width 2 height 4
click at [427, 186] on icon at bounding box center [429, 189] width 6 height 6
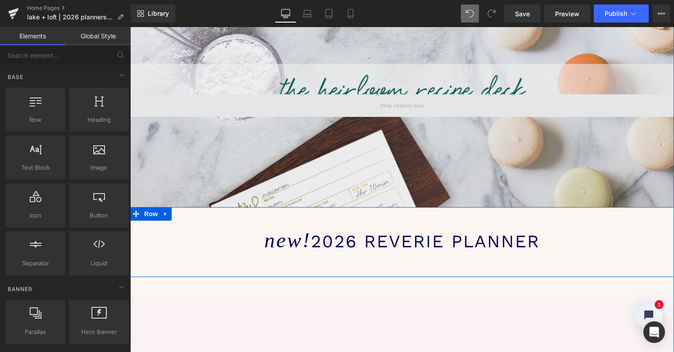
scroll to position [1499, 0]
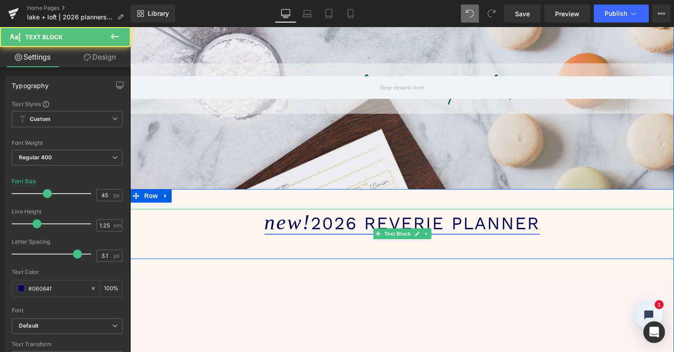
click at [314, 213] on span "2026 reverie planner" at bounding box center [425, 223] width 229 height 20
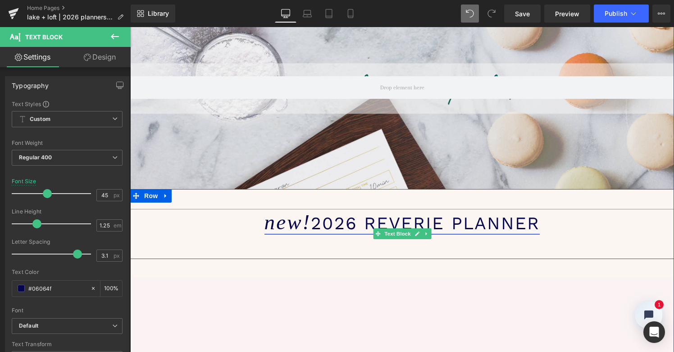
click at [320, 213] on span "2026 reverie planner" at bounding box center [425, 223] width 229 height 20
click at [432, 213] on span "2026 reverie planner" at bounding box center [425, 223] width 229 height 20
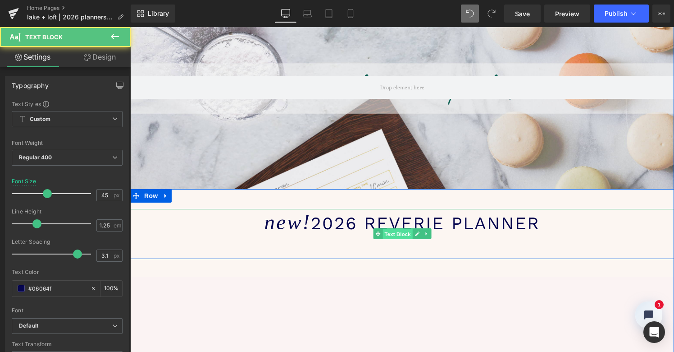
click at [401, 228] on span "Text Block" at bounding box center [398, 233] width 30 height 11
click at [395, 213] on span "2026 reverie planner" at bounding box center [425, 223] width 229 height 20
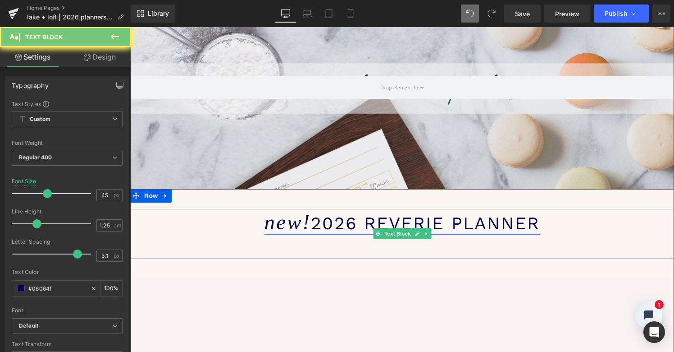
click at [395, 213] on span "2026 reverie planner" at bounding box center [425, 223] width 229 height 20
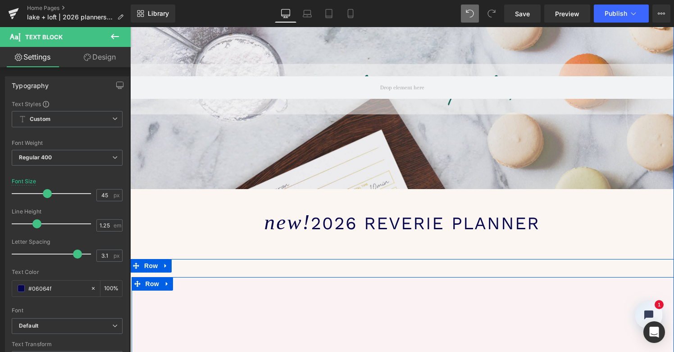
scroll to position [1450, 0]
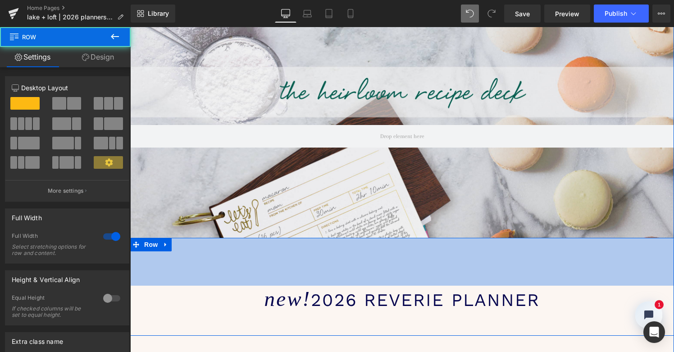
drag, startPoint x: 266, startPoint y: 162, endPoint x: 264, endPoint y: 194, distance: 32.1
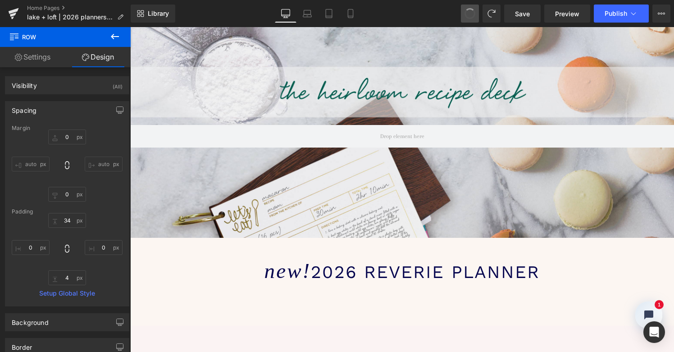
drag, startPoint x: 470, startPoint y: 11, endPoint x: 309, endPoint y: 17, distance: 161.0
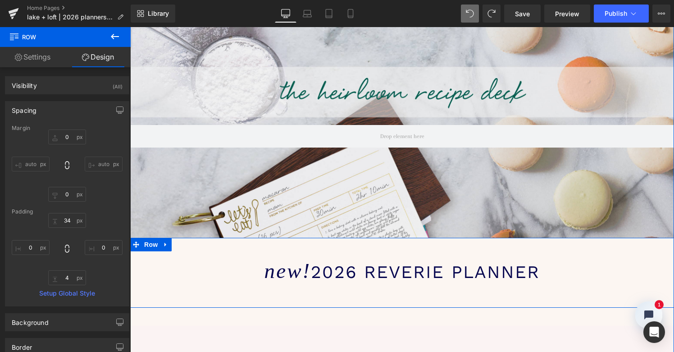
click at [152, 238] on span "Row" at bounding box center [151, 245] width 18 height 14
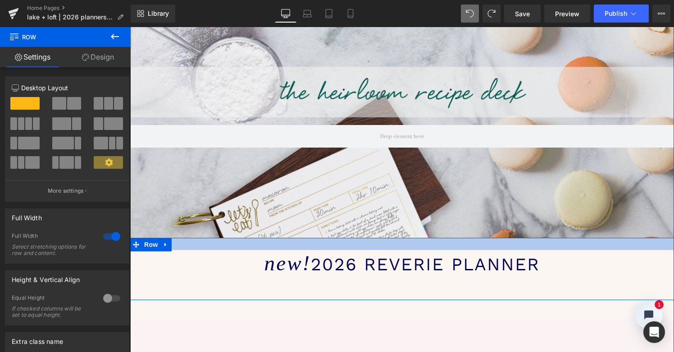
click at [188, 238] on div "new! 2026 reverie planner Text Block Row Row" at bounding box center [402, 269] width 544 height 62
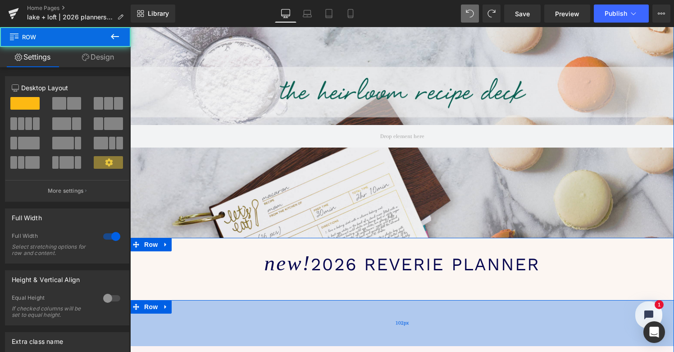
drag, startPoint x: 211, startPoint y: 195, endPoint x: 217, endPoint y: 229, distance: 34.3
click at [217, 300] on div "102px" at bounding box center [402, 323] width 544 height 46
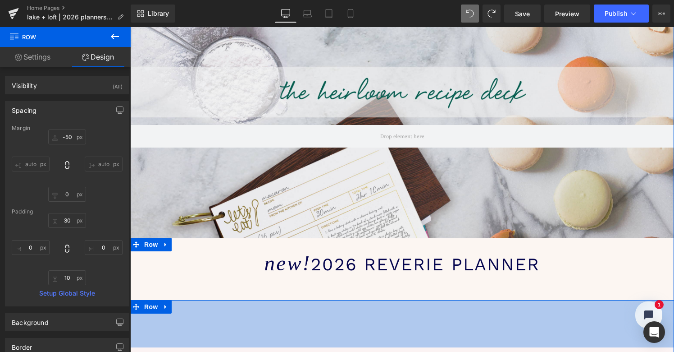
click at [214, 300] on div "105px" at bounding box center [402, 323] width 544 height 47
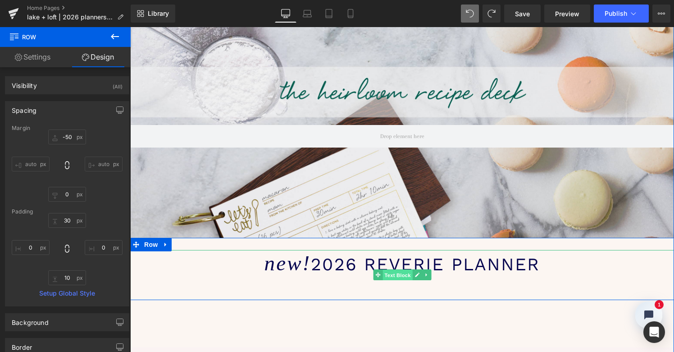
click at [390, 269] on span "Text Block" at bounding box center [398, 274] width 30 height 11
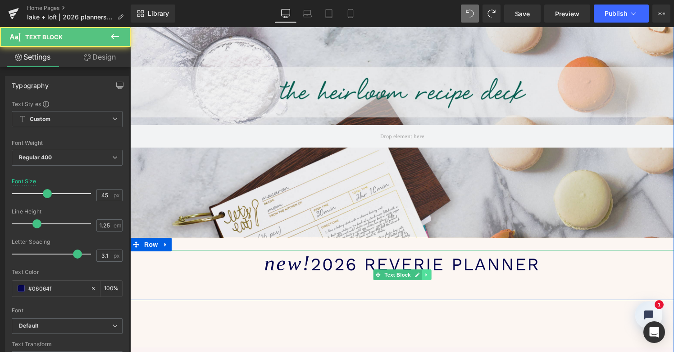
click at [426, 272] on icon at bounding box center [426, 274] width 5 height 5
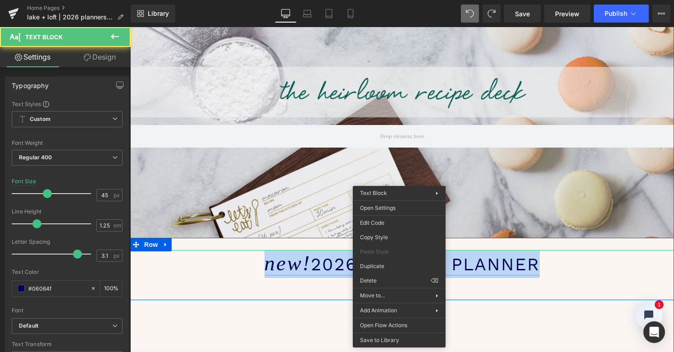
click at [399, 254] on span "2026 reverie planner" at bounding box center [425, 264] width 229 height 20
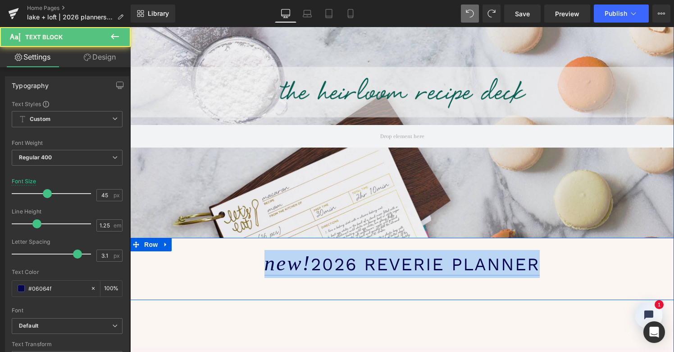
click at [313, 254] on span "2026 reverie planner" at bounding box center [425, 264] width 229 height 20
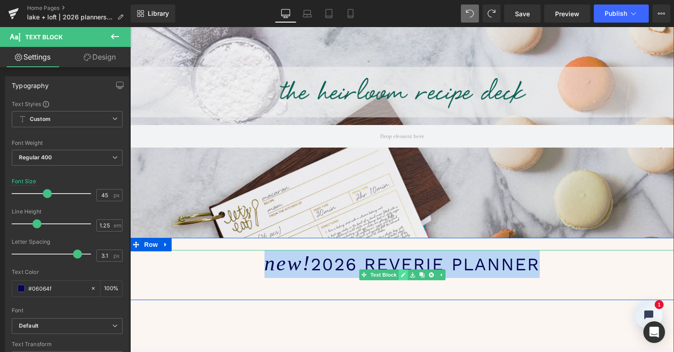
click at [400, 269] on link at bounding box center [402, 274] width 9 height 11
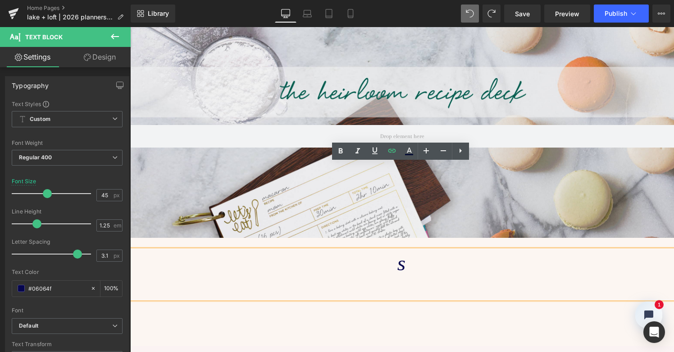
scroll to position [2377, 540]
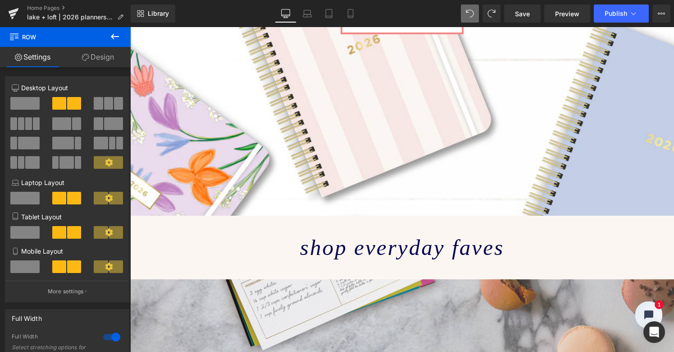
scroll to position [1109, 0]
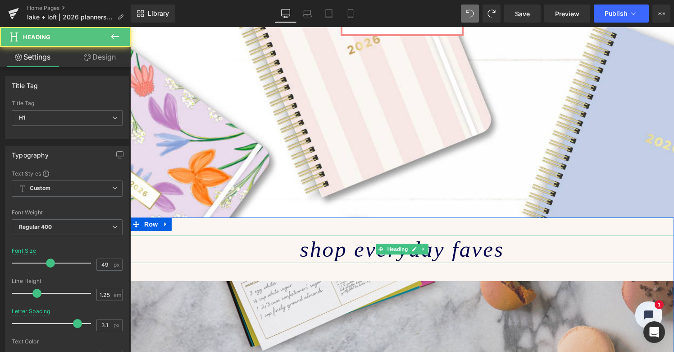
click at [437, 237] on icon "shop everyday faves" at bounding box center [402, 249] width 204 height 25
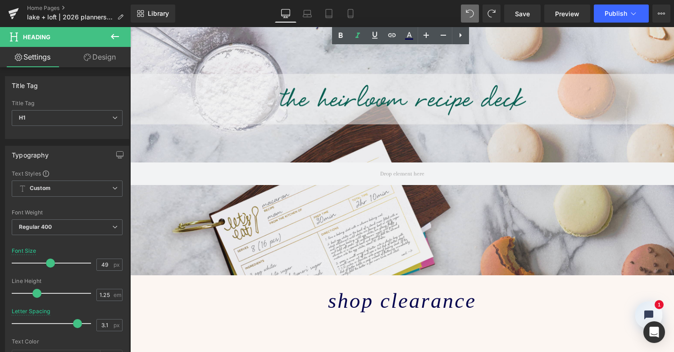
scroll to position [1430, 0]
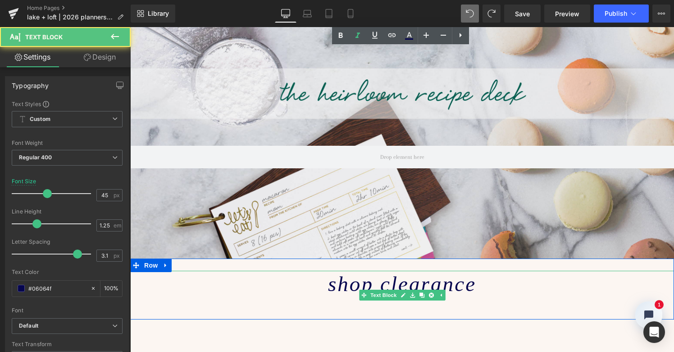
click at [370, 272] on icon "shop clearance" at bounding box center [402, 283] width 148 height 23
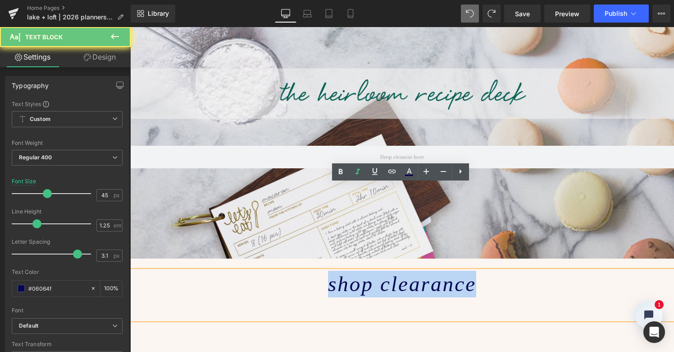
click at [370, 272] on icon "shop clearance" at bounding box center [402, 283] width 148 height 23
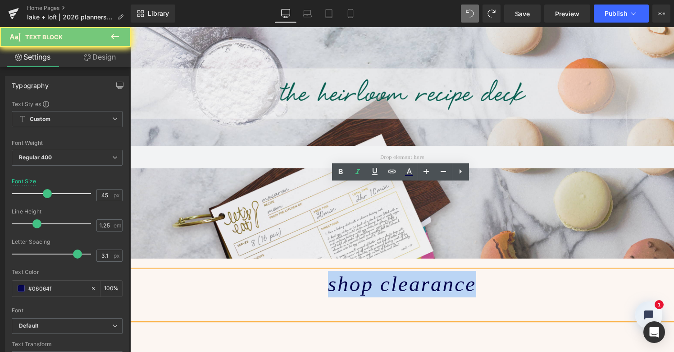
copy icon "shop clearance"
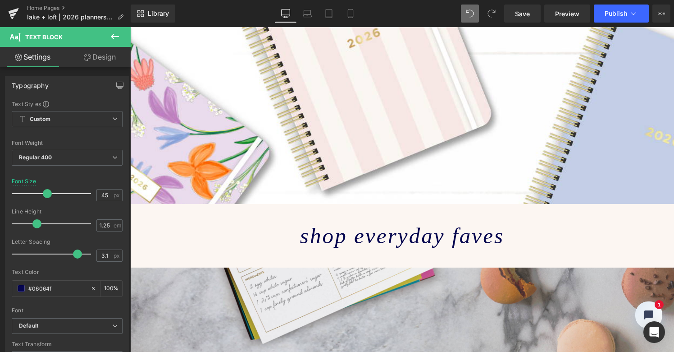
scroll to position [1108, 0]
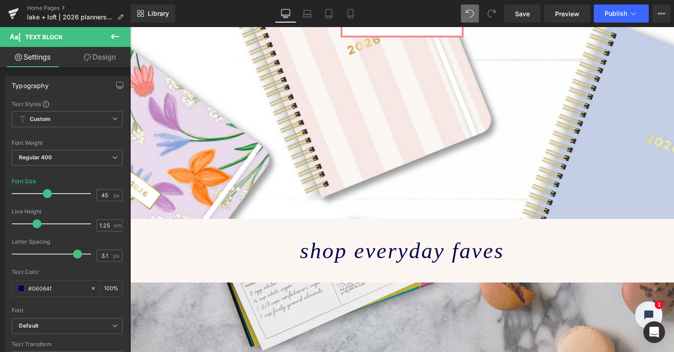
click at [354, 238] on icon "shop everyday faves" at bounding box center [402, 250] width 204 height 25
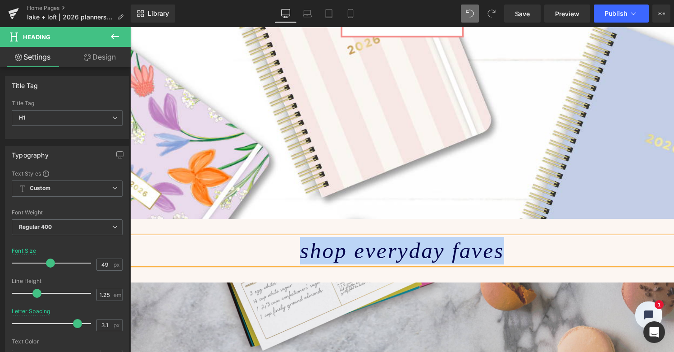
paste div
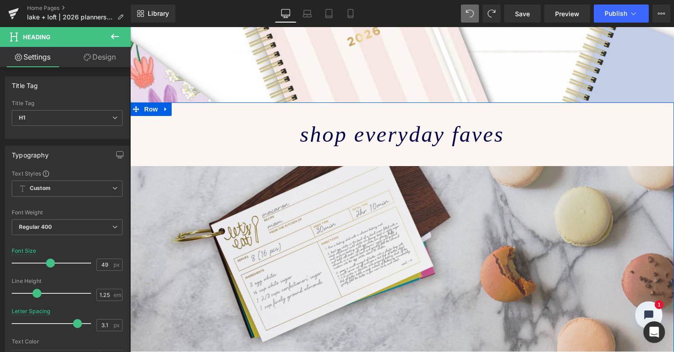
scroll to position [1224, 0]
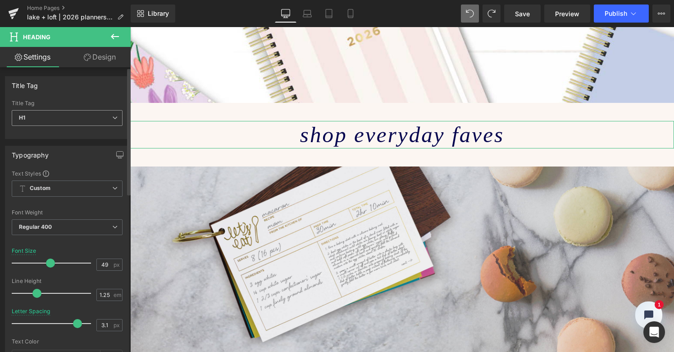
click at [112, 117] on icon at bounding box center [114, 117] width 5 height 5
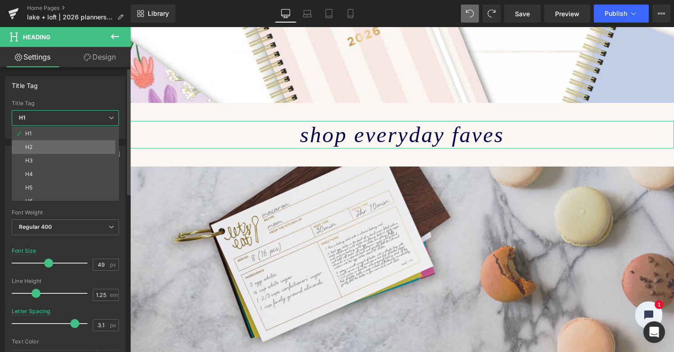
click at [94, 146] on li "H2" at bounding box center [67, 147] width 111 height 14
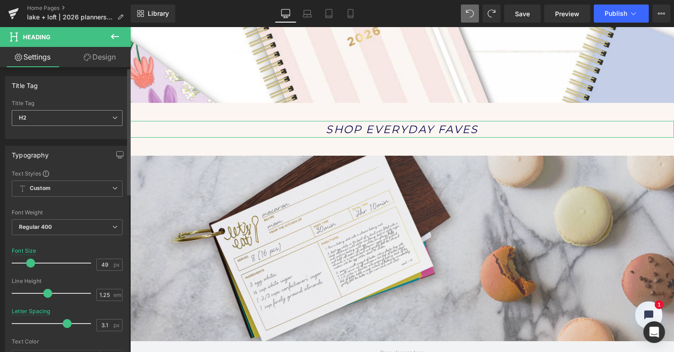
click at [112, 119] on icon at bounding box center [114, 117] width 5 height 5
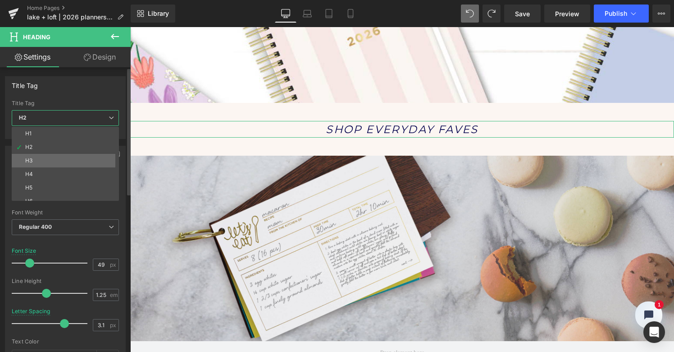
click at [101, 157] on li "H3" at bounding box center [67, 161] width 111 height 14
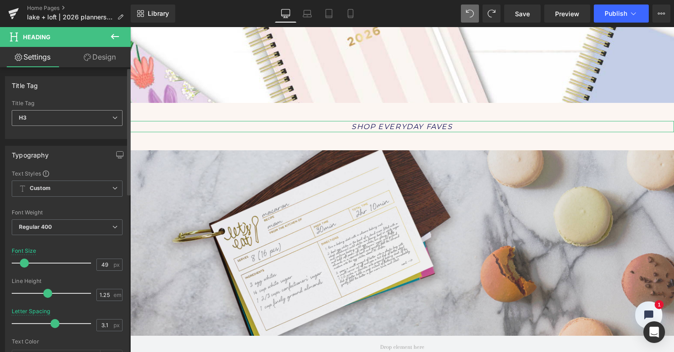
scroll to position [2371, 540]
click at [114, 117] on icon at bounding box center [114, 117] width 5 height 5
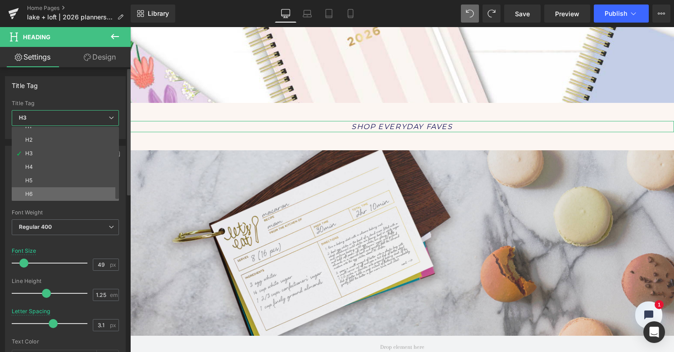
scroll to position [7, 0]
click at [88, 190] on li "H6" at bounding box center [67, 194] width 111 height 14
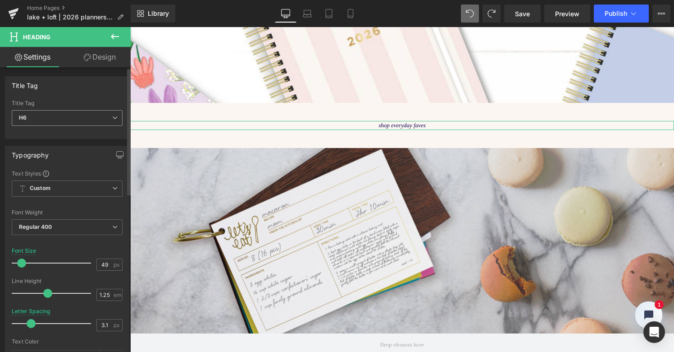
click at [106, 113] on span "H6" at bounding box center [67, 118] width 111 height 16
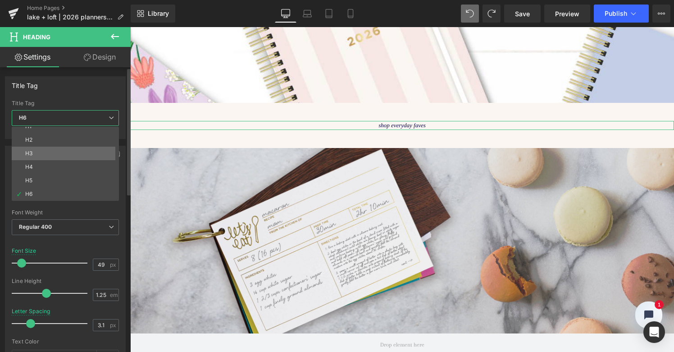
click at [91, 158] on li "H3" at bounding box center [67, 153] width 111 height 14
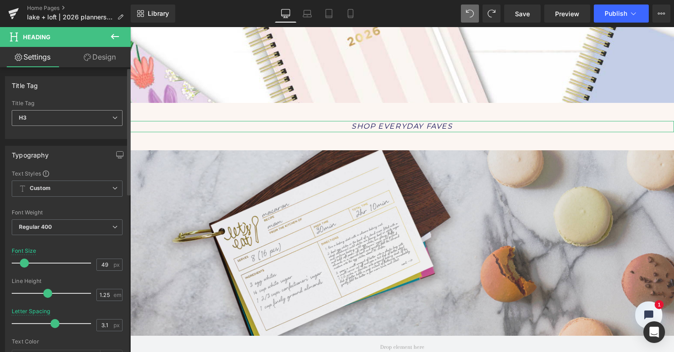
scroll to position [2371, 540]
click at [108, 126] on div "H3 H1 H2 H3 H4 H5 H6" at bounding box center [67, 120] width 111 height 20
click at [108, 117] on span "H3" at bounding box center [67, 118] width 111 height 16
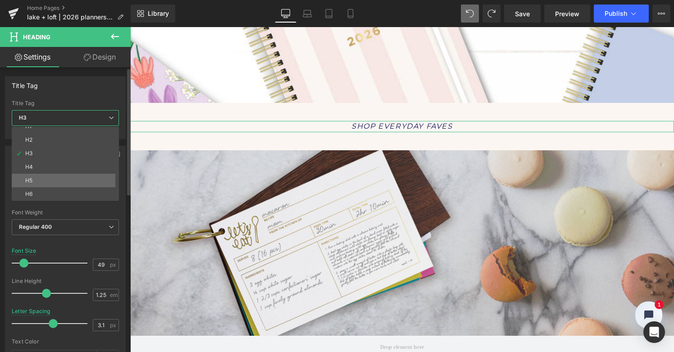
click at [101, 176] on li "H5" at bounding box center [67, 181] width 111 height 14
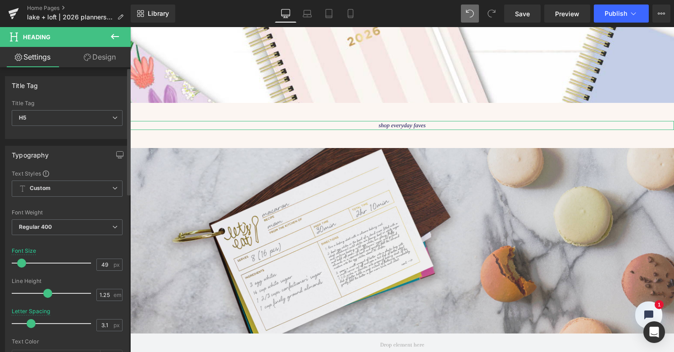
scroll to position [2369, 540]
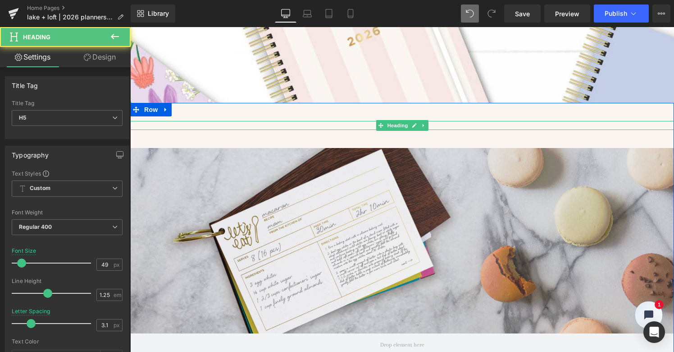
click at [349, 121] on h5 "shop everyday faves" at bounding box center [402, 125] width 544 height 9
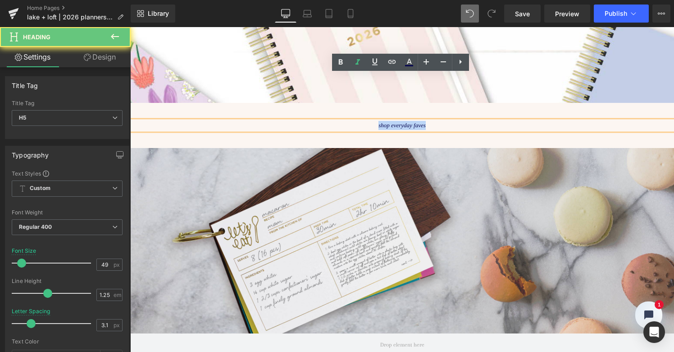
click at [349, 121] on h5 "shop everyday faves" at bounding box center [402, 125] width 544 height 9
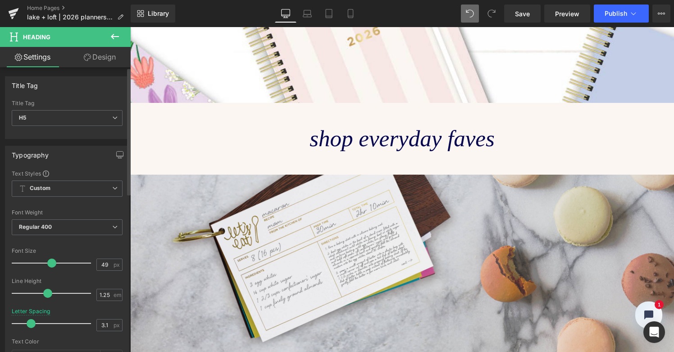
scroll to position [2395, 540]
drag, startPoint x: 23, startPoint y: 263, endPoint x: 51, endPoint y: 259, distance: 28.2
click at [51, 259] on span at bounding box center [51, 262] width 9 height 9
drag, startPoint x: 31, startPoint y: 323, endPoint x: 67, endPoint y: 326, distance: 36.2
click at [67, 326] on span at bounding box center [68, 323] width 9 height 9
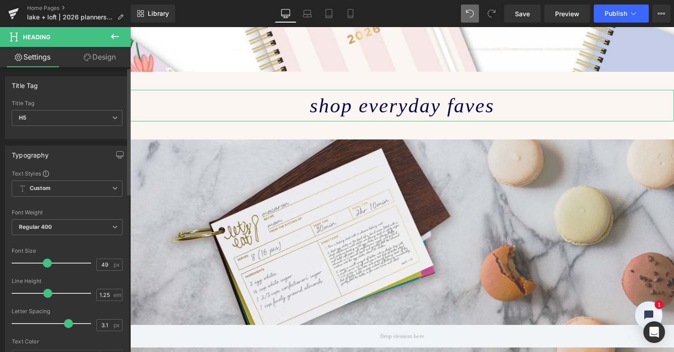
scroll to position [2391, 540]
click at [44, 262] on span at bounding box center [47, 262] width 9 height 9
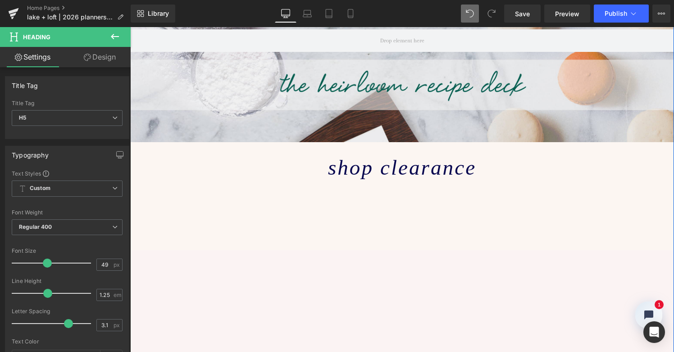
scroll to position [1548, 0]
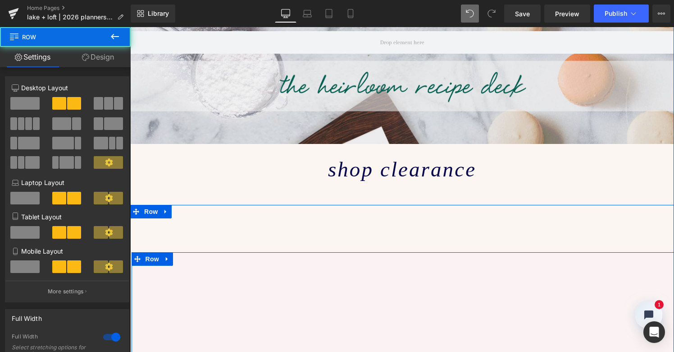
click at [352, 252] on div "Row 317px" at bounding box center [404, 334] width 544 height 165
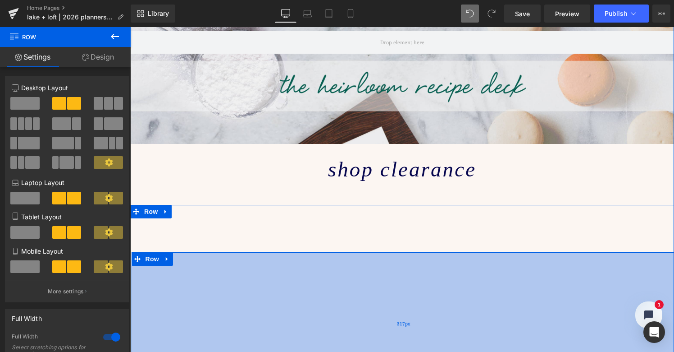
click at [389, 252] on div "317px" at bounding box center [404, 323] width 544 height 143
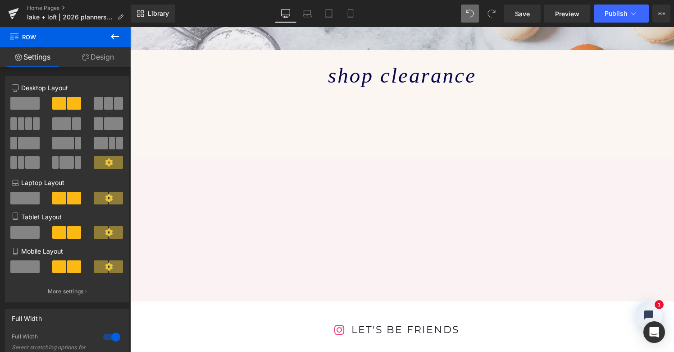
scroll to position [1635, 0]
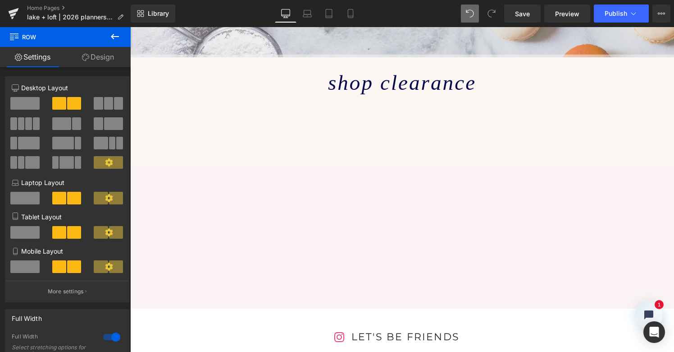
click at [514, 165] on div "Row 317px" at bounding box center [404, 247] width 544 height 165
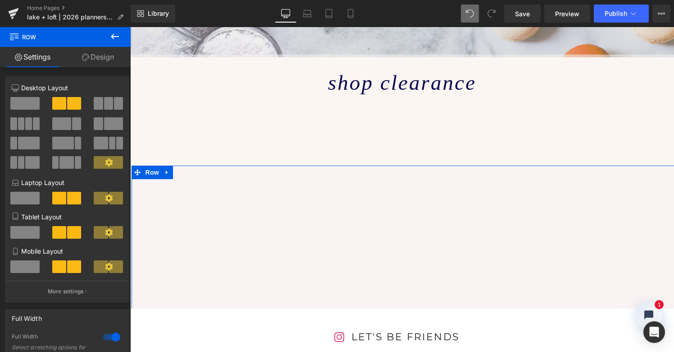
click at [109, 59] on link "Design" at bounding box center [97, 57] width 65 height 20
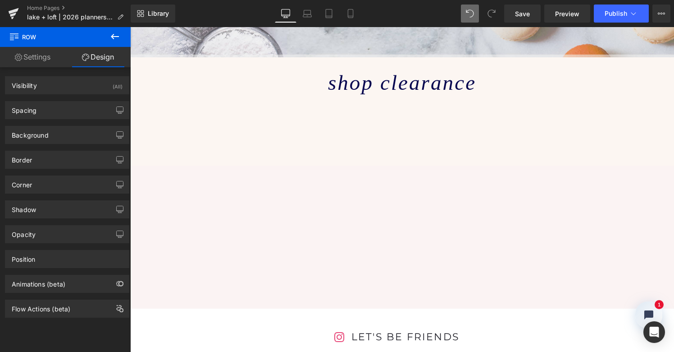
click at [115, 34] on icon at bounding box center [115, 36] width 11 height 11
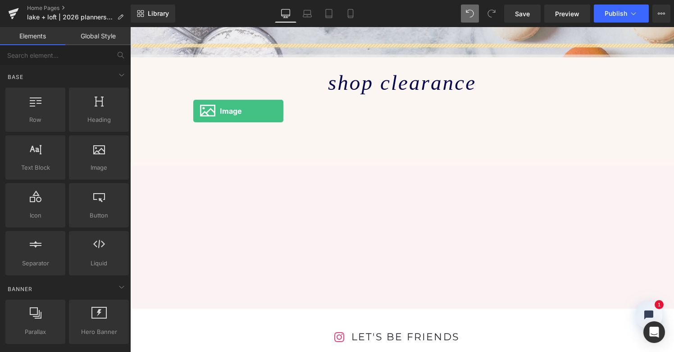
drag, startPoint x: 225, startPoint y: 183, endPoint x: 193, endPoint y: 111, distance: 78.9
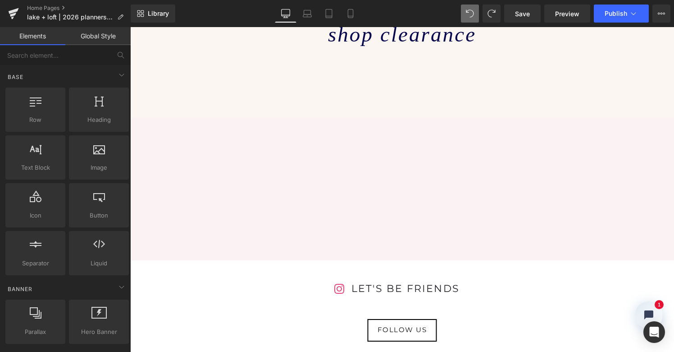
scroll to position [1674, 0]
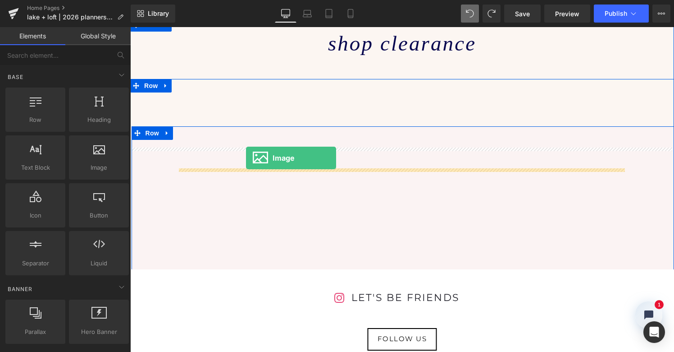
drag, startPoint x: 231, startPoint y: 179, endPoint x: 245, endPoint y: 158, distance: 25.0
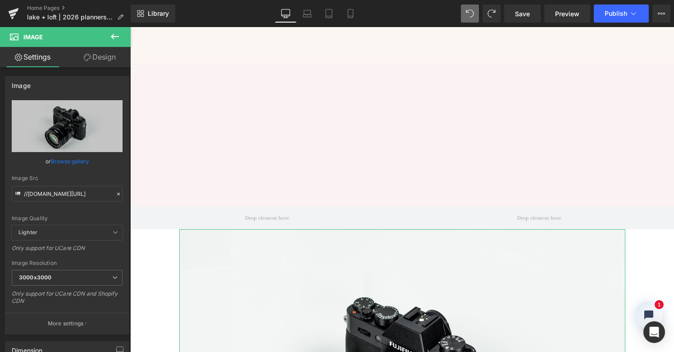
scroll to position [2393, 540]
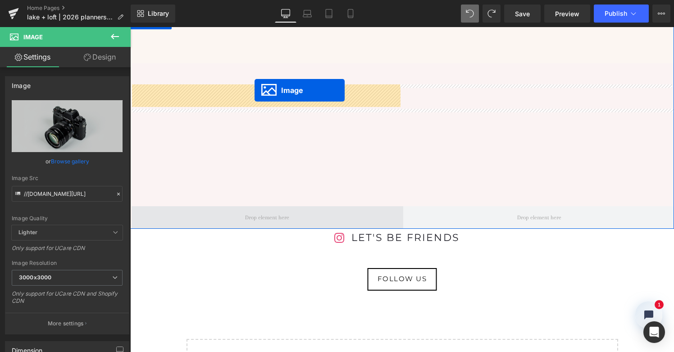
drag, startPoint x: 386, startPoint y: 338, endPoint x: 255, endPoint y: 90, distance: 280.8
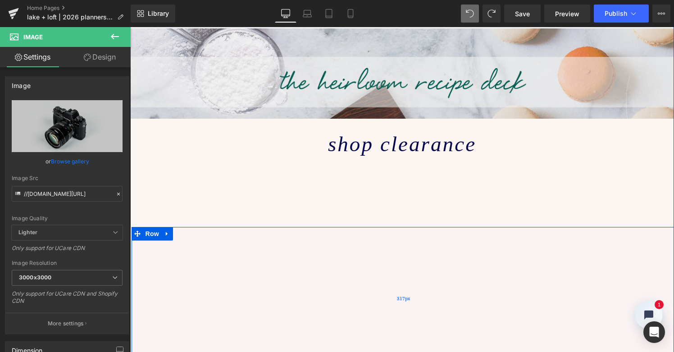
scroll to position [1570, 0]
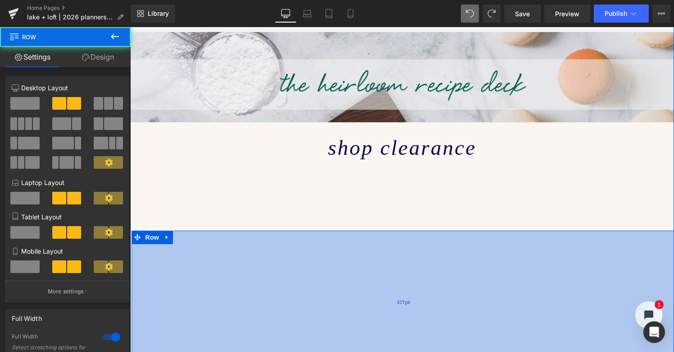
click at [305, 230] on div "317px" at bounding box center [404, 301] width 544 height 143
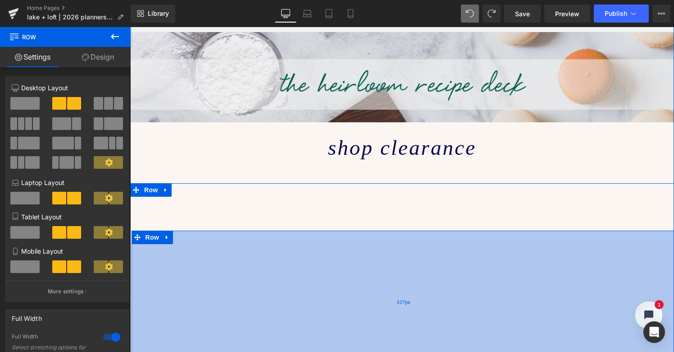
click at [314, 230] on div "317px" at bounding box center [404, 301] width 544 height 143
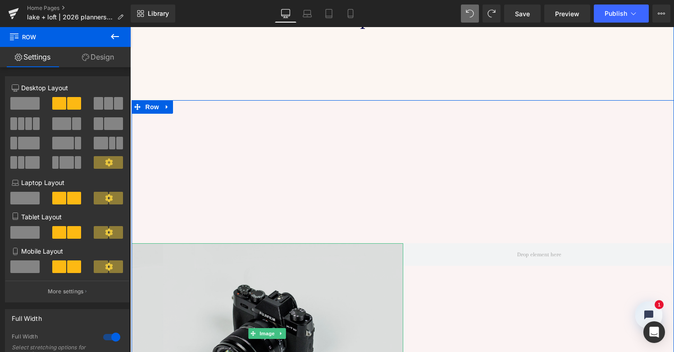
scroll to position [1716, 0]
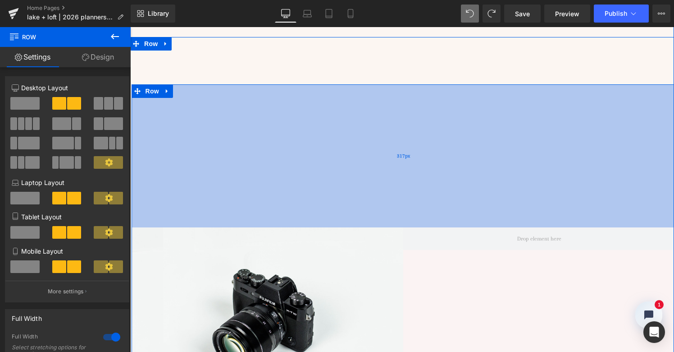
click at [174, 94] on div "317px" at bounding box center [404, 155] width 544 height 143
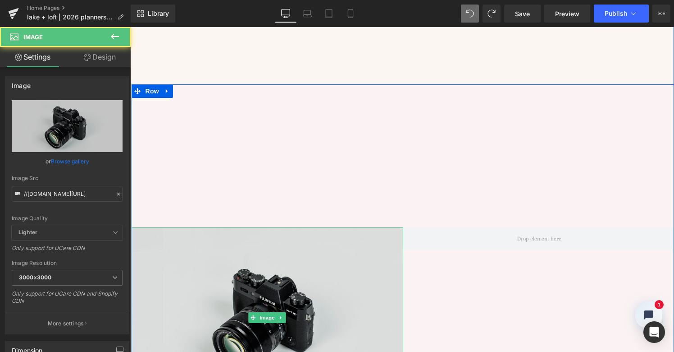
click at [176, 227] on img at bounding box center [268, 317] width 272 height 180
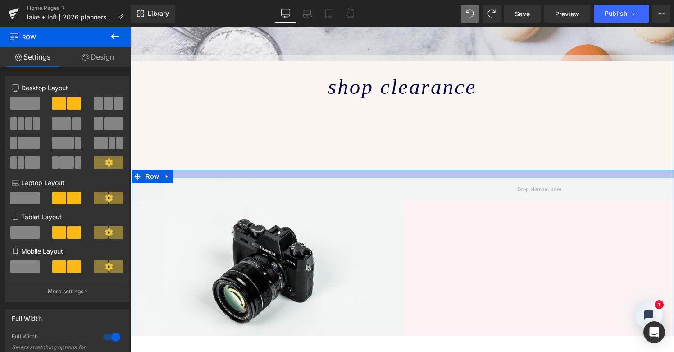
scroll to position [2407, 540]
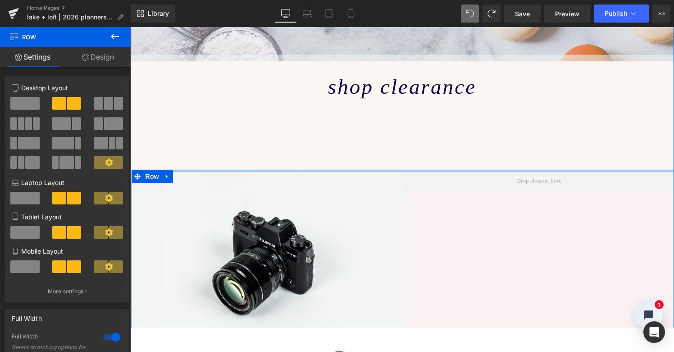
drag, startPoint x: 201, startPoint y: 184, endPoint x: 210, endPoint y: 41, distance: 144.1
click at [210, 122] on div "Image Row Row 105px" at bounding box center [402, 236] width 544 height 228
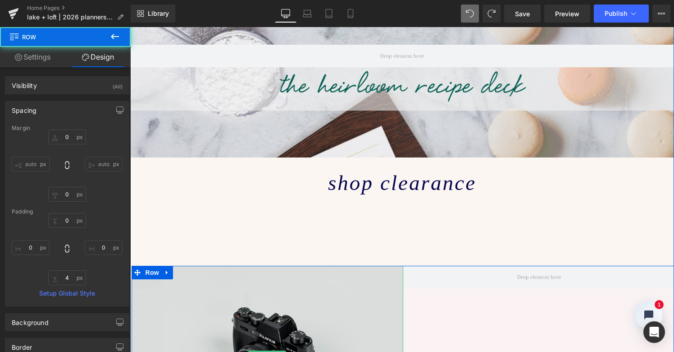
scroll to position [1532, 0]
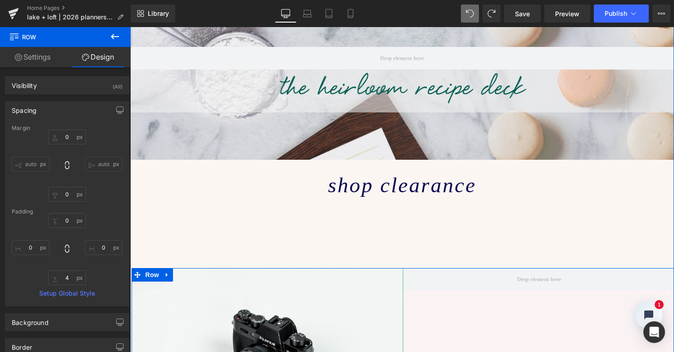
click at [264, 351] on span "Image" at bounding box center [267, 357] width 19 height 11
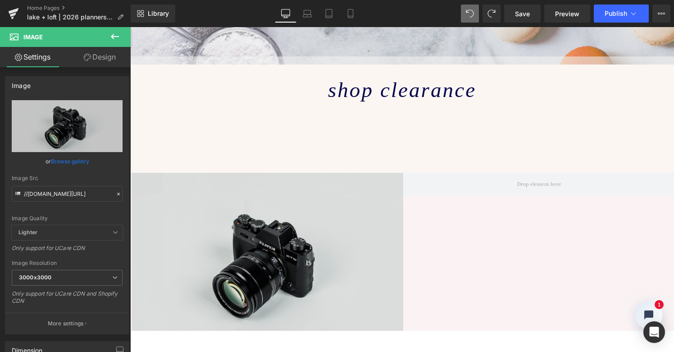
scroll to position [1597, 0]
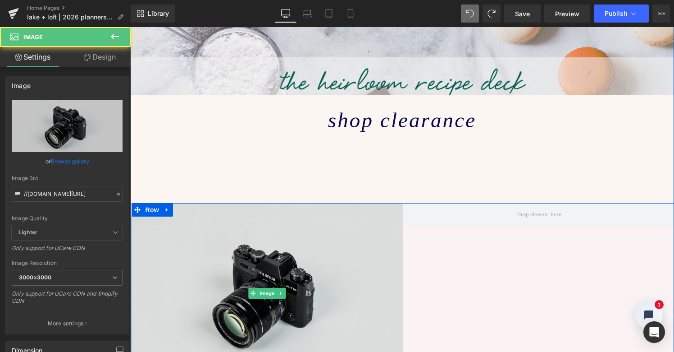
click at [222, 203] on img at bounding box center [268, 293] width 272 height 180
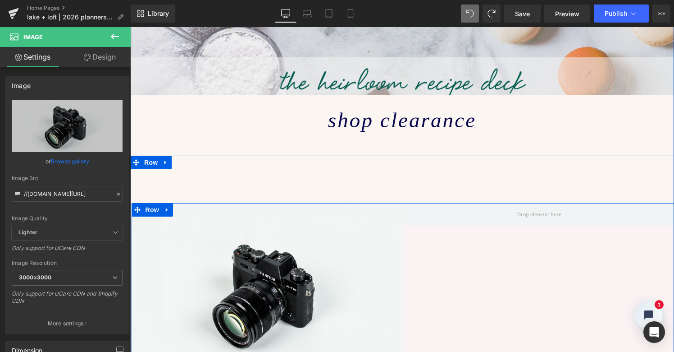
click at [454, 203] on div "Image Row" at bounding box center [404, 293] width 544 height 180
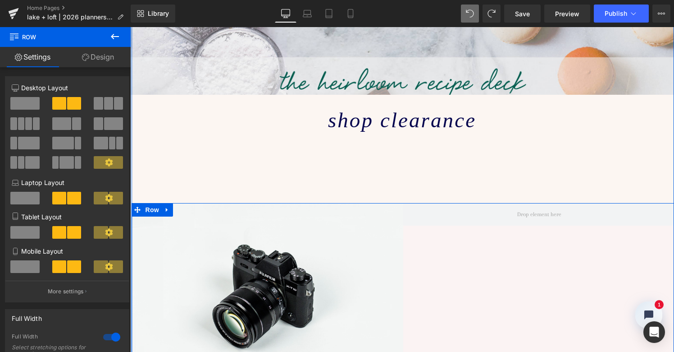
click at [108, 57] on link "Design" at bounding box center [97, 57] width 65 height 20
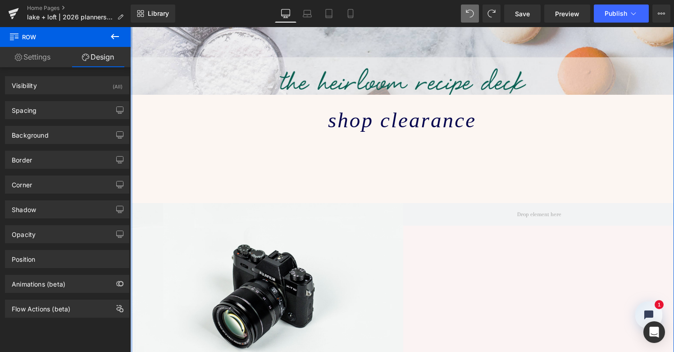
click at [114, 35] on icon at bounding box center [115, 36] width 11 height 11
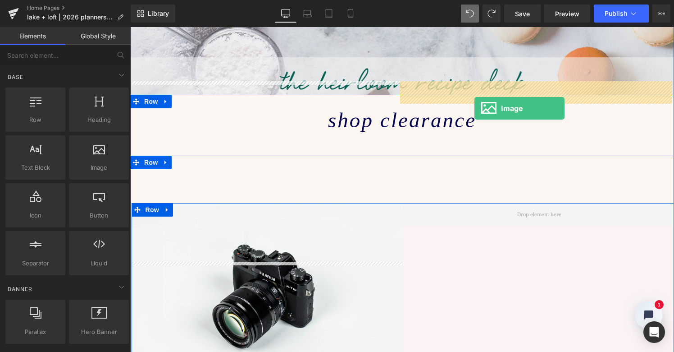
drag, startPoint x: 223, startPoint y: 187, endPoint x: 475, endPoint y: 107, distance: 264.4
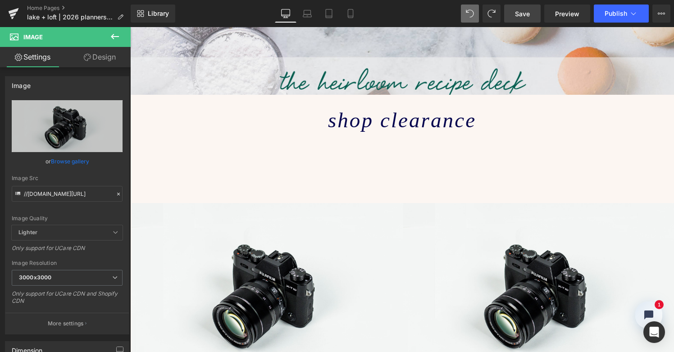
click at [525, 14] on span "Save" at bounding box center [522, 13] width 15 height 9
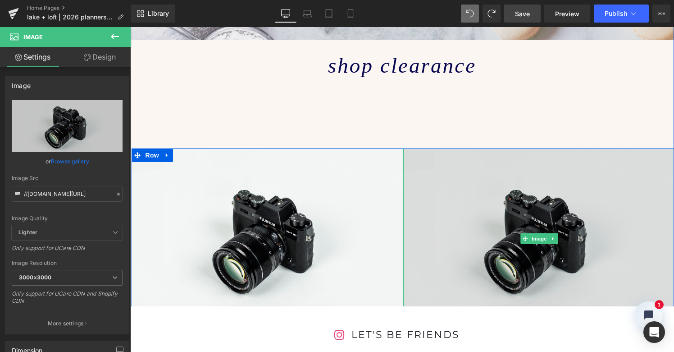
scroll to position [1672, 0]
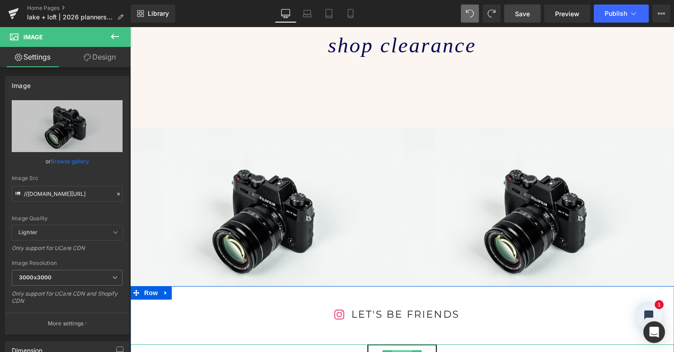
click at [400, 350] on span "Button" at bounding box center [402, 355] width 21 height 11
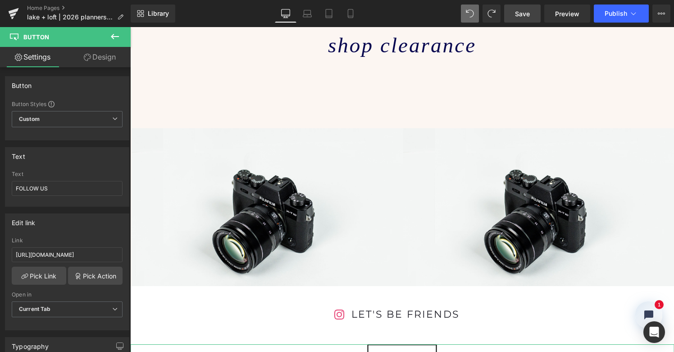
click at [95, 55] on link "Design" at bounding box center [99, 57] width 65 height 20
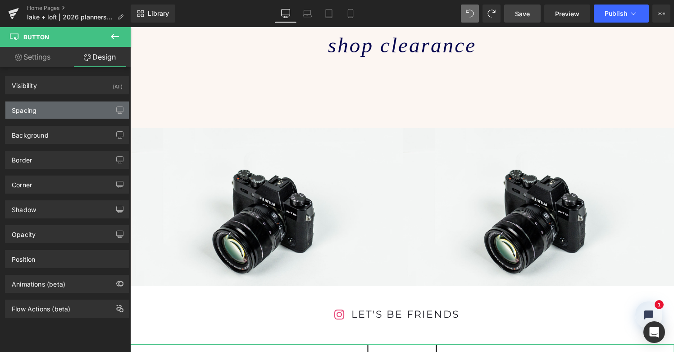
click at [58, 116] on div "Spacing" at bounding box center [66, 109] width 123 height 17
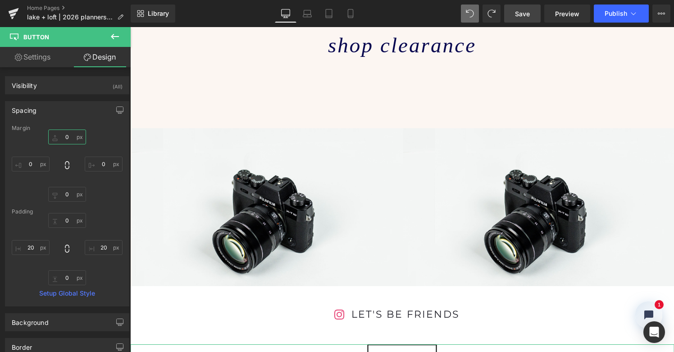
click at [63, 137] on input "0" at bounding box center [67, 136] width 38 height 15
type input "-100"
click at [98, 136] on div "-100 0 0 0" at bounding box center [67, 165] width 111 height 72
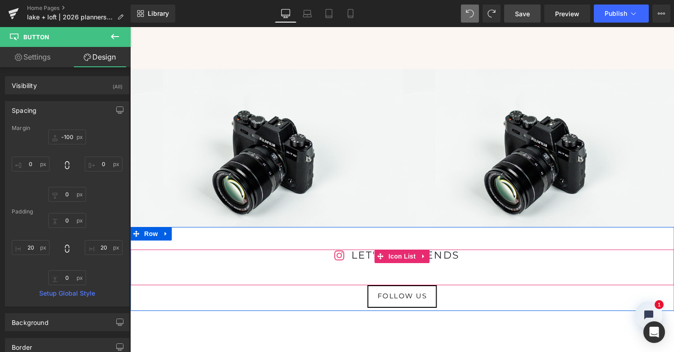
scroll to position [1746, 0]
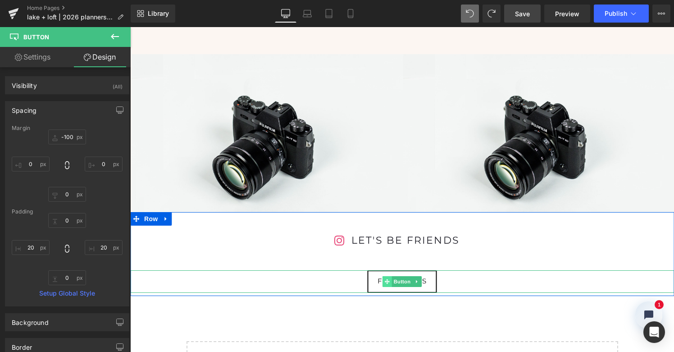
click at [385, 279] on icon at bounding box center [387, 281] width 5 height 5
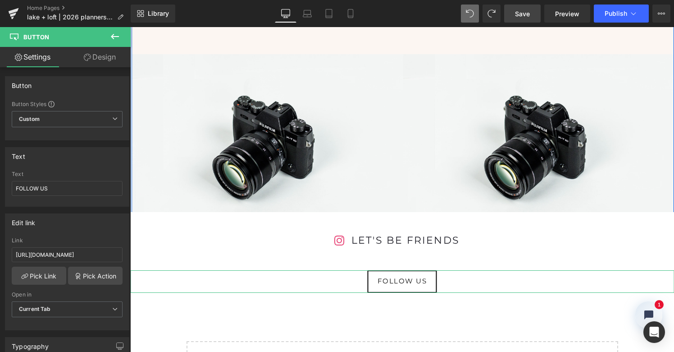
click at [105, 54] on link "Design" at bounding box center [99, 57] width 65 height 20
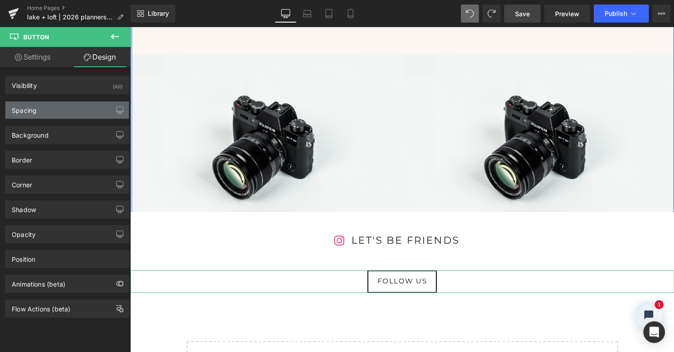
click at [87, 105] on div "Spacing" at bounding box center [66, 109] width 123 height 17
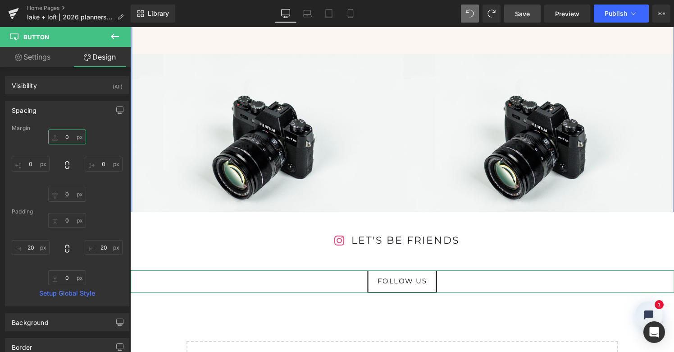
click at [73, 132] on input "0" at bounding box center [67, 136] width 38 height 15
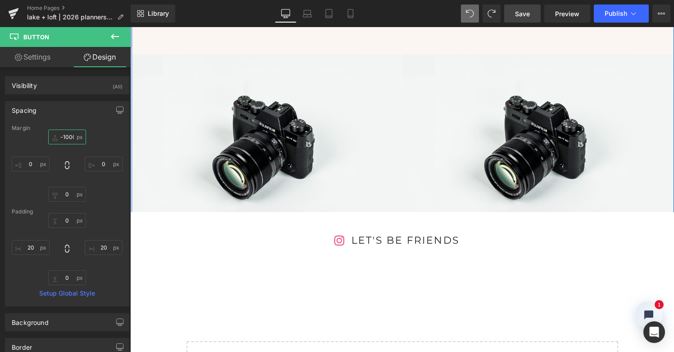
type input "-100"
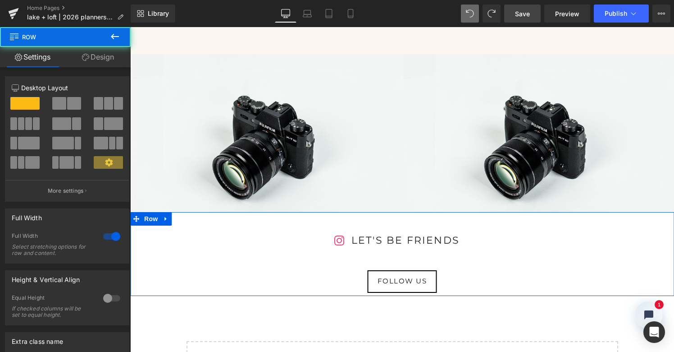
click at [400, 234] on div "Icon LET'S BE FRIENDS Heading Icon List Instagram Instagram Instagram FOLLOW US…" at bounding box center [402, 263] width 544 height 59
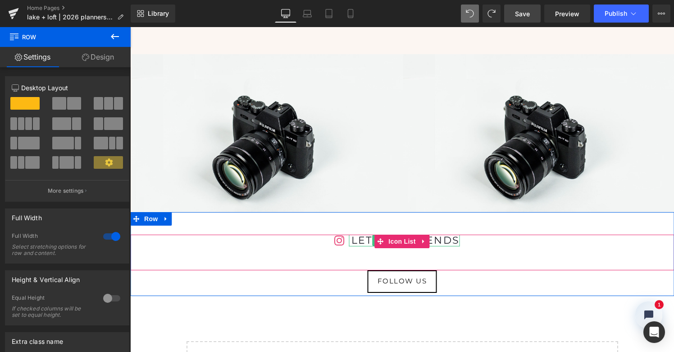
click at [400, 235] on span "Heading" at bounding box center [394, 240] width 24 height 11
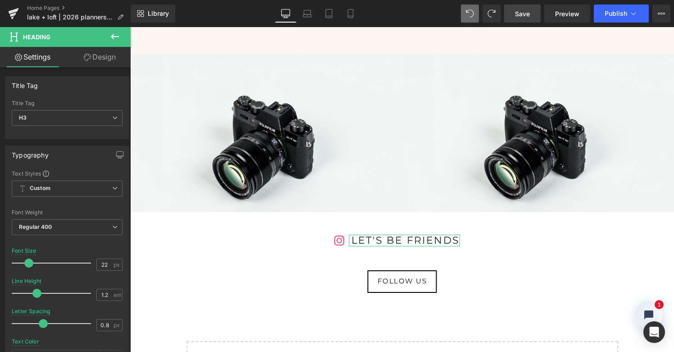
click at [101, 59] on link "Design" at bounding box center [99, 57] width 65 height 20
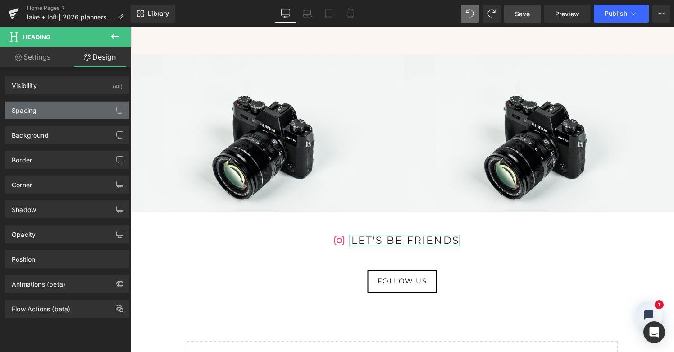
click at [65, 106] on div "Spacing" at bounding box center [66, 109] width 123 height 17
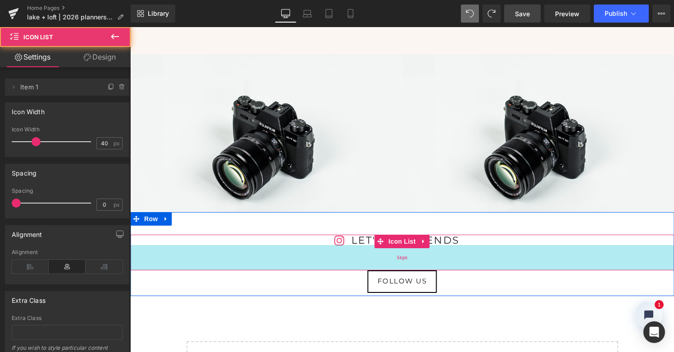
click at [362, 234] on div "Icon LET'S BE FRIENDS Heading Icon List 56px" at bounding box center [402, 252] width 544 height 36
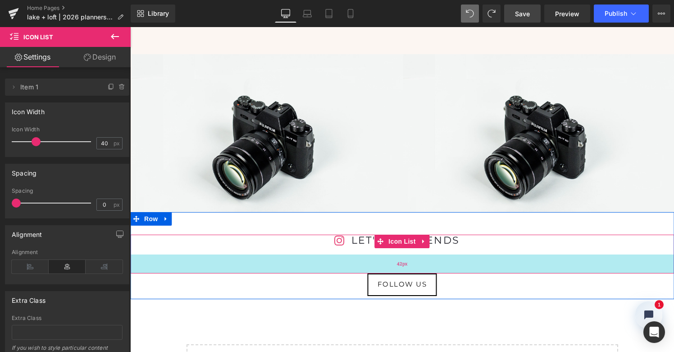
drag, startPoint x: 362, startPoint y: 187, endPoint x: 366, endPoint y: 181, distance: 7.5
click at [366, 254] on div "42px" at bounding box center [402, 263] width 544 height 19
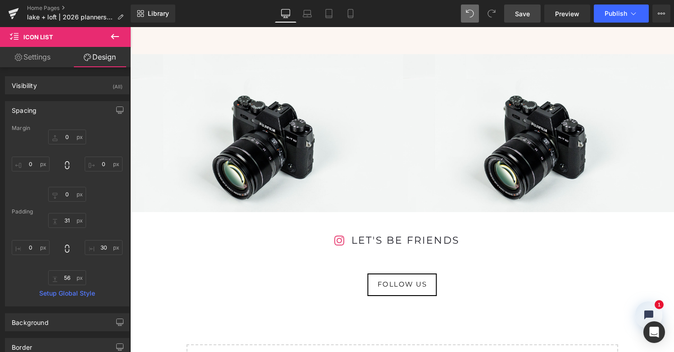
click at [530, 12] on span "Save" at bounding box center [522, 13] width 15 height 9
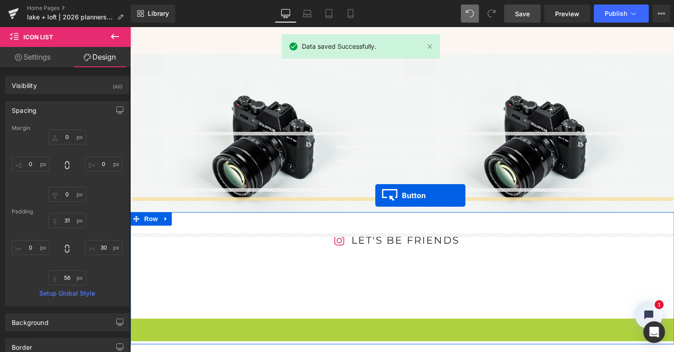
drag, startPoint x: 384, startPoint y: 246, endPoint x: 375, endPoint y: 196, distance: 50.7
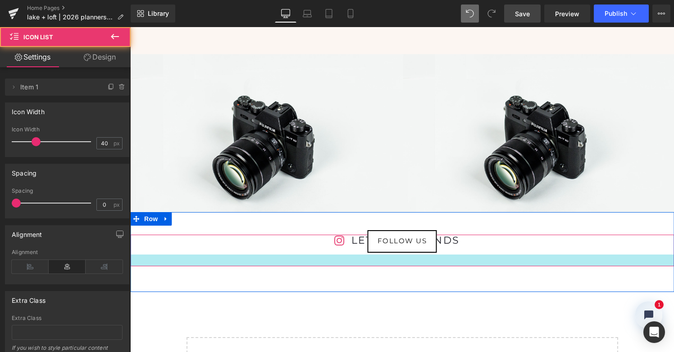
drag, startPoint x: 373, startPoint y: 180, endPoint x: 373, endPoint y: 166, distance: 14.0
click at [373, 234] on div "Icon LET'S BE FRIENDS Heading Icon List" at bounding box center [402, 250] width 544 height 32
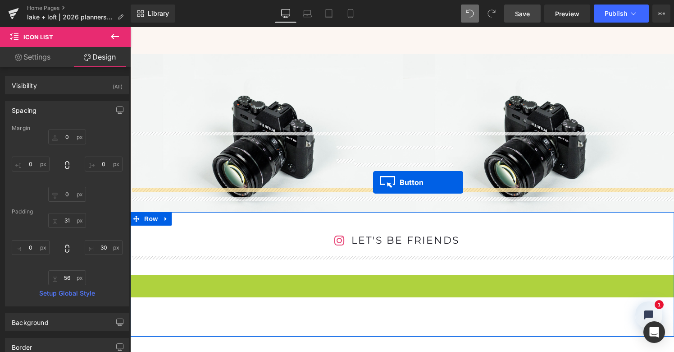
drag, startPoint x: 383, startPoint y: 206, endPoint x: 373, endPoint y: 182, distance: 25.4
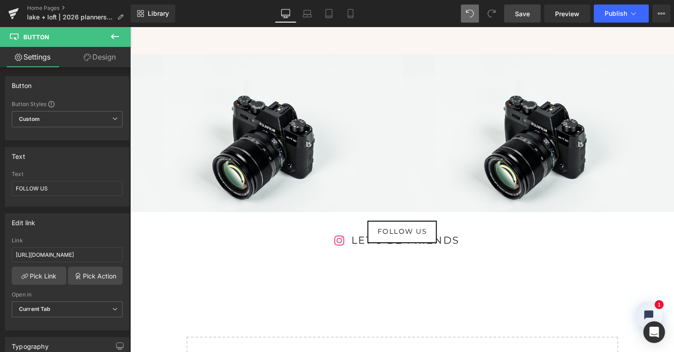
click at [529, 16] on span "Save" at bounding box center [522, 13] width 15 height 9
